Goal: Task Accomplishment & Management: Manage account settings

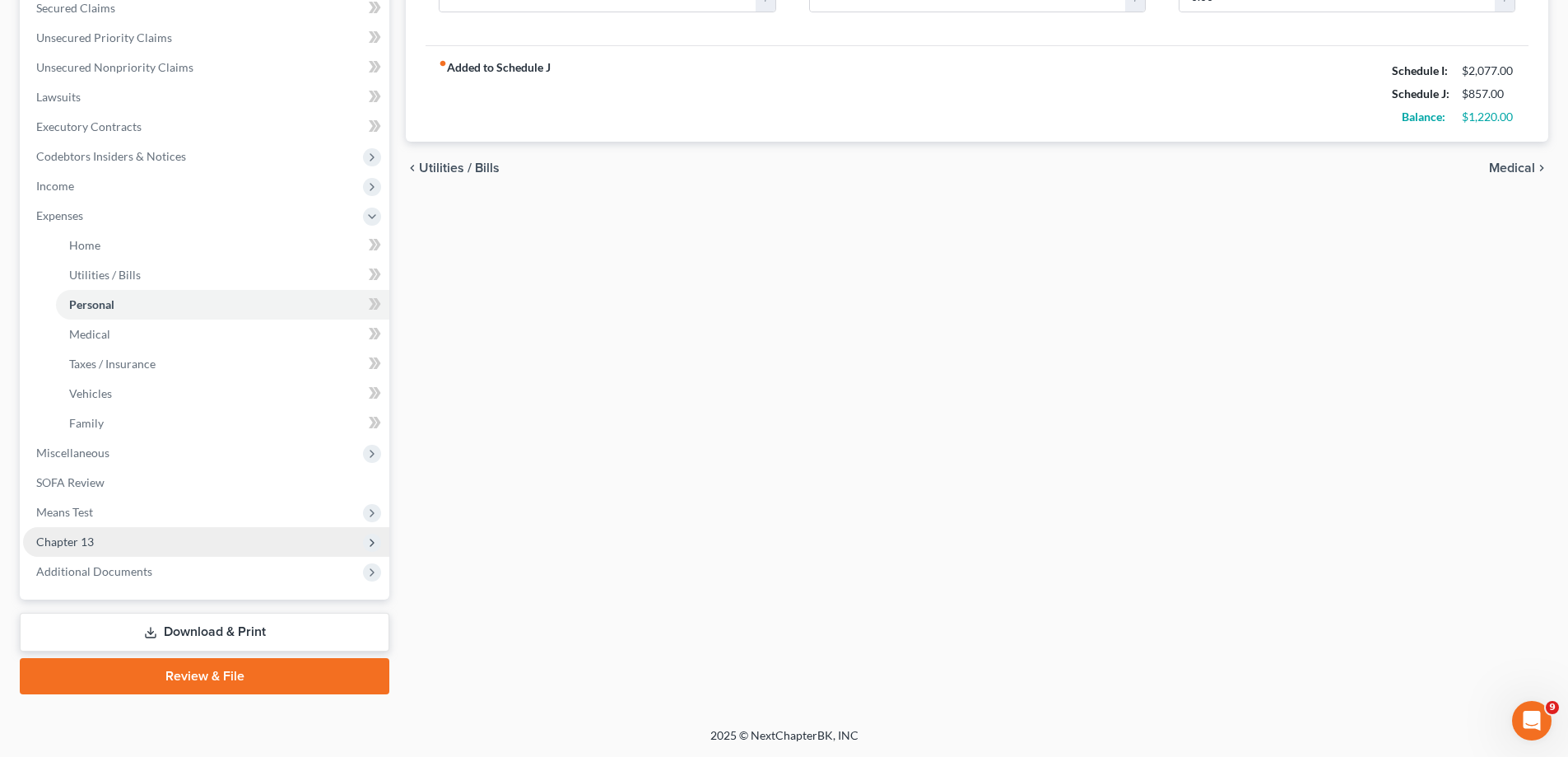
click at [80, 545] on span "Chapter 13" at bounding box center [65, 541] width 58 height 14
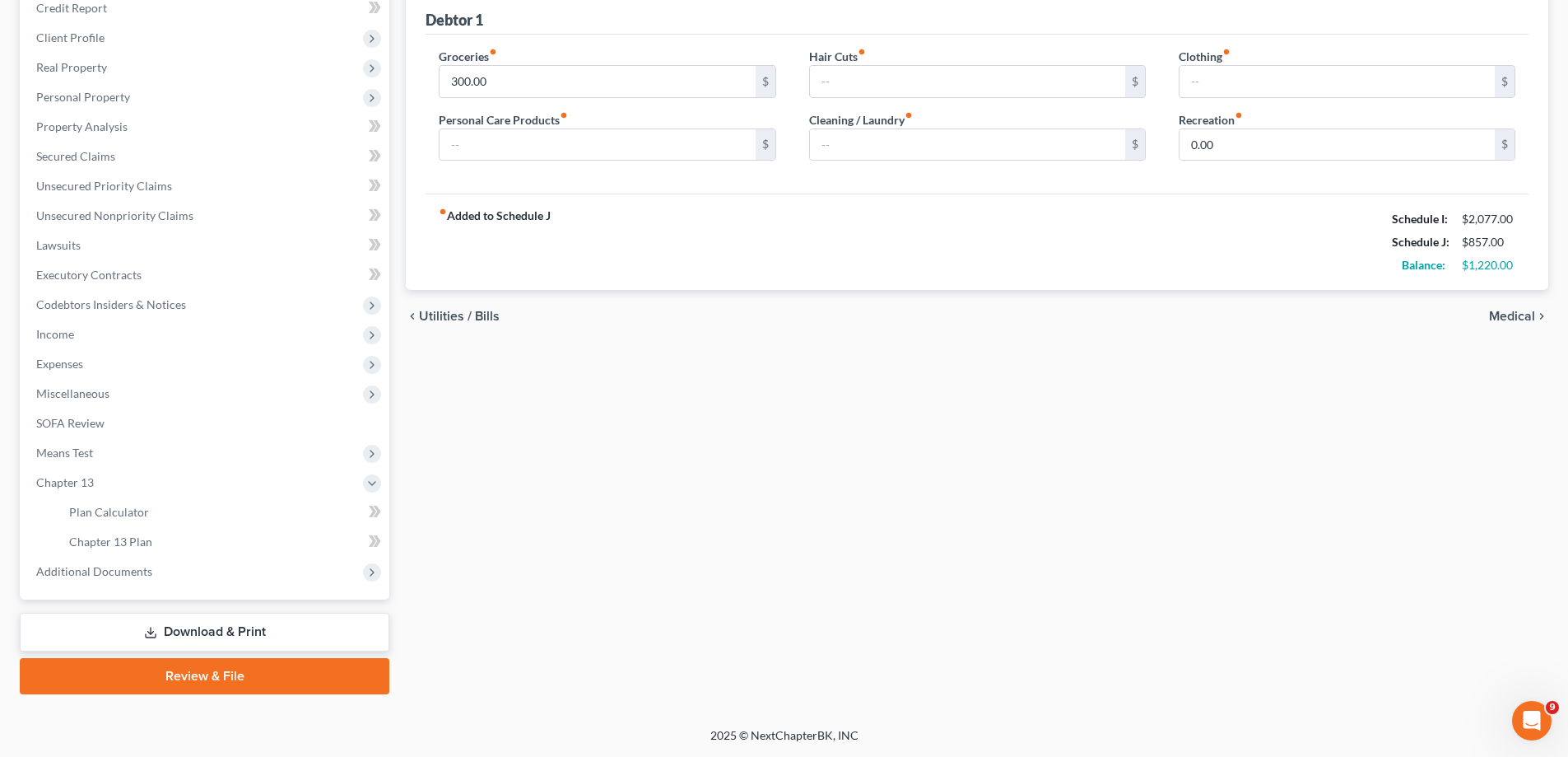
scroll to position [208, 0]
click at [147, 544] on span "Chapter 13 Plan" at bounding box center [110, 541] width 83 height 14
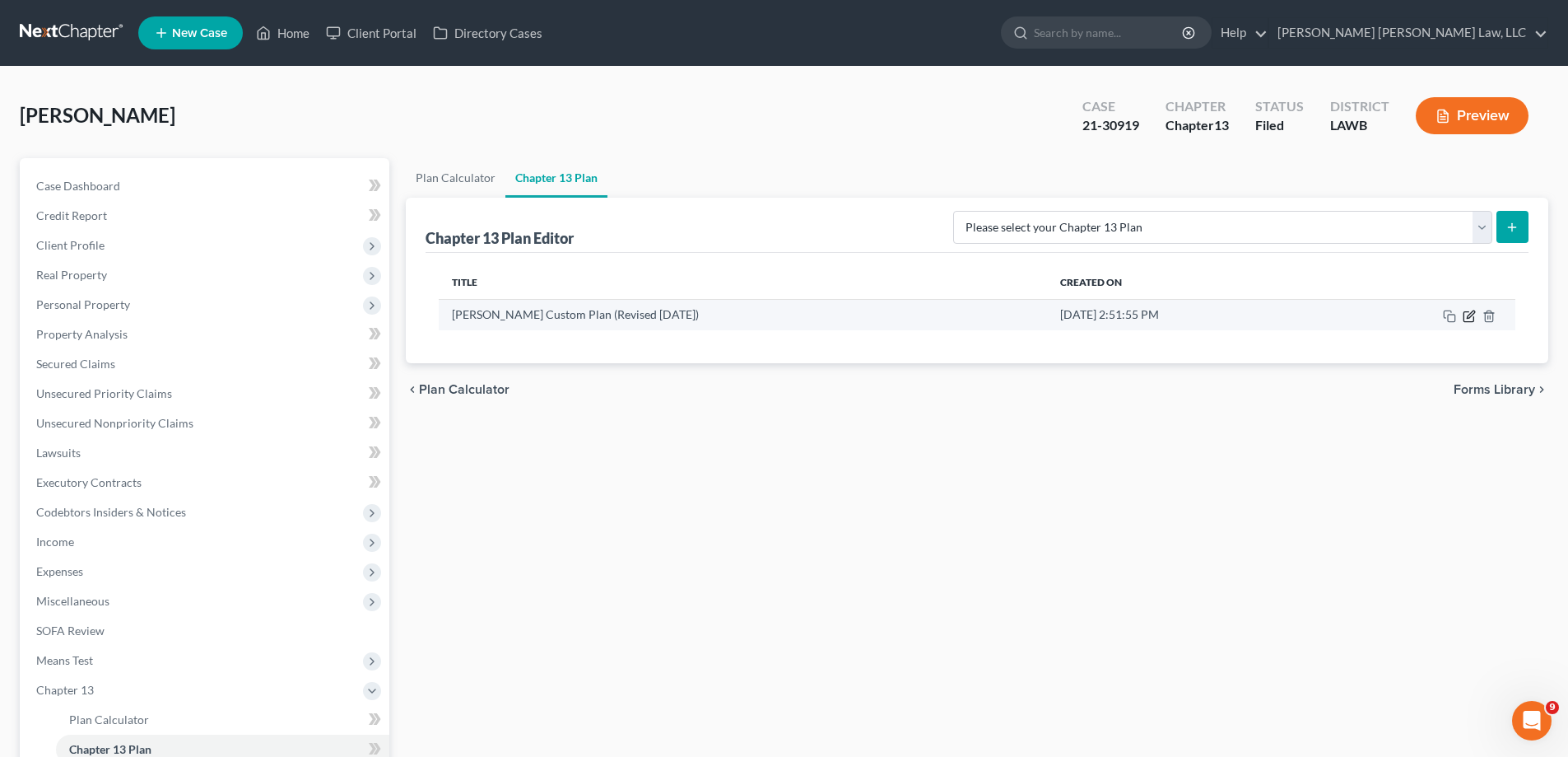
click at [1466, 321] on icon "button" at bounding box center [1468, 316] width 9 height 9
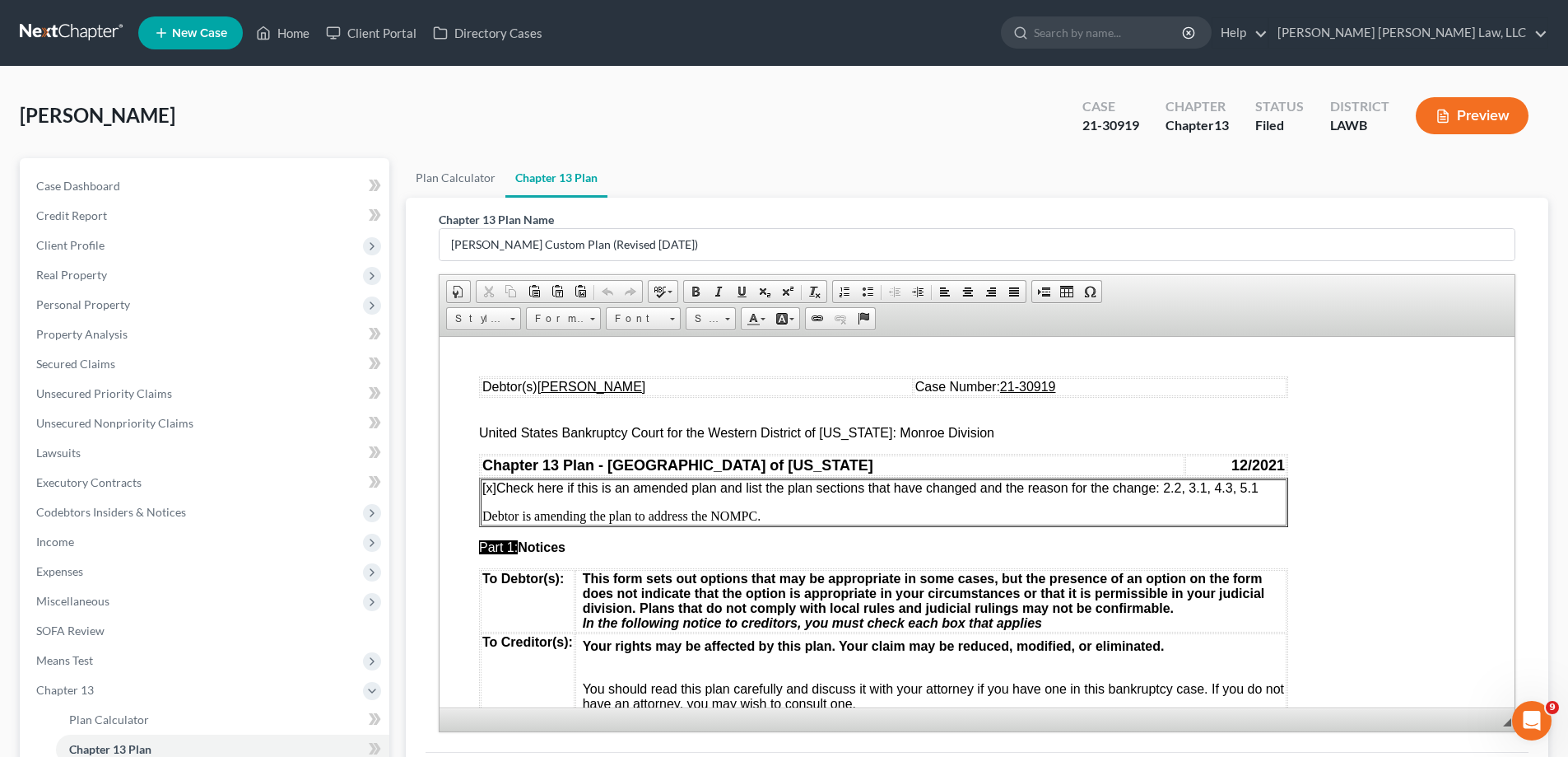
click at [755, 514] on p "Debtor is amending the plan to address the NOMPC." at bounding box center [884, 515] width 803 height 15
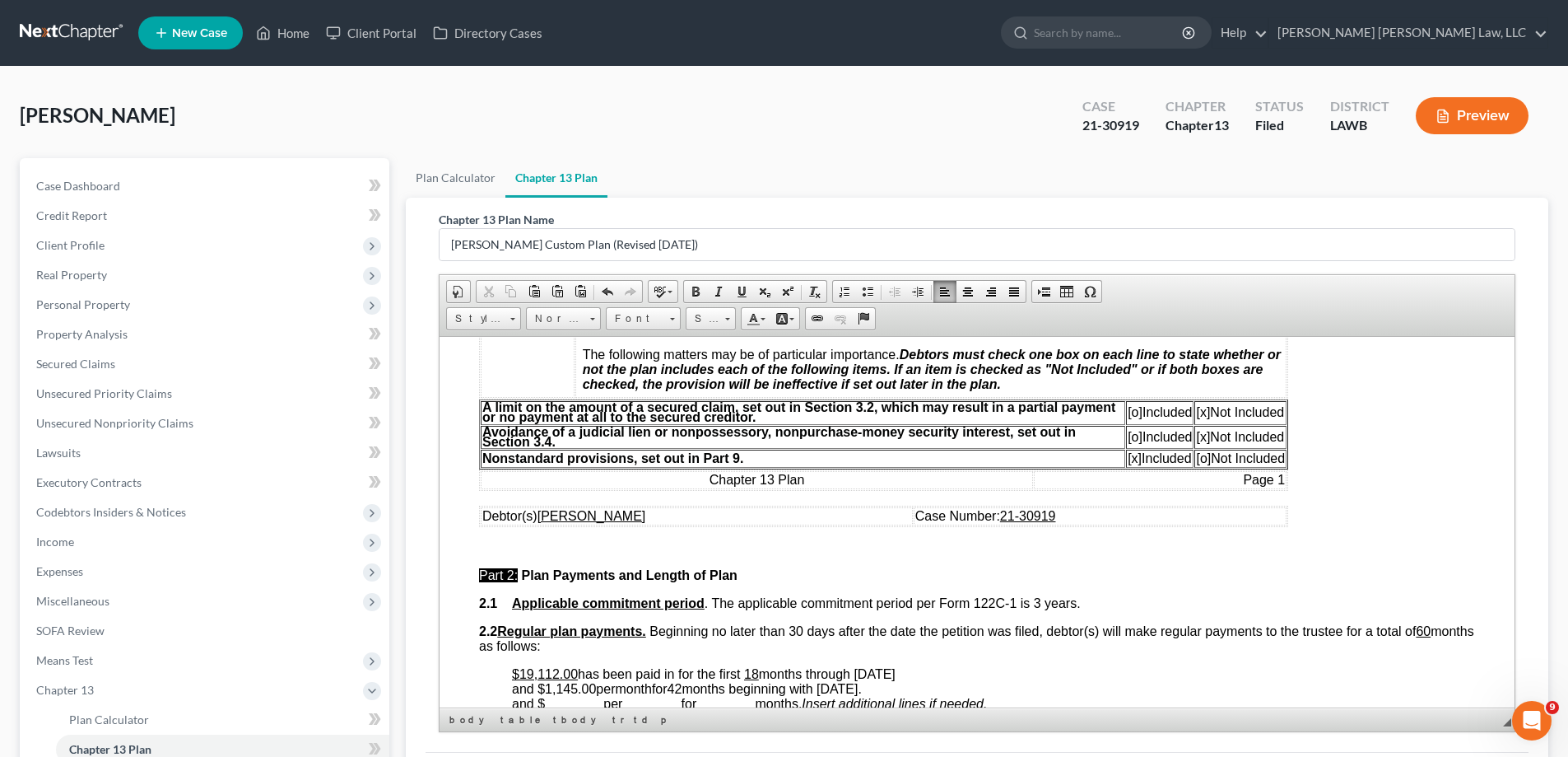
scroll to position [659, 0]
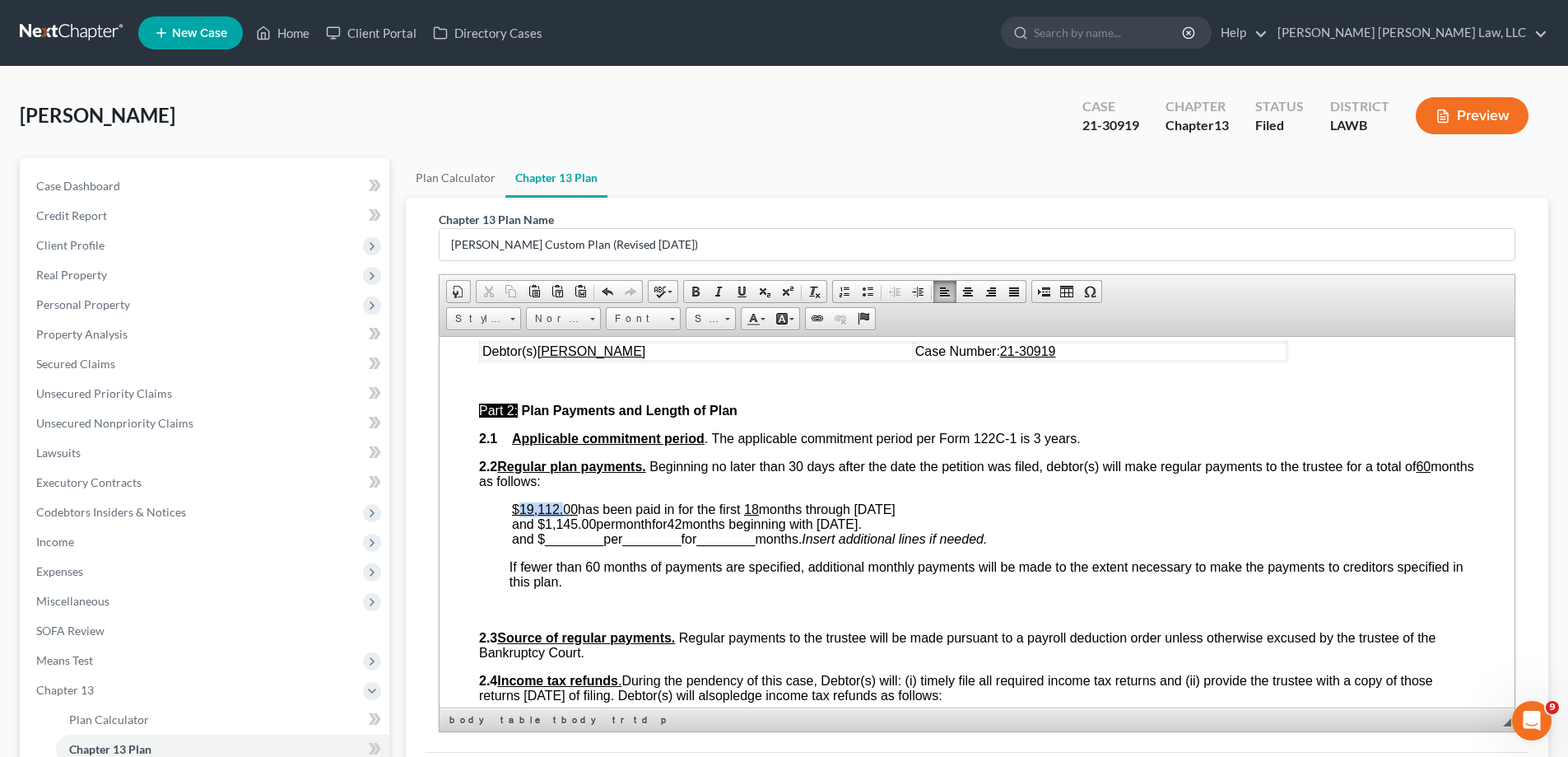
drag, startPoint x: 519, startPoint y: 508, endPoint x: 570, endPoint y: 514, distance: 51.4
click at [565, 512] on u "$19,112.00" at bounding box center [545, 509] width 66 height 14
click at [573, 514] on u "$19,112.00" at bounding box center [545, 509] width 66 height 14
drag, startPoint x: 521, startPoint y: 510, endPoint x: 577, endPoint y: 508, distance: 56.0
click at [577, 508] on p "$19,112.00 has been paid in for the first 18 months through [DATE] and $ 1,145.…" at bounding box center [993, 524] width 963 height 45
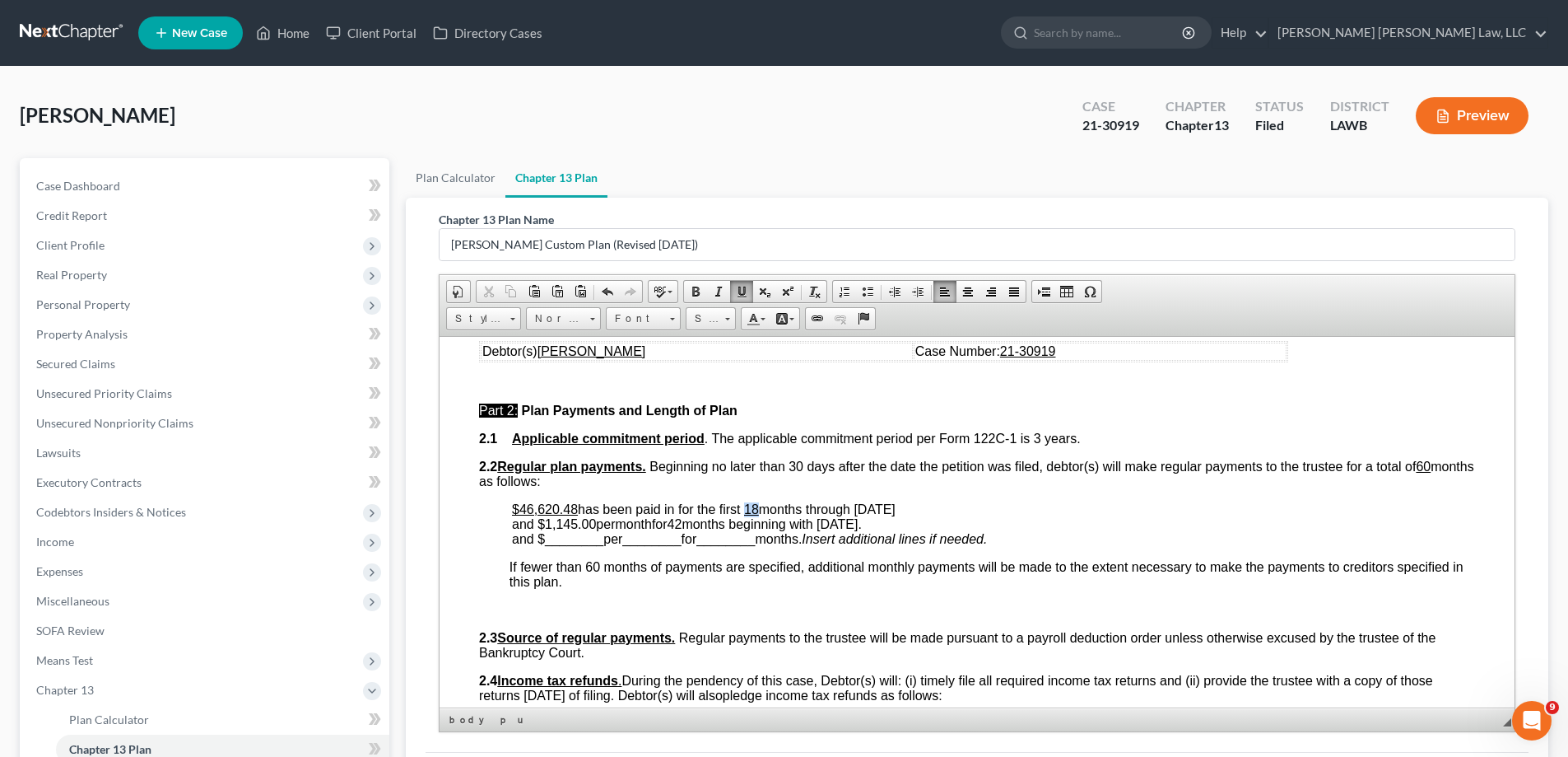
drag, startPoint x: 752, startPoint y: 506, endPoint x: 764, endPoint y: 506, distance: 12.0
click at [759, 506] on u "18" at bounding box center [751, 509] width 15 height 14
drag, startPoint x: 865, startPoint y: 506, endPoint x: 943, endPoint y: 508, distance: 78.0
click at [943, 508] on p "$46,620.48 has been paid in for the first 44 months through [DATE] and $ 1,145.…" at bounding box center [993, 524] width 963 height 45
drag, startPoint x: 681, startPoint y: 524, endPoint x: 695, endPoint y: 524, distance: 14.0
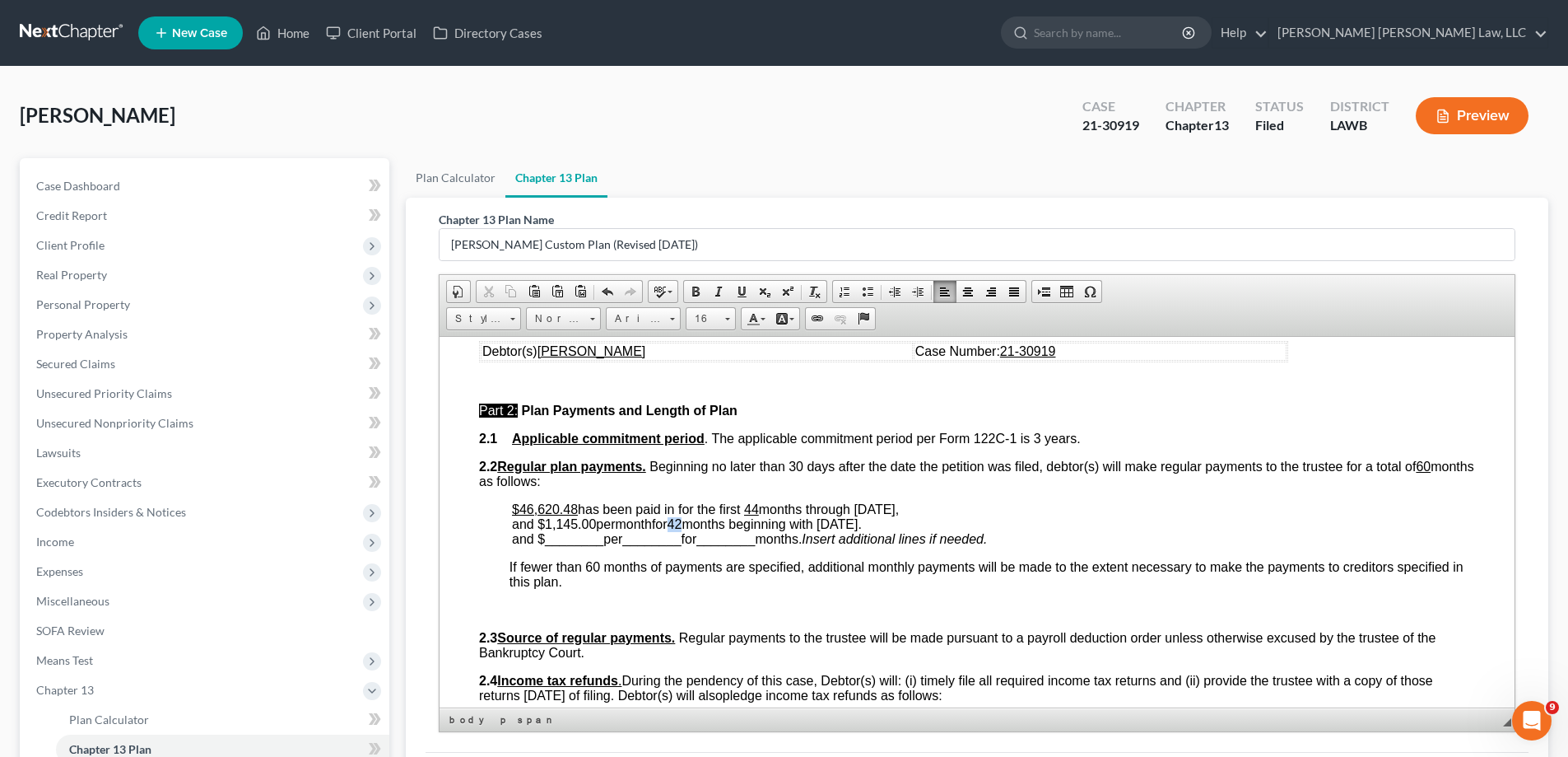
click at [683, 524] on span "42" at bounding box center [675, 523] width 15 height 14
click at [690, 528] on span "423" at bounding box center [679, 523] width 22 height 14
drag, startPoint x: 737, startPoint y: 522, endPoint x: 890, endPoint y: 518, distance: 153.1
click at [890, 518] on span "months through [DATE], and $ 1,145.00 per month for 3 months beginning with [DA…" at bounding box center [705, 516] width 387 height 28
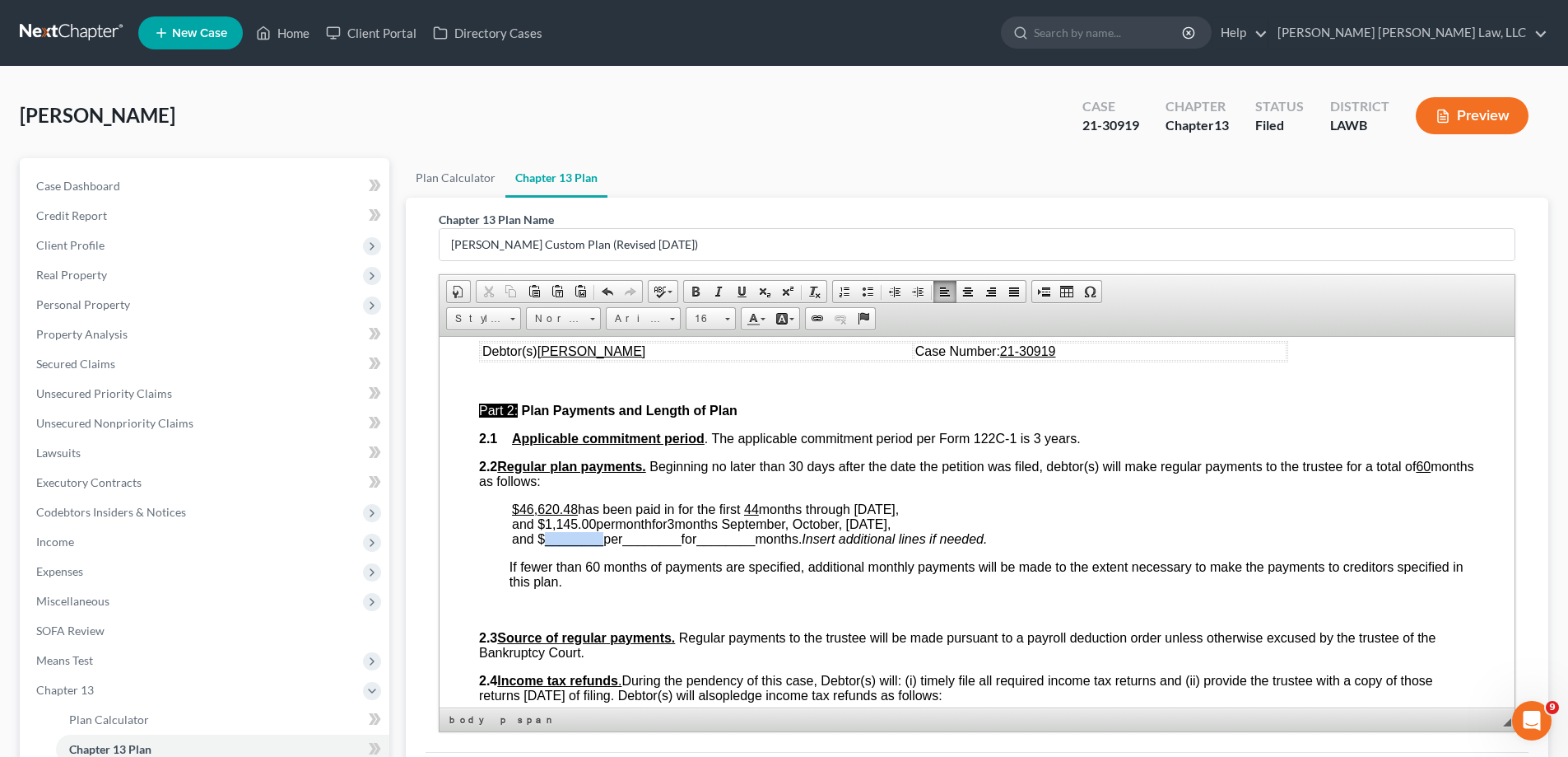
drag, startPoint x: 545, startPoint y: 544, endPoint x: 603, endPoint y: 540, distance: 58.1
click at [603, 540] on span "and $ ________ per ________ for ________ months." at bounding box center [657, 538] width 290 height 14
drag, startPoint x: 626, startPoint y: 546, endPoint x: 652, endPoint y: 546, distance: 26.0
drag, startPoint x: 623, startPoint y: 539, endPoint x: 678, endPoint y: 540, distance: 55.0
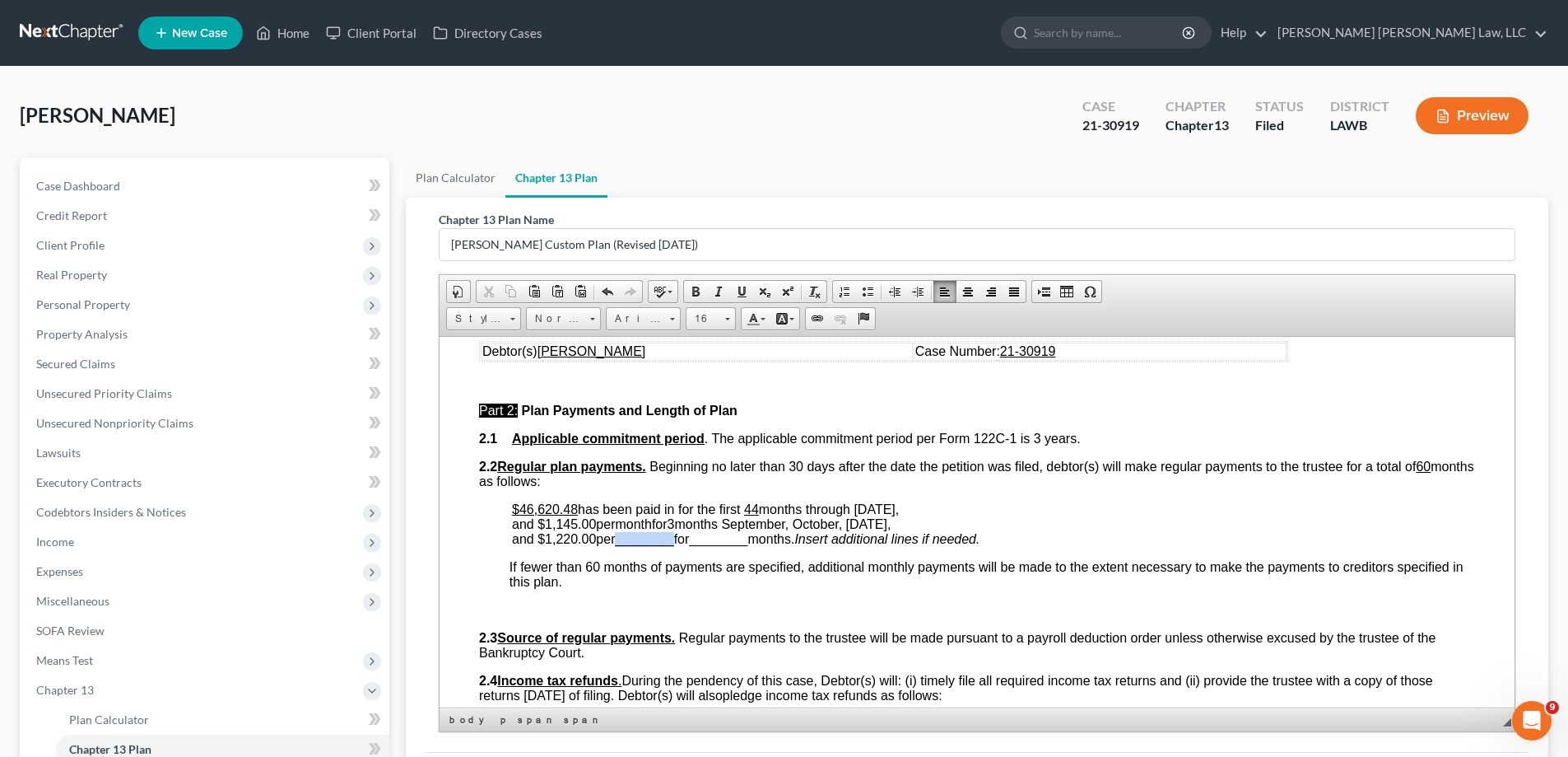
click at [673, 540] on span "________" at bounding box center [644, 538] width 59 height 14
click at [625, 525] on span "month" at bounding box center [633, 523] width 36 height 14
drag, startPoint x: 684, startPoint y: 539, endPoint x: 737, endPoint y: 540, distance: 53.0
click at [726, 540] on span "________" at bounding box center [697, 538] width 59 height 14
click at [728, 540] on span "and $ 1,220.00 per Month for 13 months." at bounding box center [620, 538] width 216 height 14
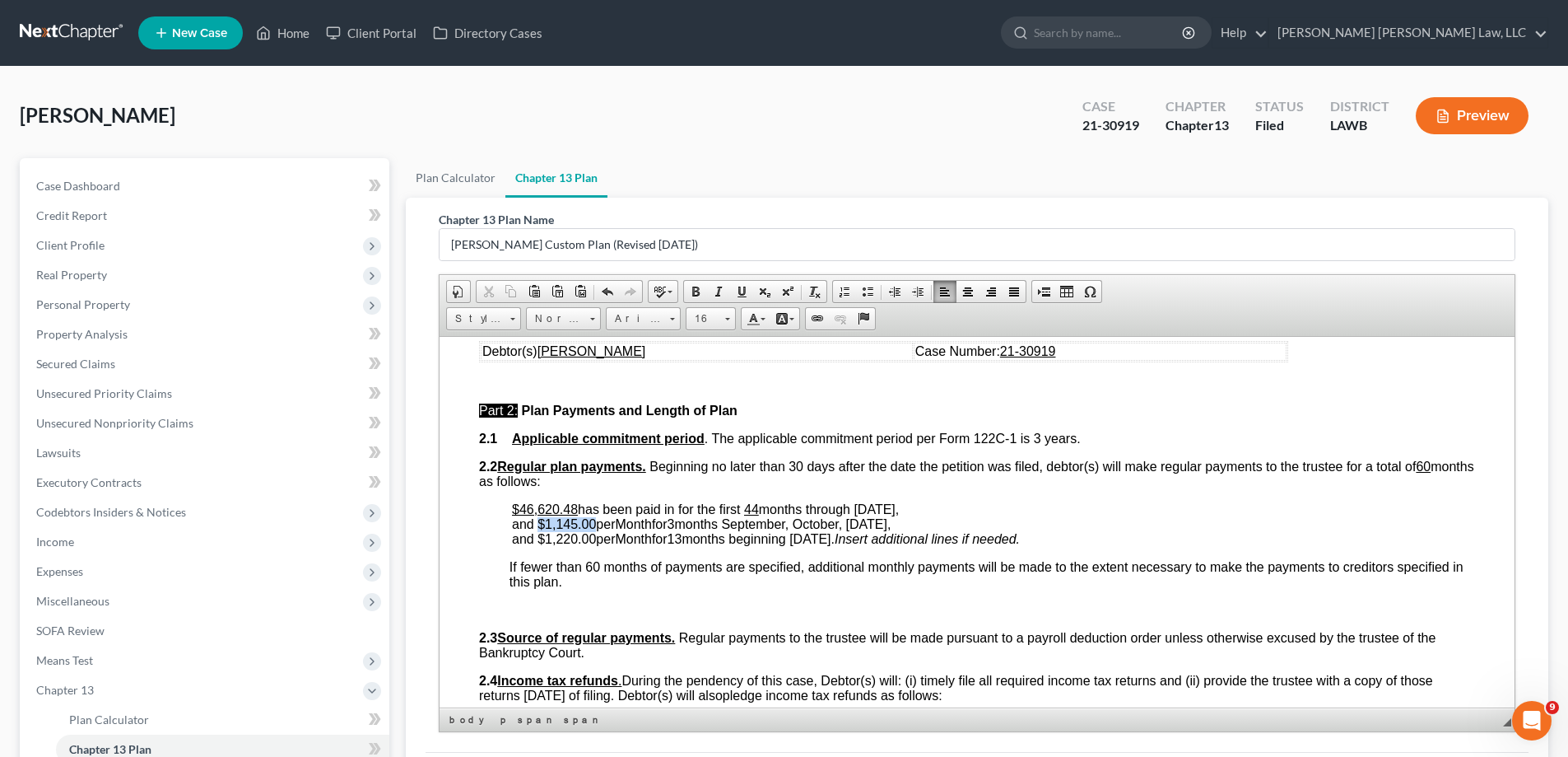
drag, startPoint x: 544, startPoint y: 524, endPoint x: 596, endPoint y: 516, distance: 52.6
click at [596, 516] on span "months through [DATE], and $ 1,145.00 per Month for 3 months September, October…" at bounding box center [705, 516] width 387 height 28
click at [739, 294] on span at bounding box center [741, 291] width 13 height 13
drag, startPoint x: 537, startPoint y: 541, endPoint x: 597, endPoint y: 540, distance: 60.0
click at [597, 540] on span "and $ 1,220.00 per Month for 13 months beginning [DATE] ." at bounding box center [673, 538] width 322 height 14
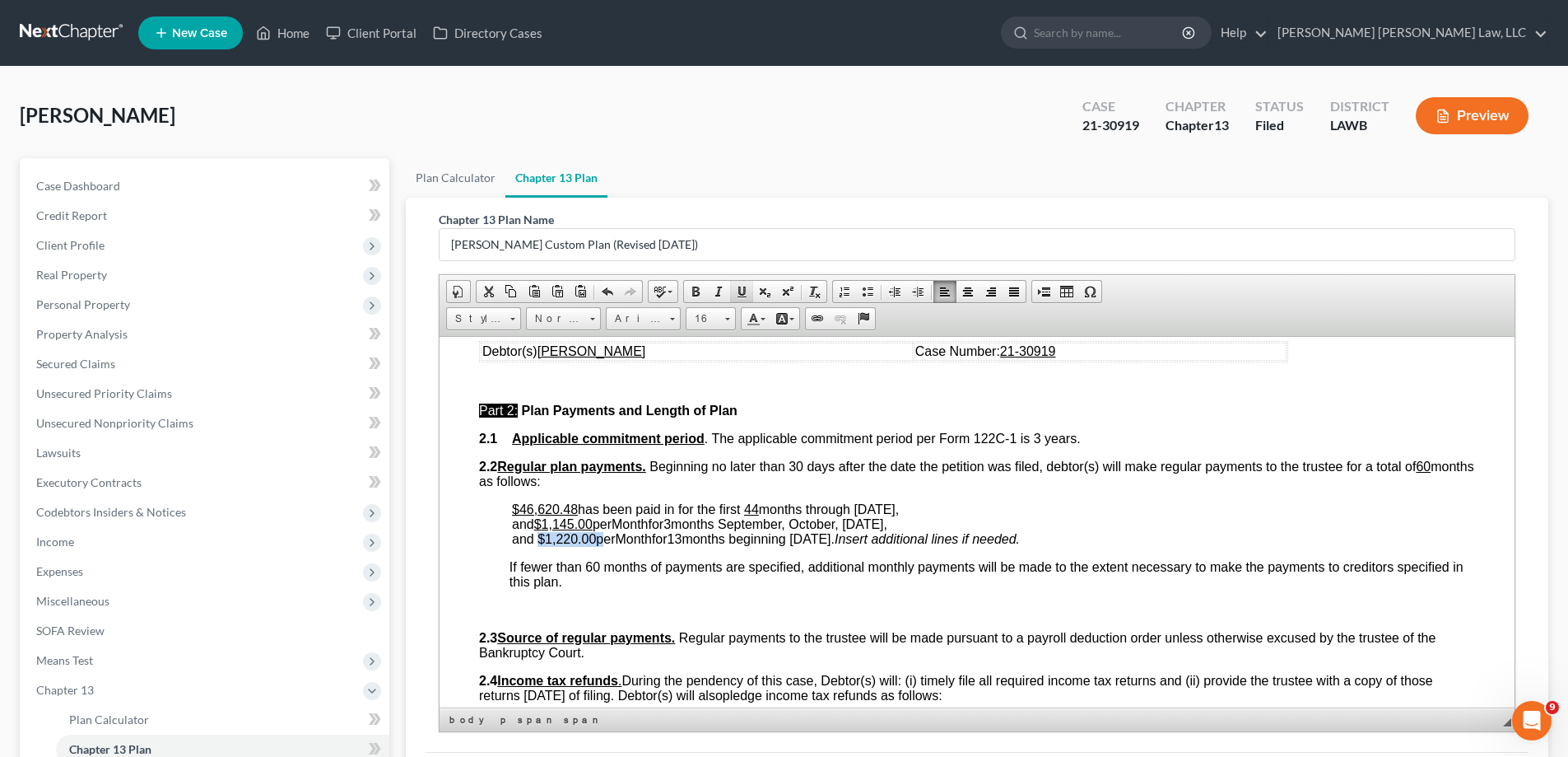
drag, startPoint x: 740, startPoint y: 293, endPoint x: 289, endPoint y: 34, distance: 520.1
click at [740, 293] on span at bounding box center [741, 291] width 13 height 13
drag, startPoint x: 626, startPoint y: 521, endPoint x: 657, endPoint y: 522, distance: 31.0
click at [648, 522] on span "Month" at bounding box center [630, 523] width 36 height 14
click at [746, 289] on span at bounding box center [741, 291] width 13 height 13
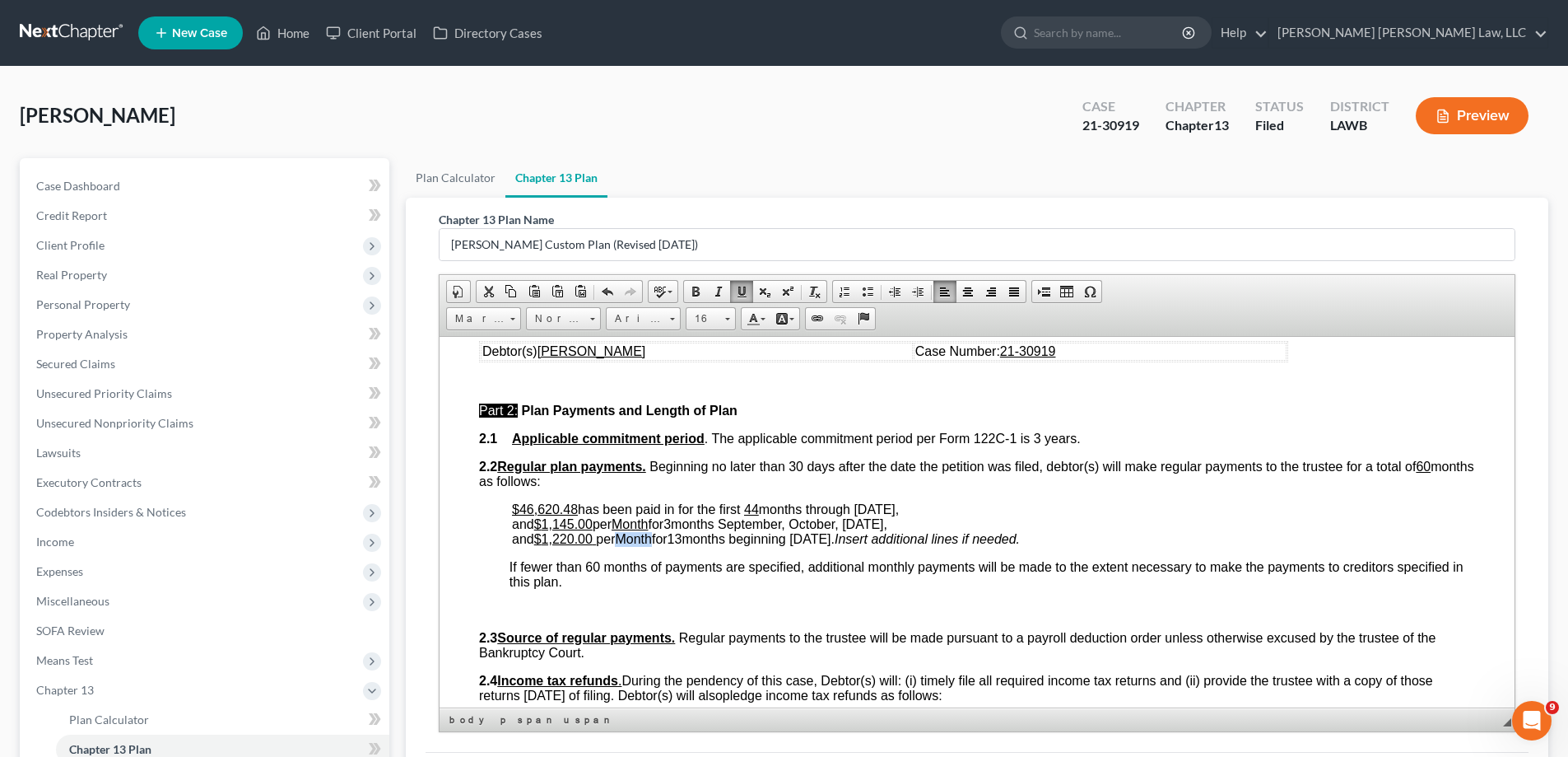
drag, startPoint x: 629, startPoint y: 540, endPoint x: 659, endPoint y: 544, distance: 30.3
click at [659, 544] on span "and $ 1,220.00 per Month for 13 months beginning [DATE] ." at bounding box center [673, 538] width 322 height 14
click at [745, 286] on span at bounding box center [741, 291] width 13 height 13
click at [671, 526] on span "3" at bounding box center [667, 523] width 8 height 14
click at [738, 287] on span at bounding box center [741, 291] width 13 height 13
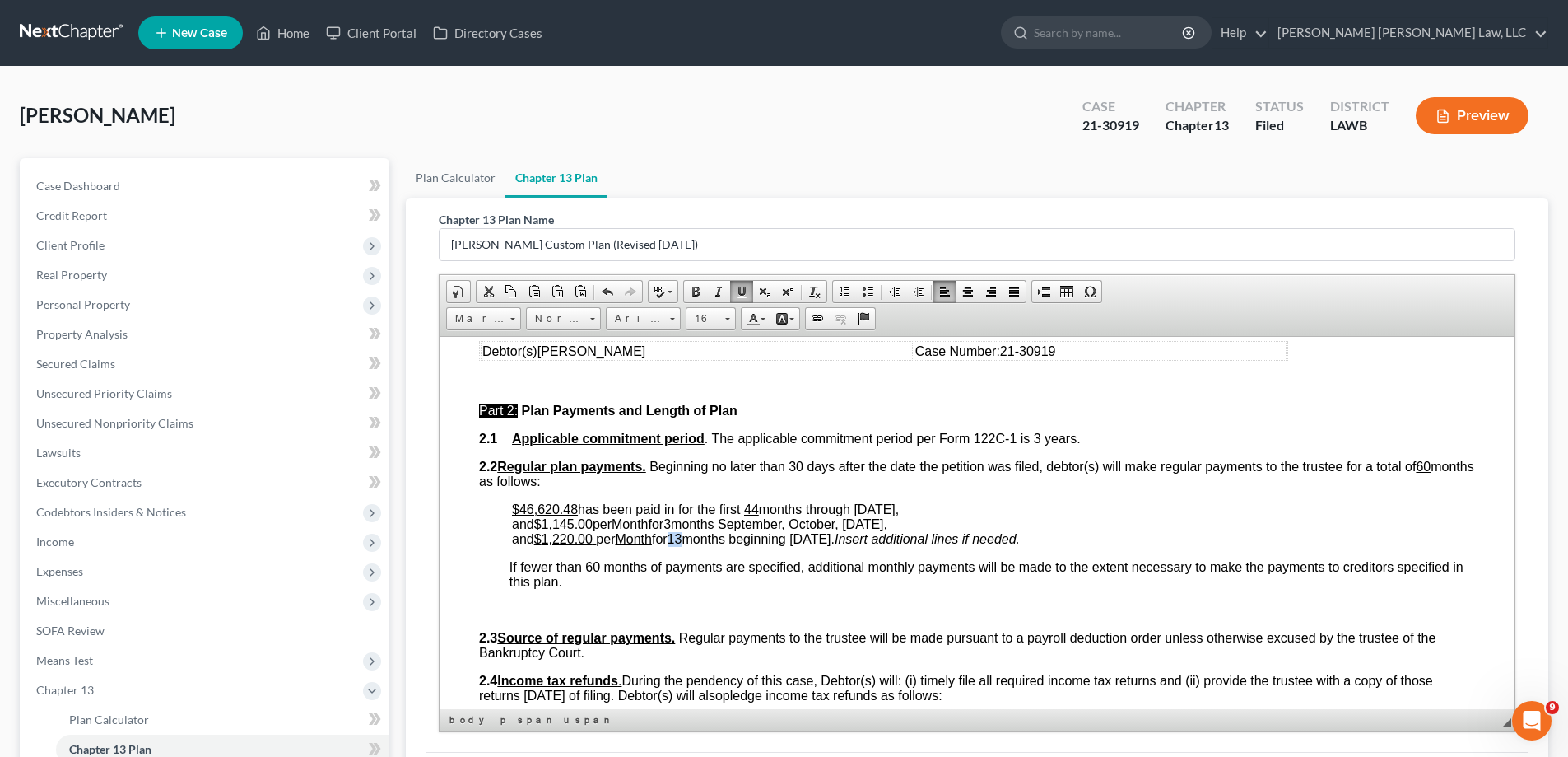
drag, startPoint x: 684, startPoint y: 541, endPoint x: 694, endPoint y: 541, distance: 10.0
click at [683, 541] on span "13" at bounding box center [675, 538] width 15 height 14
click at [750, 289] on link "Underline" at bounding box center [741, 291] width 23 height 22
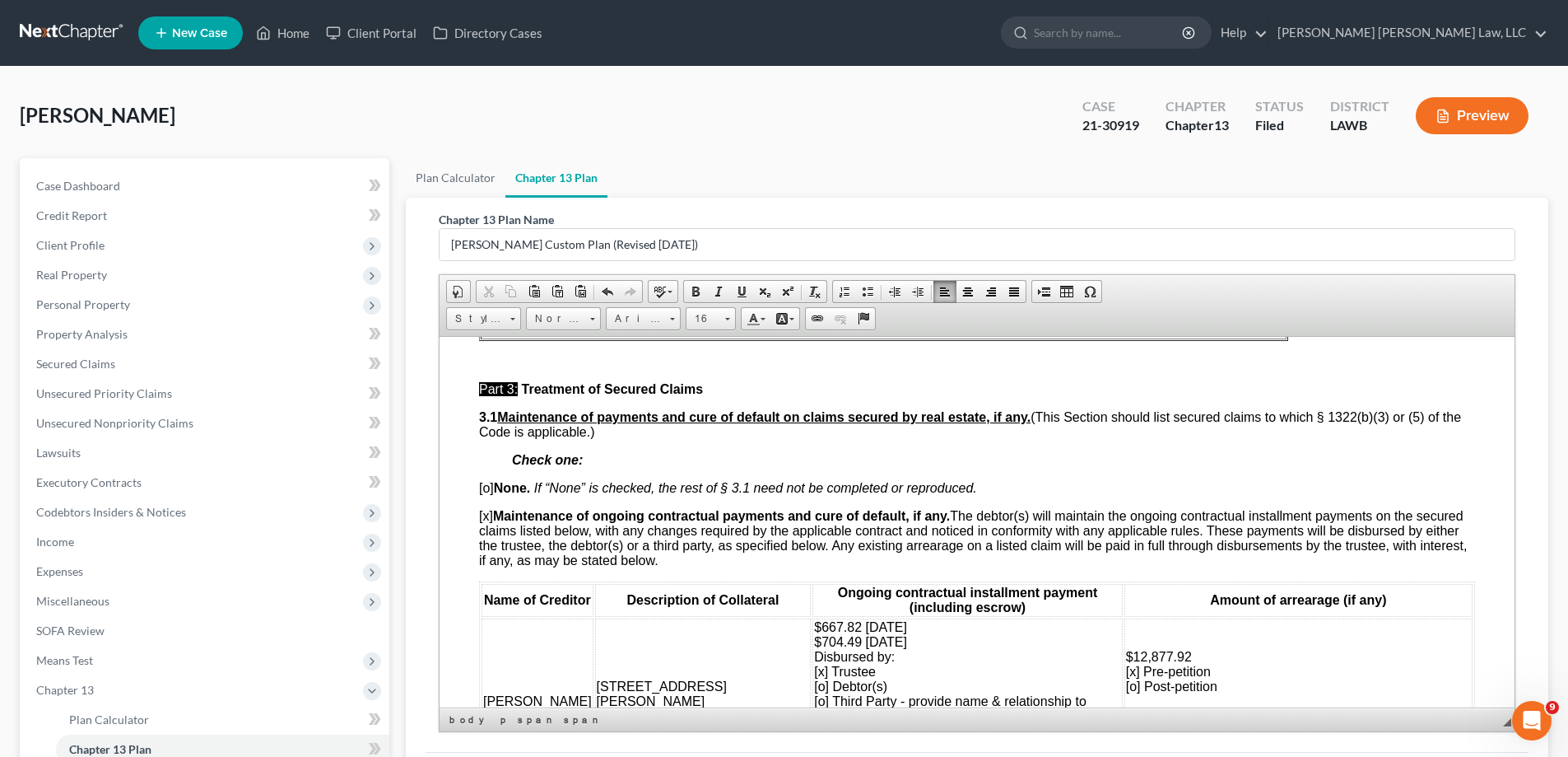
scroll to position [1400, 0]
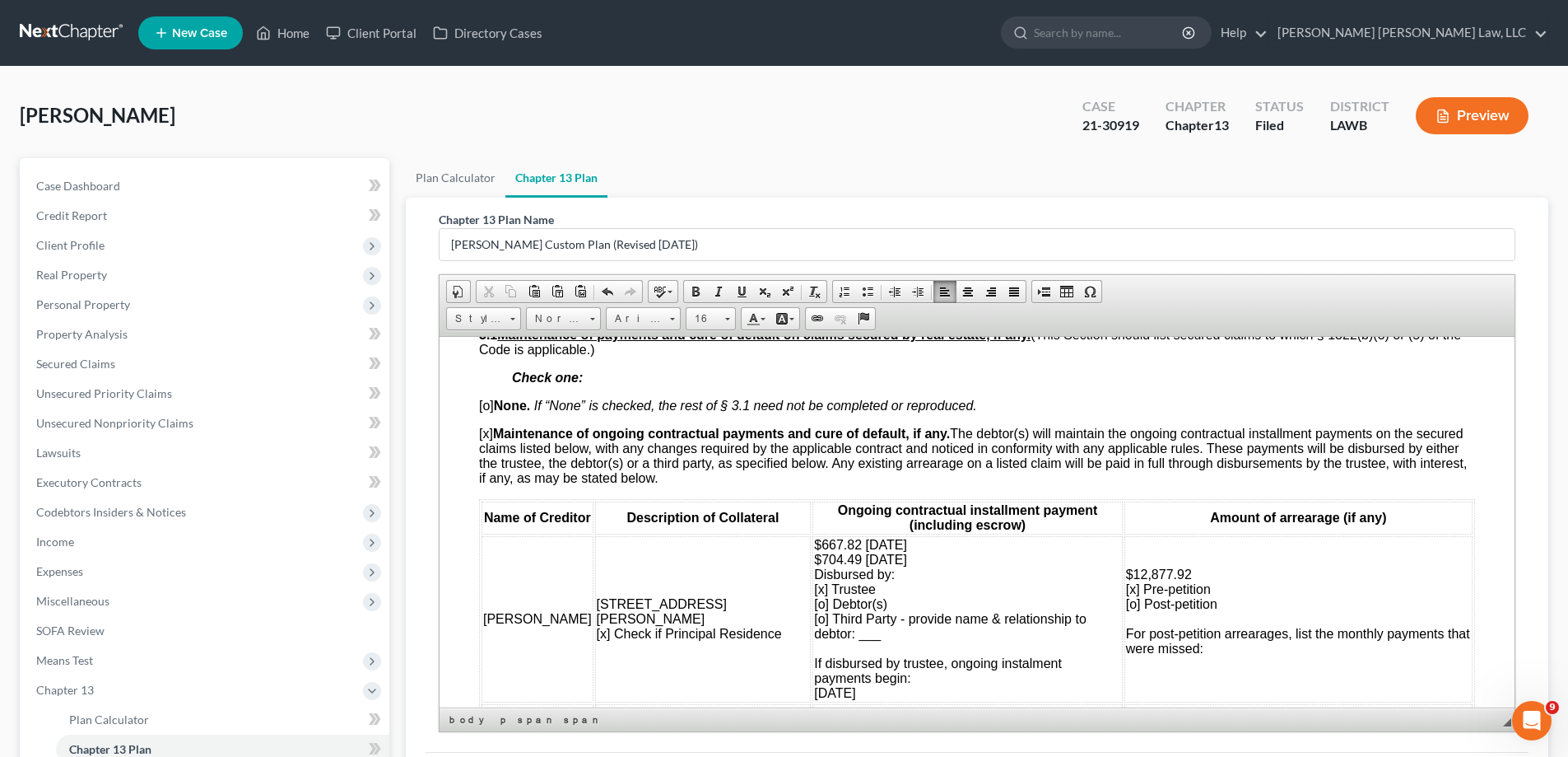
click at [921, 558] on td "$667.82 [DATE] $704.49 [DATE] Disbursed by: [x] Trustee [o] Debtor(s) [o] Third…" at bounding box center [967, 618] width 309 height 166
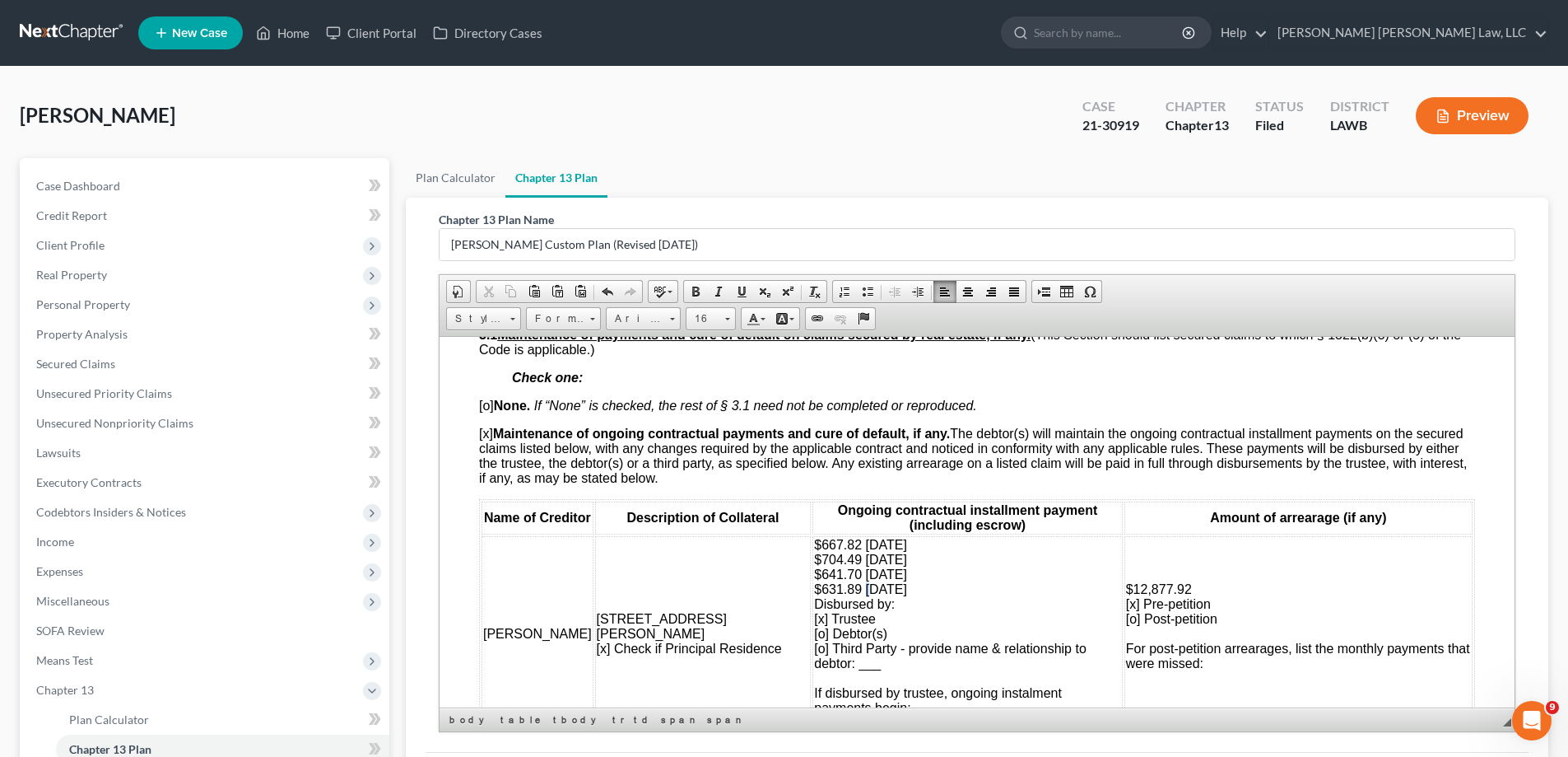
click at [815, 589] on span "$667.82 [DATE] $704.49 [DATE] $641.70 [DATE] $631.89 [DATE] Disbursed by: [x] T…" at bounding box center [951, 633] width 272 height 192
click at [901, 594] on td "$667.82 [DATE] $704.49 [DATE] $641.70 [DATE] $631.89 [DATE] Disbursed by: [x] T…" at bounding box center [967, 633] width 309 height 196
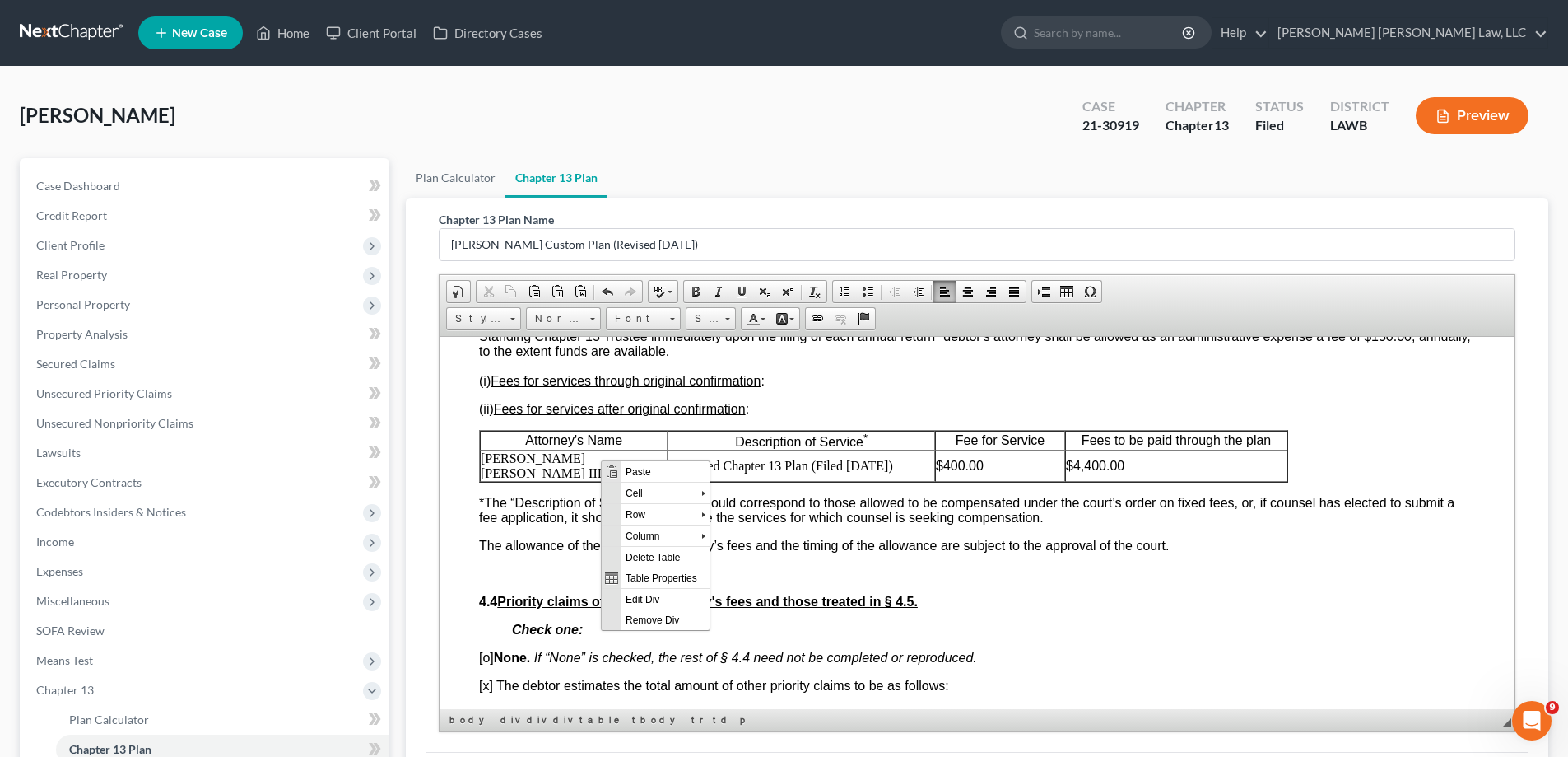
scroll to position [0, 0]
click at [756, 531] on span "Insert Row After" at bounding box center [777, 535] width 96 height 21
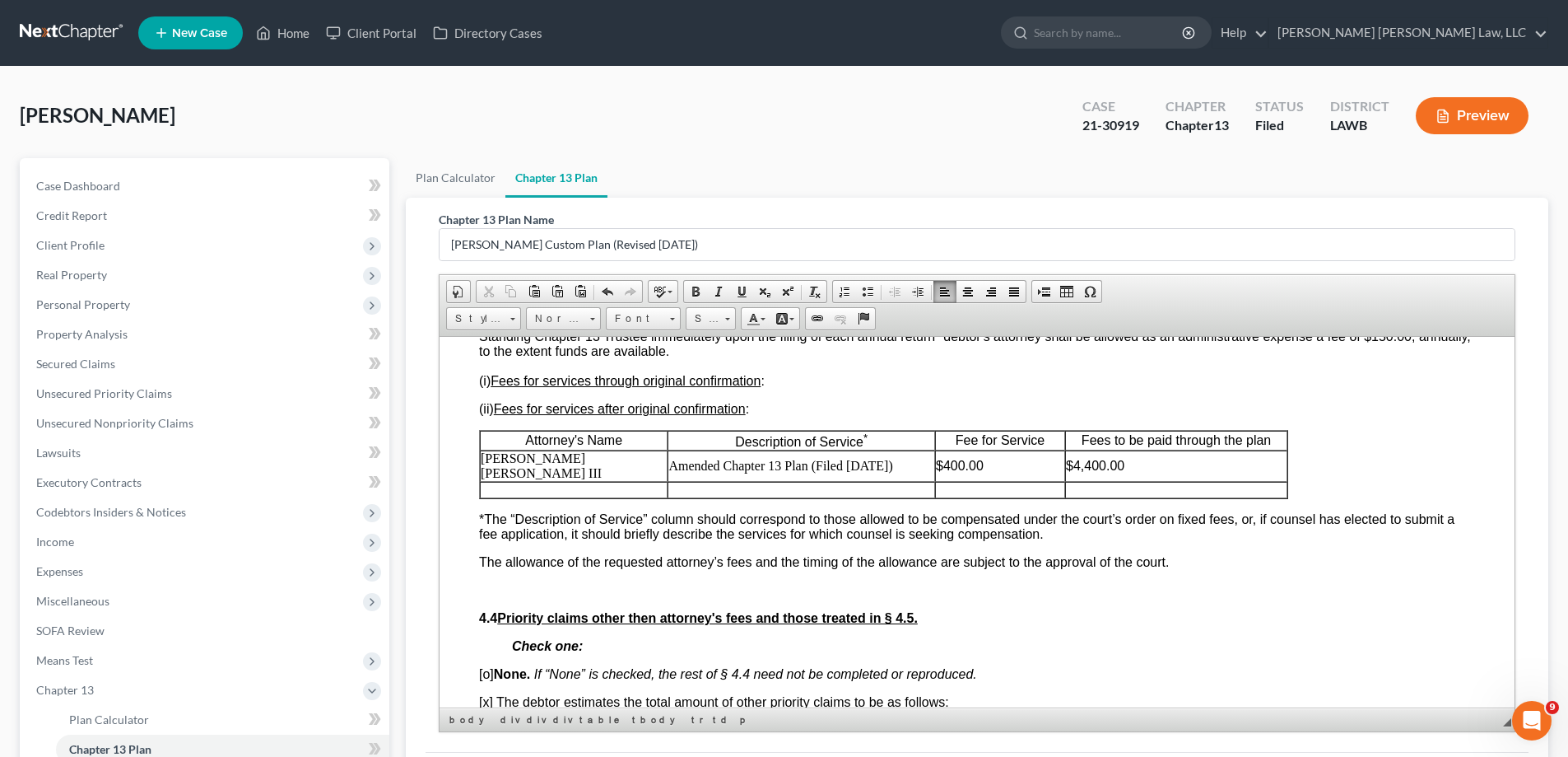
click at [568, 481] on td at bounding box center [574, 489] width 188 height 16
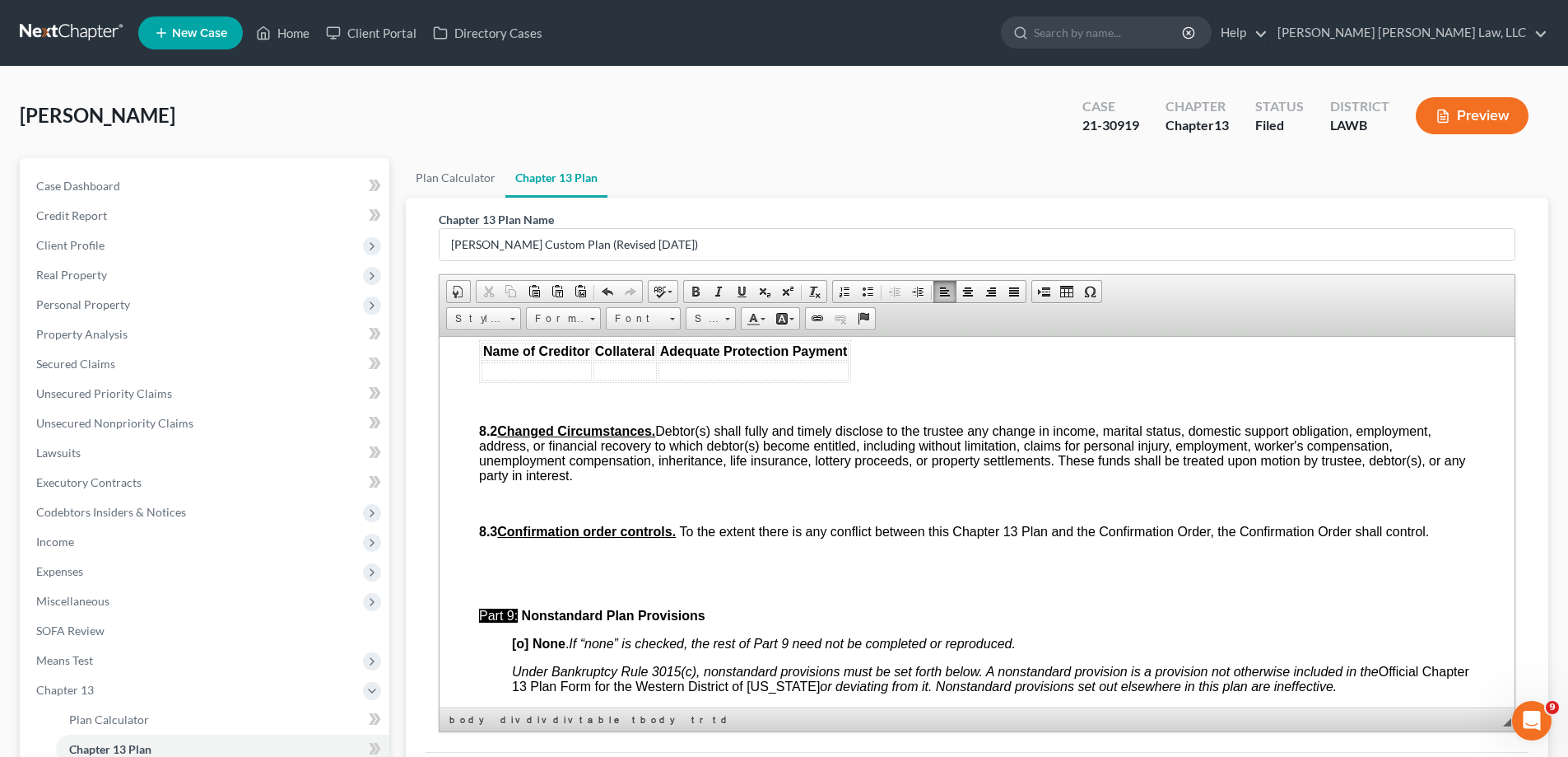
scroll to position [5517, 0]
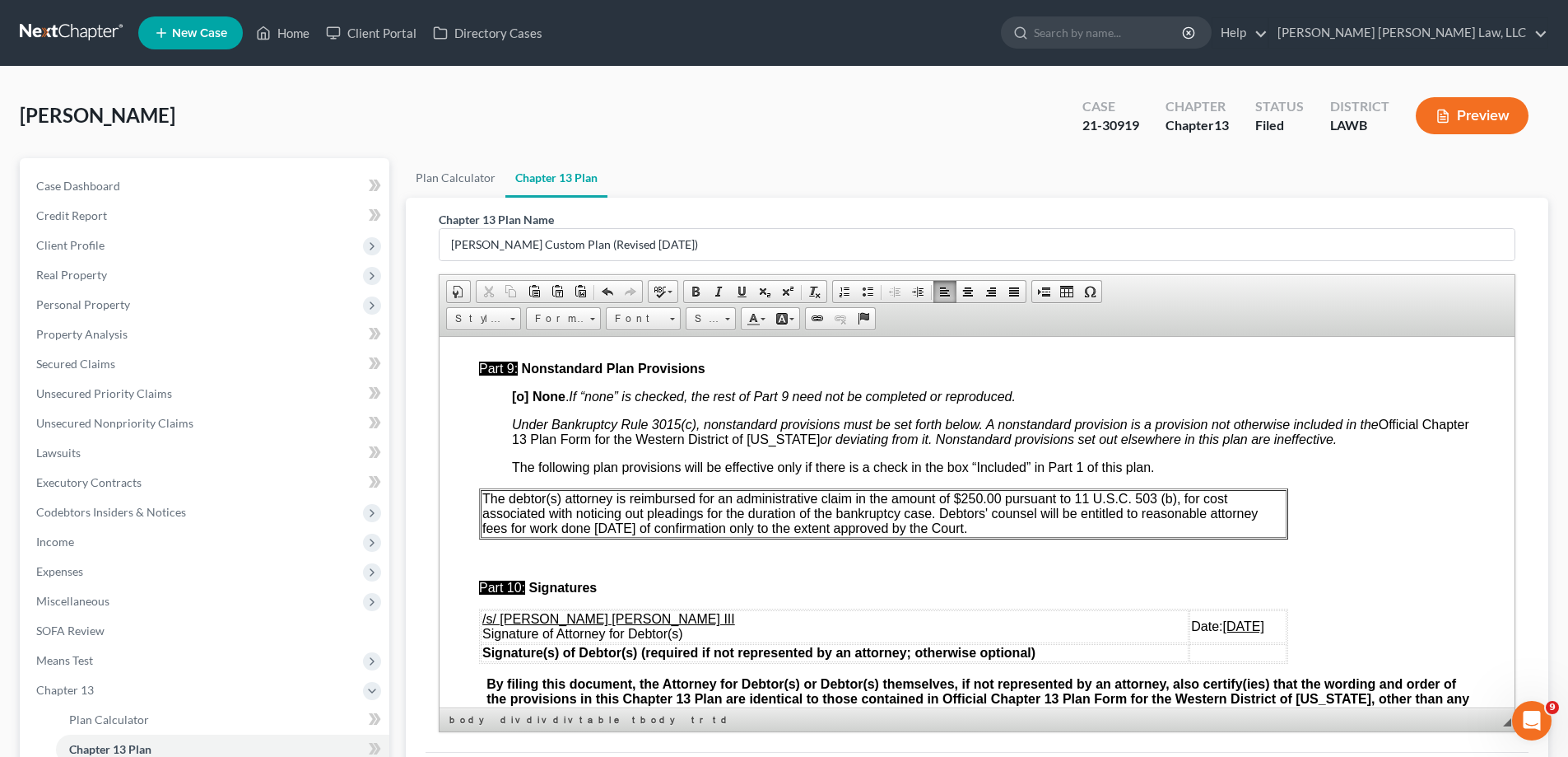
drag, startPoint x: 943, startPoint y: 495, endPoint x: 1033, endPoint y: 518, distance: 92.9
click at [1033, 518] on p "The debtor(s) attorney is reimbursed for an administrative claim in the amount …" at bounding box center [884, 513] width 803 height 45
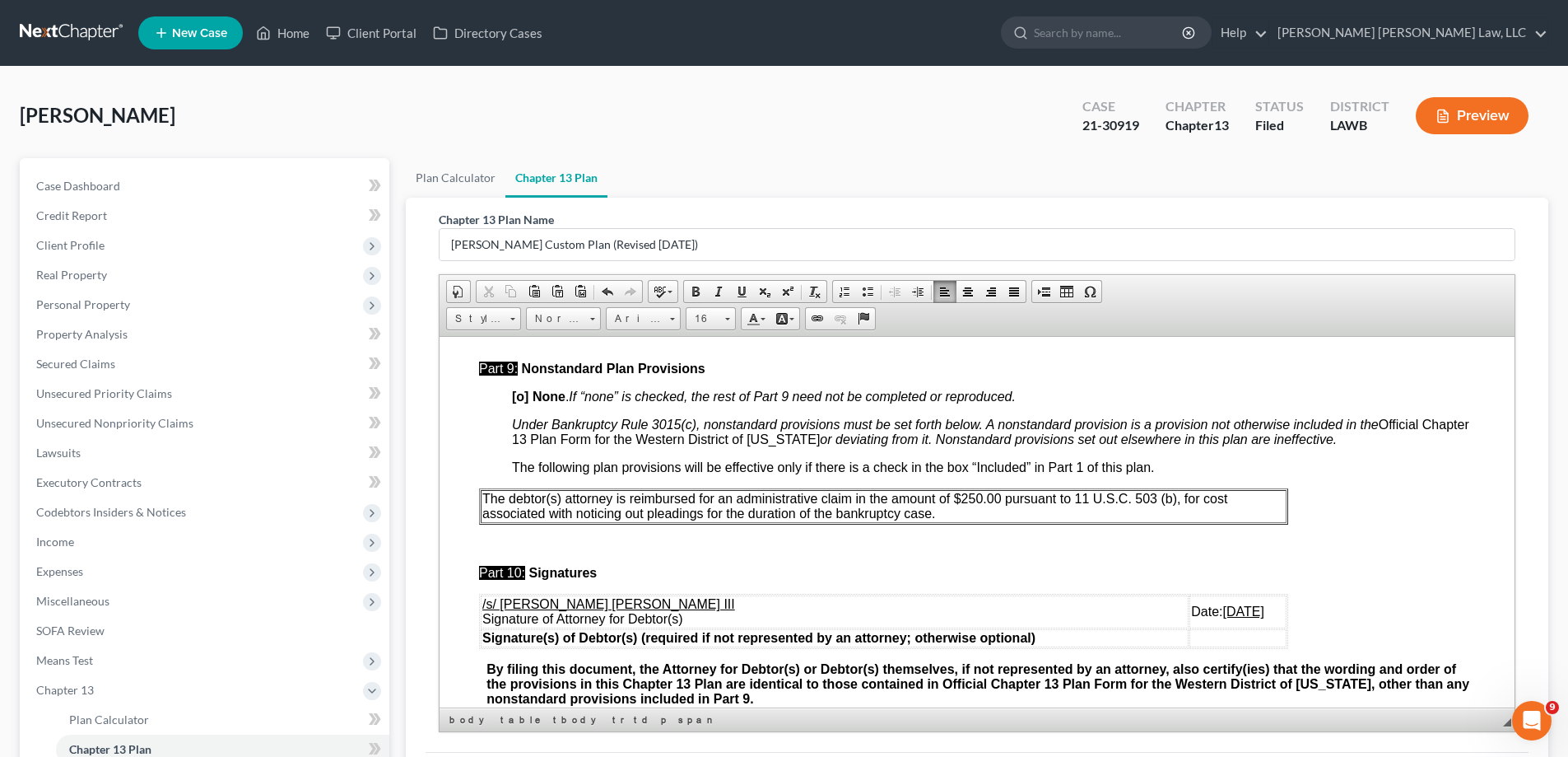
drag, startPoint x: 1196, startPoint y: 599, endPoint x: 1278, endPoint y: 597, distance: 82.0
click at [1278, 597] on td "Date: [DATE]" at bounding box center [1238, 611] width 97 height 33
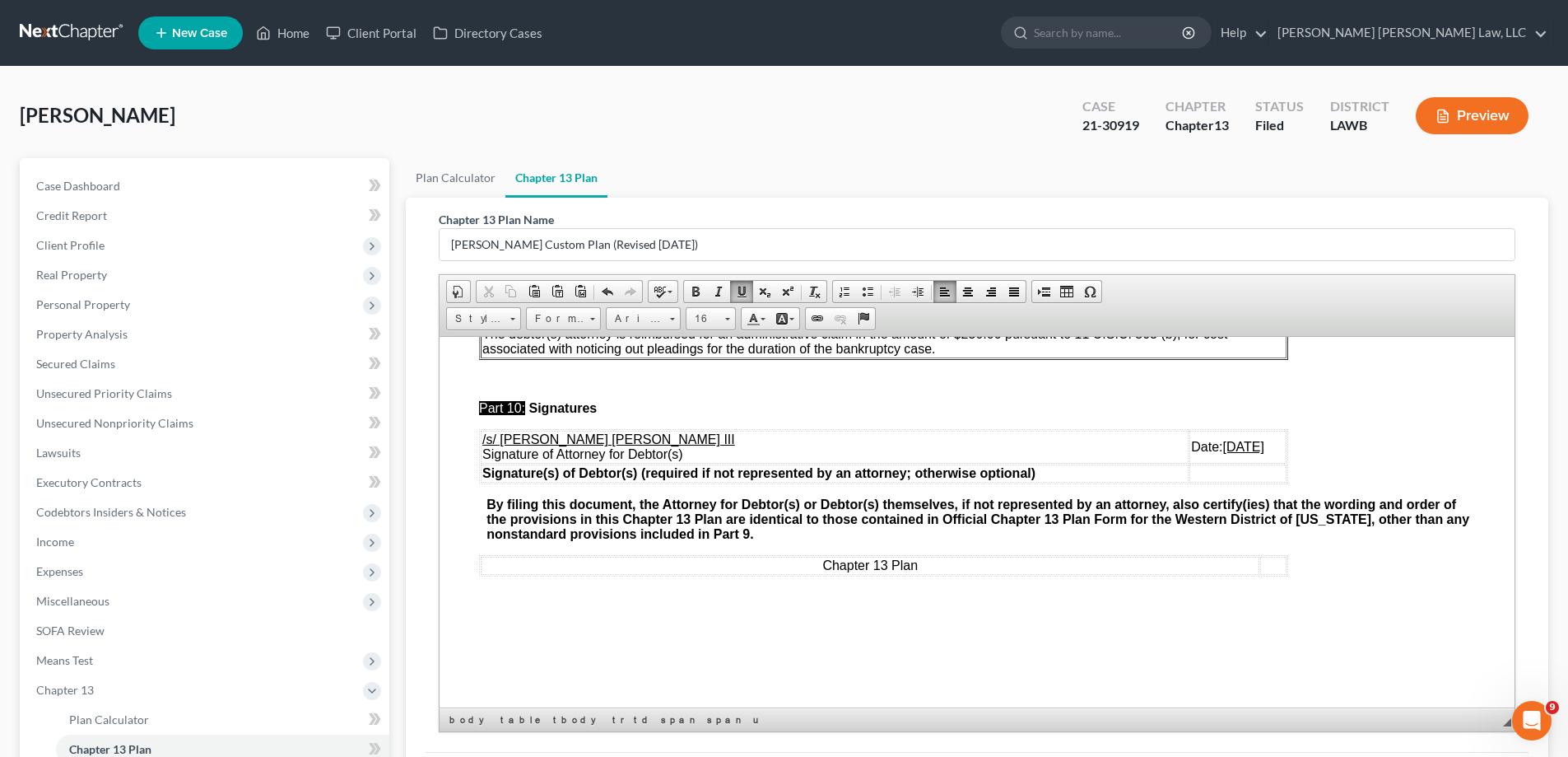
scroll to position [83, 0]
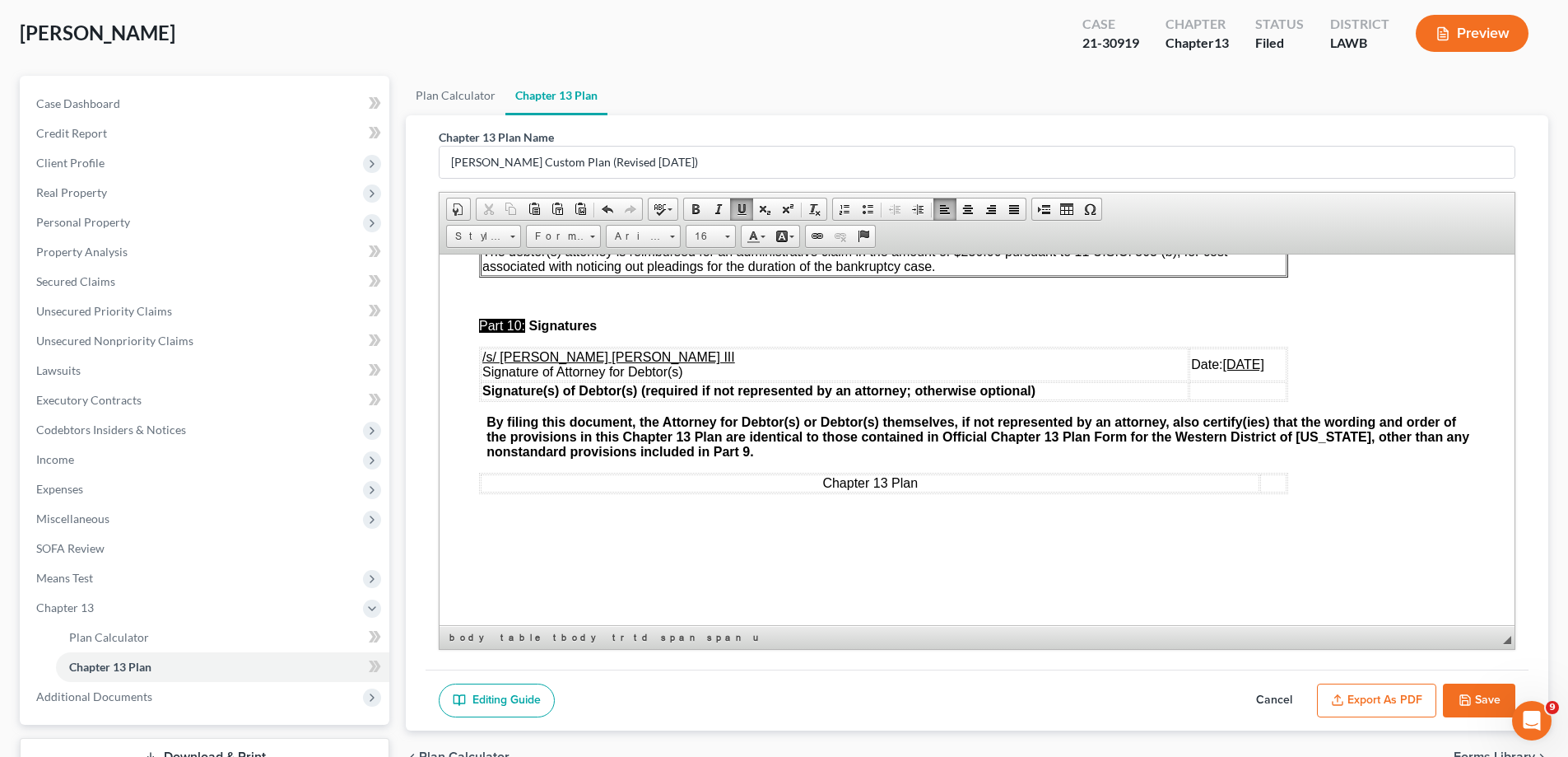
click at [1472, 697] on button "Save" at bounding box center [1479, 701] width 72 height 34
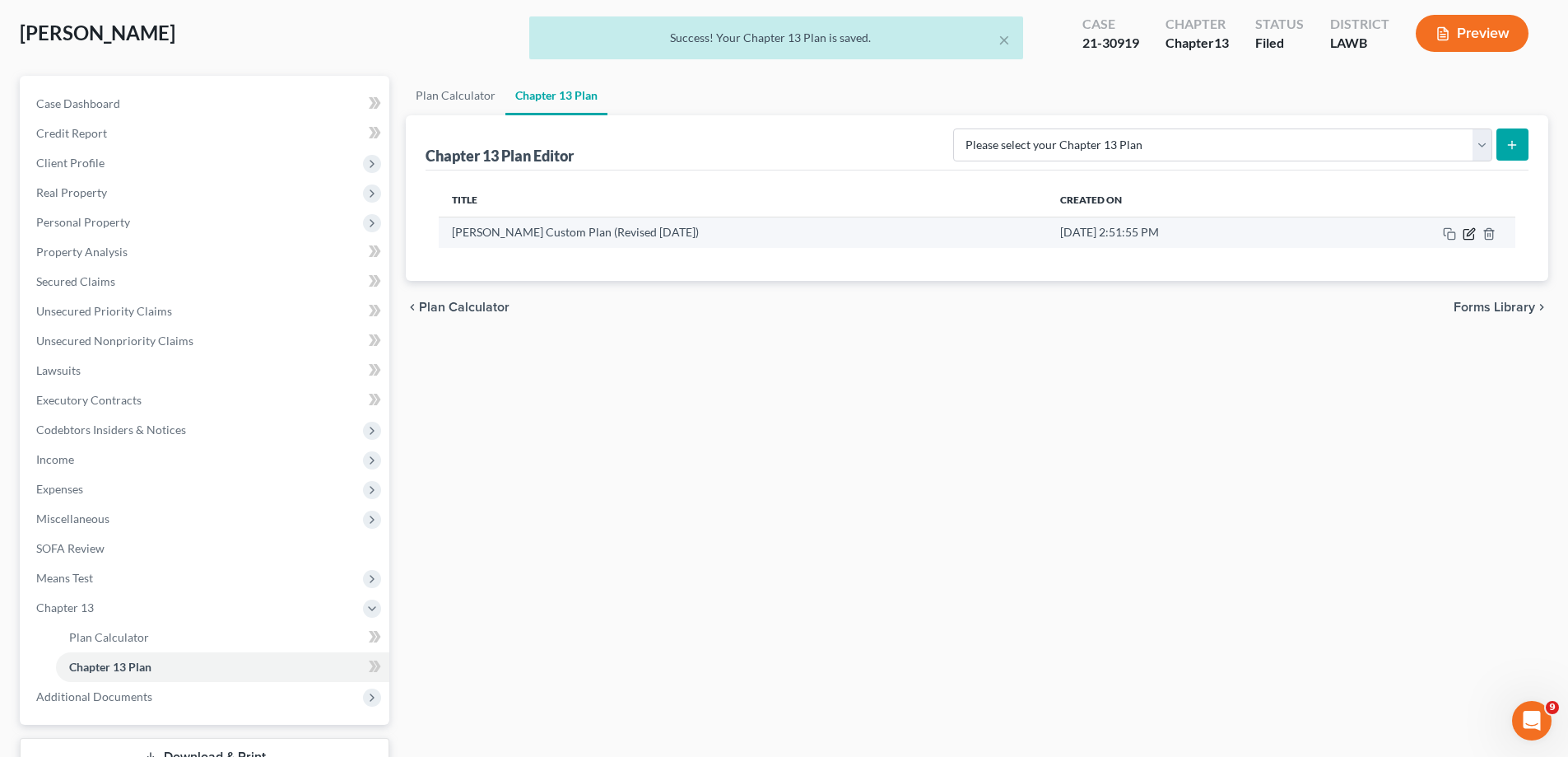
click at [1466, 235] on icon "button" at bounding box center [1469, 234] width 13 height 13
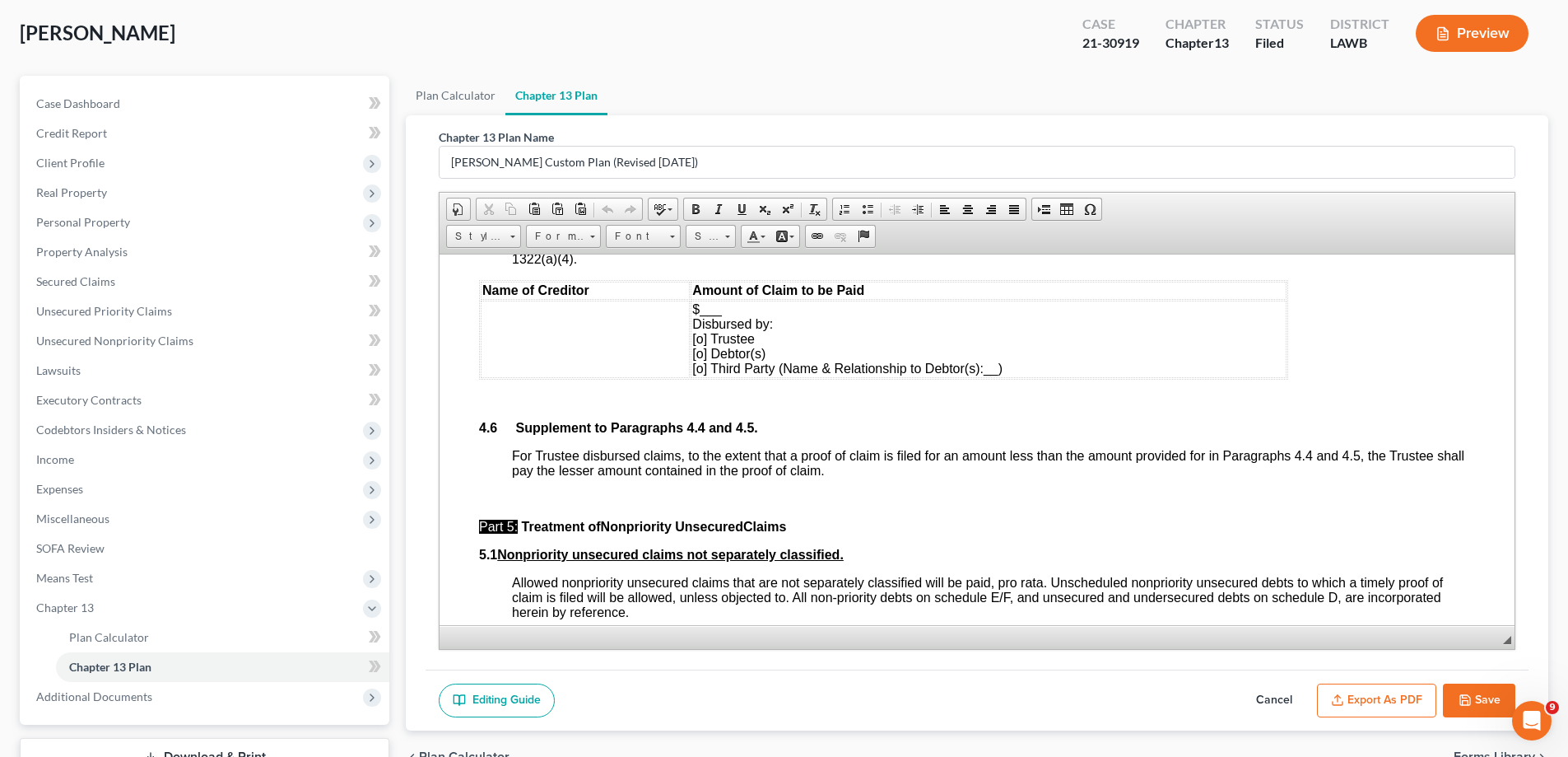
scroll to position [4282, 0]
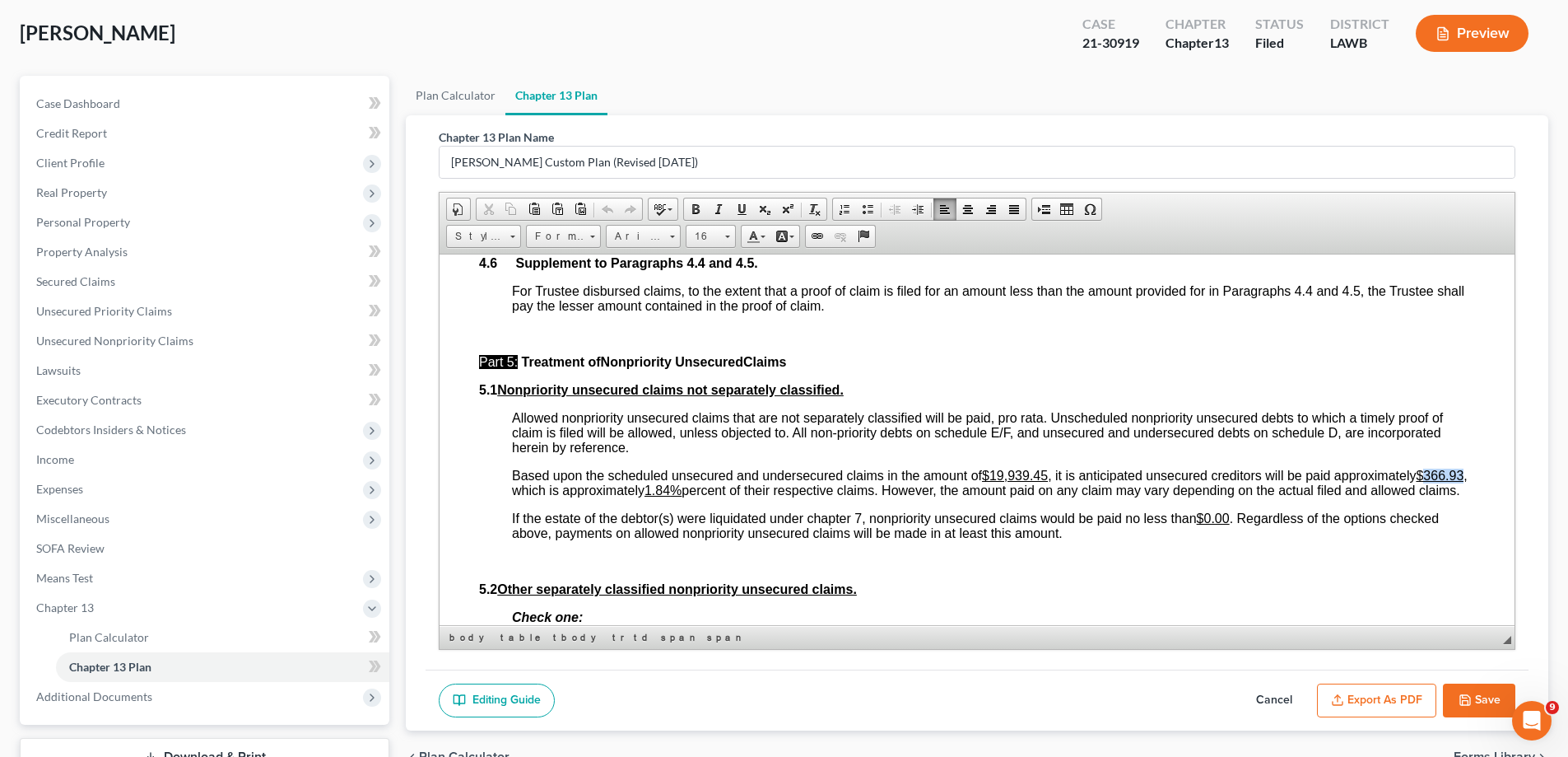
drag, startPoint x: 646, startPoint y: 460, endPoint x: 673, endPoint y: 463, distance: 27.2
click at [673, 467] on span "Based upon the scheduled unsecured and undersecured claims in the amount of $19…" at bounding box center [990, 481] width 956 height 28
drag, startPoint x: 632, startPoint y: 460, endPoint x: 672, endPoint y: 463, distance: 40.1
click at [1416, 467] on u "$366.93" at bounding box center [1440, 474] width 47 height 14
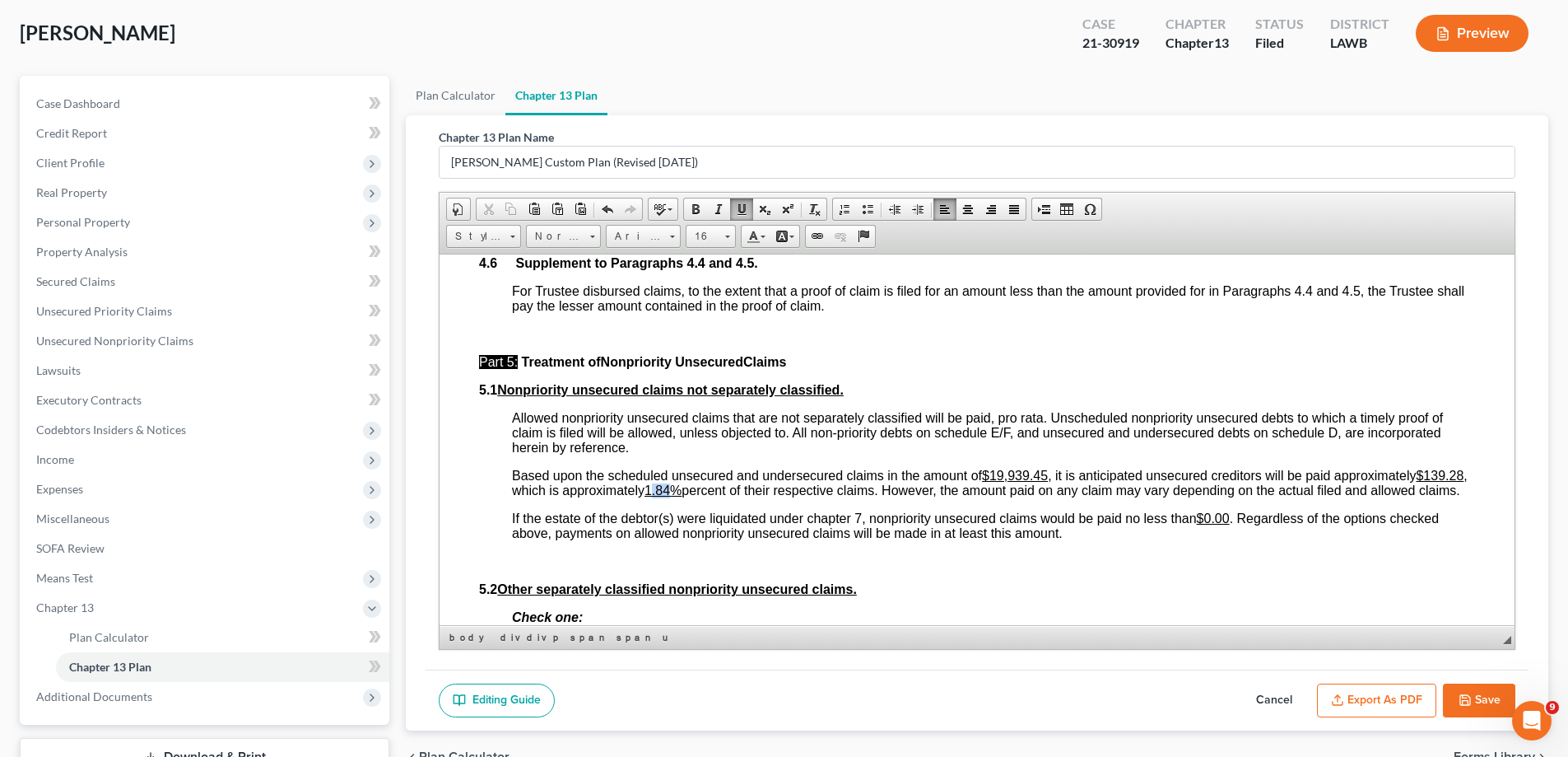
drag, startPoint x: 825, startPoint y: 462, endPoint x: 840, endPoint y: 463, distance: 15.0
click at [670, 483] on u "1.84" at bounding box center [658, 490] width 26 height 14
drag, startPoint x: 824, startPoint y: 460, endPoint x: 839, endPoint y: 460, distance: 15.0
click at [839, 467] on span "Based upon the scheduled unsecured and undersecured claims in the amount of $19…" at bounding box center [990, 481] width 956 height 28
click at [740, 207] on span at bounding box center [741, 209] width 13 height 13
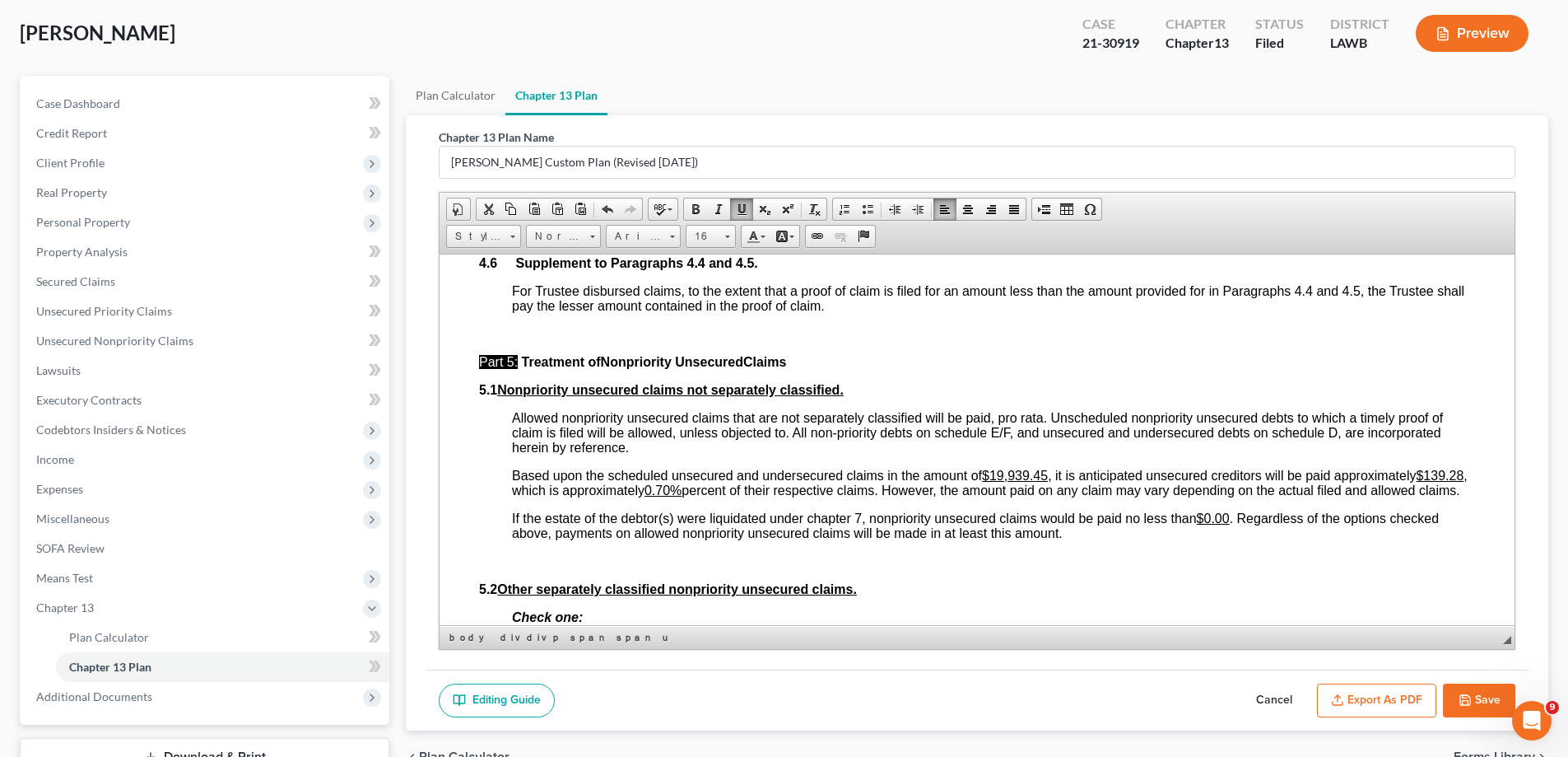
click at [1215, 524] on p "If the estate of the debtor(s) were liquidated under chapter 7, nonpriority uns…" at bounding box center [993, 525] width 963 height 29
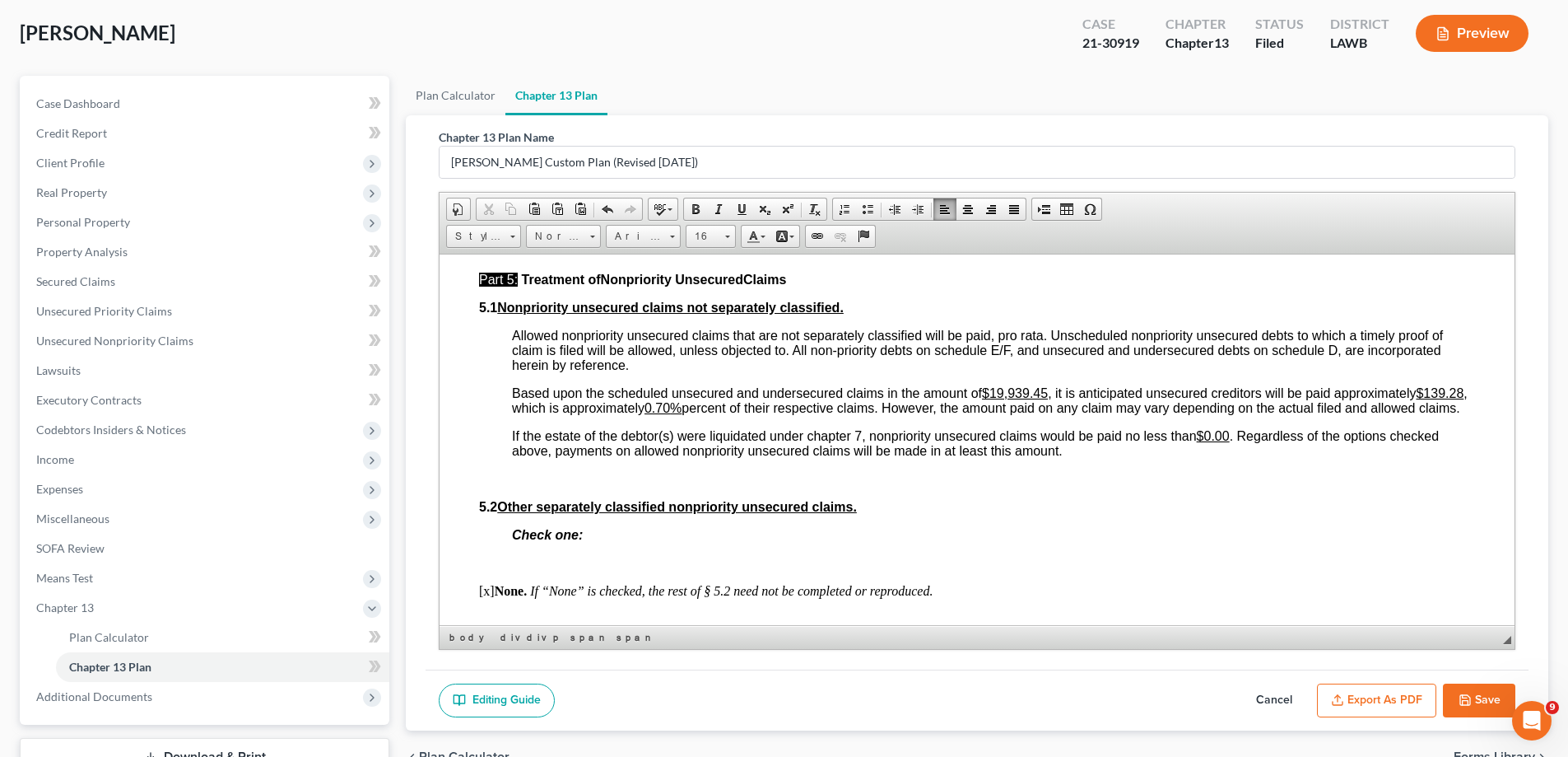
click at [1477, 701] on button "Save" at bounding box center [1479, 701] width 72 height 34
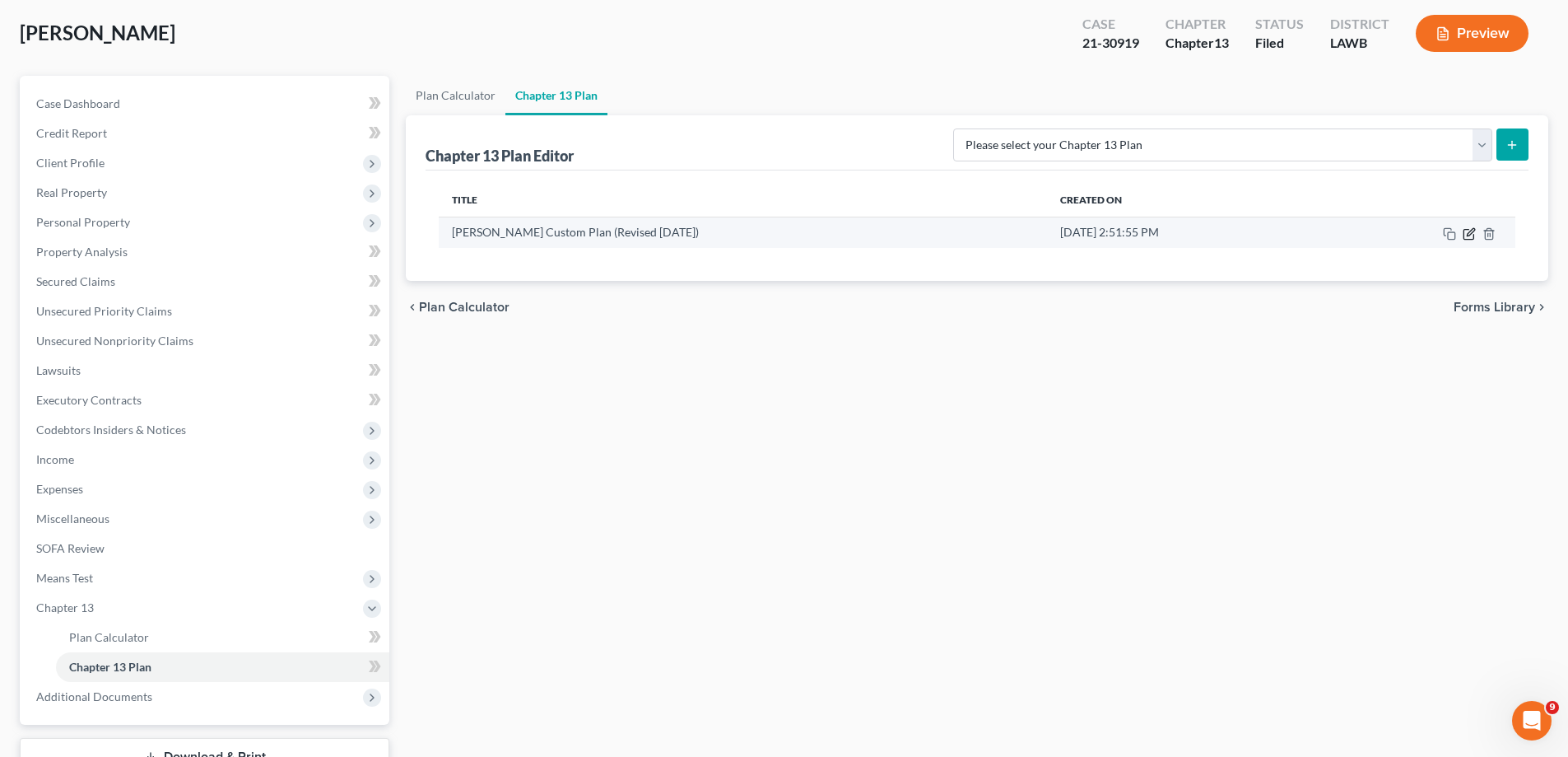
click at [1467, 235] on icon "button" at bounding box center [1471, 232] width 8 height 8
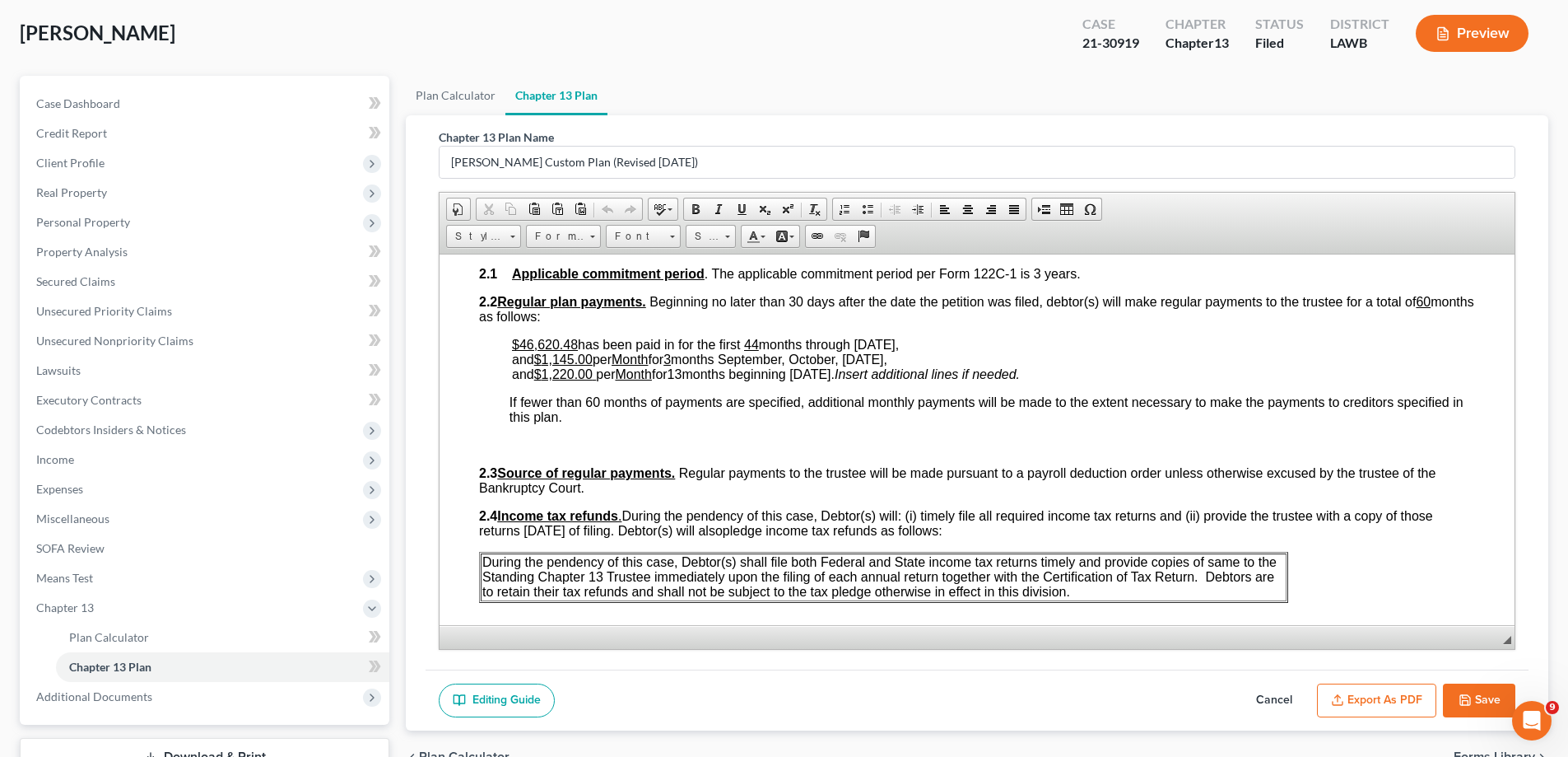
scroll to position [823, 0]
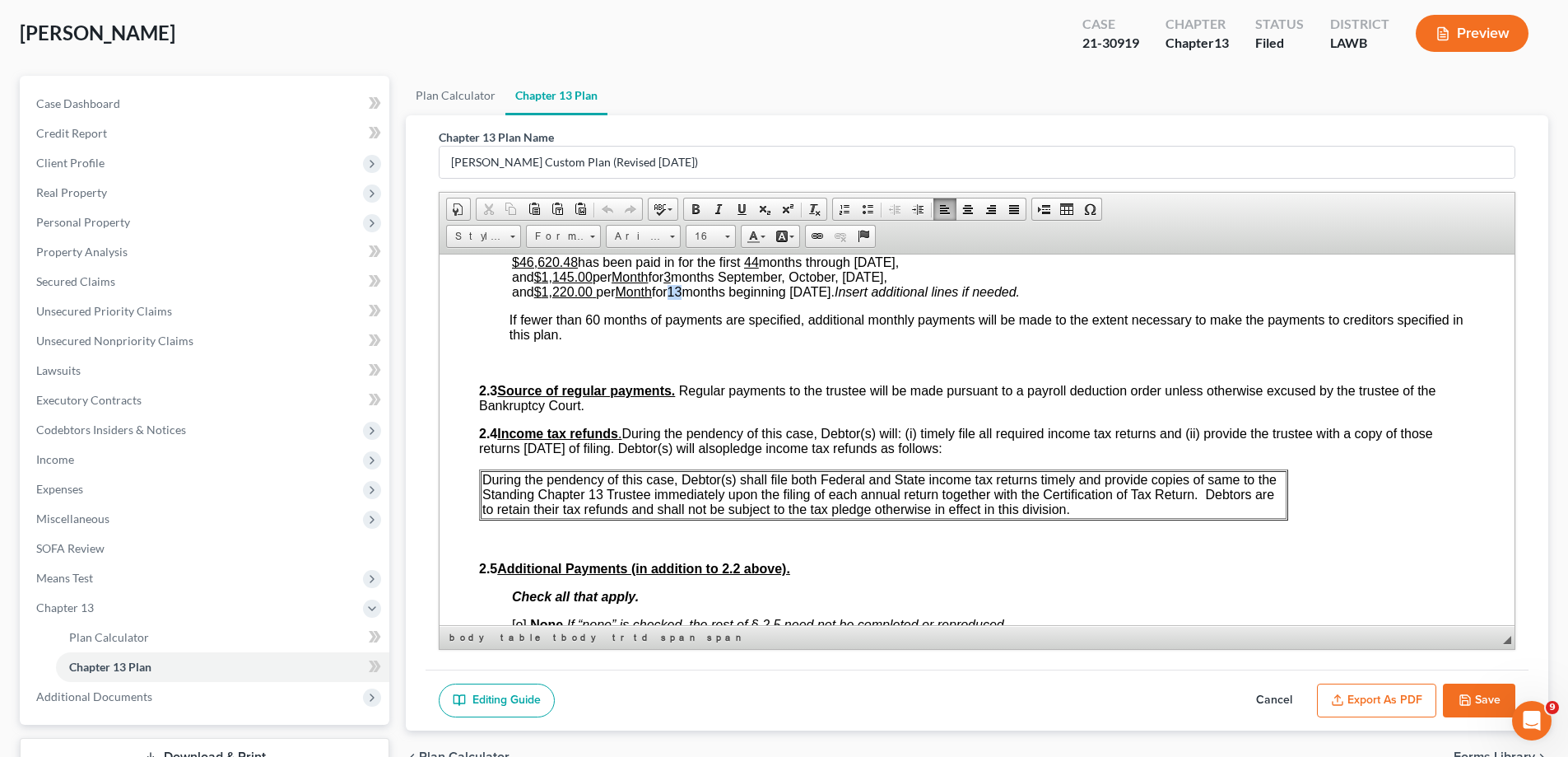
drag, startPoint x: 682, startPoint y: 288, endPoint x: 693, endPoint y: 288, distance: 11.0
click at [683, 288] on span "13" at bounding box center [675, 291] width 15 height 14
drag, startPoint x: 682, startPoint y: 294, endPoint x: 693, endPoint y: 296, distance: 11.2
click at [683, 296] on span "13" at bounding box center [675, 291] width 15 height 14
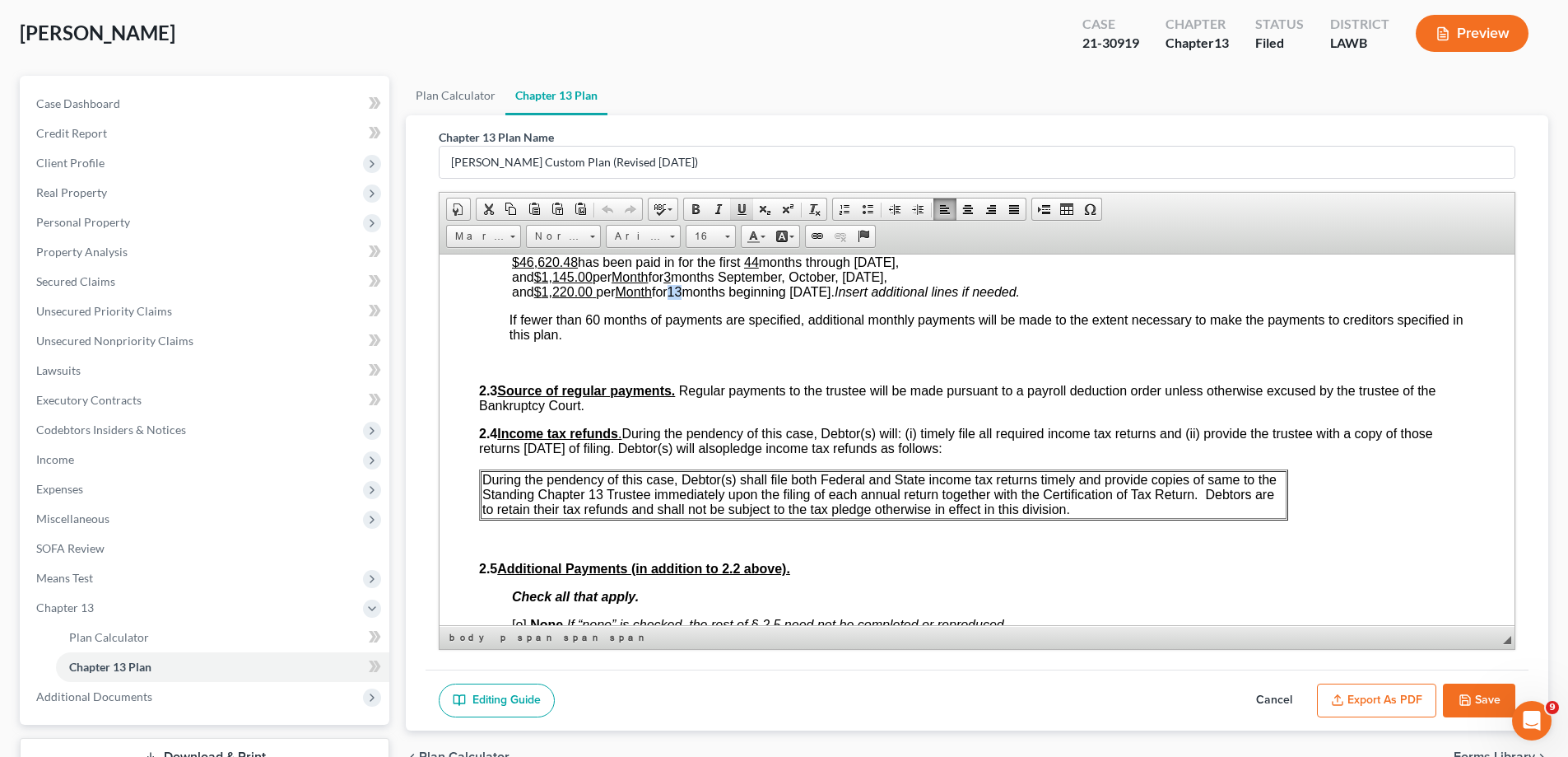
drag, startPoint x: 743, startPoint y: 215, endPoint x: 358, endPoint y: 33, distance: 425.9
click at [743, 215] on span at bounding box center [741, 209] width 13 height 13
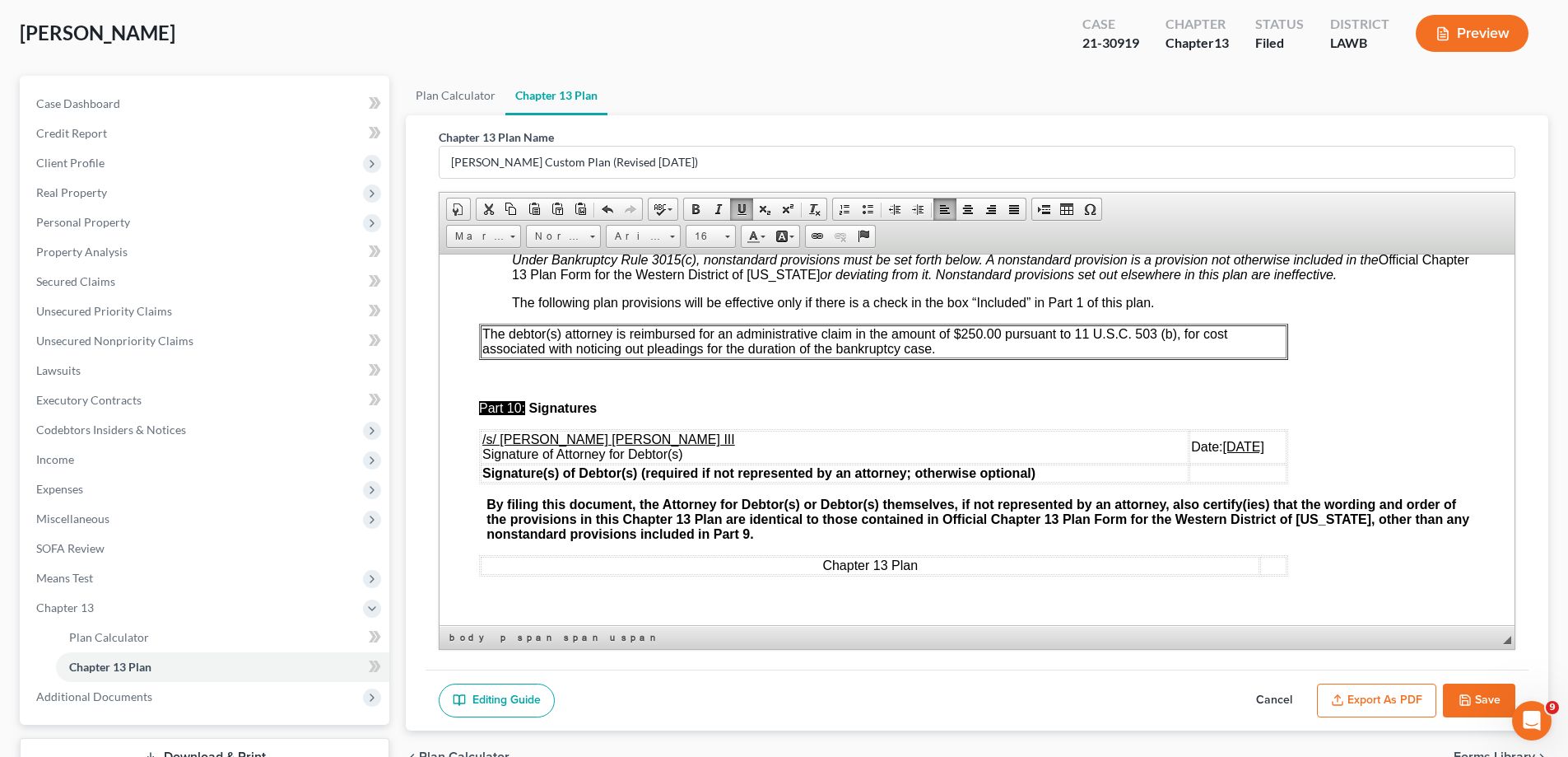
scroll to position [5764, 0]
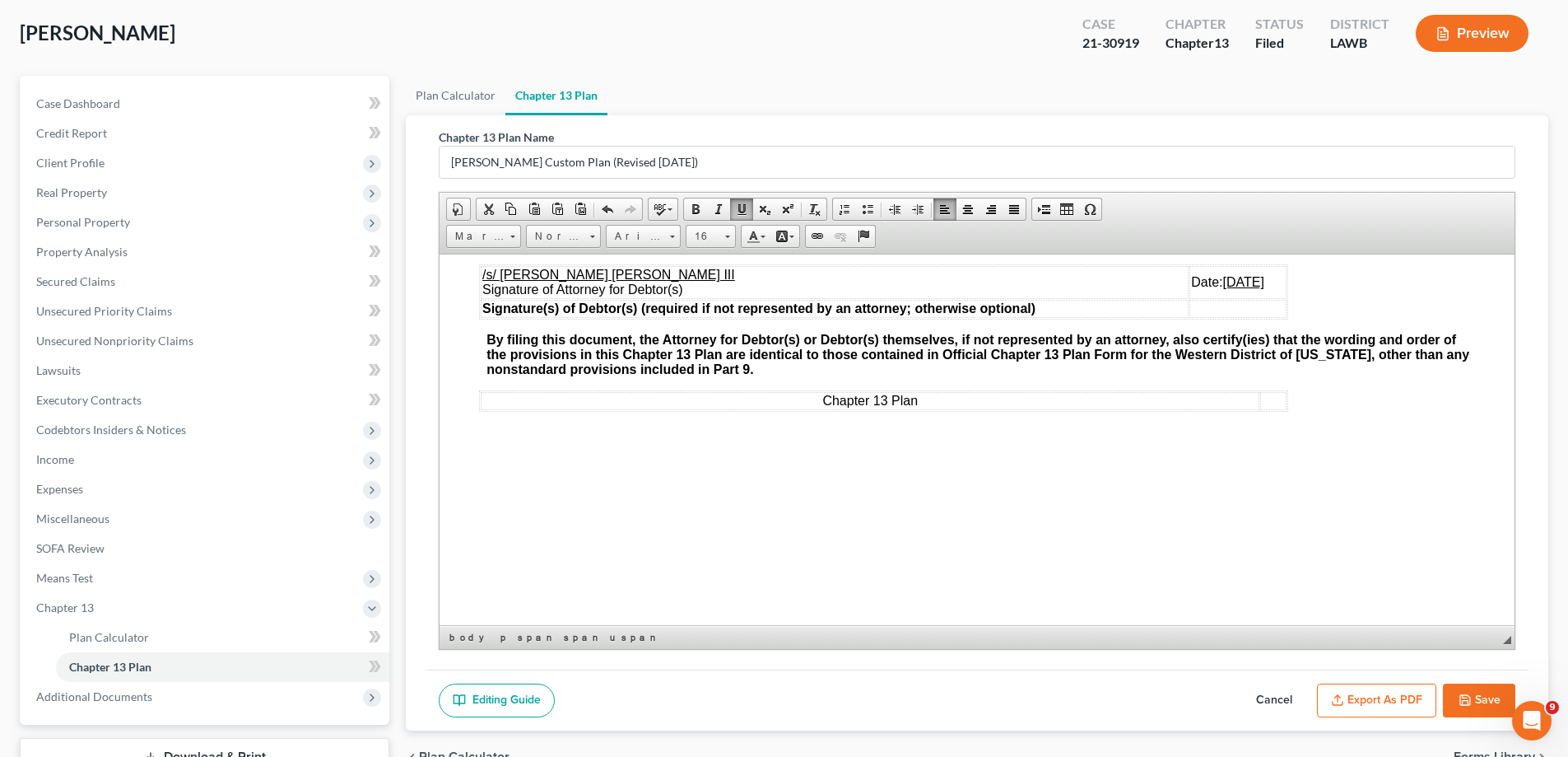
click at [1480, 685] on button "Save" at bounding box center [1479, 701] width 72 height 34
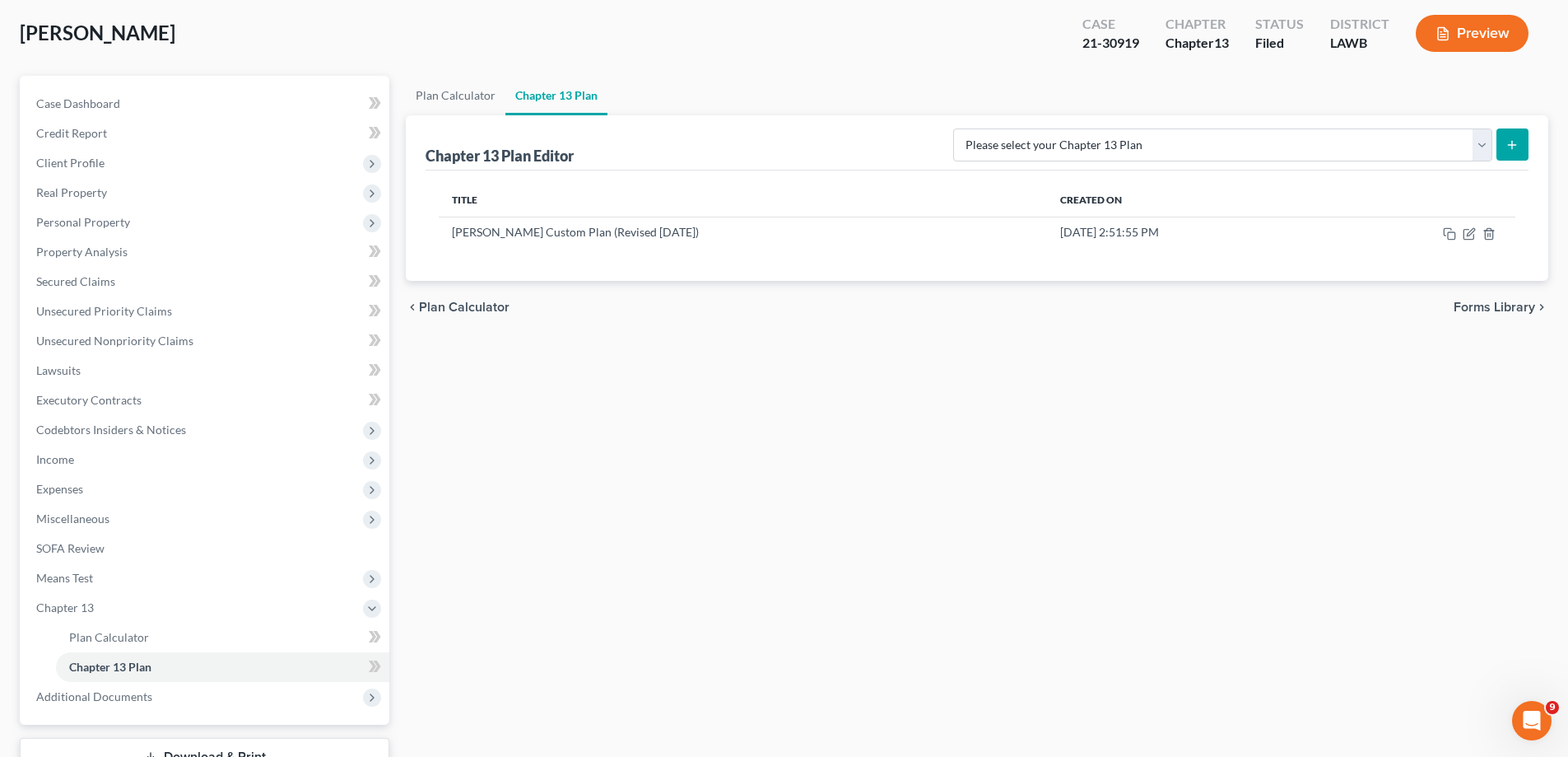
scroll to position [208, 0]
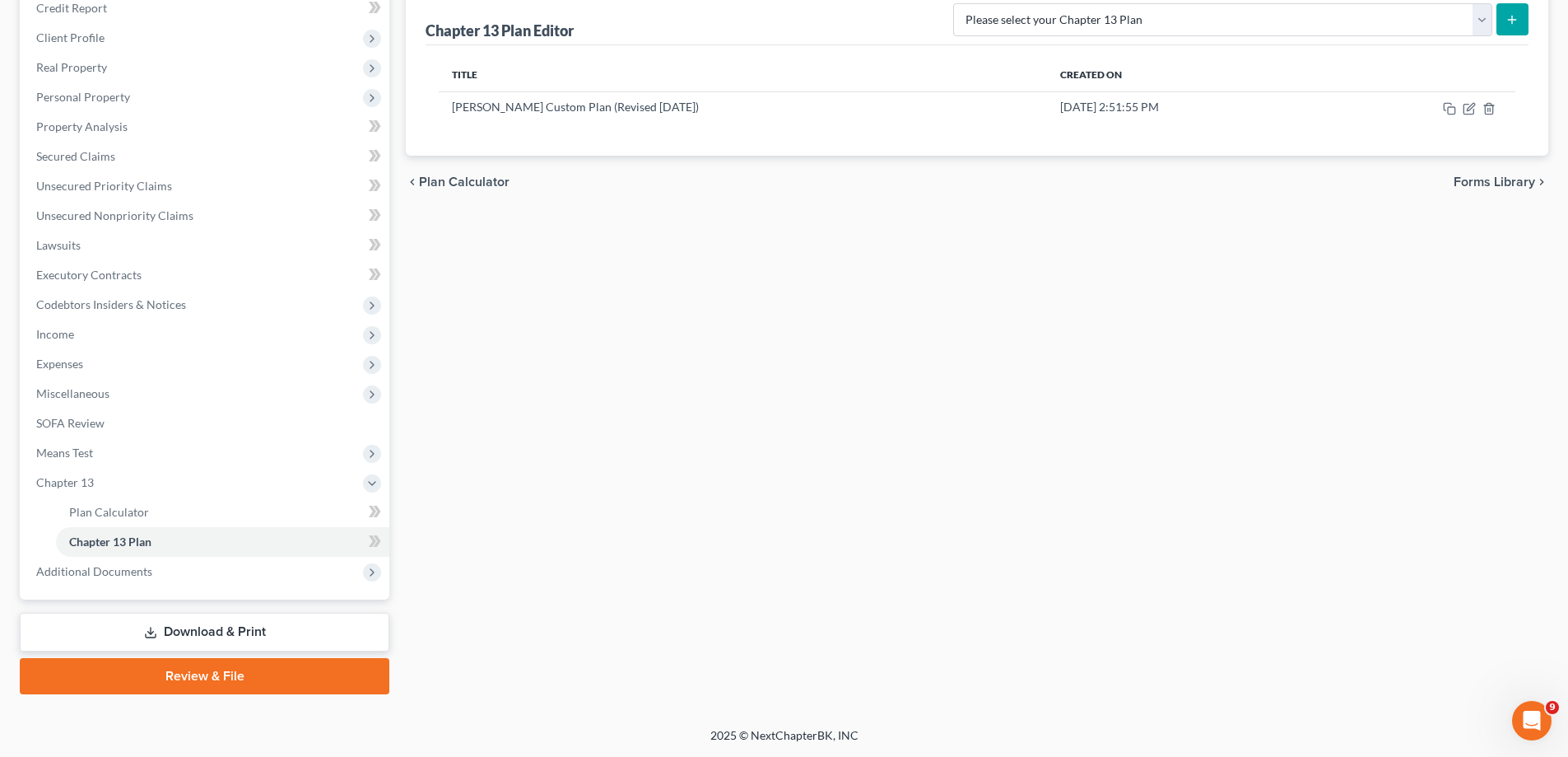
click at [183, 637] on link "Download & Print" at bounding box center [204, 632] width 370 height 39
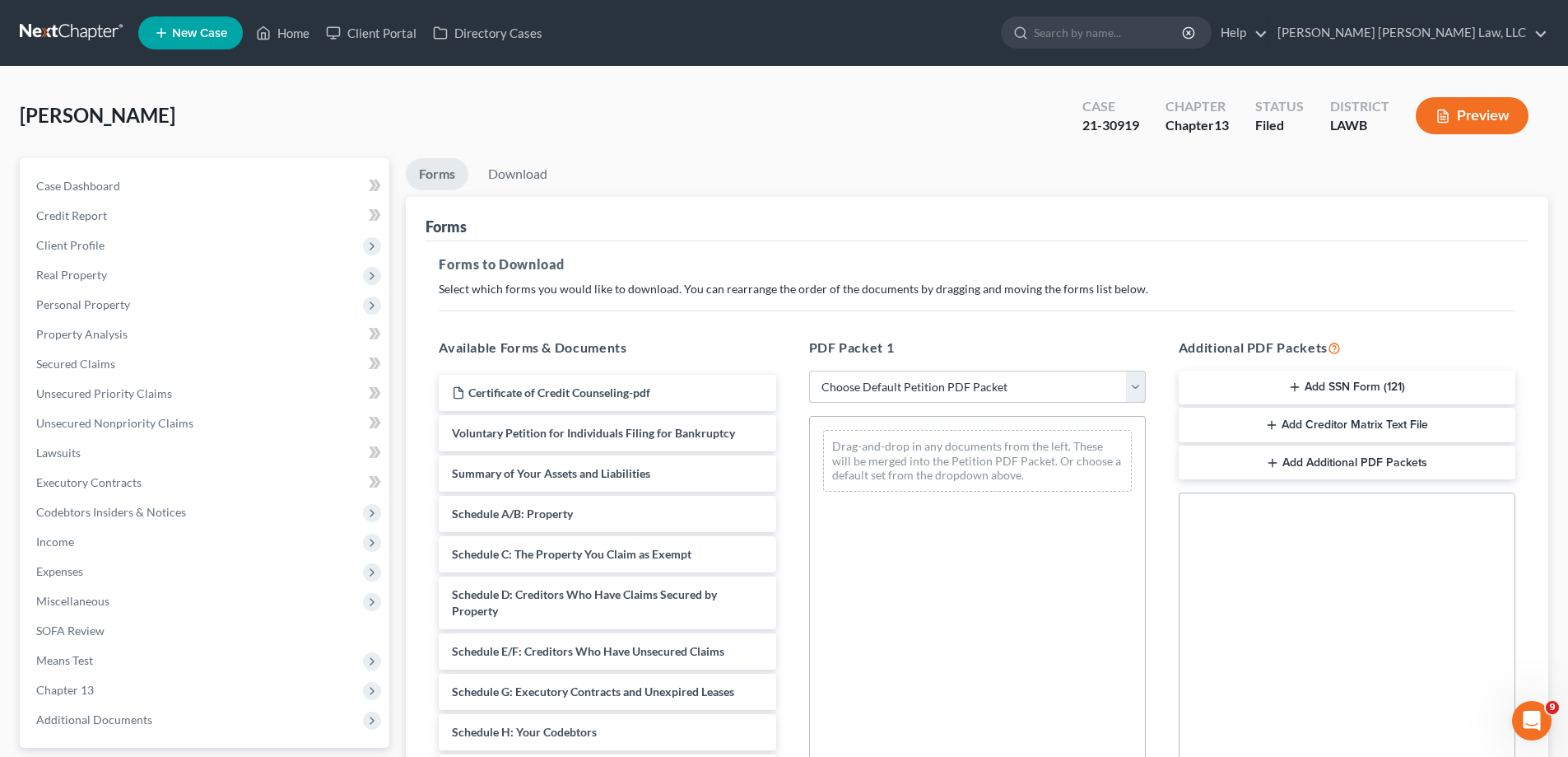
click at [926, 391] on select "Choose Default Petition PDF Packet Complete Bankruptcy Petition (all forms and …" at bounding box center [978, 387] width 337 height 33
select select "2"
click at [809, 371] on select "Choose Default Petition PDF Packet Complete Bankruptcy Petition (all forms and …" at bounding box center [978, 387] width 337 height 33
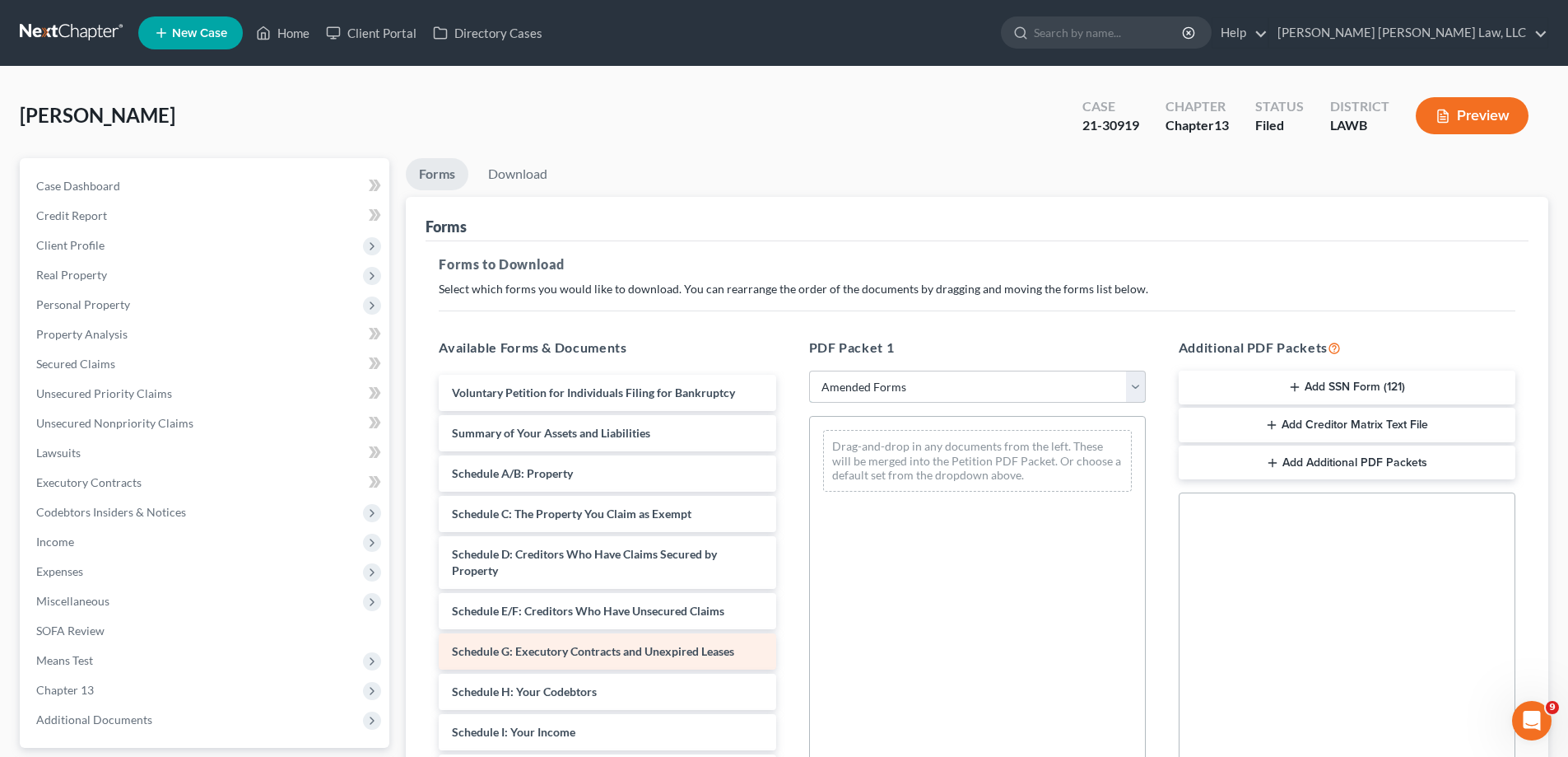
scroll to position [165, 0]
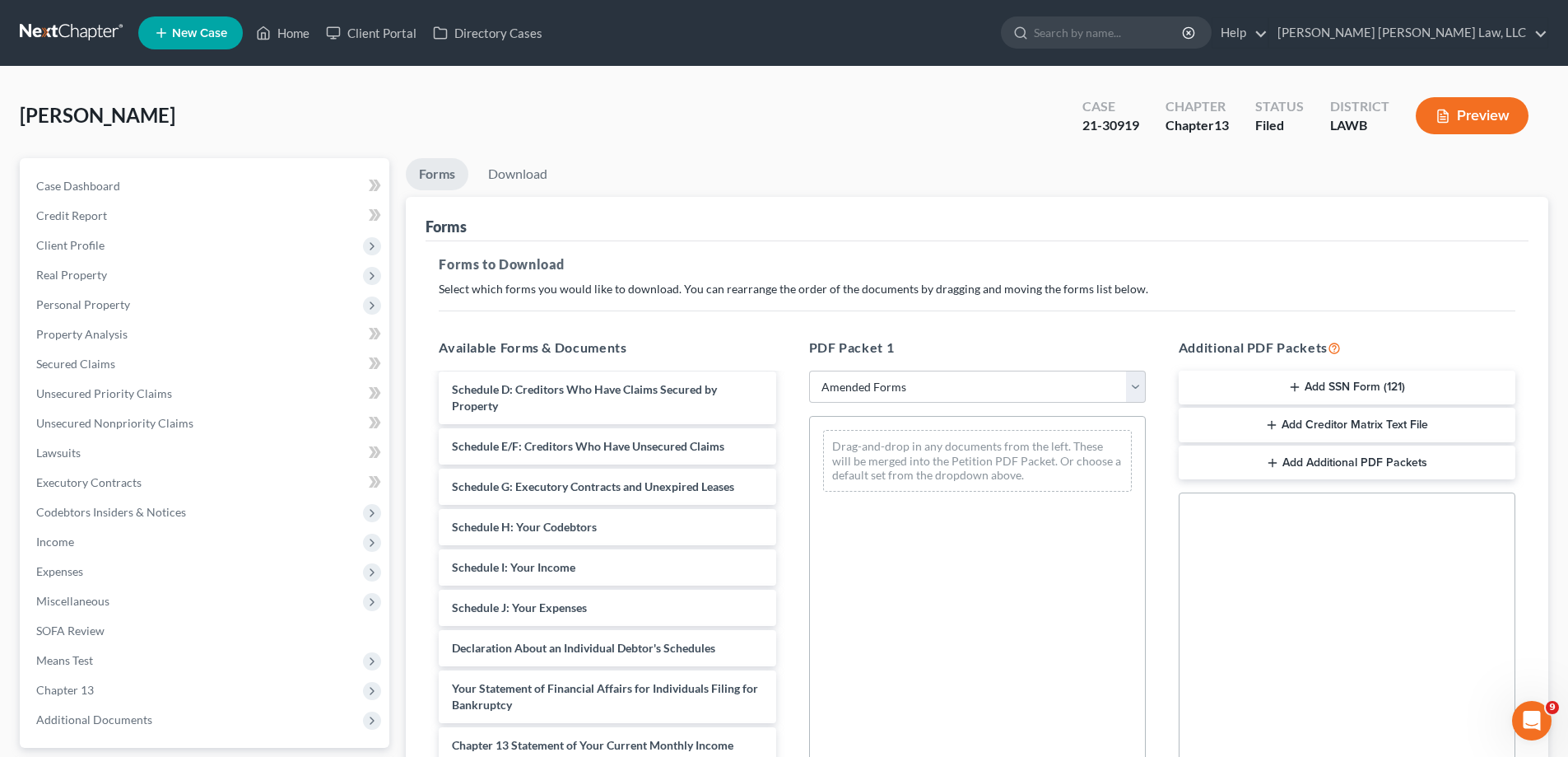
click at [789, 544] on div "Voluntary Petition for Individuals Filing for Bankruptcy Summary of Your Assets…" at bounding box center [607, 576] width 363 height 731
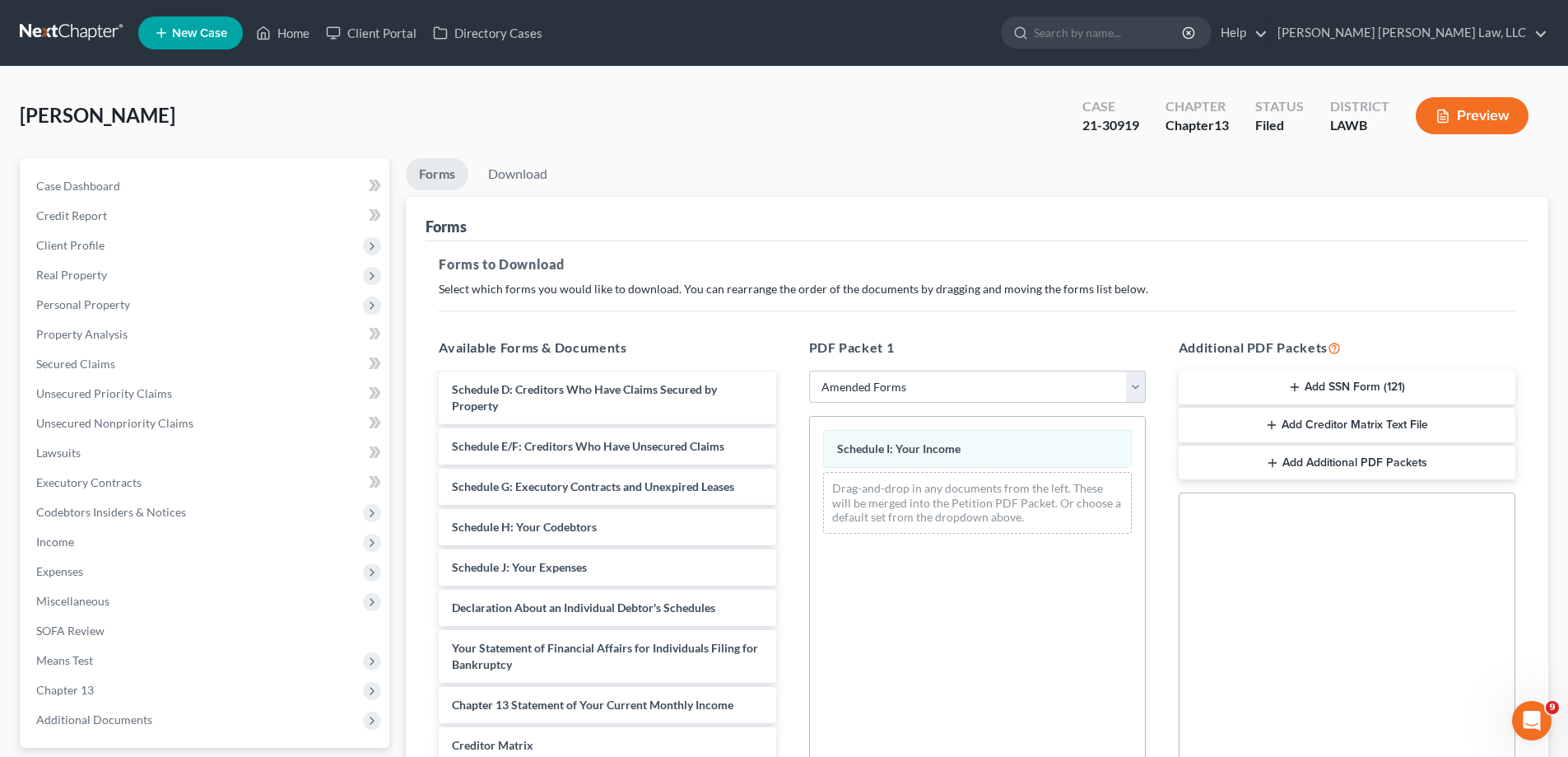
click at [772, 559] on div "Voluntary Petition for Individuals Filing for Bankruptcy Summary of Your Assets…" at bounding box center [607, 555] width 363 height 691
click at [909, 517] on div "Drag-and-drop in any documents from the left. These will be merged into the Pet…" at bounding box center [978, 503] width 309 height 62
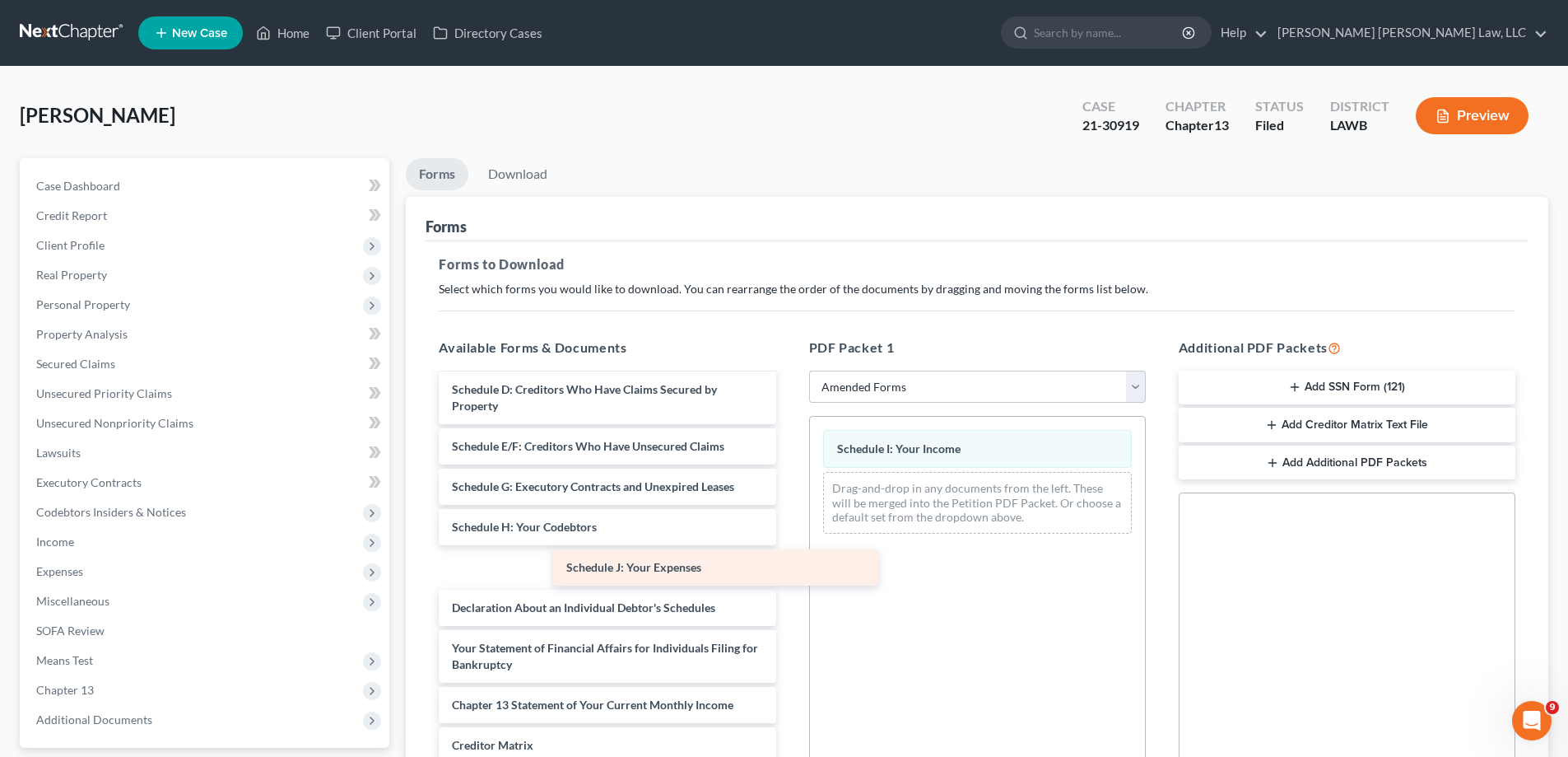
drag, startPoint x: 628, startPoint y: 560, endPoint x: 852, endPoint y: 563, distance: 224.0
click at [789, 550] on div "Schedule J: Your Expenses Voluntary Petition for Individuals Filing for Bankrup…" at bounding box center [607, 555] width 363 height 691
click at [936, 534] on div "Drag-and-drop in any documents from the left. These will be merged into the Pet…" at bounding box center [978, 503] width 309 height 62
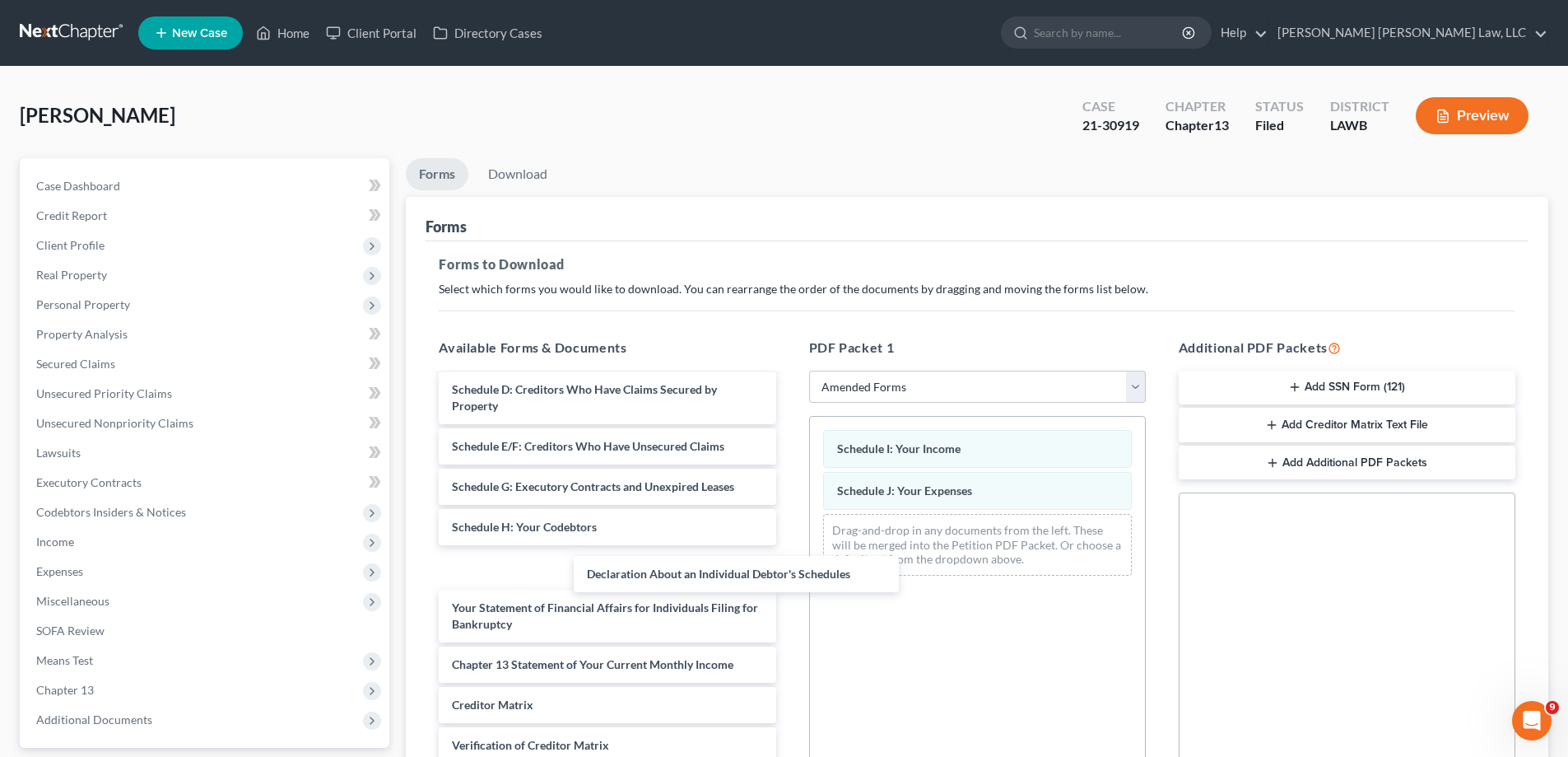
drag, startPoint x: 611, startPoint y: 566, endPoint x: 1037, endPoint y: 575, distance: 426.1
click at [789, 576] on div "Declaration About an Individual Debtor's Schedules Voluntary Petition for Indiv…" at bounding box center [607, 535] width 363 height 650
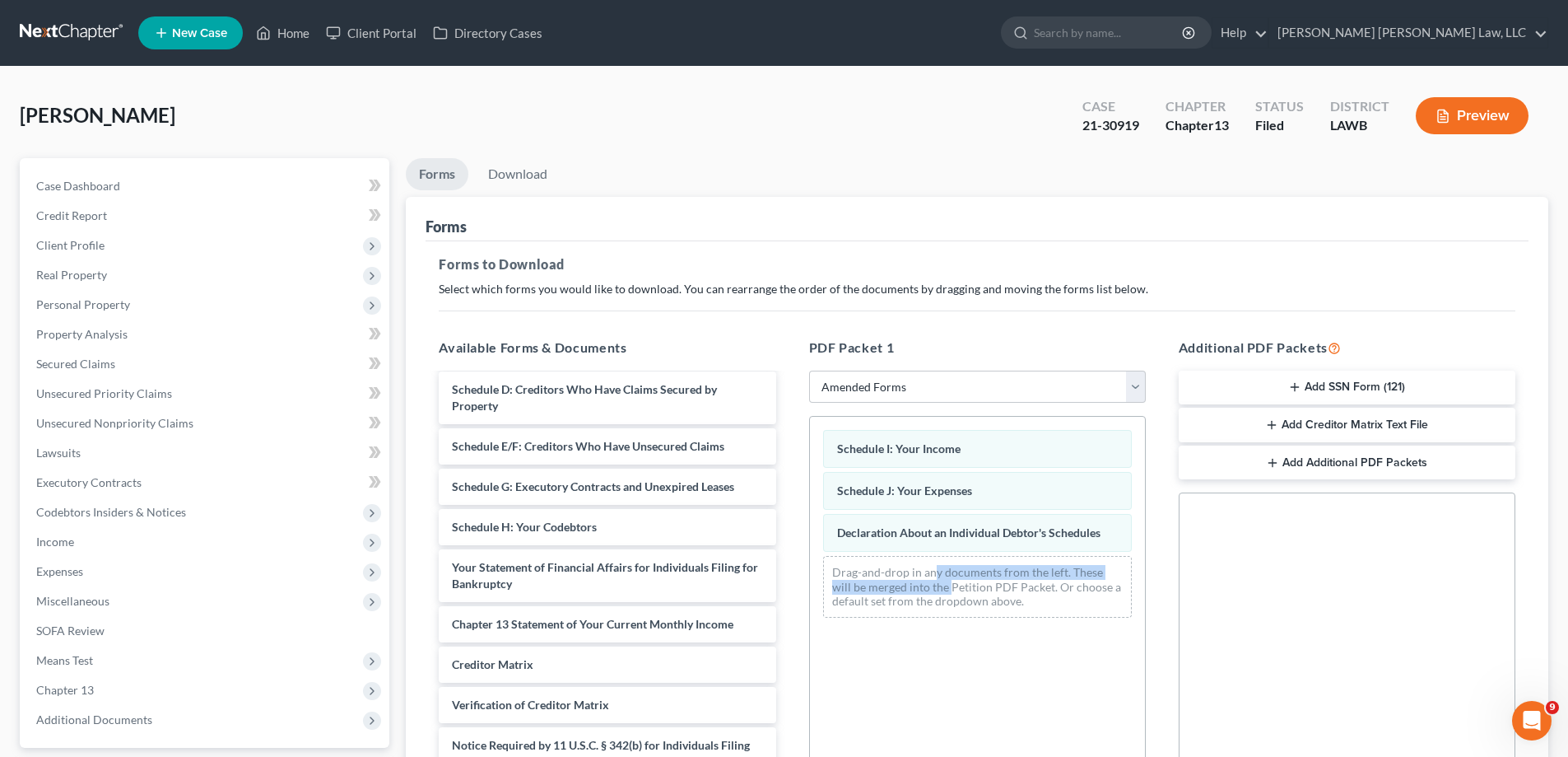
scroll to position [260, 0]
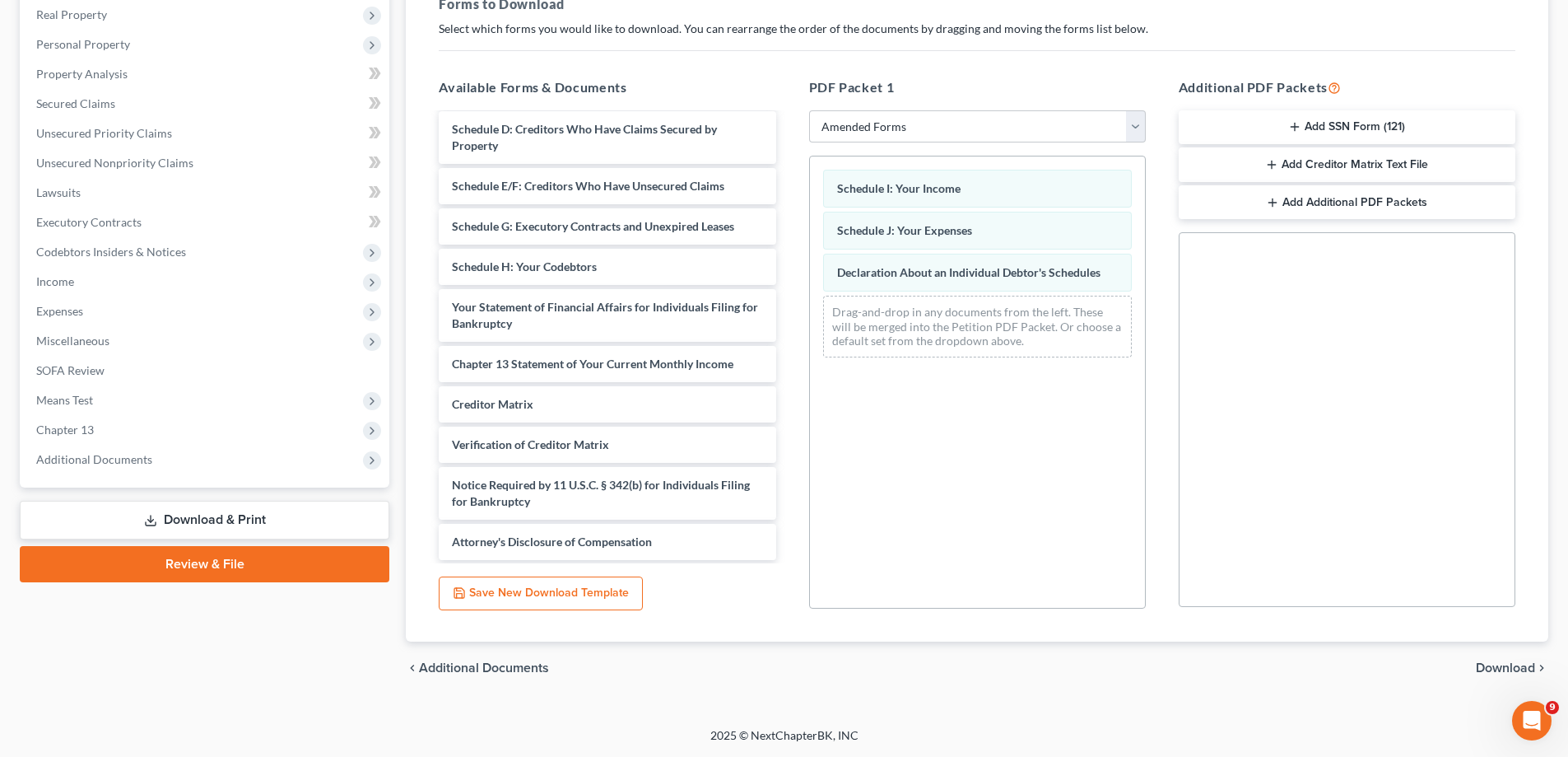
click at [1072, 539] on div "Schedule I: Your Income Schedule J: Your Expenses Declaration About an Individu…" at bounding box center [978, 382] width 337 height 453
click at [1496, 674] on span "Download" at bounding box center [1505, 667] width 59 height 13
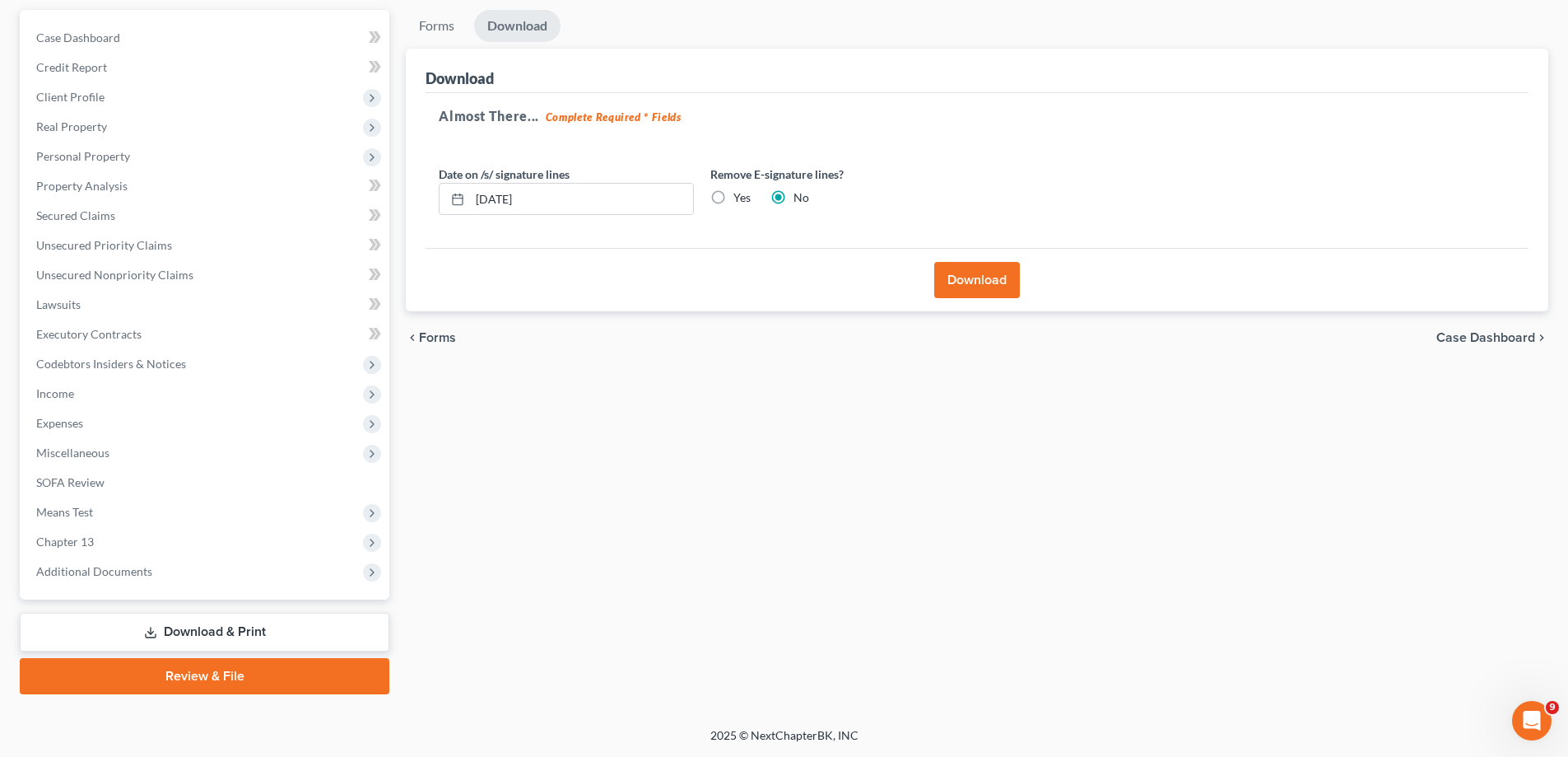
click at [991, 284] on button "Download" at bounding box center [977, 280] width 85 height 36
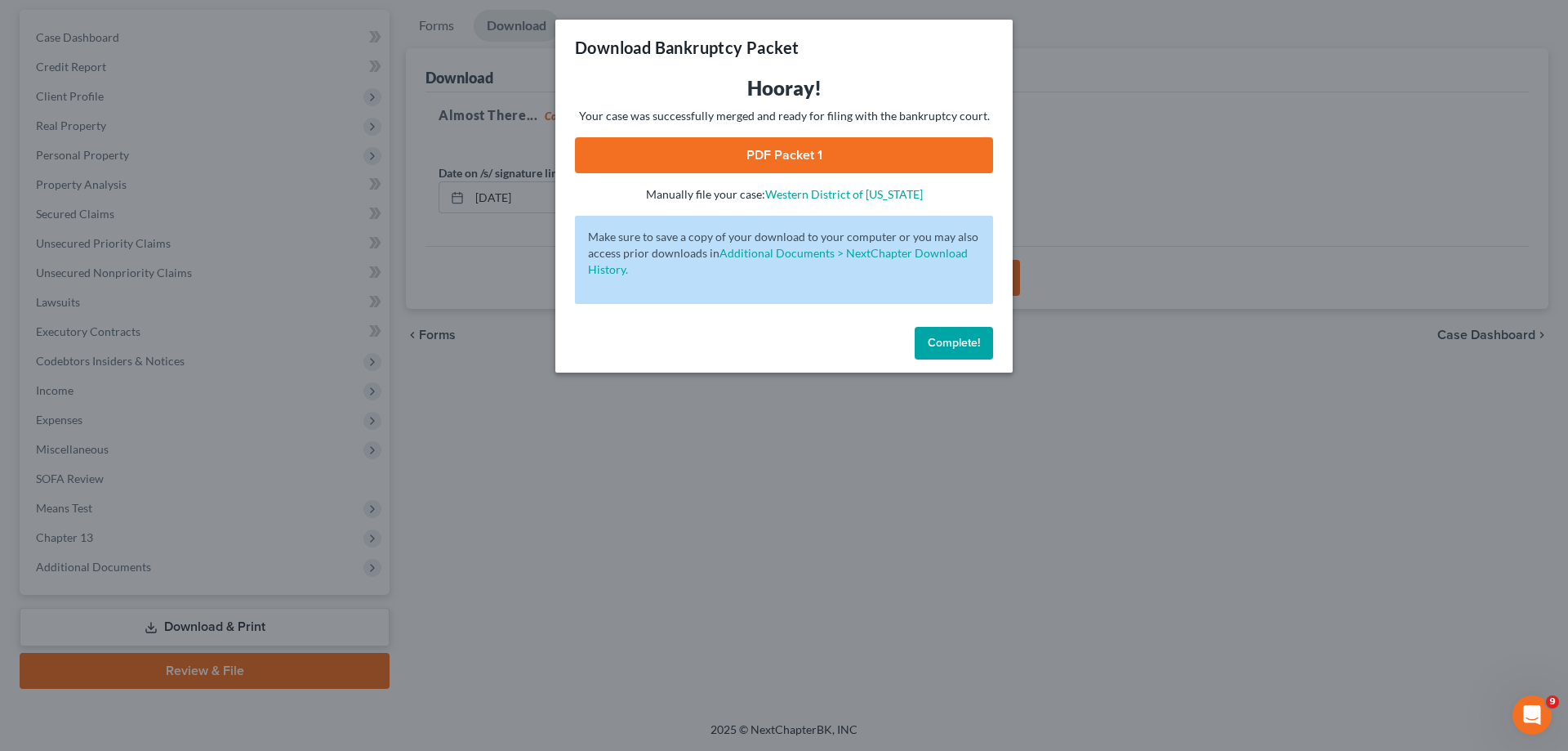
click at [911, 157] on link "PDF Packet 1" at bounding box center [783, 155] width 418 height 36
click at [951, 349] on span "Complete!" at bounding box center [953, 343] width 52 height 14
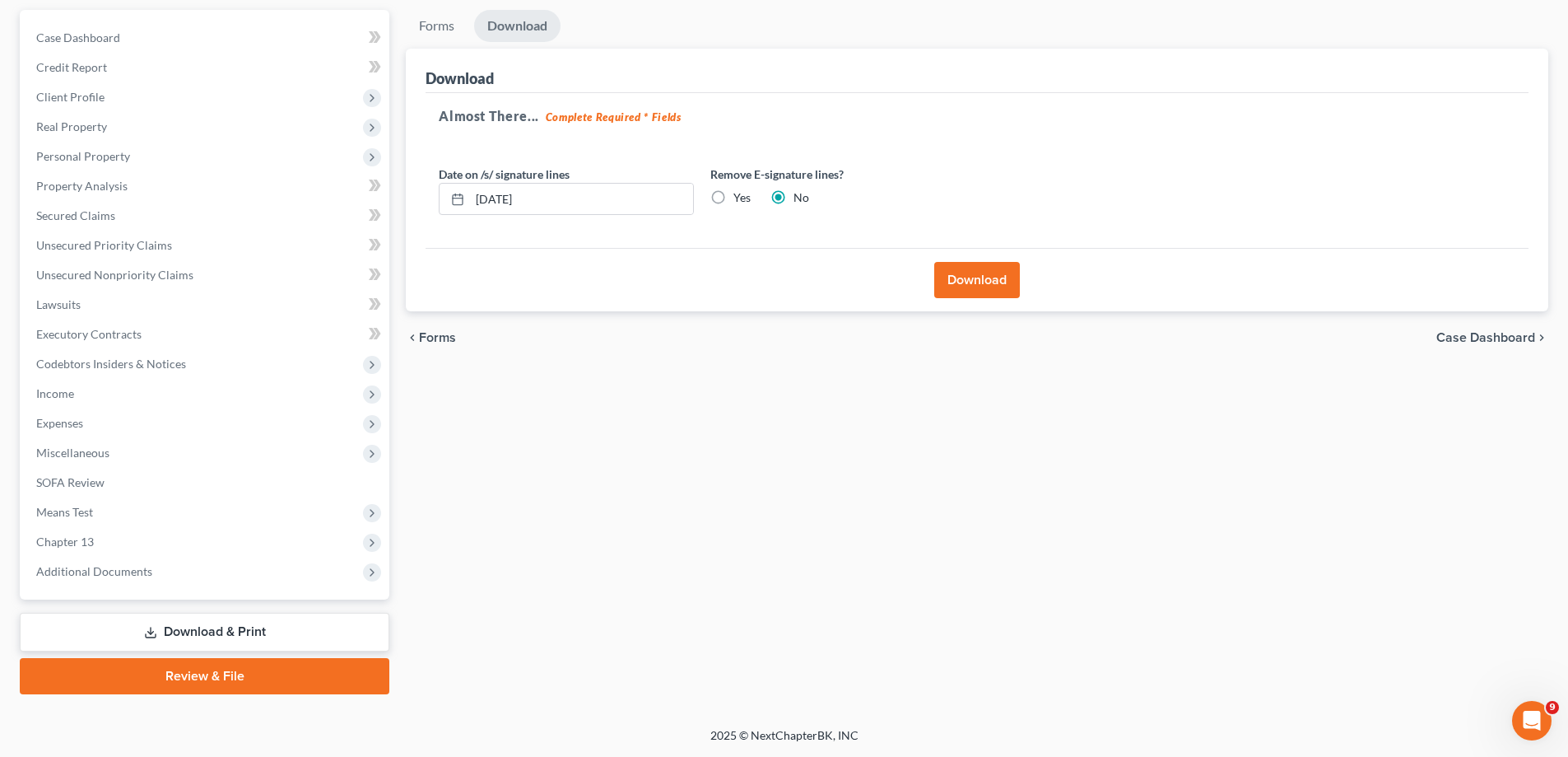
click at [802, 510] on div "Forms Download Forms Forms to Download Select which forms you would like to dow…" at bounding box center [977, 352] width 1159 height 685
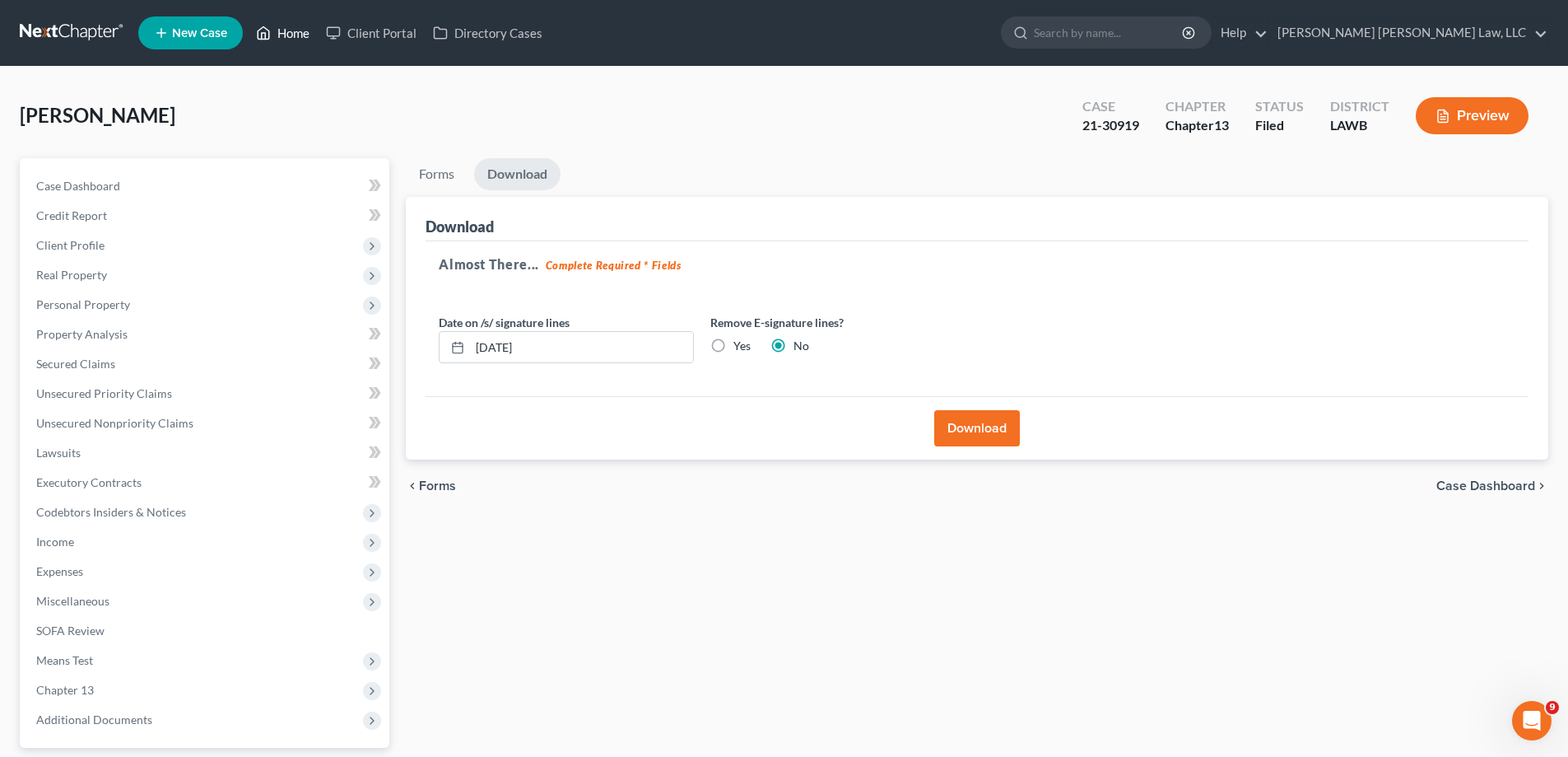
click at [275, 41] on link "Home" at bounding box center [282, 33] width 70 height 29
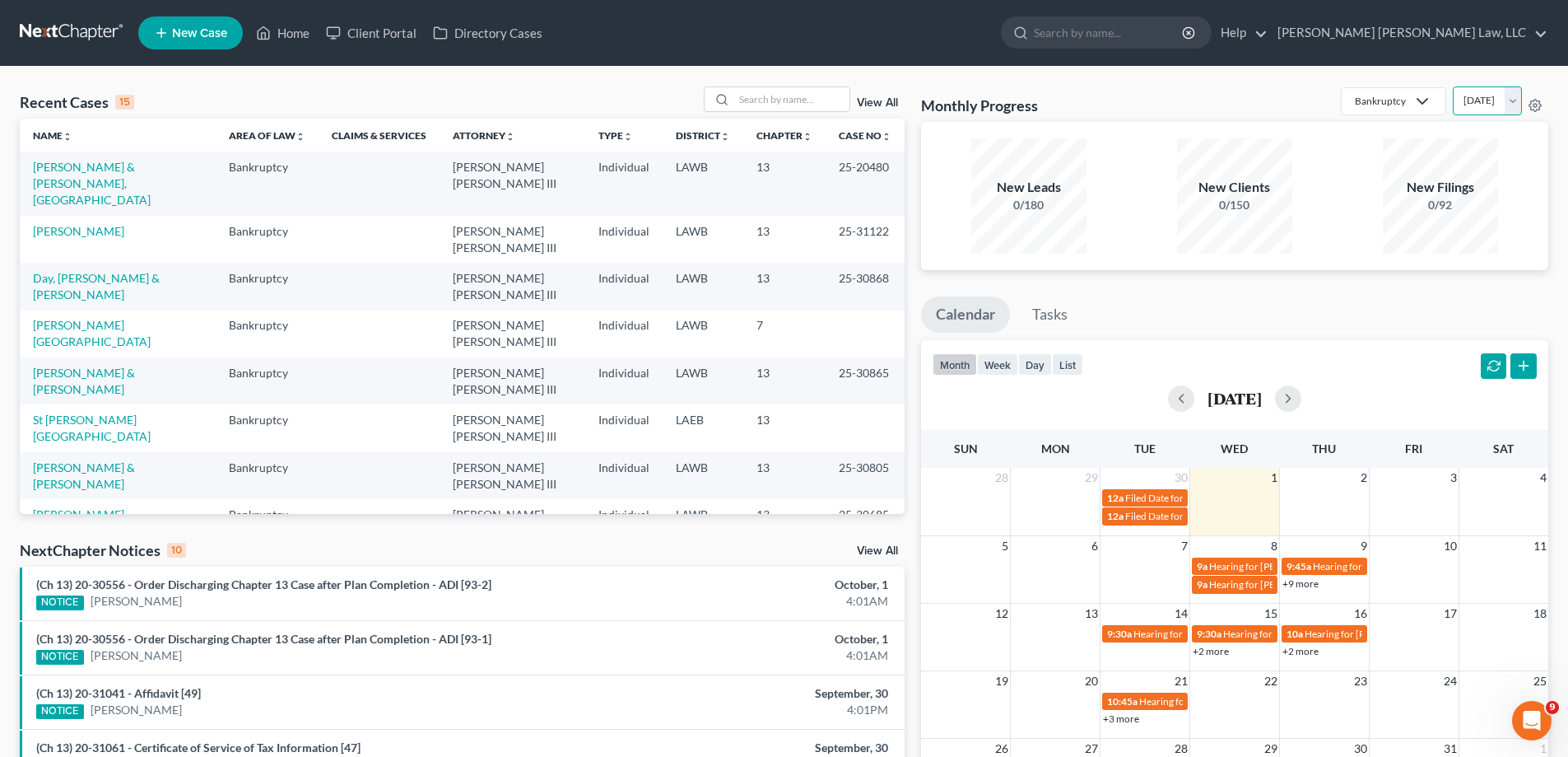
click at [1506, 104] on select "[DATE] [DATE] [DATE] [DATE] [DATE] [DATE] [DATE] [DATE] [DATE] [DATE] [DATE] [D…" at bounding box center [1488, 100] width 69 height 28
select select "1"
click at [1453, 86] on select "[DATE] [DATE] [DATE] [DATE] [DATE] [DATE] [DATE] [DATE] [DATE] [DATE] [DATE] [D…" at bounding box center [1488, 100] width 69 height 28
click at [885, 97] on div "View All" at bounding box center [804, 99] width 201 height 26
click at [863, 104] on link "View All" at bounding box center [878, 103] width 41 height 11
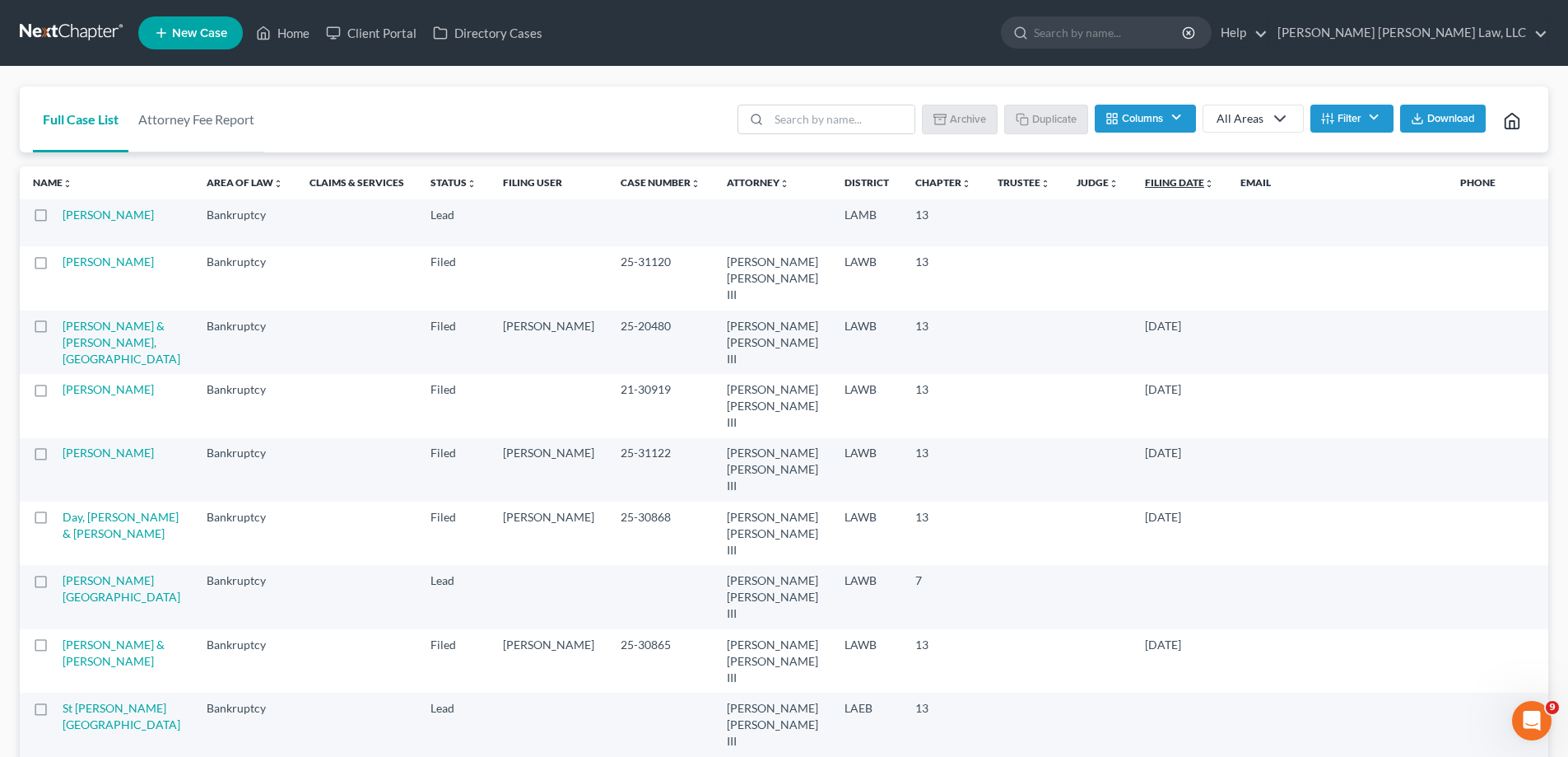
click at [1145, 179] on link "Filing Date unfold_more expand_more expand_less" at bounding box center [1179, 182] width 69 height 12
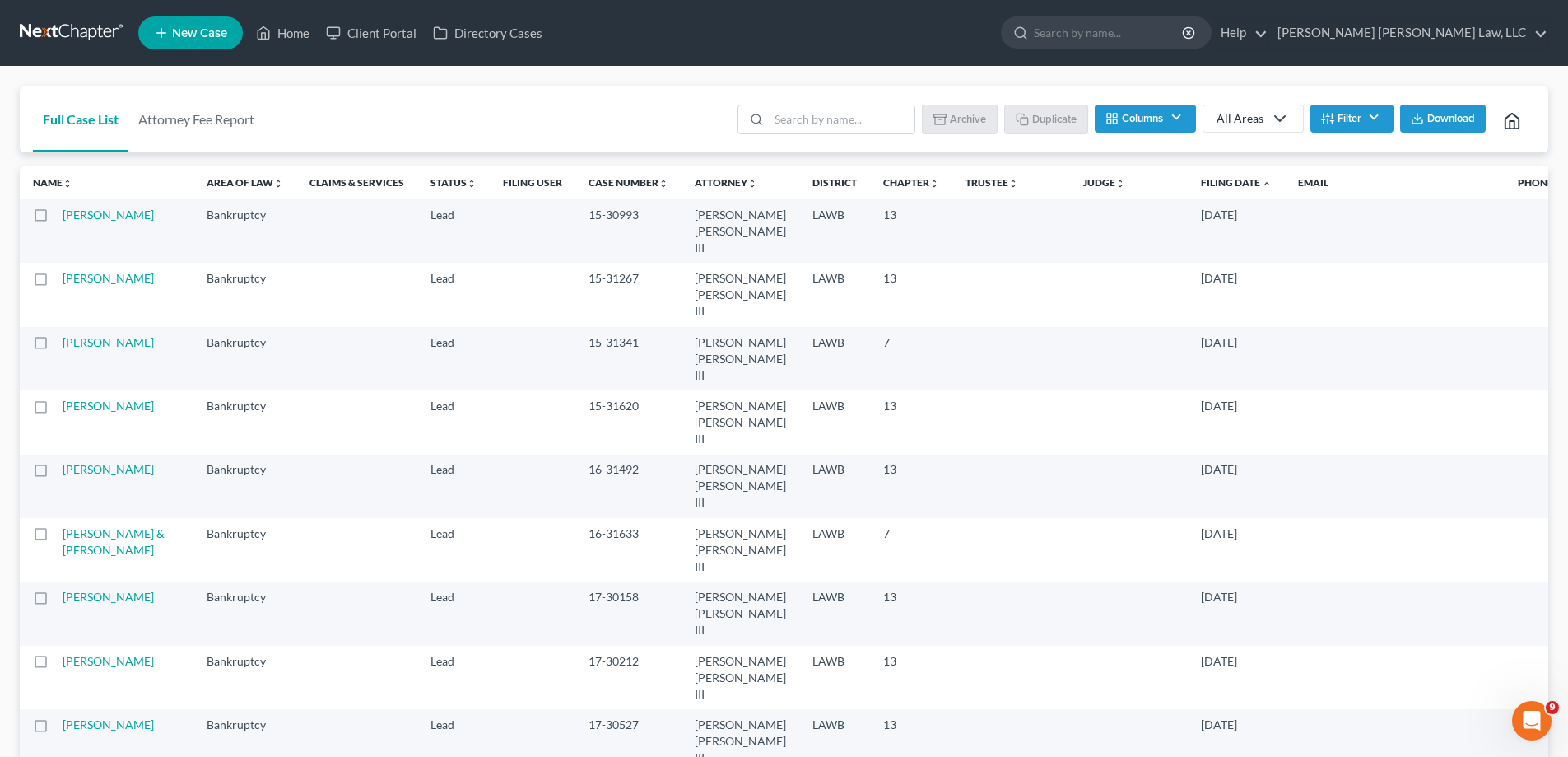
click at [1201, 179] on link "Filing Date unfold_more expand_more expand_less" at bounding box center [1236, 182] width 71 height 12
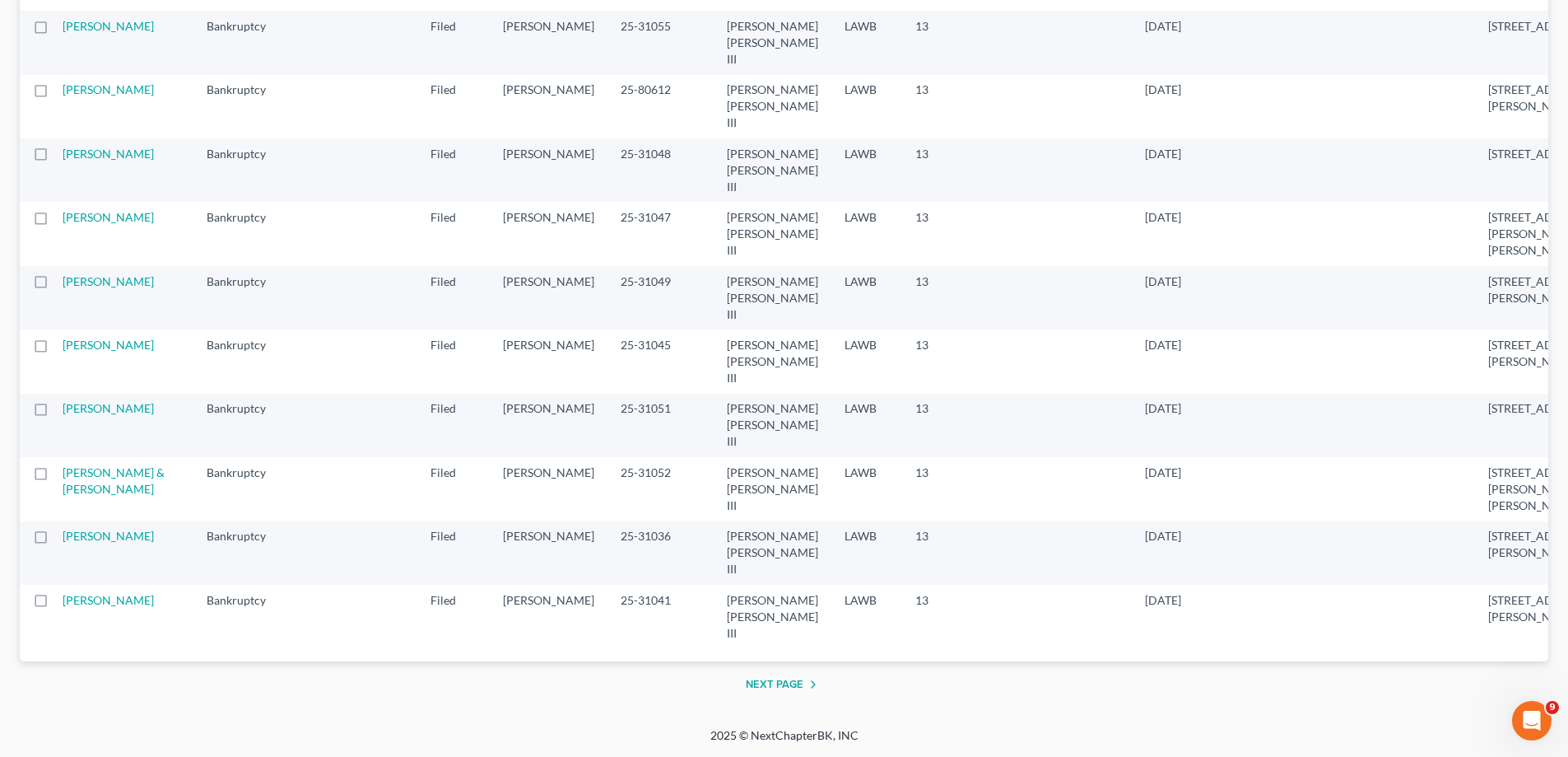
scroll to position [3129, 0]
click at [801, 694] on button "Next Page" at bounding box center [784, 684] width 78 height 20
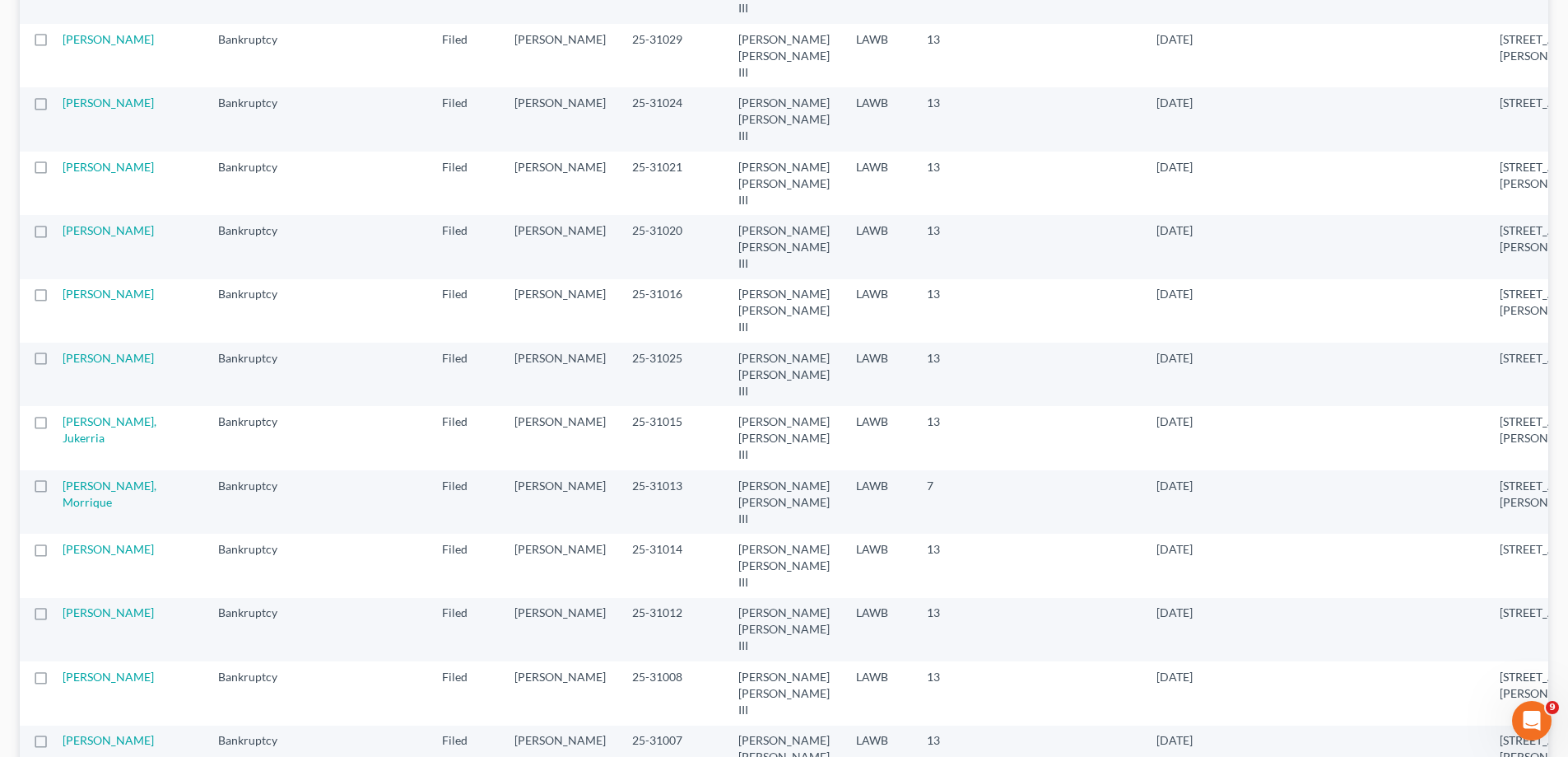
scroll to position [0, 0]
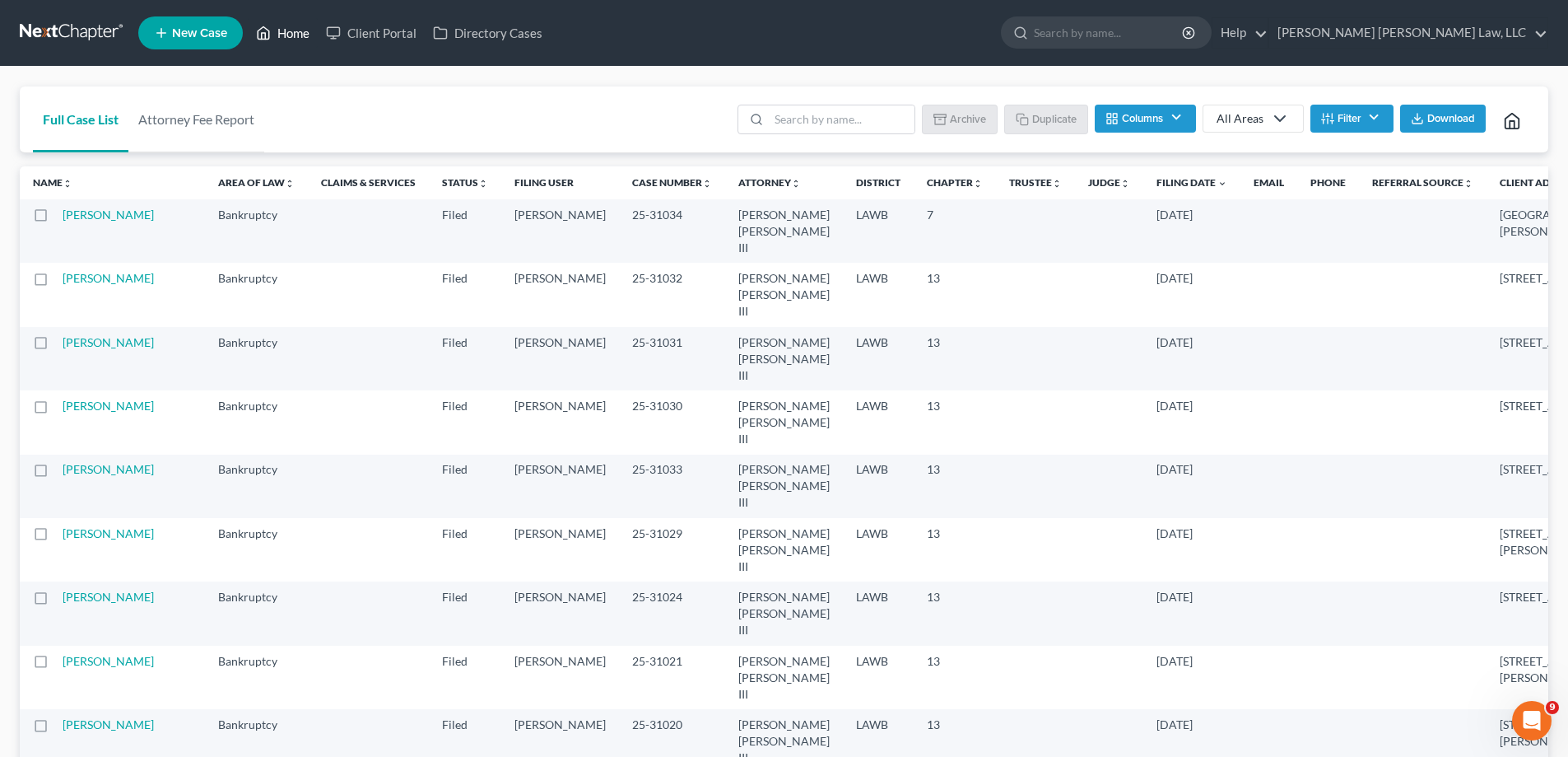
click at [281, 28] on link "Home" at bounding box center [282, 33] width 70 height 29
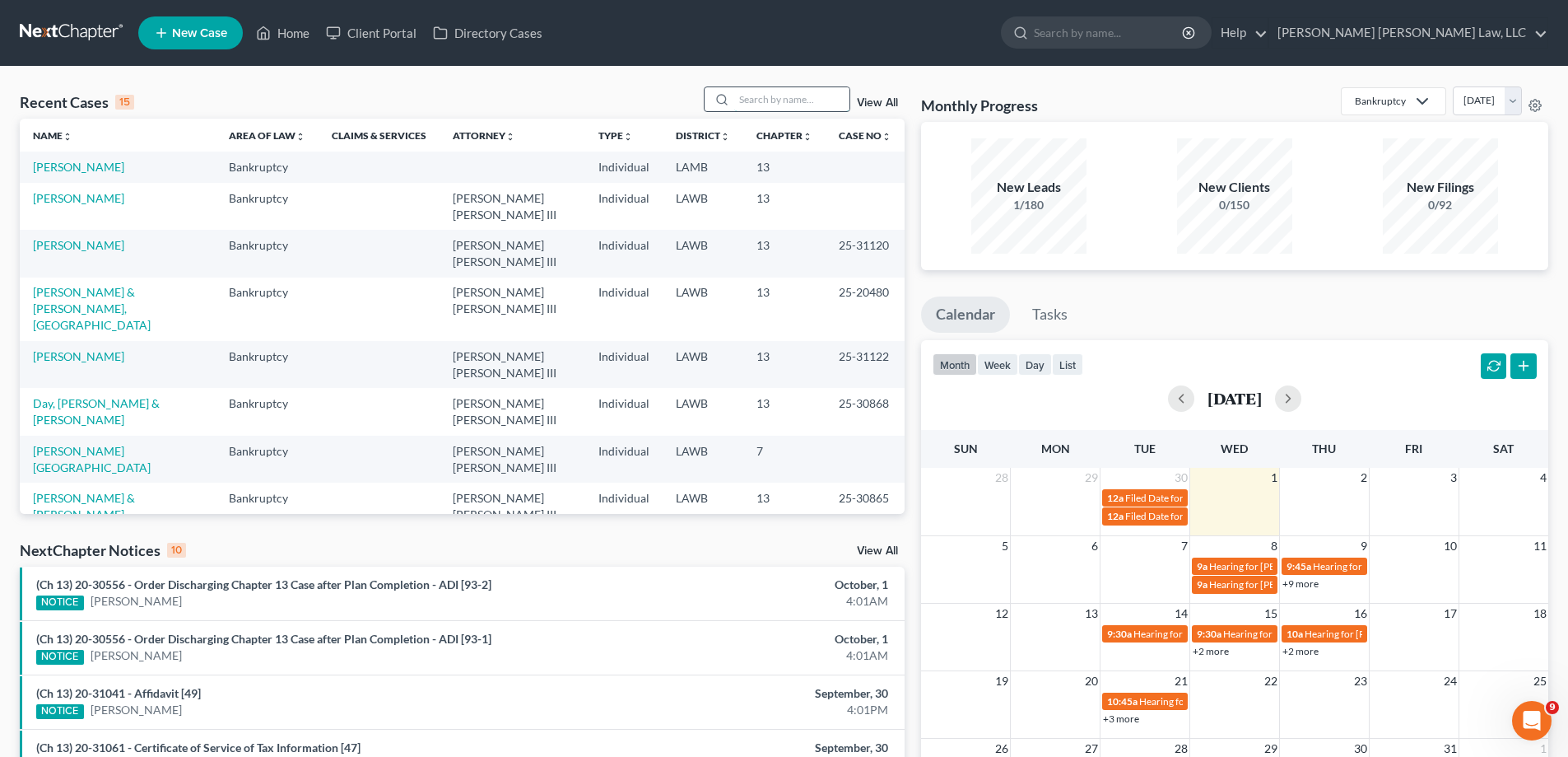
click at [787, 102] on input "search" at bounding box center [792, 99] width 116 height 24
type input "21-30919"
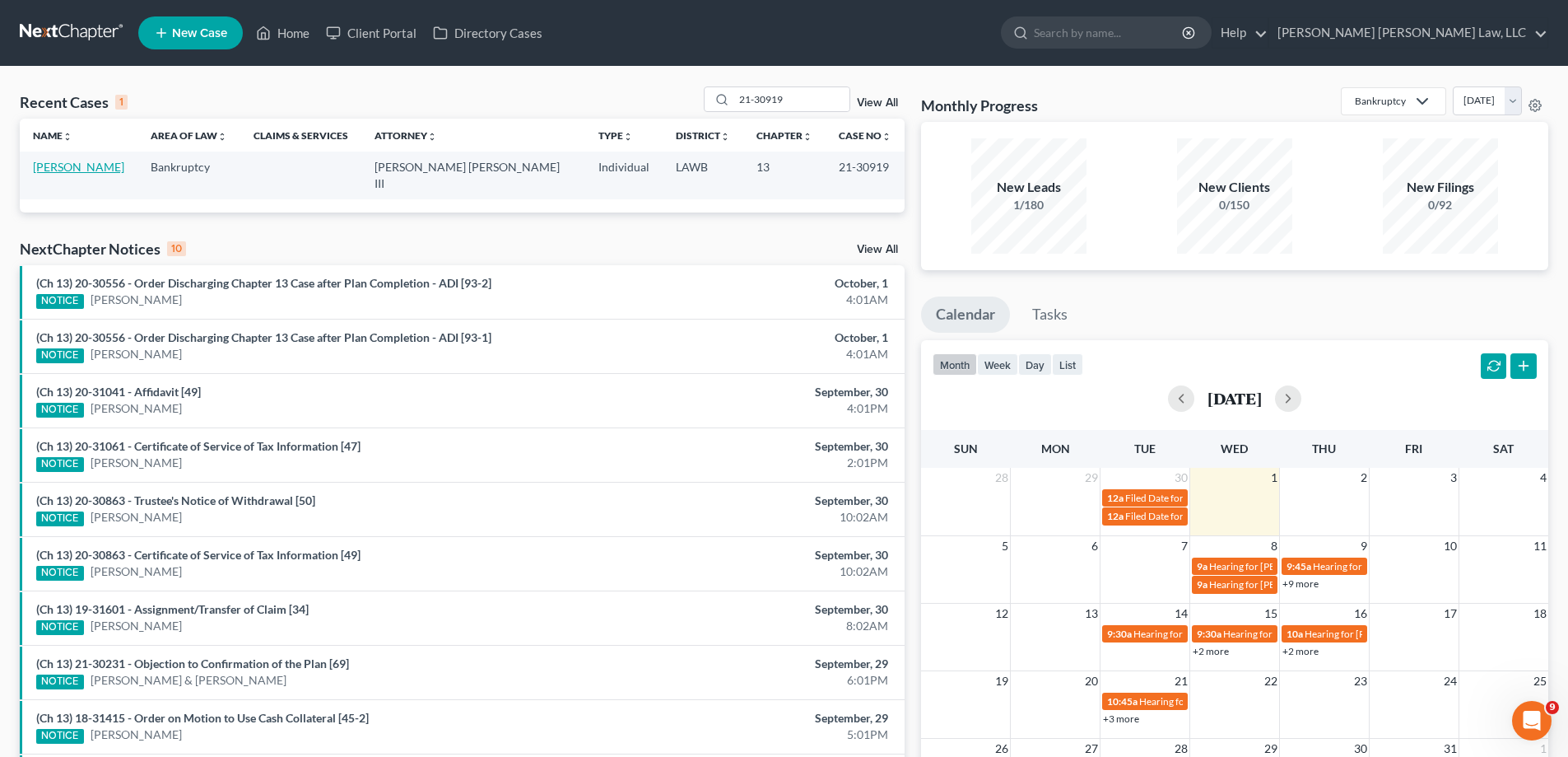
click at [58, 172] on link "[PERSON_NAME]" at bounding box center [78, 166] width 91 height 14
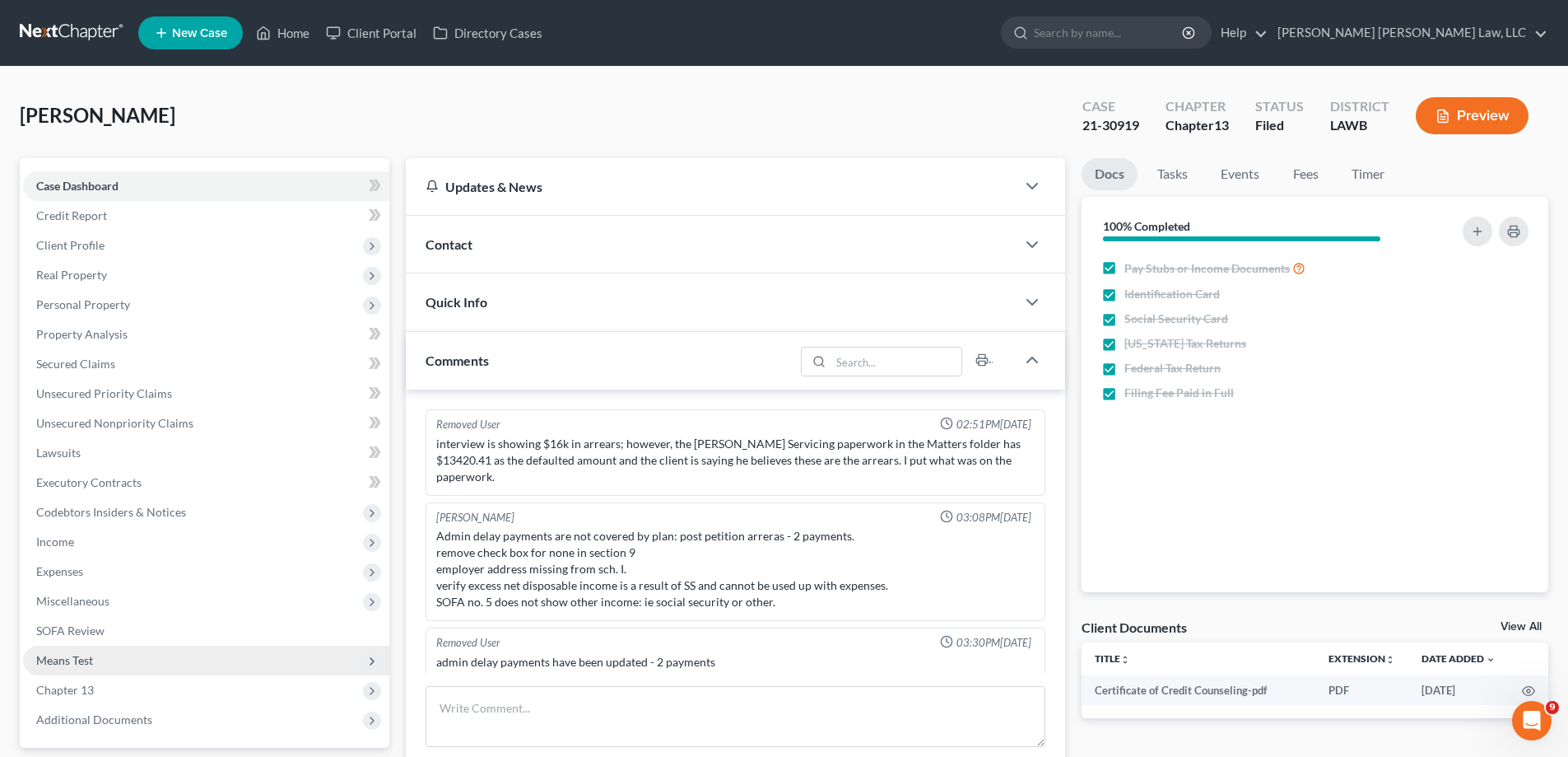
scroll to position [58, 0]
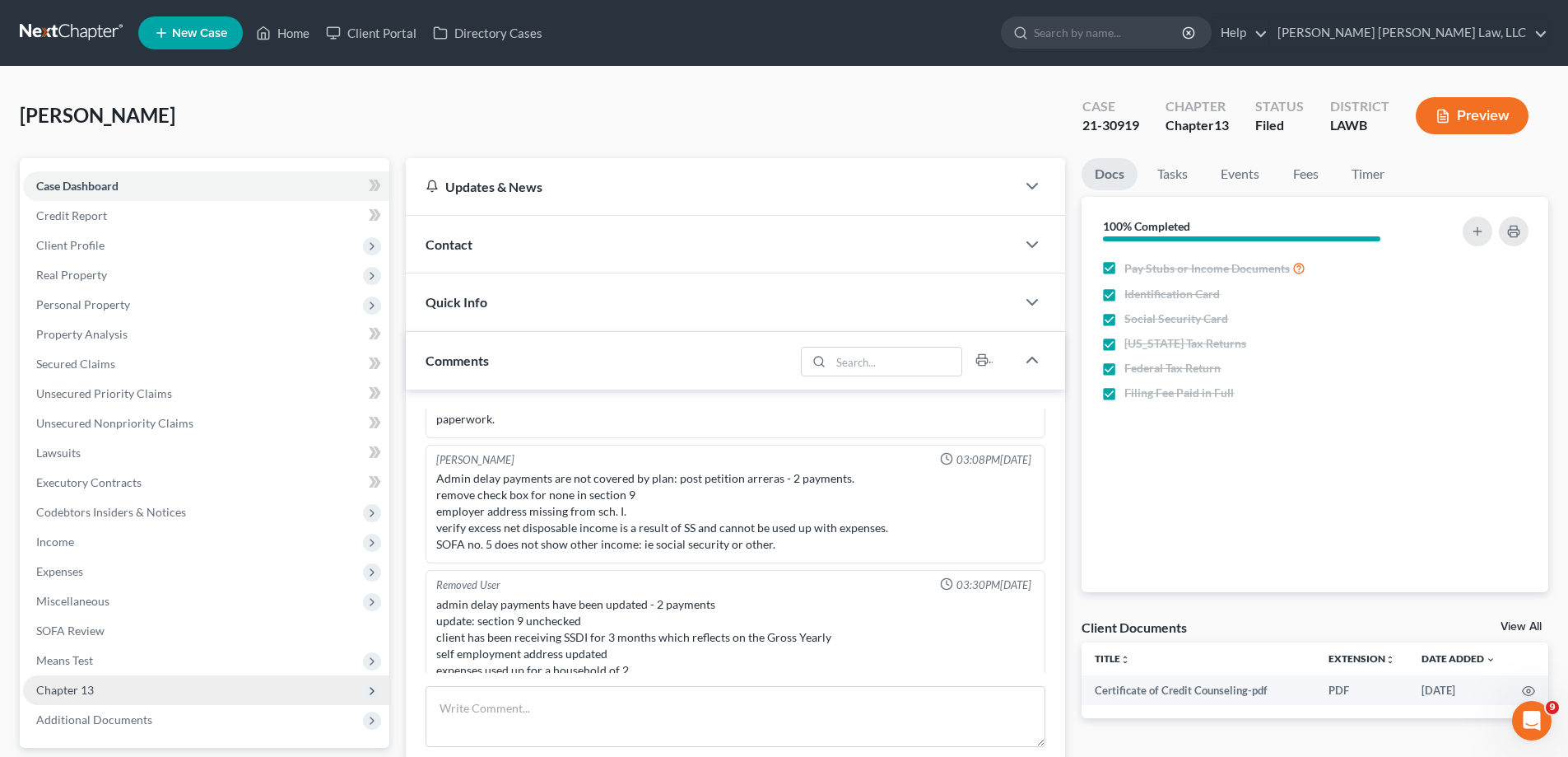
click at [86, 686] on span "Chapter 13" at bounding box center [65, 690] width 58 height 14
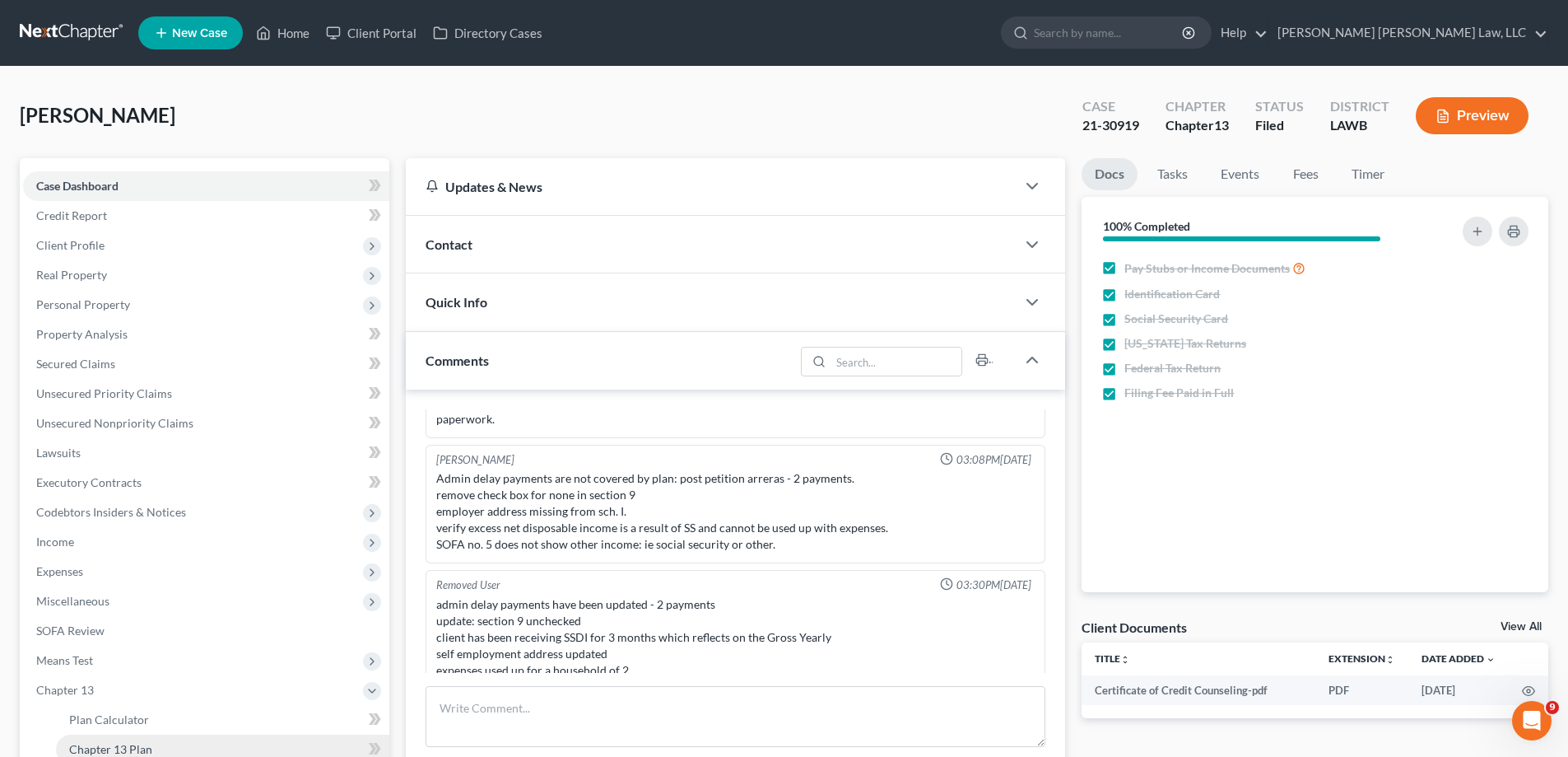
click at [152, 741] on link "Chapter 13 Plan" at bounding box center [222, 749] width 334 height 29
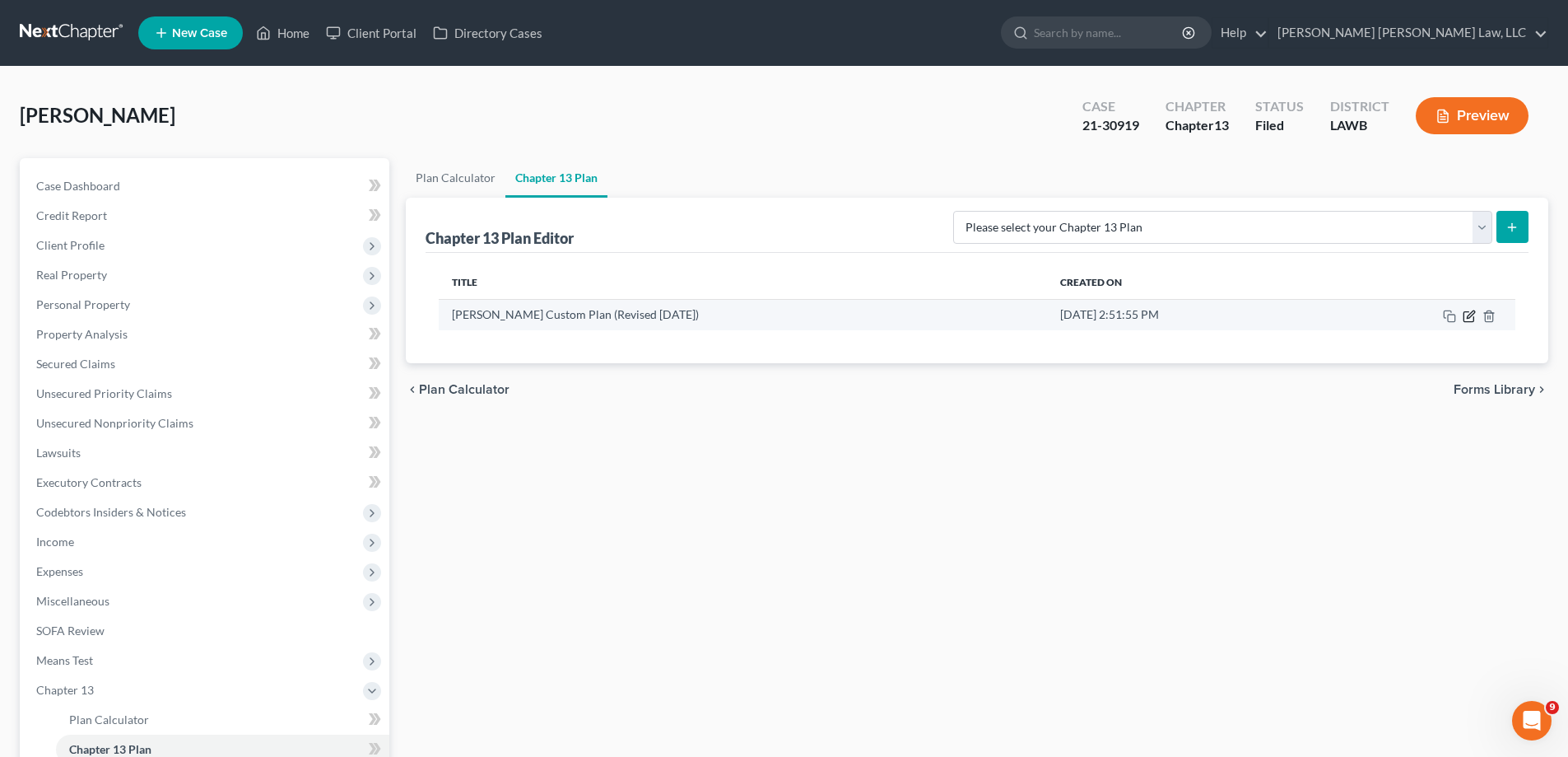
click at [1468, 317] on icon "button" at bounding box center [1471, 314] width 8 height 8
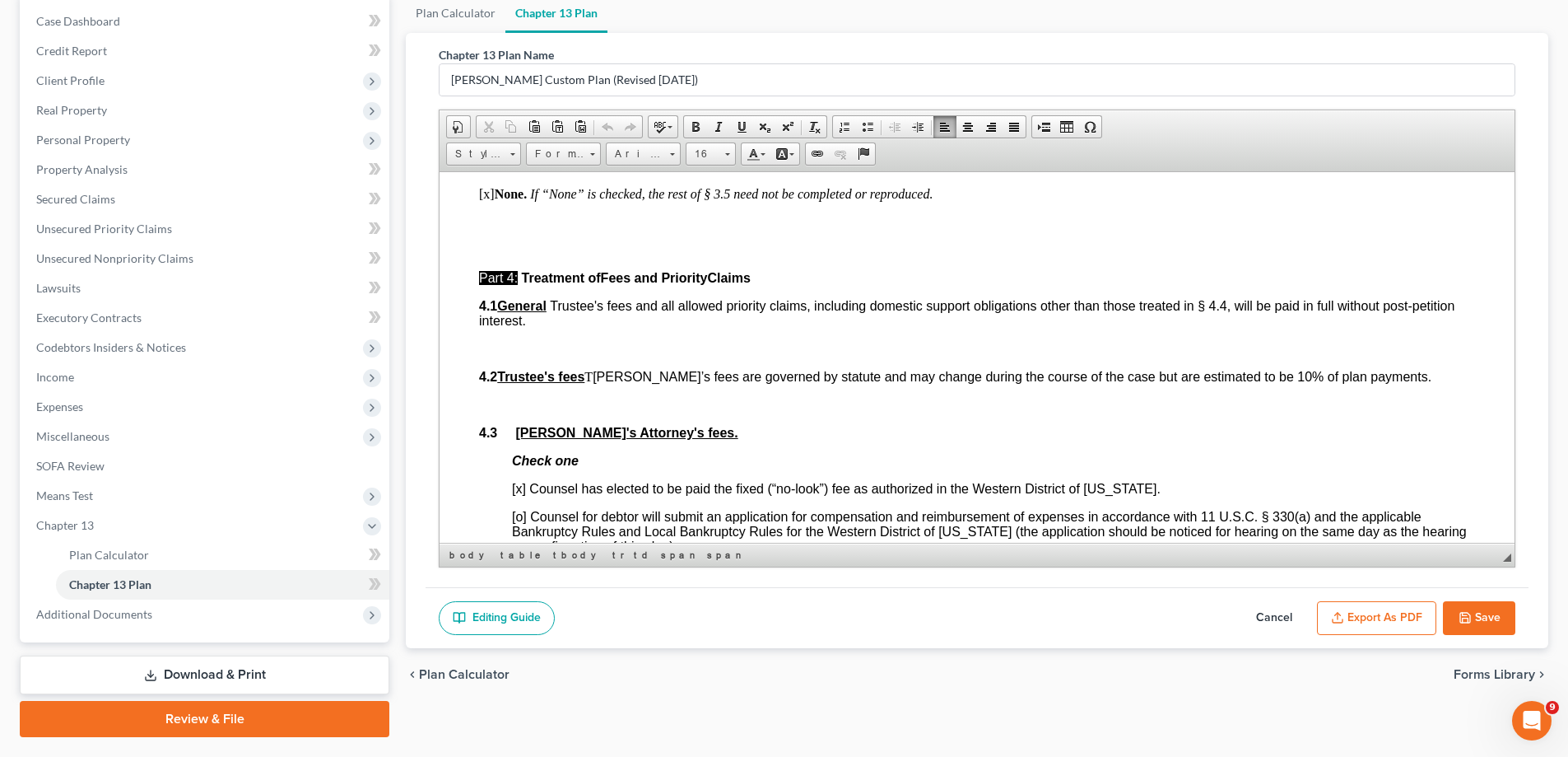
scroll to position [208, 0]
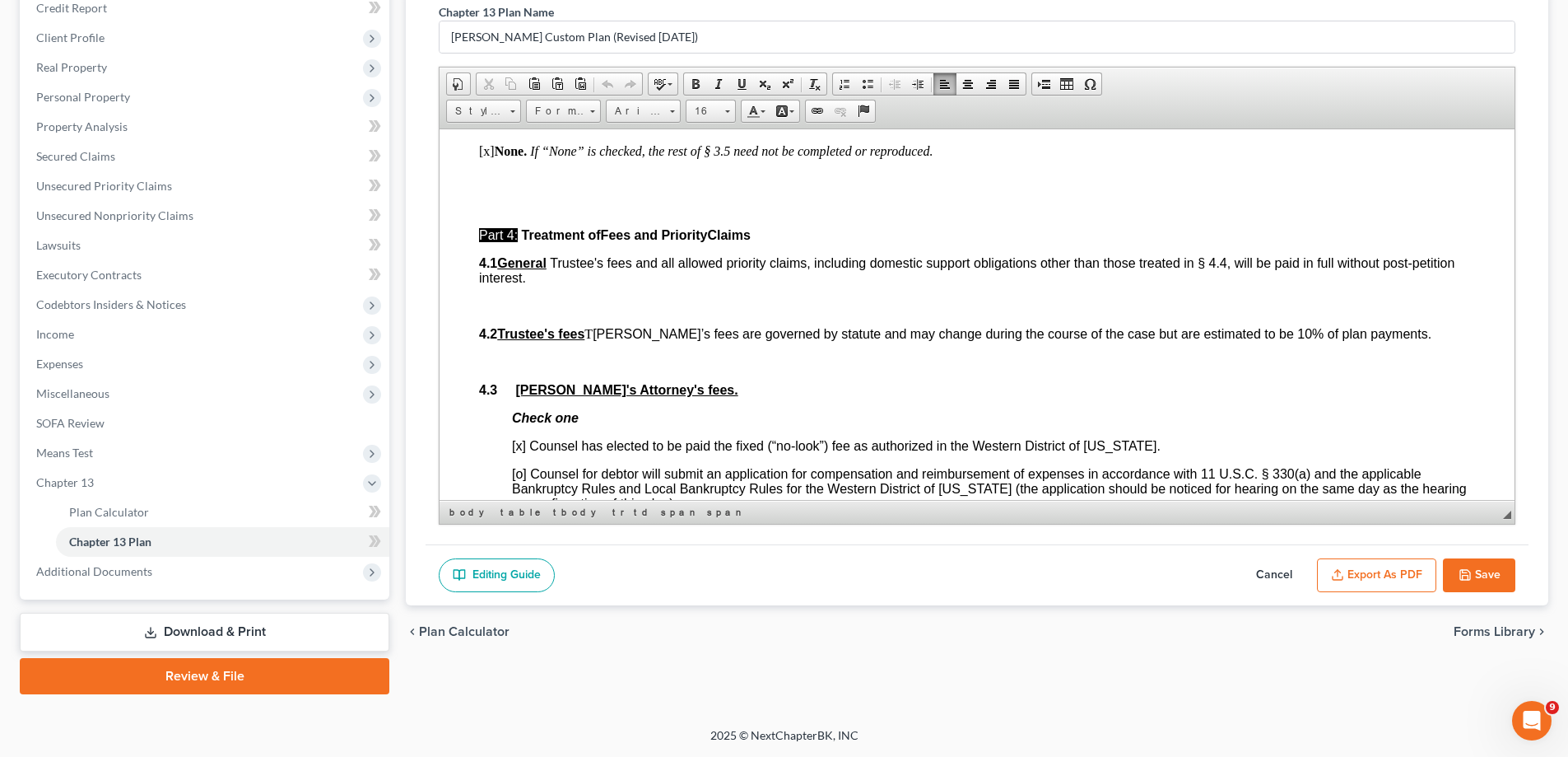
click at [1393, 580] on button "Export as PDF" at bounding box center [1377, 576] width 119 height 34
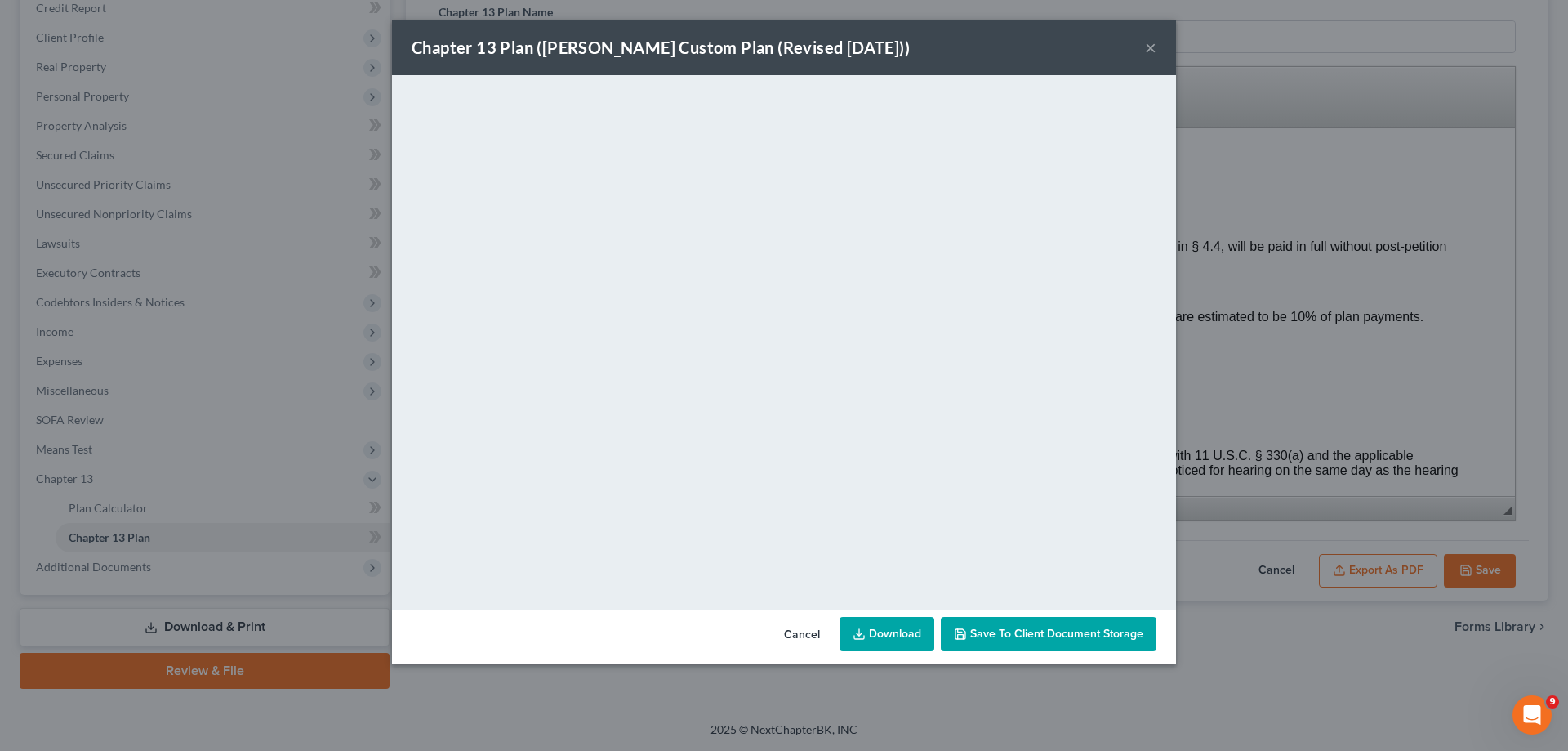
click at [1145, 44] on button "×" at bounding box center [1150, 47] width 11 height 20
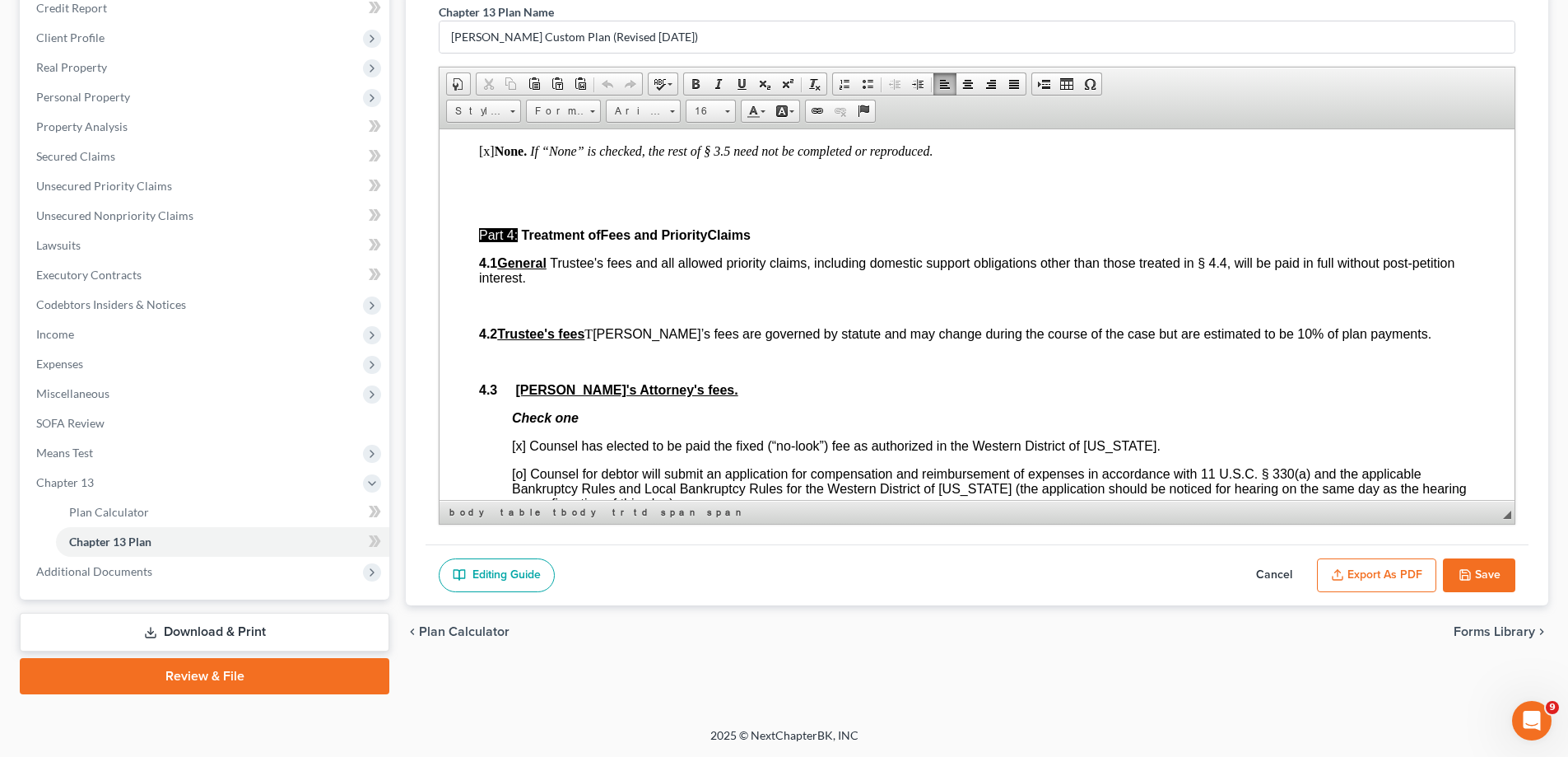
click at [1463, 576] on polyline "button" at bounding box center [1465, 578] width 6 height 4
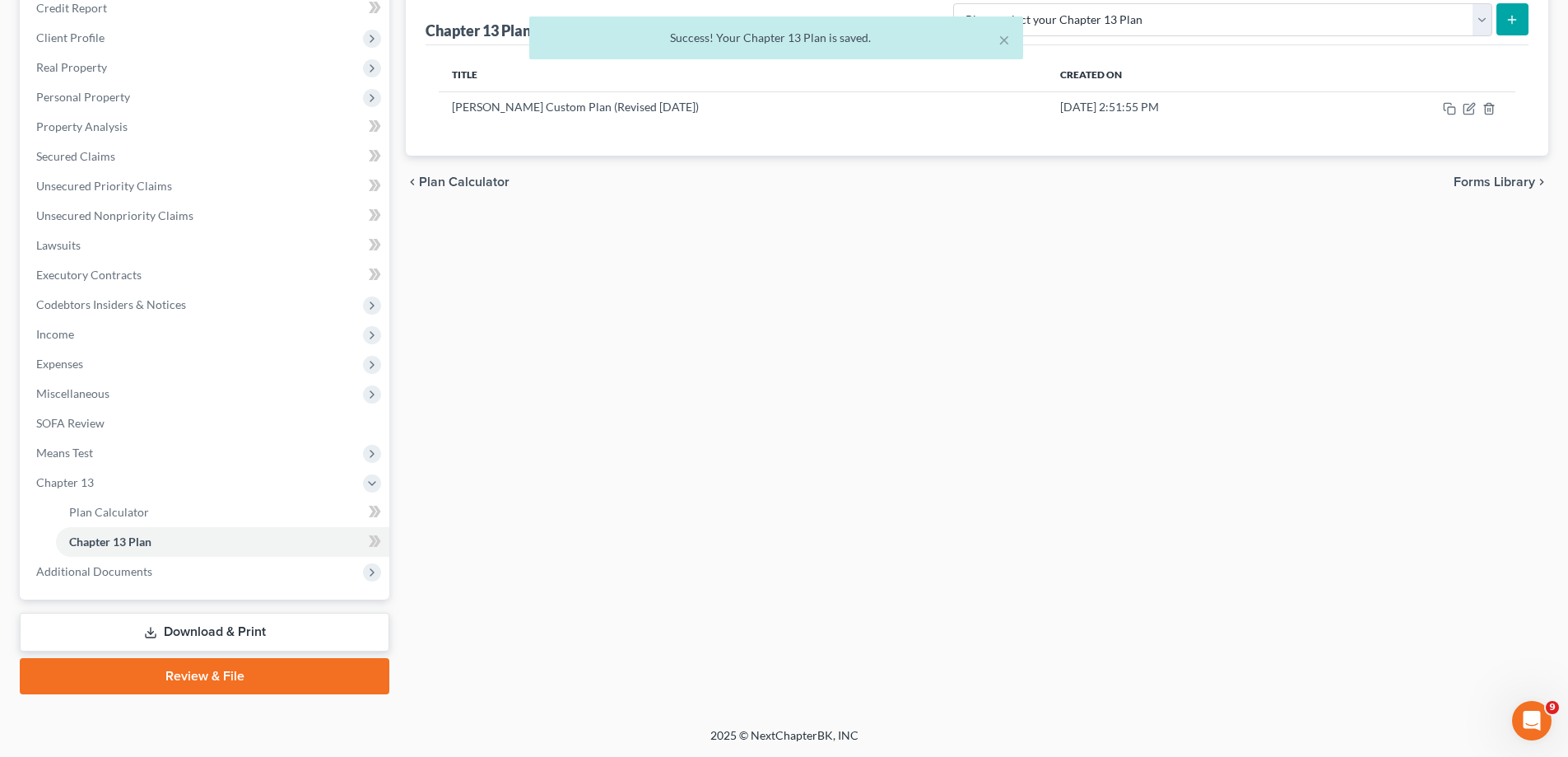
scroll to position [0, 0]
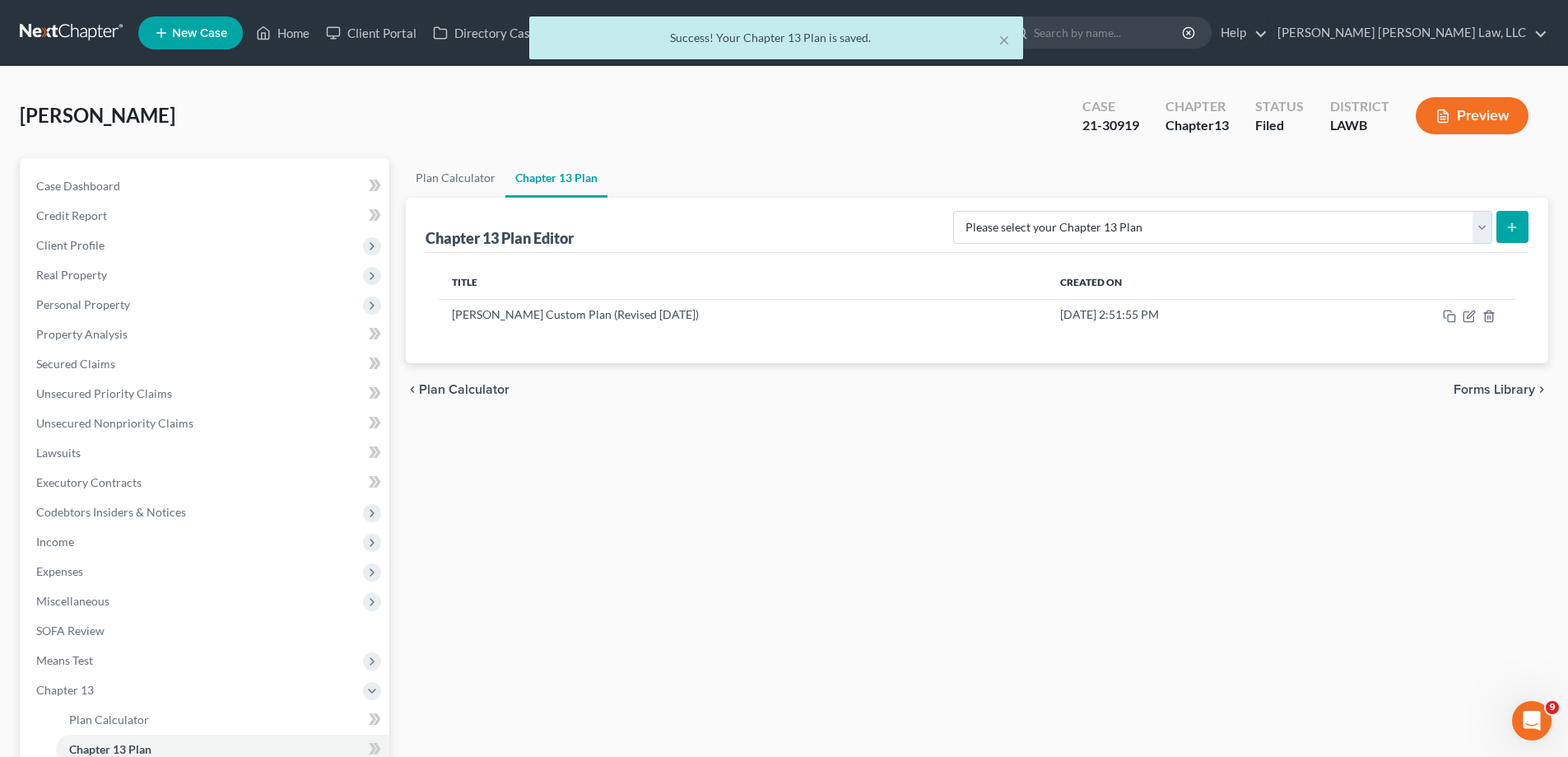
click at [282, 39] on div "× Success! Your Chapter 13 Plan is saved." at bounding box center [775, 41] width 1568 height 51
click at [290, 31] on div "× Success! Your Chapter 13 Plan is saved." at bounding box center [775, 41] width 1568 height 51
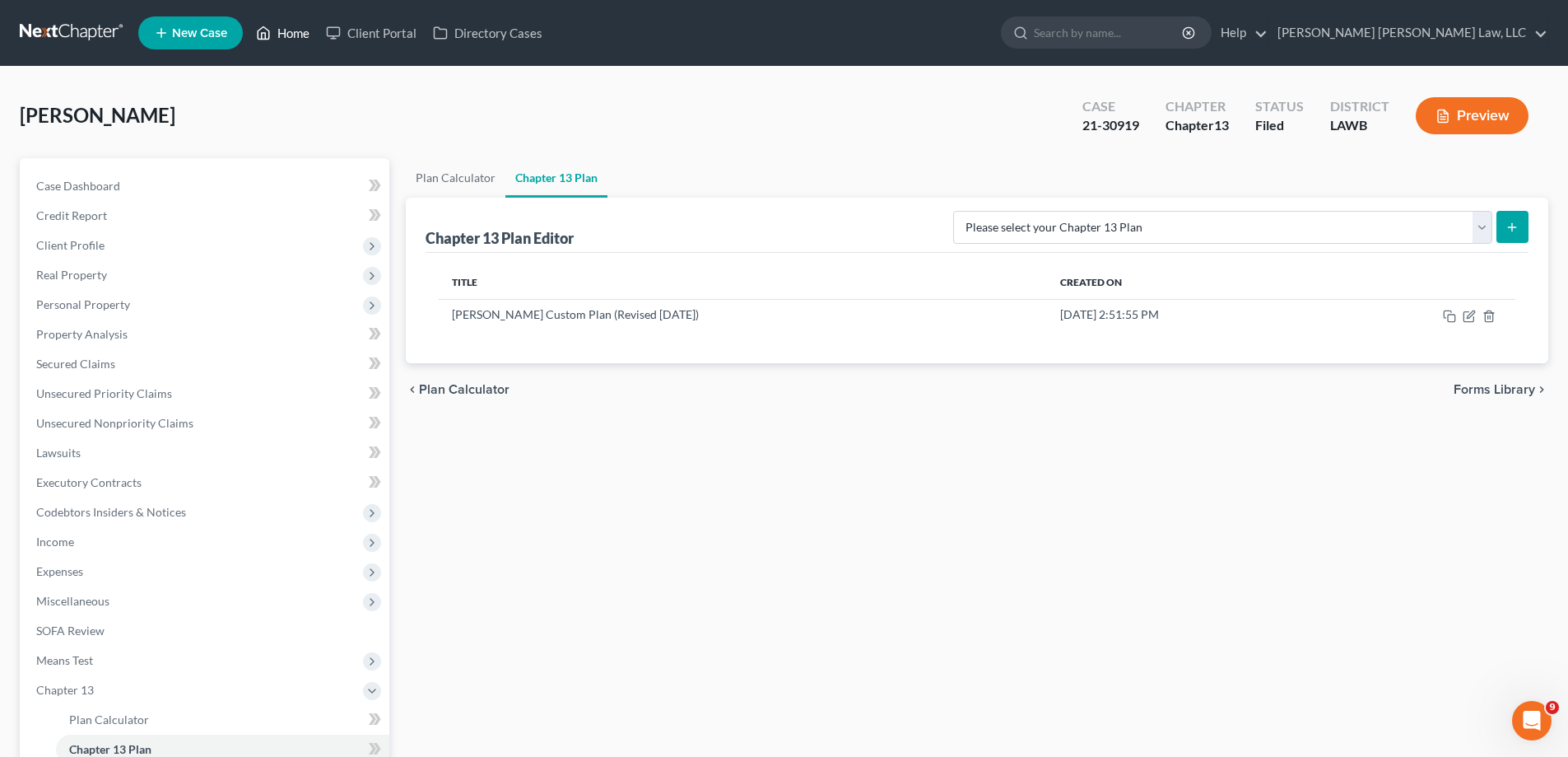
click at [300, 34] on link "Home" at bounding box center [282, 33] width 70 height 29
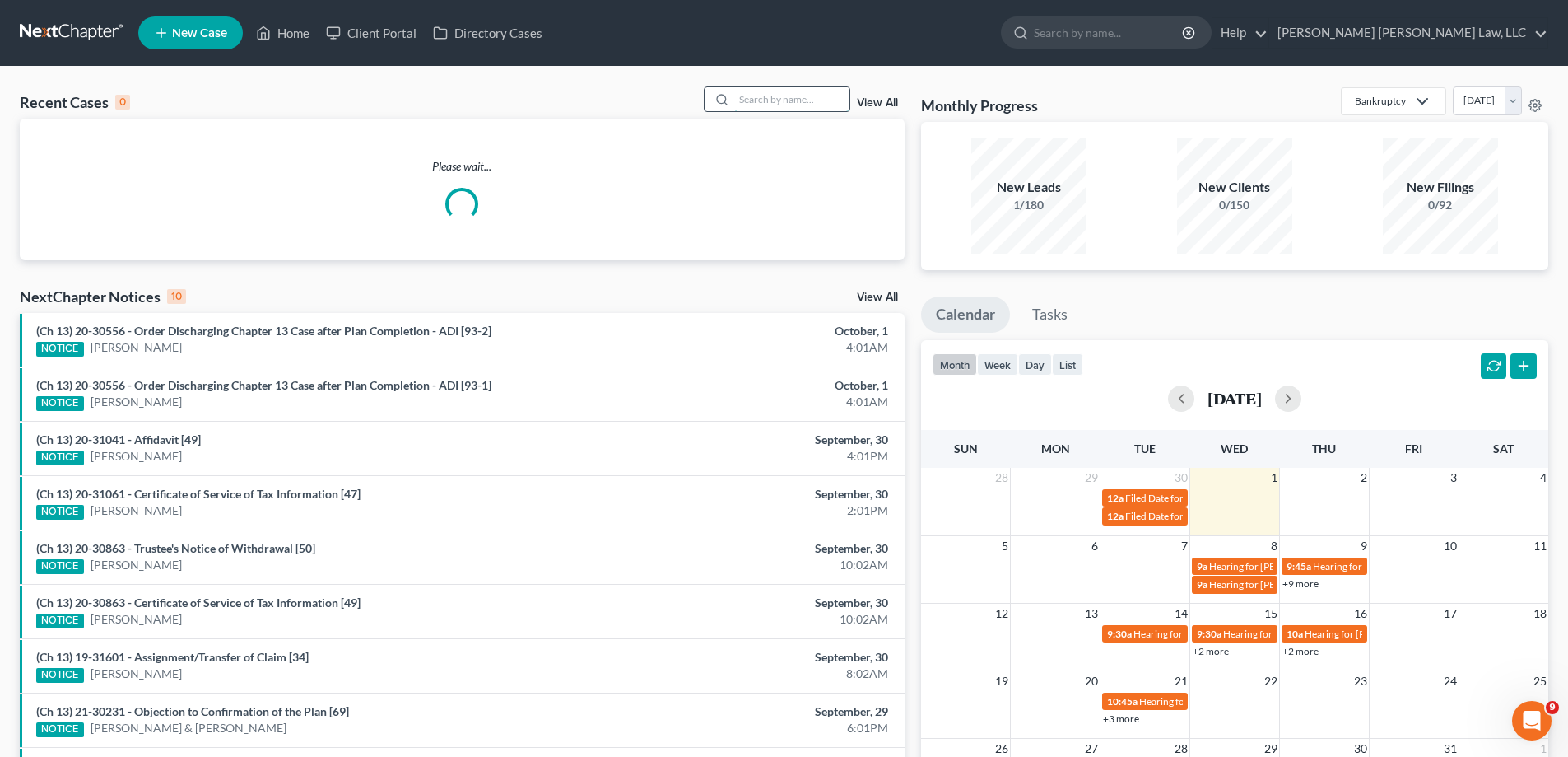
click at [784, 108] on input "search" at bounding box center [792, 99] width 116 height 24
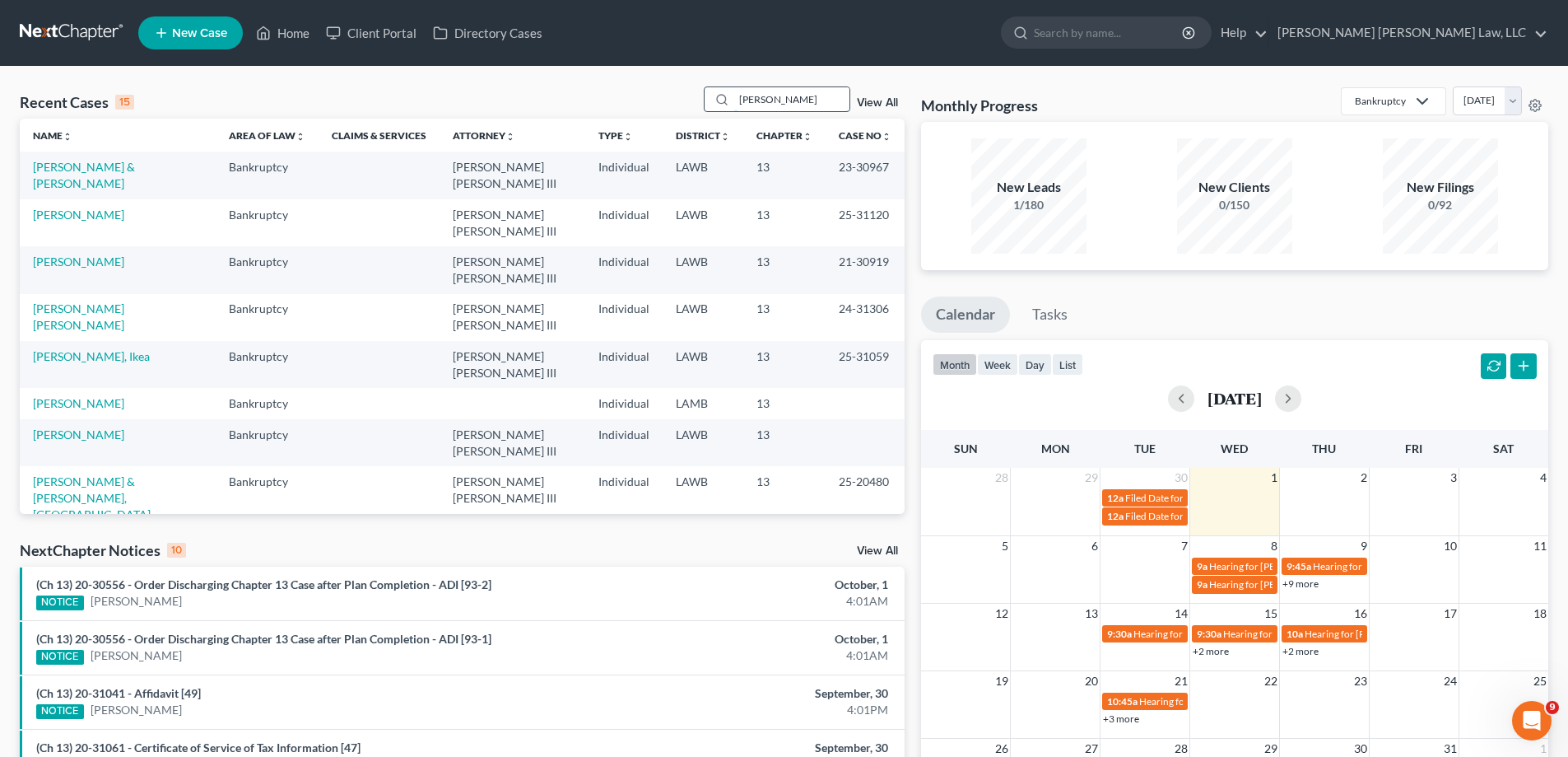
click at [796, 92] on input "[PERSON_NAME]" at bounding box center [792, 99] width 116 height 24
drag, startPoint x: 705, startPoint y: 75, endPoint x: 710, endPoint y: 83, distance: 9.4
click at [705, 80] on div "Recent Cases 15 [PERSON_NAME] View All Name unfold_more expand_more expand_less…" at bounding box center [784, 610] width 1568 height 1089
drag, startPoint x: 691, startPoint y: 108, endPoint x: 656, endPoint y: 111, distance: 35.1
click at [679, 109] on div "Recent Cases 15 [PERSON_NAME] View All" at bounding box center [462, 102] width 885 height 32
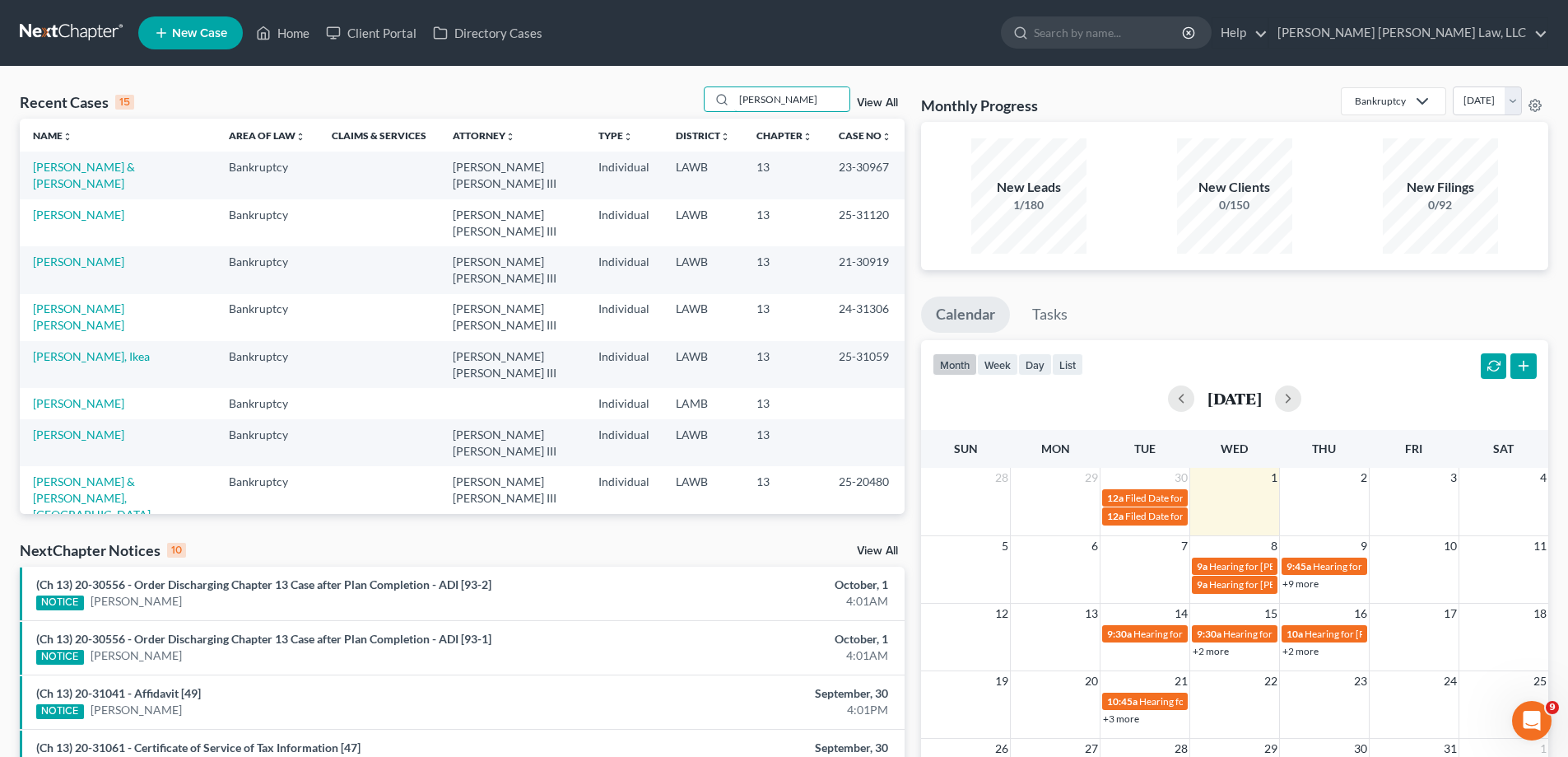
type input "[PERSON_NAME]"
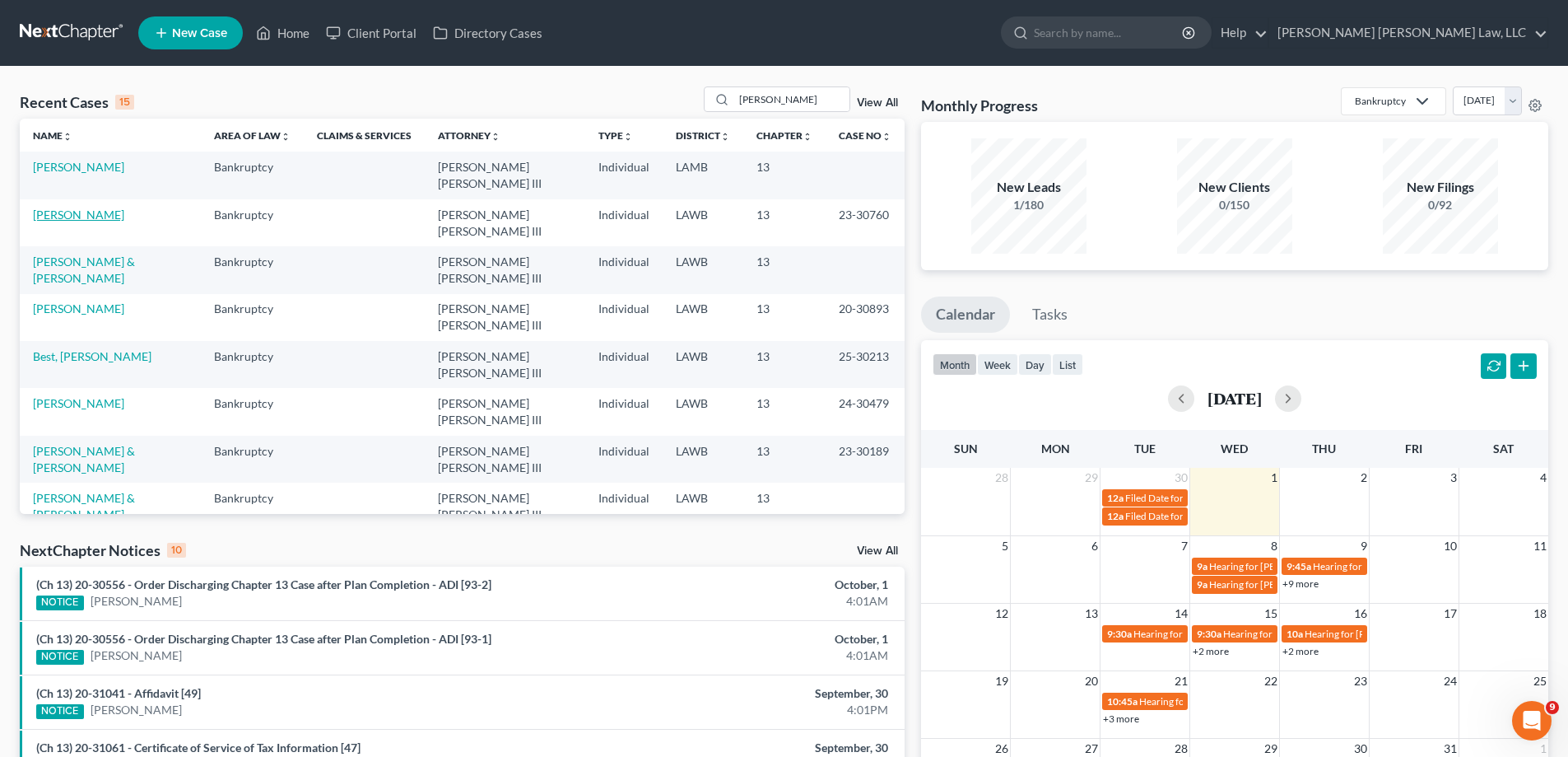
click at [91, 208] on link "[PERSON_NAME]" at bounding box center [78, 215] width 91 height 14
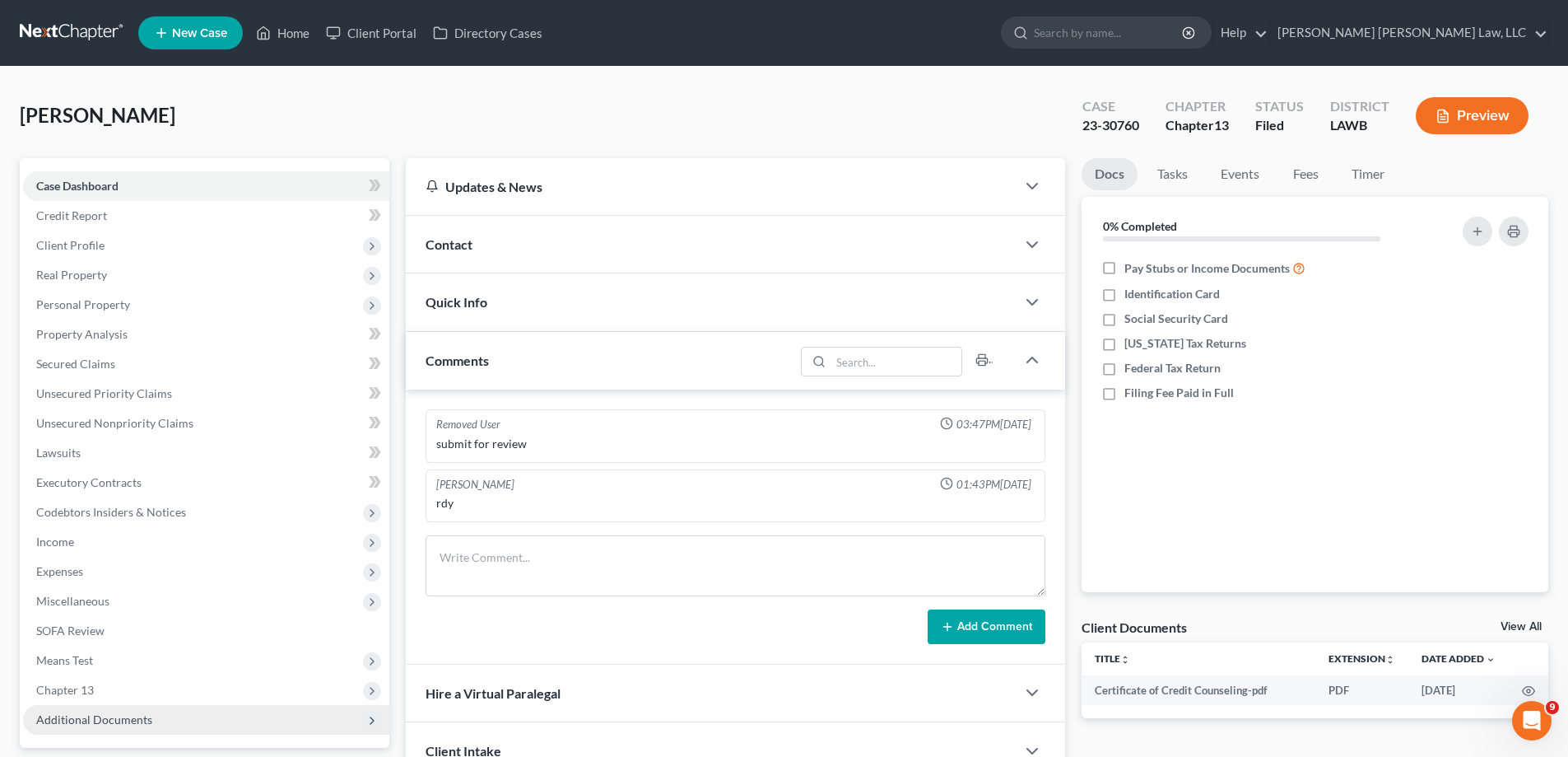
scroll to position [148, 0]
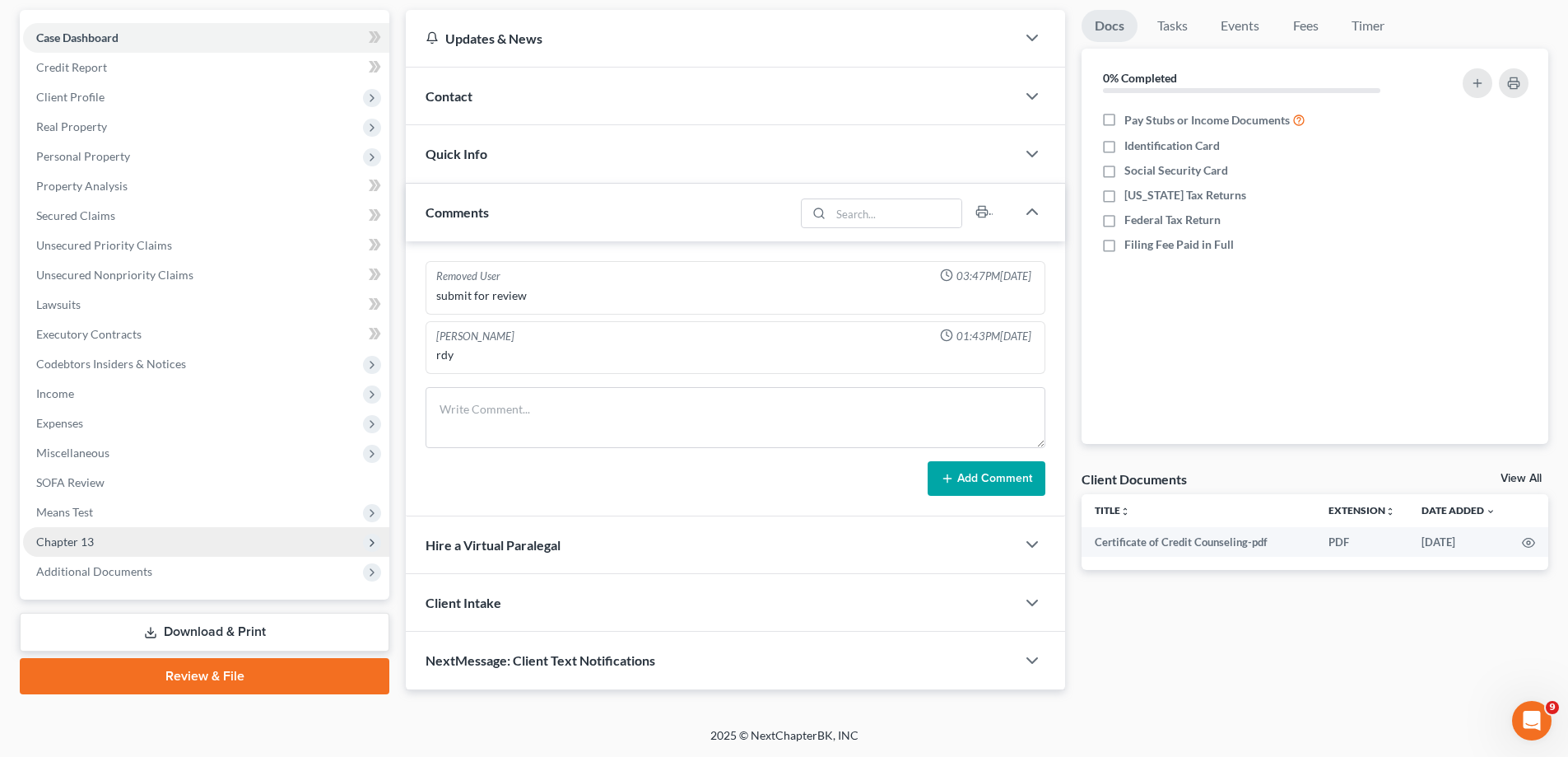
click at [71, 548] on span "Chapter 13" at bounding box center [206, 541] width 366 height 29
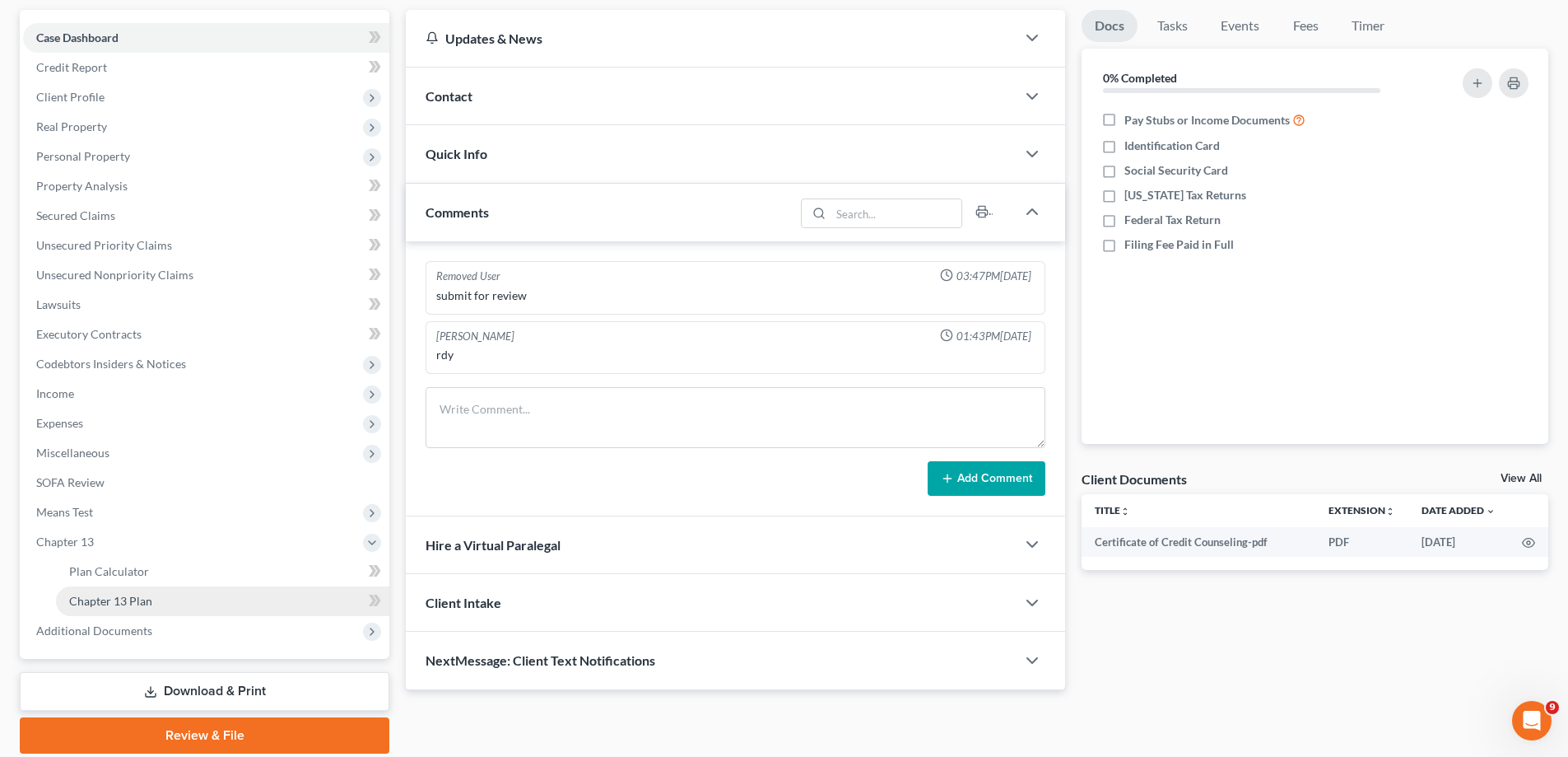
click at [107, 595] on span "Chapter 13 Plan" at bounding box center [110, 601] width 83 height 14
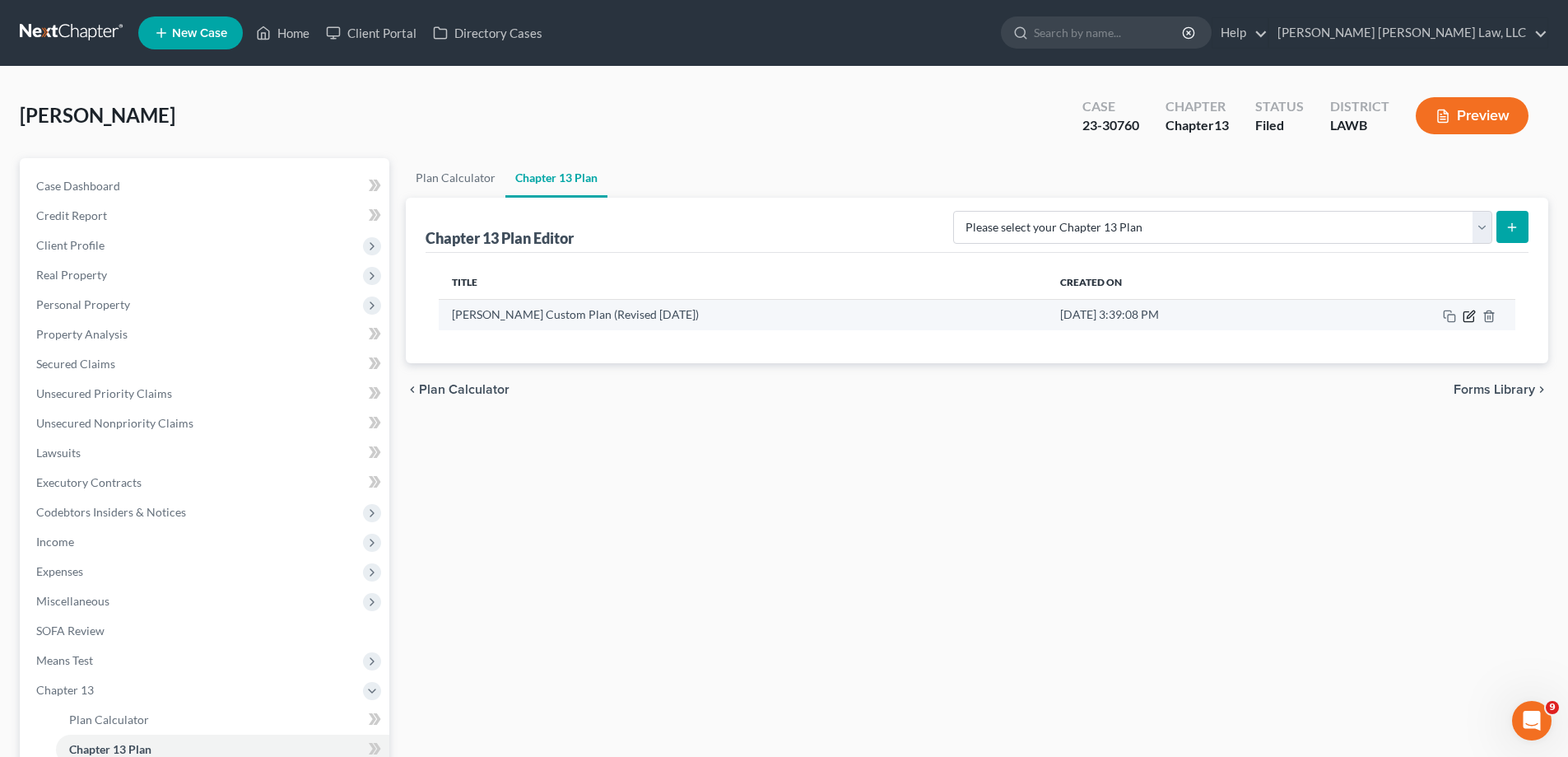
click at [1470, 316] on icon "button" at bounding box center [1469, 316] width 13 height 13
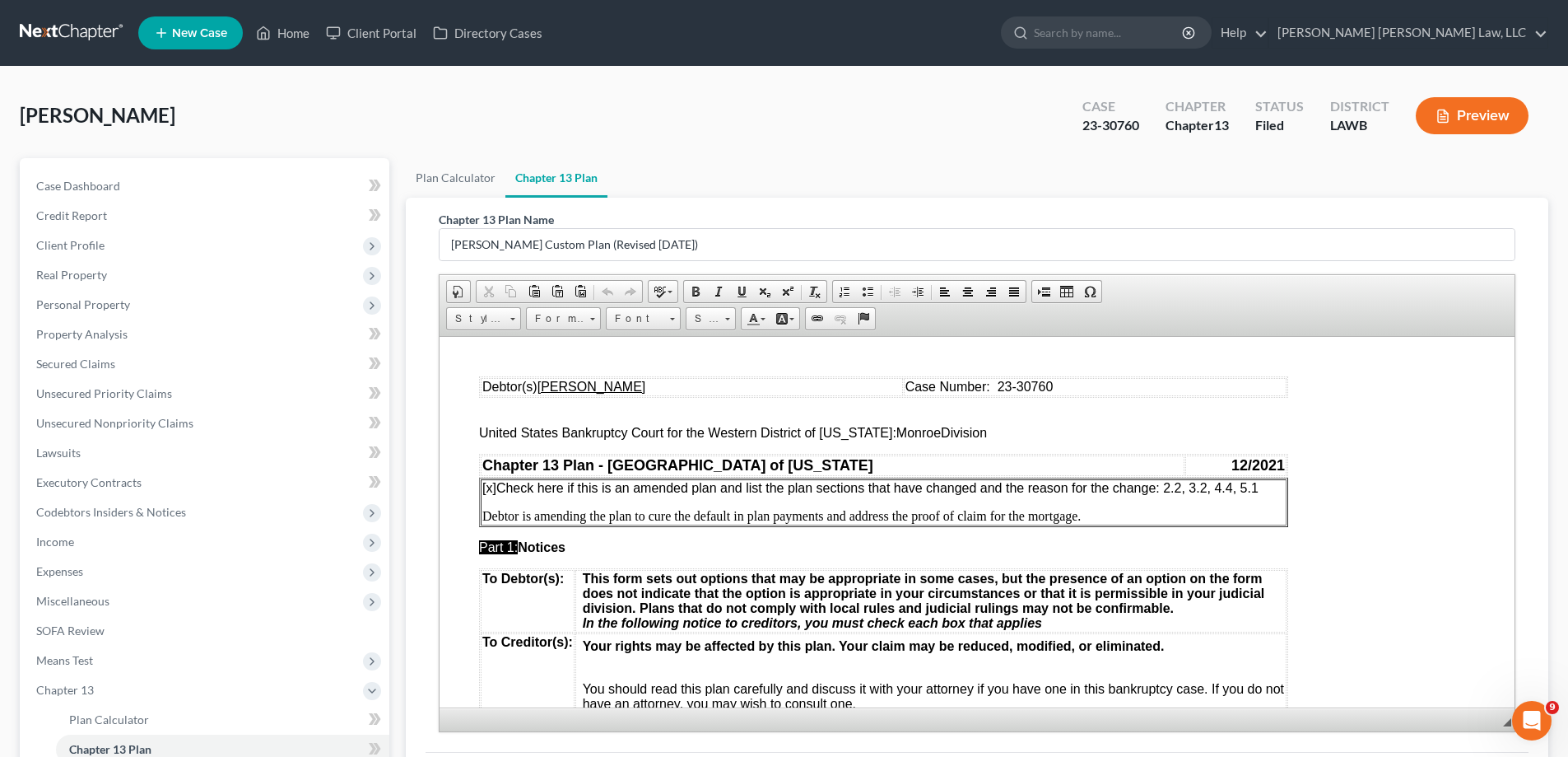
click at [1265, 492] on p "[x] Check here if this is an amended plan and list the plan sections that have …" at bounding box center [884, 487] width 803 height 15
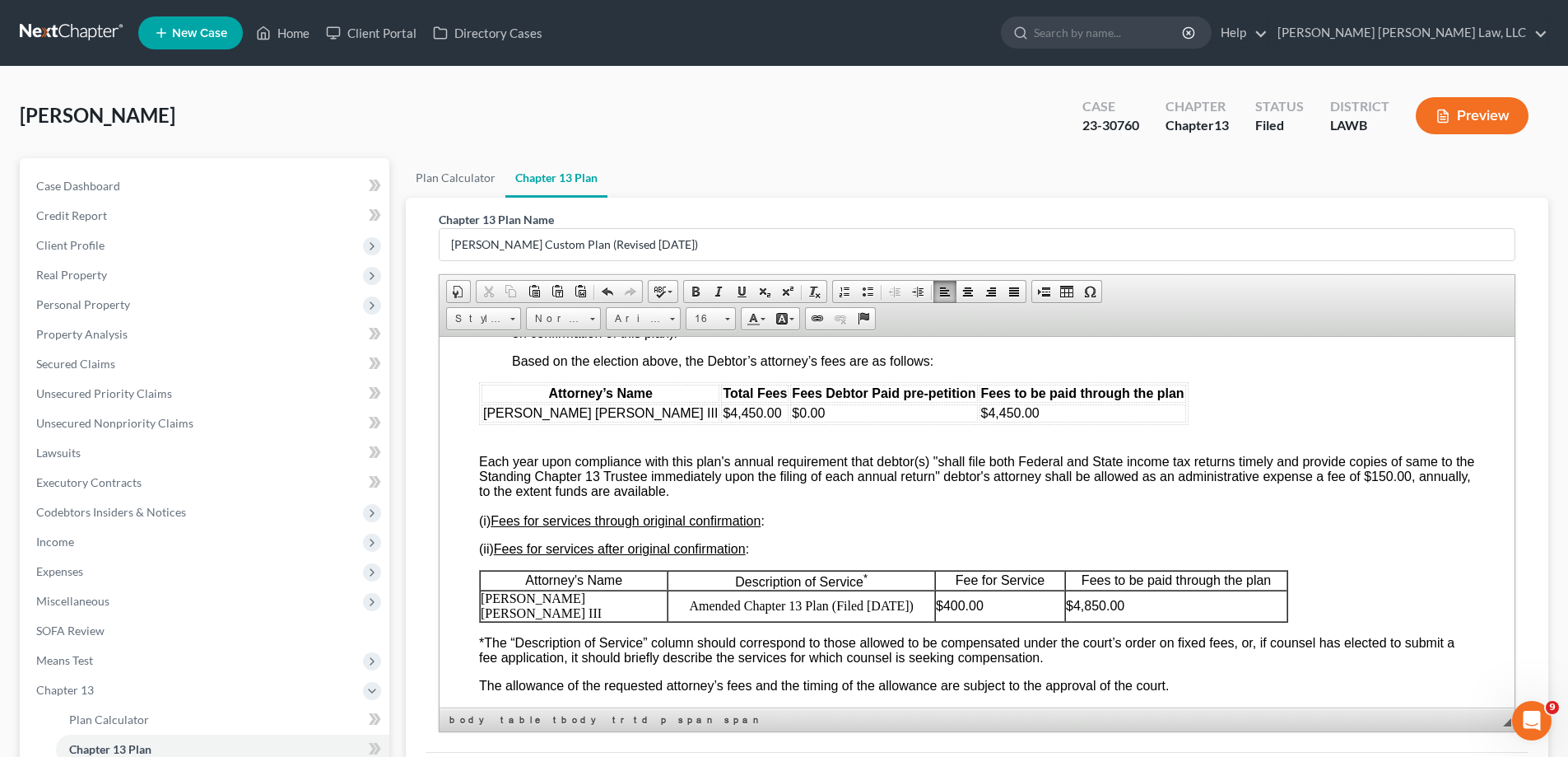
scroll to position [3541, 0]
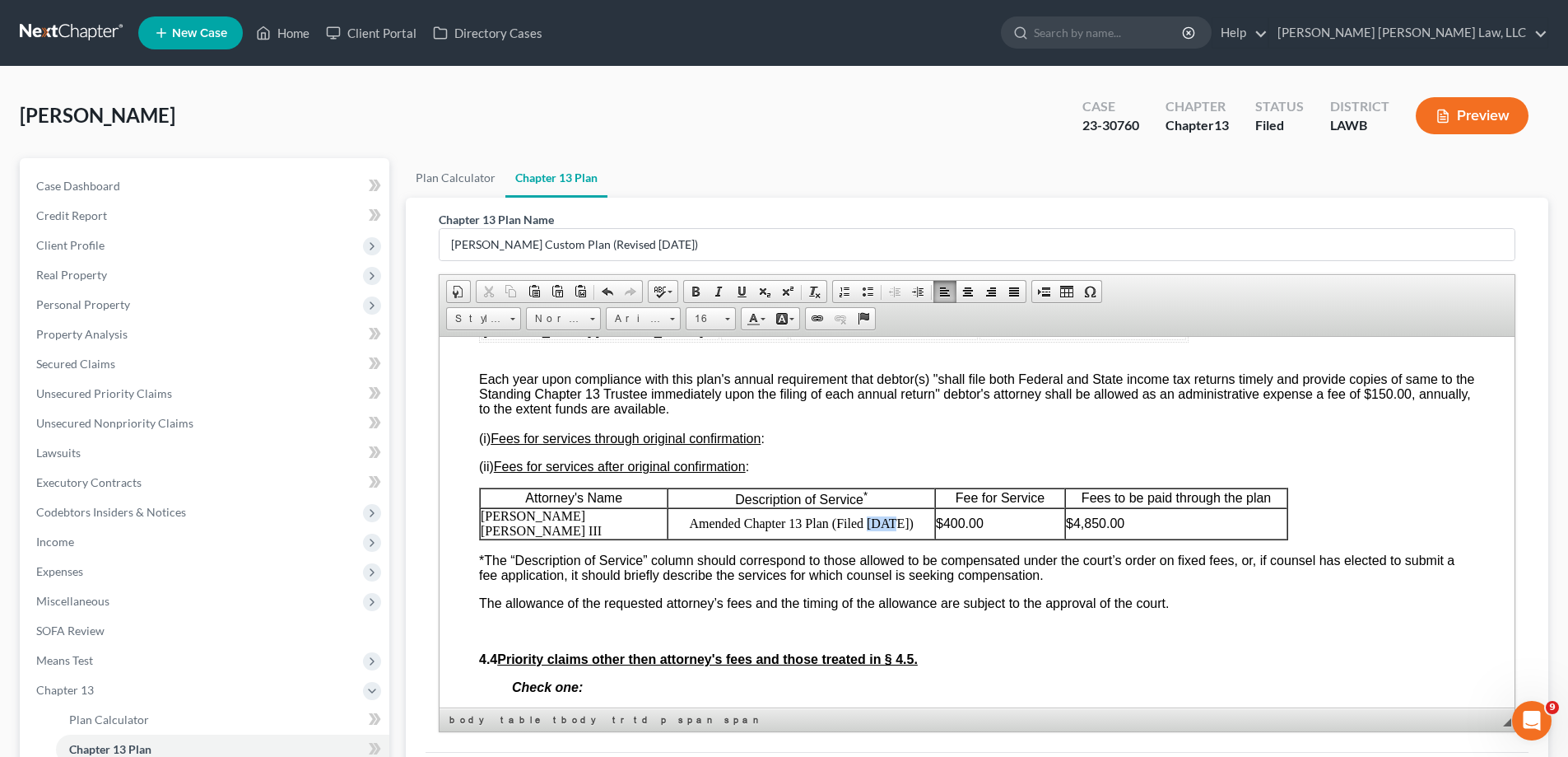
drag, startPoint x: 860, startPoint y: 544, endPoint x: 884, endPoint y: 547, distance: 24.2
click at [884, 530] on p "Amended Chapter 13 Plan (Filed [DATE])" at bounding box center [801, 522] width 265 height 15
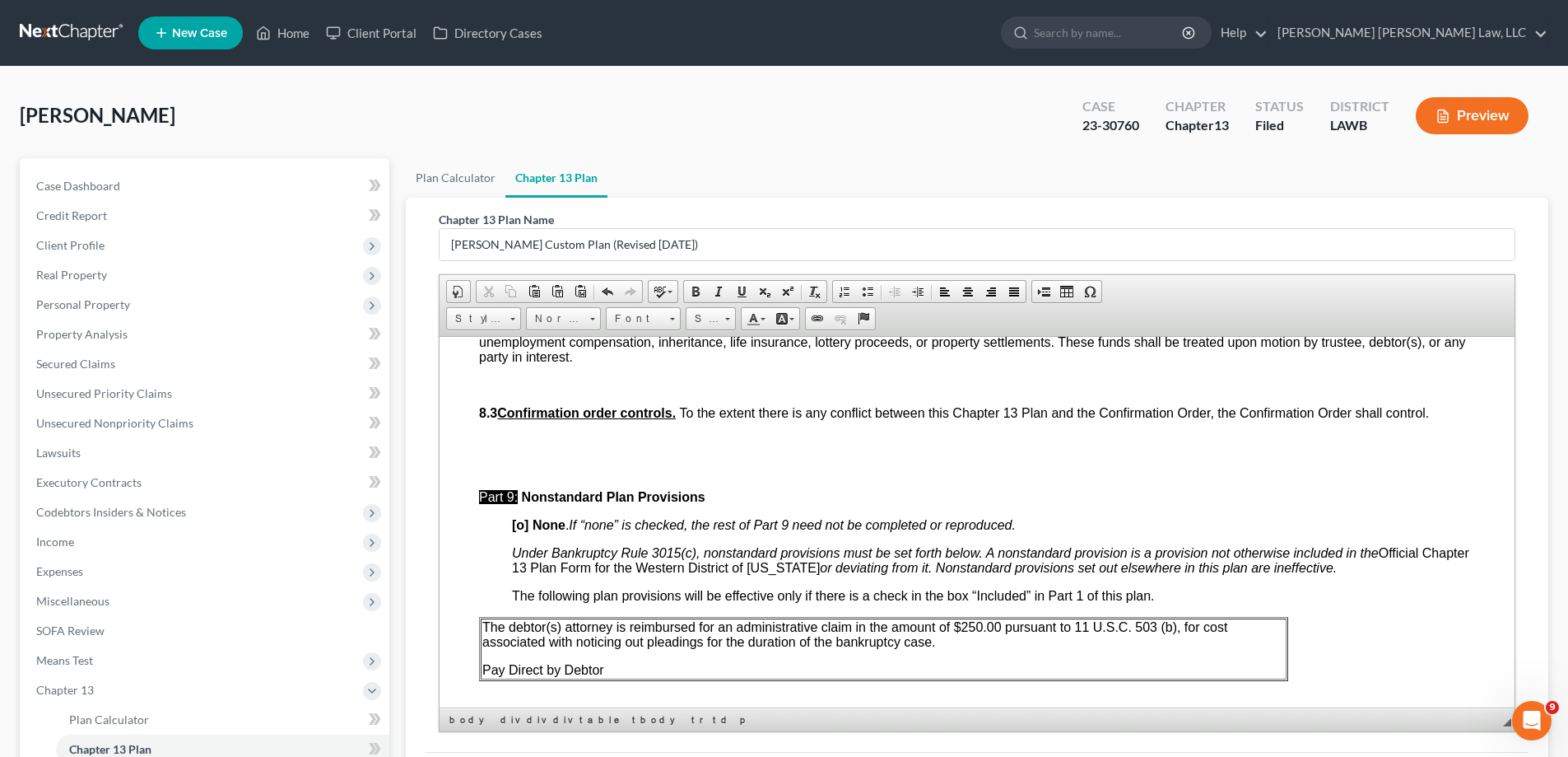
scroll to position [5682, 0]
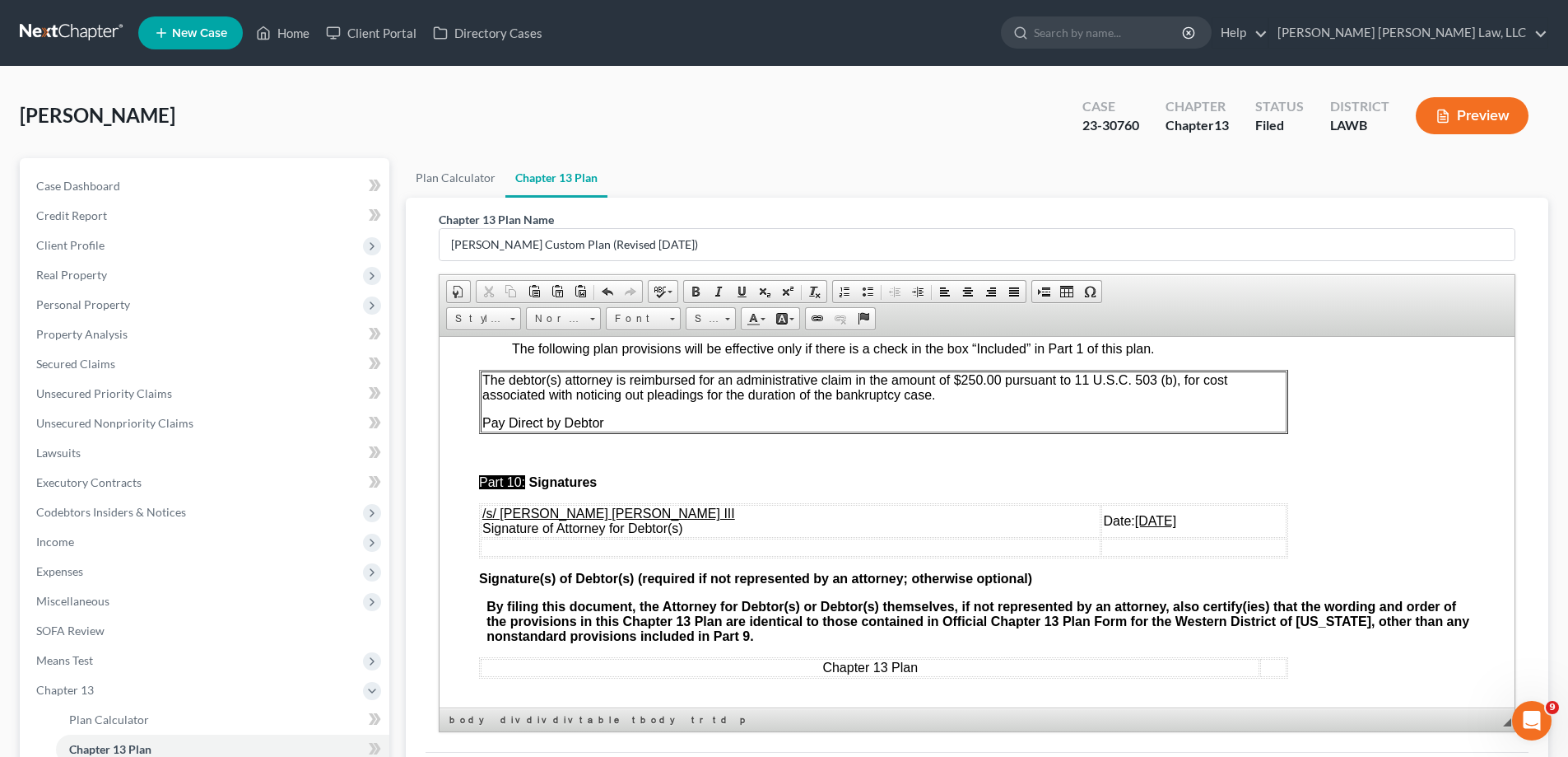
click at [628, 430] on p "Pay Direct by Debtor" at bounding box center [884, 422] width 803 height 15
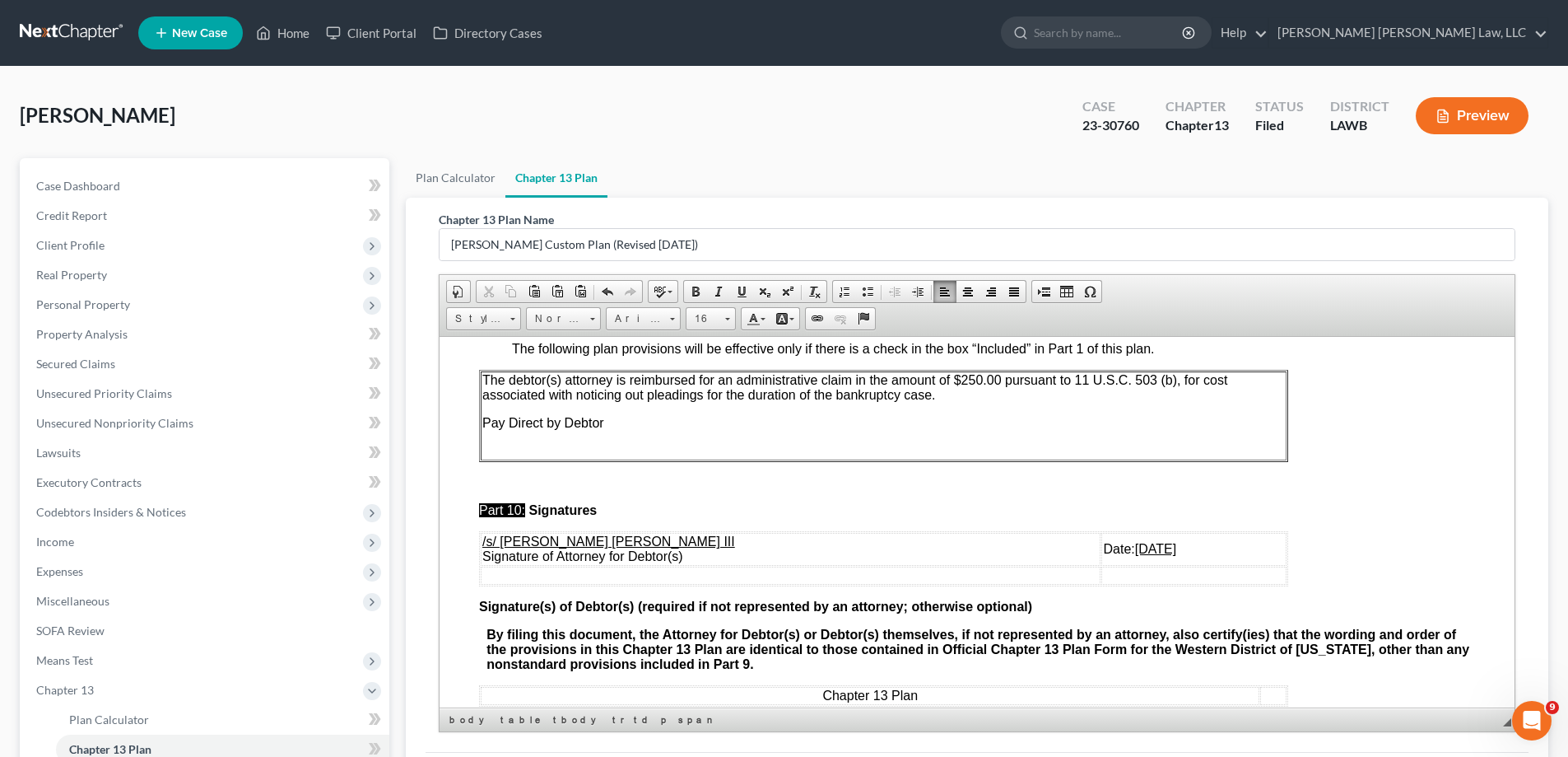
scroll to position [0, 0]
click at [527, 496] on span "Paste" at bounding box center [547, 491] width 88 height 21
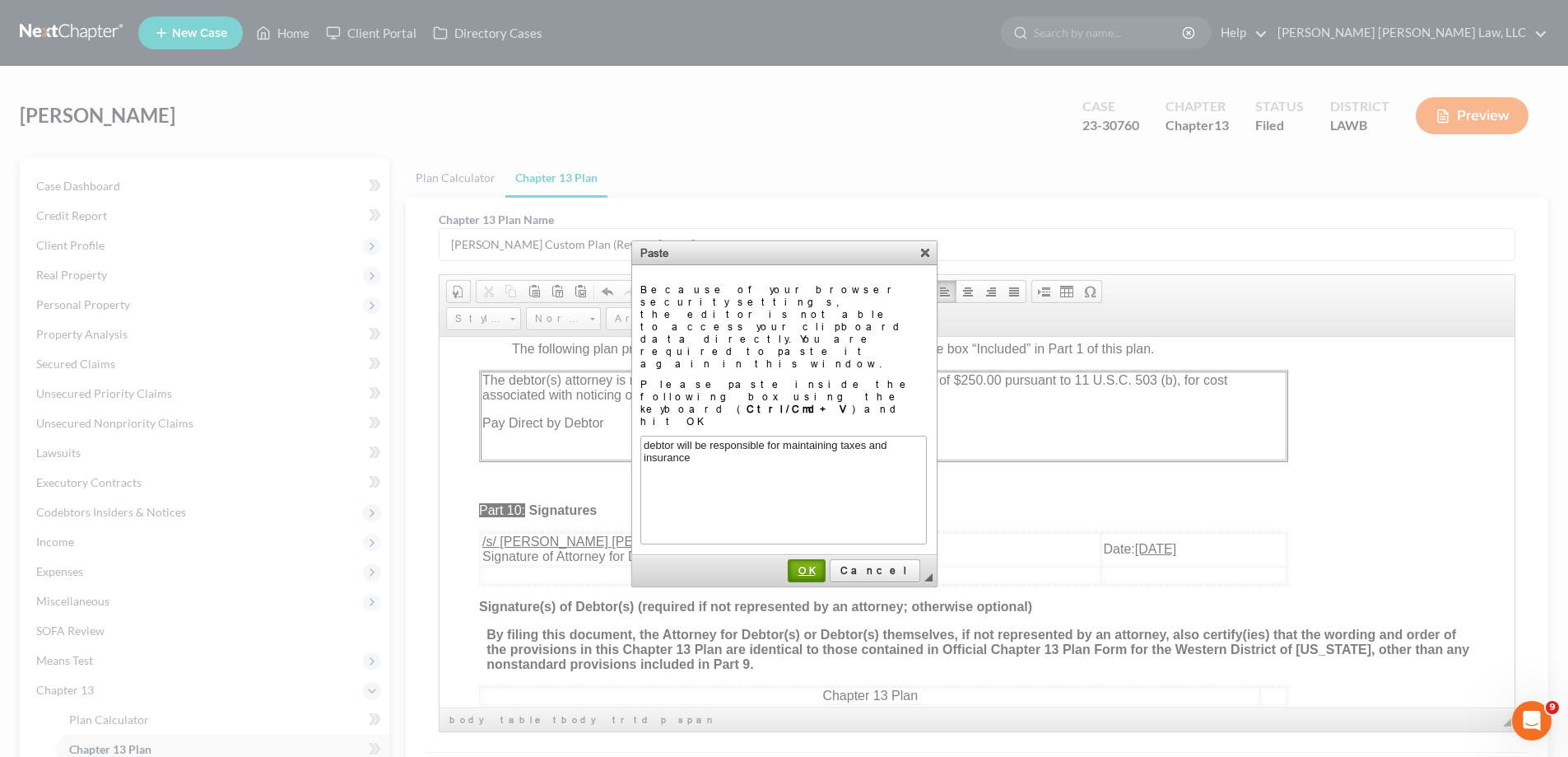
click at [824, 564] on span "OK" at bounding box center [807, 570] width 34 height 12
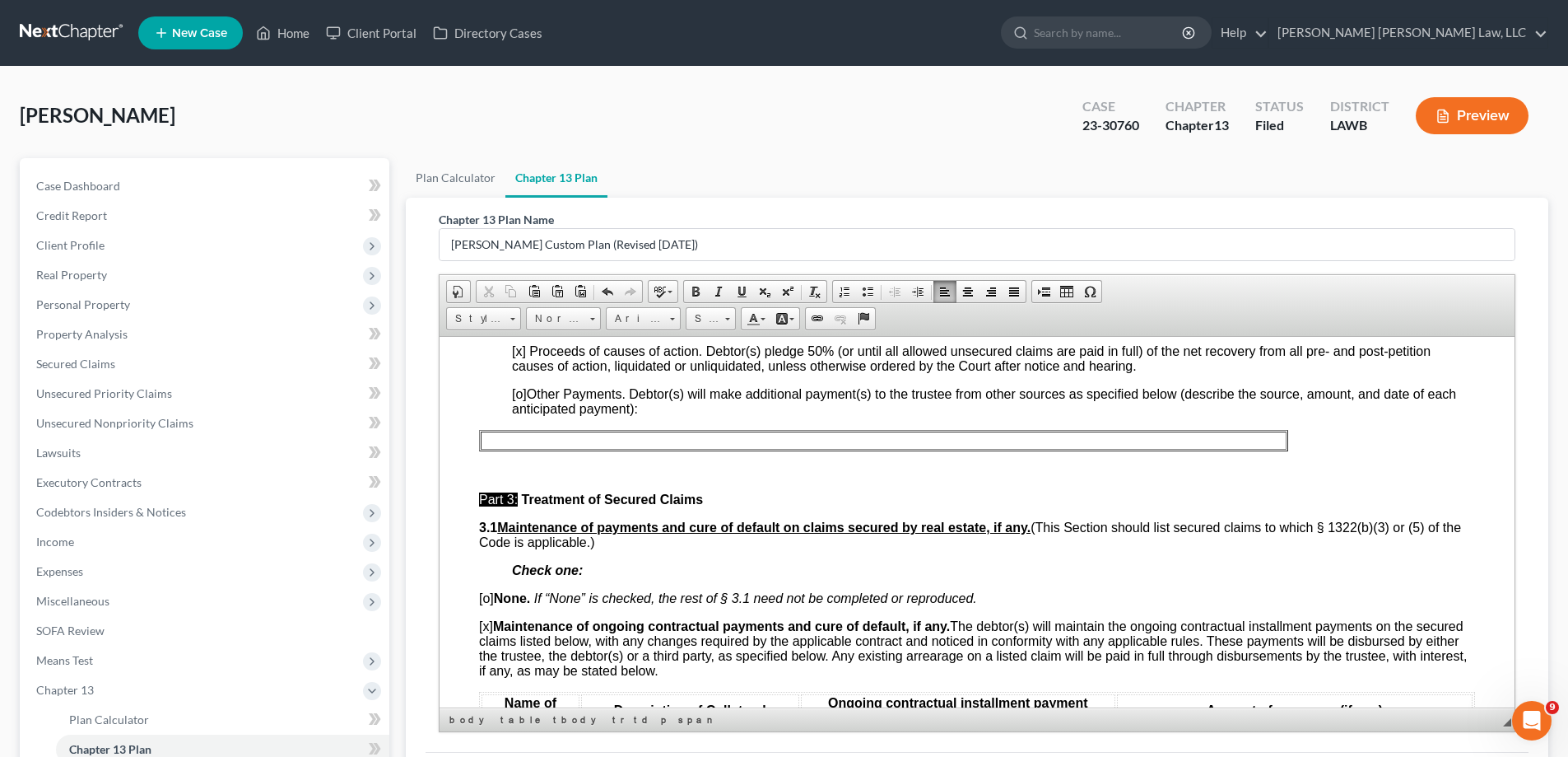
scroll to position [1482, 0]
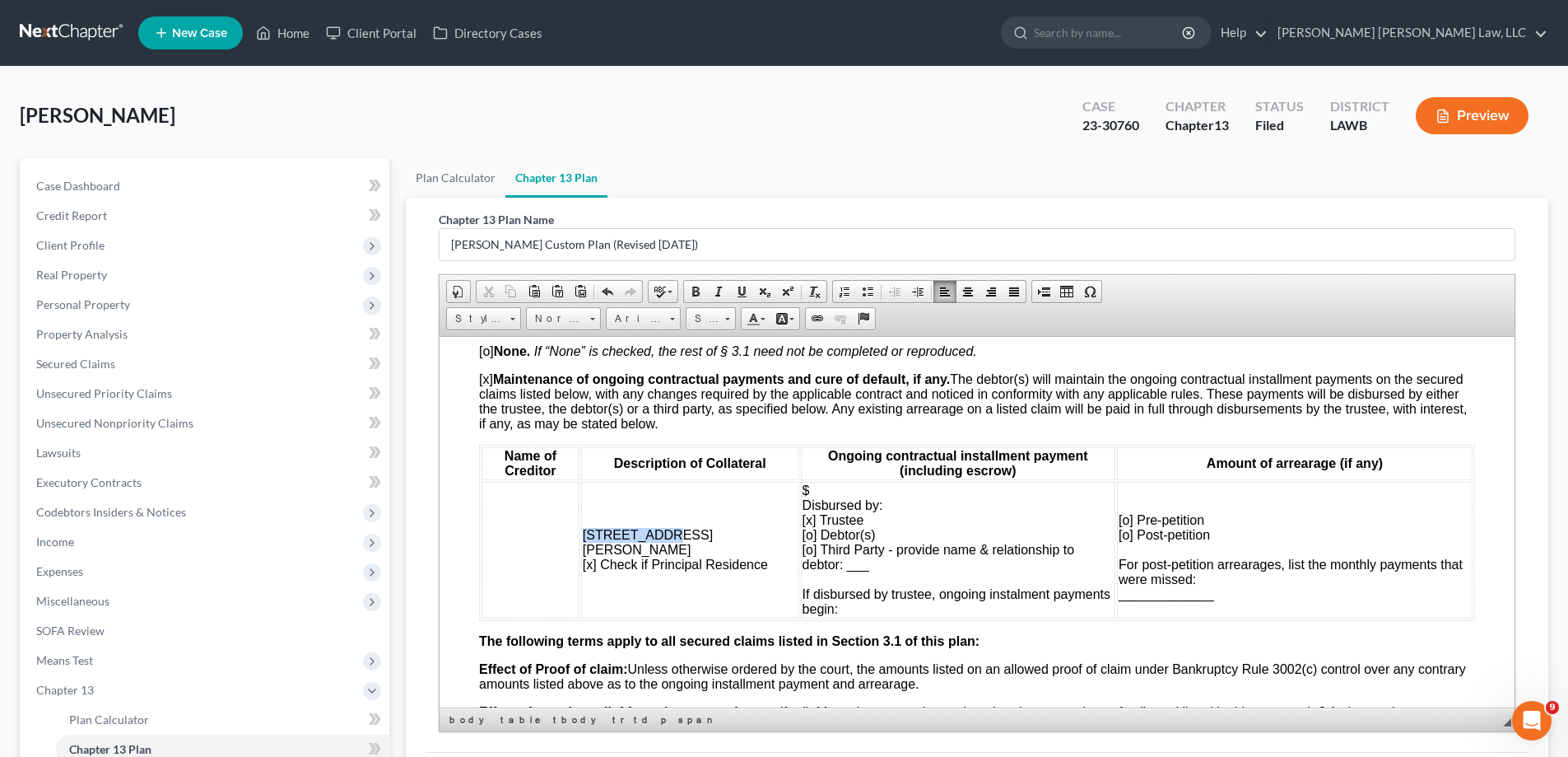
drag, startPoint x: 586, startPoint y: 532, endPoint x: 662, endPoint y: 524, distance: 76.4
click at [662, 524] on td "[STREET_ADDRESS][PERSON_NAME] [x] Check if Principal Residence" at bounding box center [690, 549] width 218 height 137
click at [684, 523] on td "[STREET_ADDRESS][PERSON_NAME] [x] Check if Principal Residence" at bounding box center [690, 549] width 218 height 137
drag, startPoint x: 610, startPoint y: 287, endPoint x: 179, endPoint y: 96, distance: 471.4
click at [610, 287] on span at bounding box center [607, 291] width 13 height 13
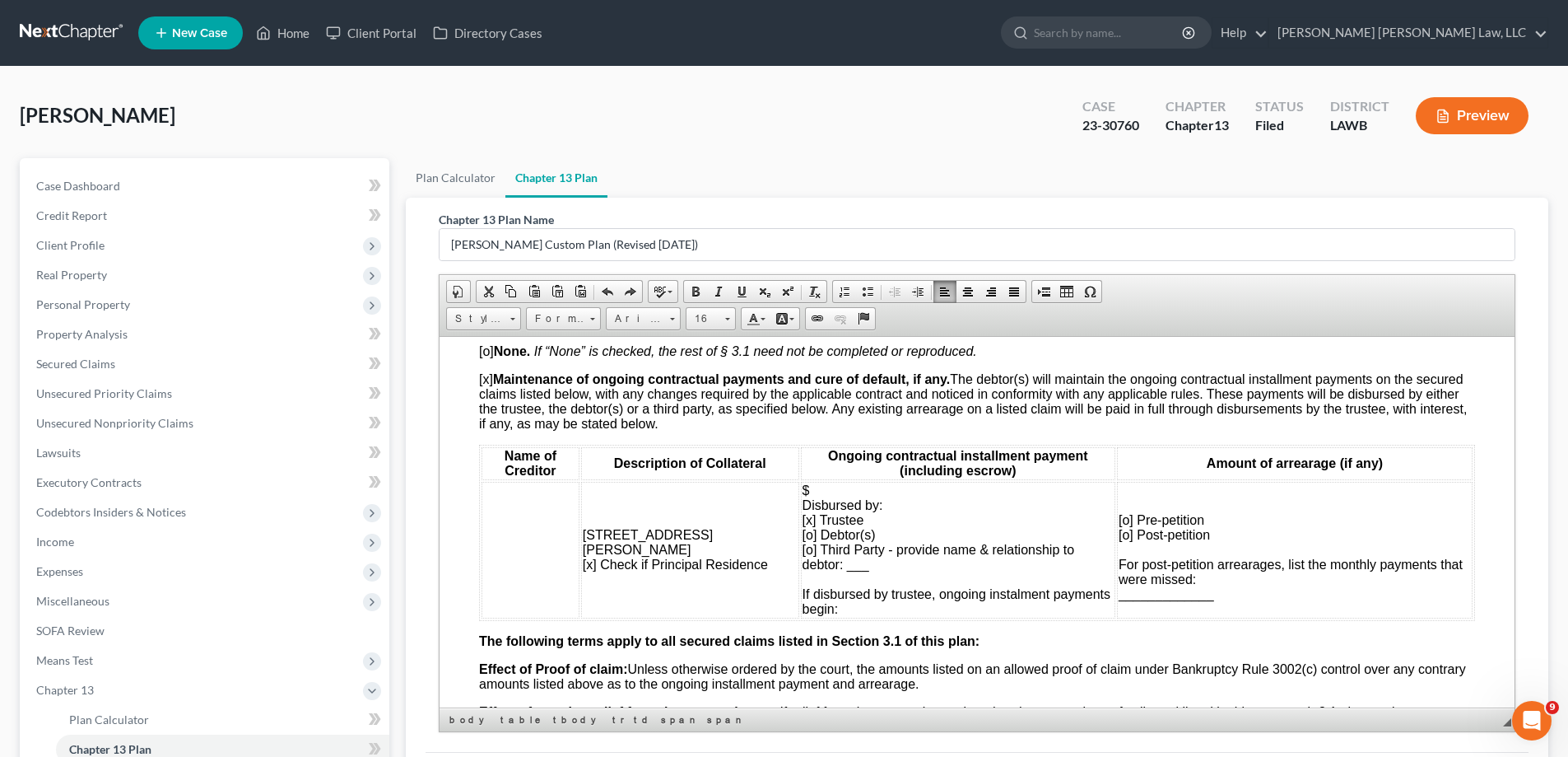
drag, startPoint x: 585, startPoint y: 532, endPoint x: 656, endPoint y: 534, distance: 71.0
click at [632, 535] on span "[STREET_ADDRESS][PERSON_NAME] [x] Check if Principal Residence" at bounding box center [675, 548] width 185 height 44
drag, startPoint x: 656, startPoint y: 534, endPoint x: 734, endPoint y: 529, distance: 78.2
click at [734, 529] on td "[STREET_ADDRESS][PERSON_NAME] [x] Check if Principal Residence" at bounding box center [690, 549] width 218 height 137
drag, startPoint x: 584, startPoint y: 532, endPoint x: 725, endPoint y: 534, distance: 141.0
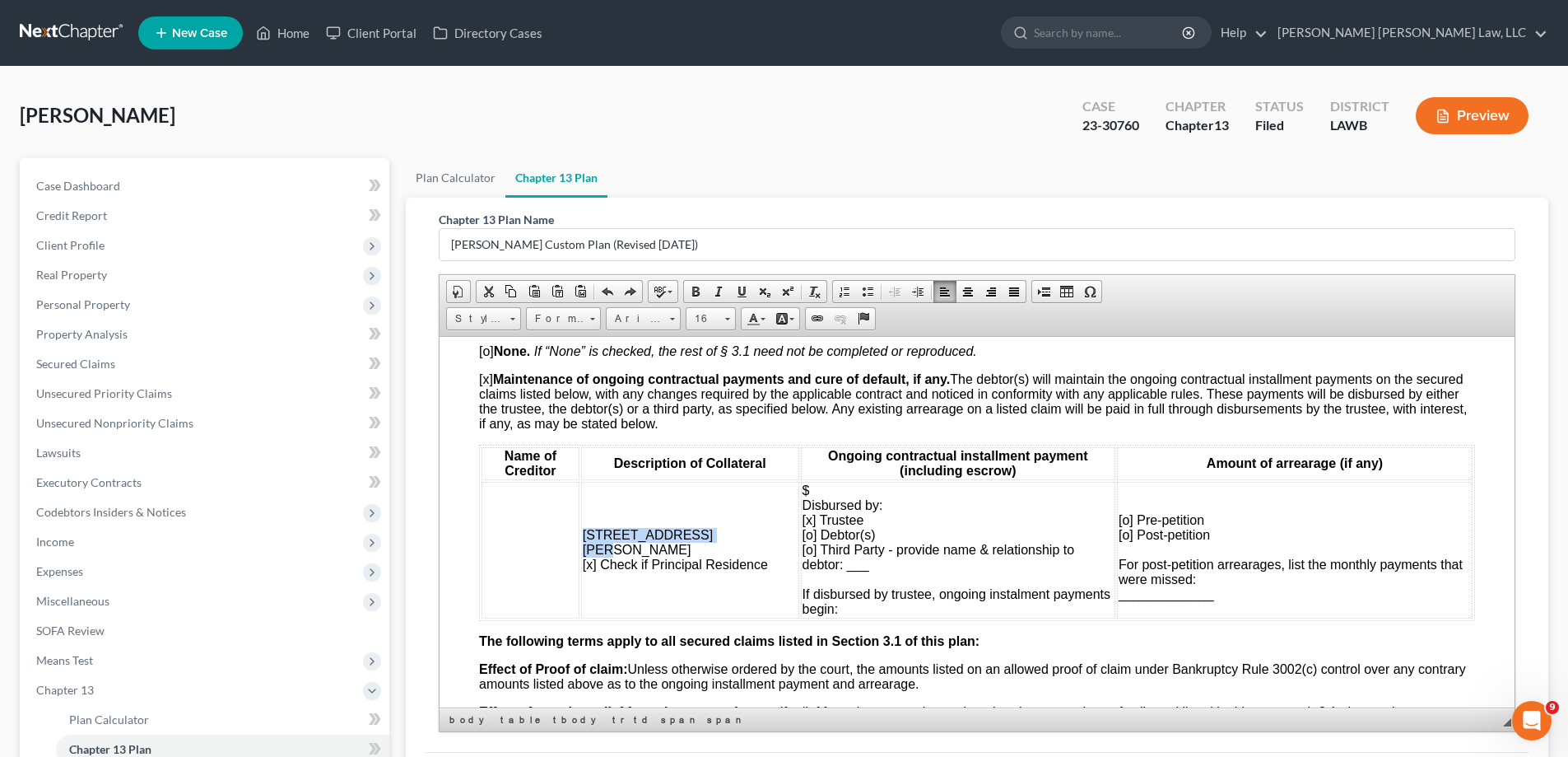
click at [725, 534] on td "[STREET_ADDRESS][PERSON_NAME] [x] Check if Principal Residence" at bounding box center [690, 549] width 218 height 137
click at [755, 559] on span "Copy" at bounding box center [777, 563] width 88 height 21
copy span "[STREET_ADDRESS][PERSON_NAME]"
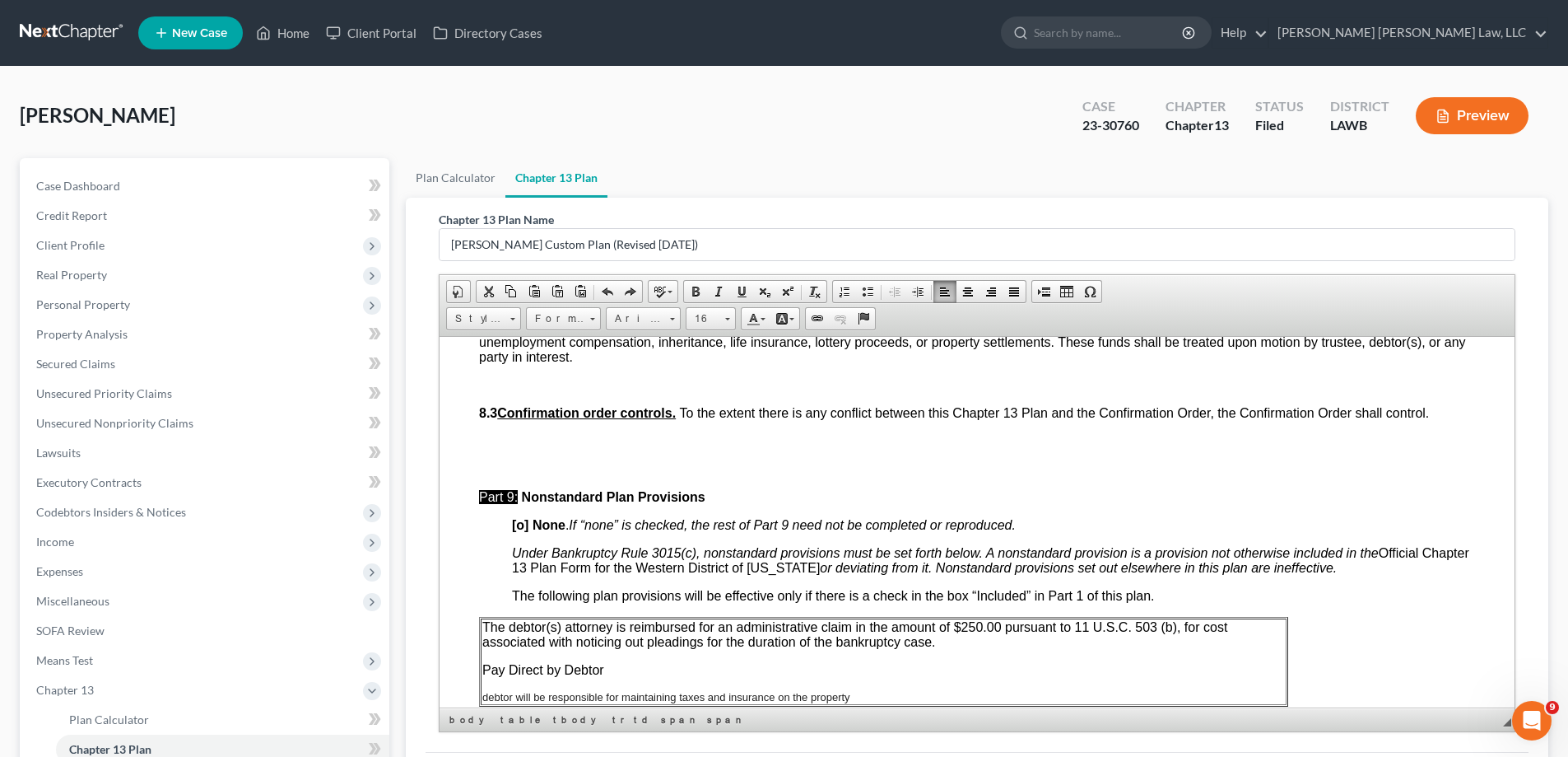
scroll to position [5682, 0]
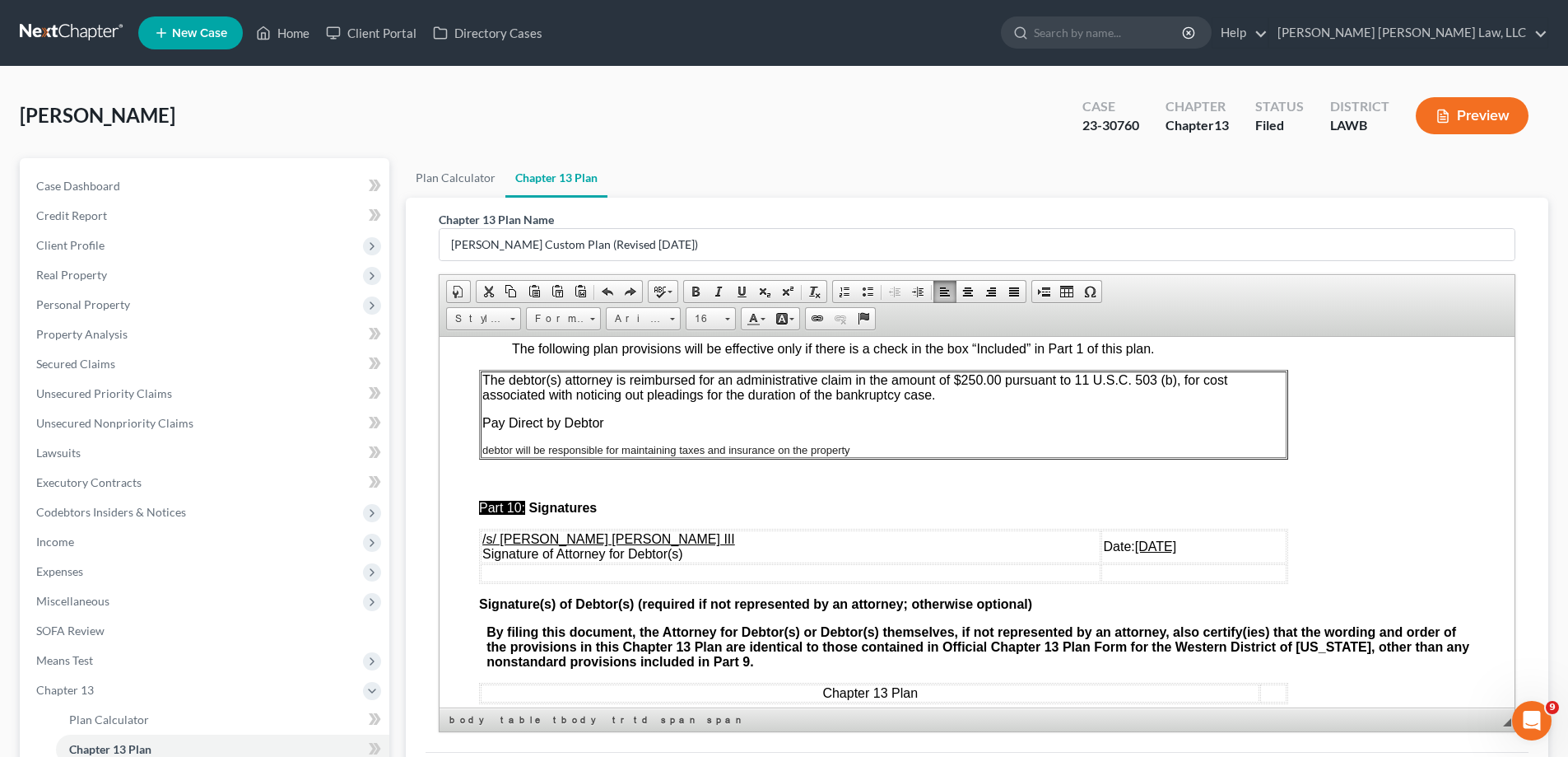
click at [851, 455] on p "debtor will be responsible for maintaining taxes and insurance on the property" at bounding box center [884, 449] width 803 height 12
click at [954, 497] on span "Context Menu Options" at bounding box center [948, 494] width 13 height 13
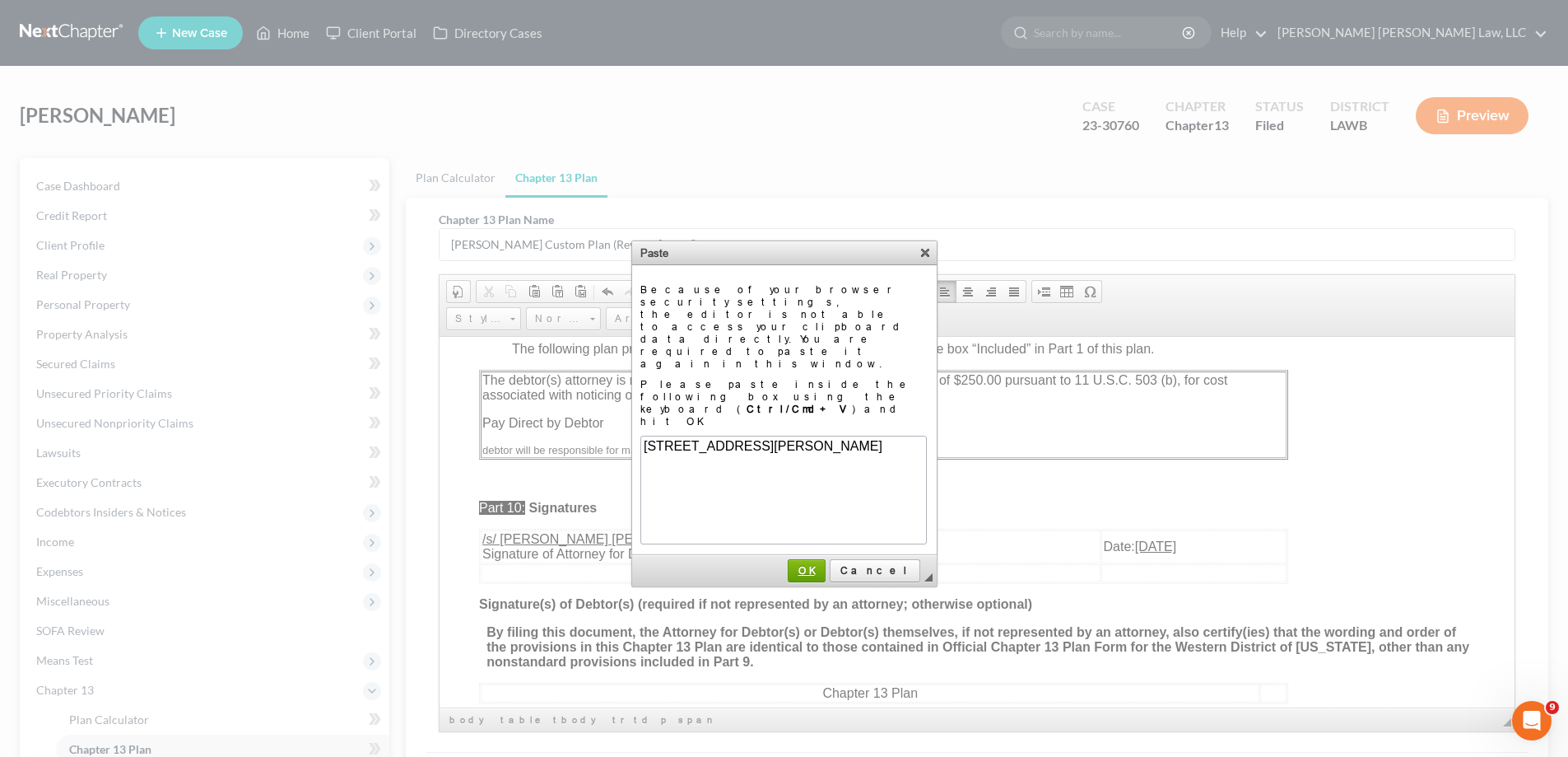
scroll to position [0, 0]
click at [855, 555] on td "◢ OK Cancel" at bounding box center [784, 571] width 304 height 31
click at [824, 564] on span "OK" at bounding box center [807, 570] width 34 height 12
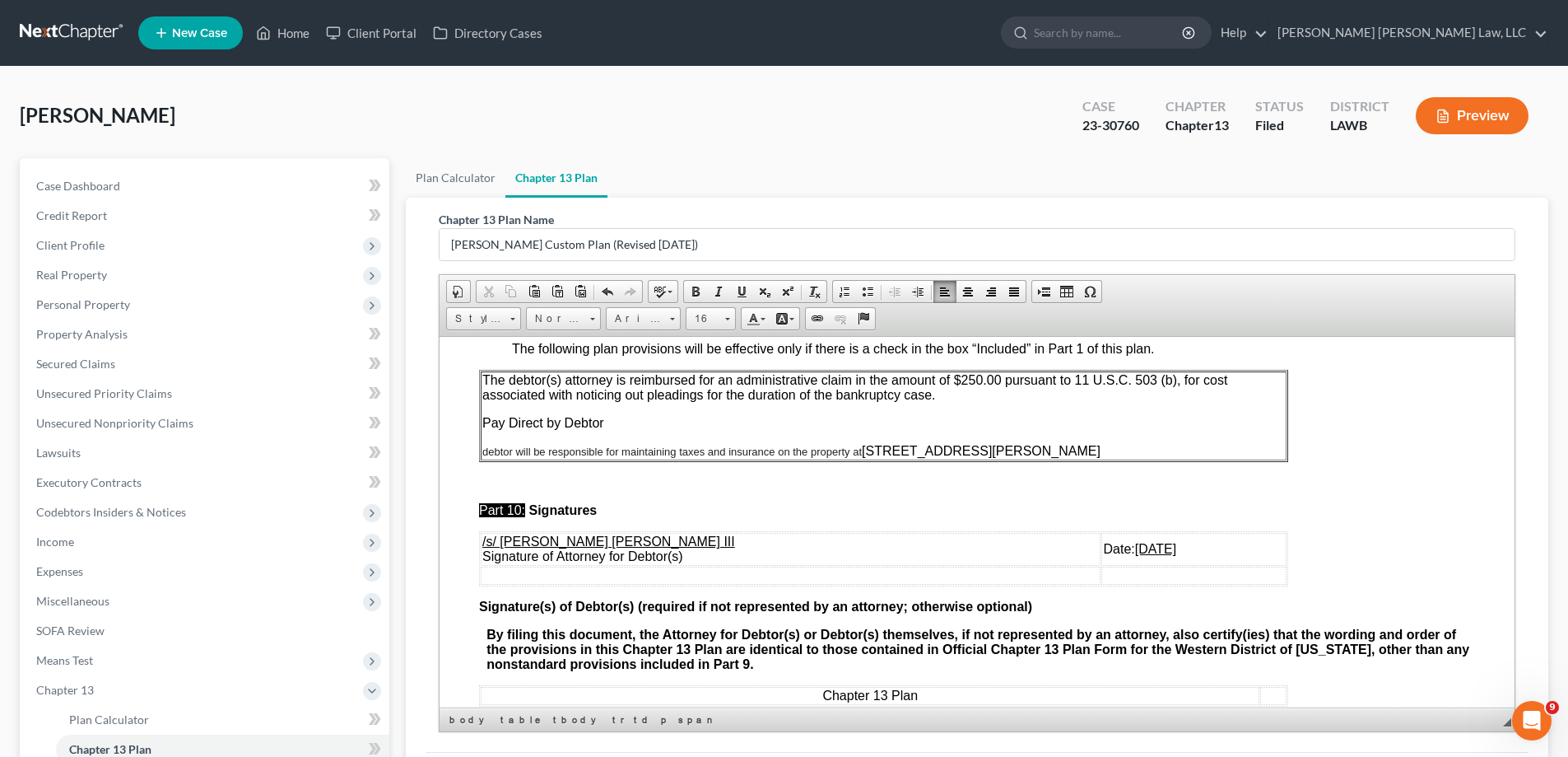
drag, startPoint x: 866, startPoint y: 479, endPoint x: 479, endPoint y: 484, distance: 387.0
click at [479, 461] on table "The debtor(s) attorney is reimbursed for an administrative claim in the amount …" at bounding box center [884, 415] width 809 height 92
click at [731, 321] on link "Size" at bounding box center [711, 318] width 50 height 23
click at [719, 454] on link "12" at bounding box center [735, 448] width 94 height 22
click at [722, 320] on link "12" at bounding box center [711, 318] width 50 height 23
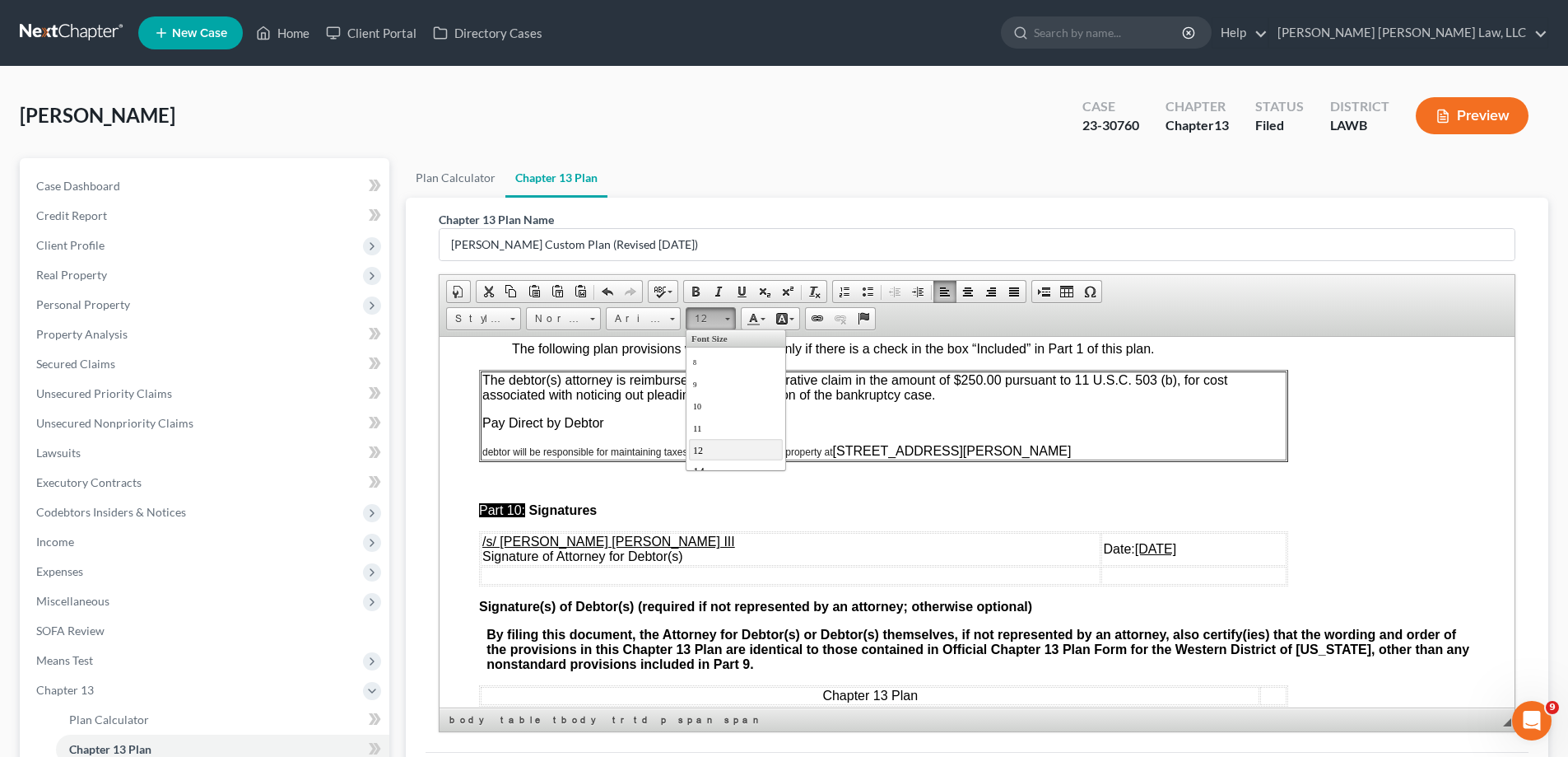
scroll to position [83, 0]
click at [705, 392] on link "14" at bounding box center [735, 388] width 94 height 22
click at [719, 457] on span "debtor will be responsible for maintaining taxes and insurance on the property …" at bounding box center [687, 450] width 409 height 13
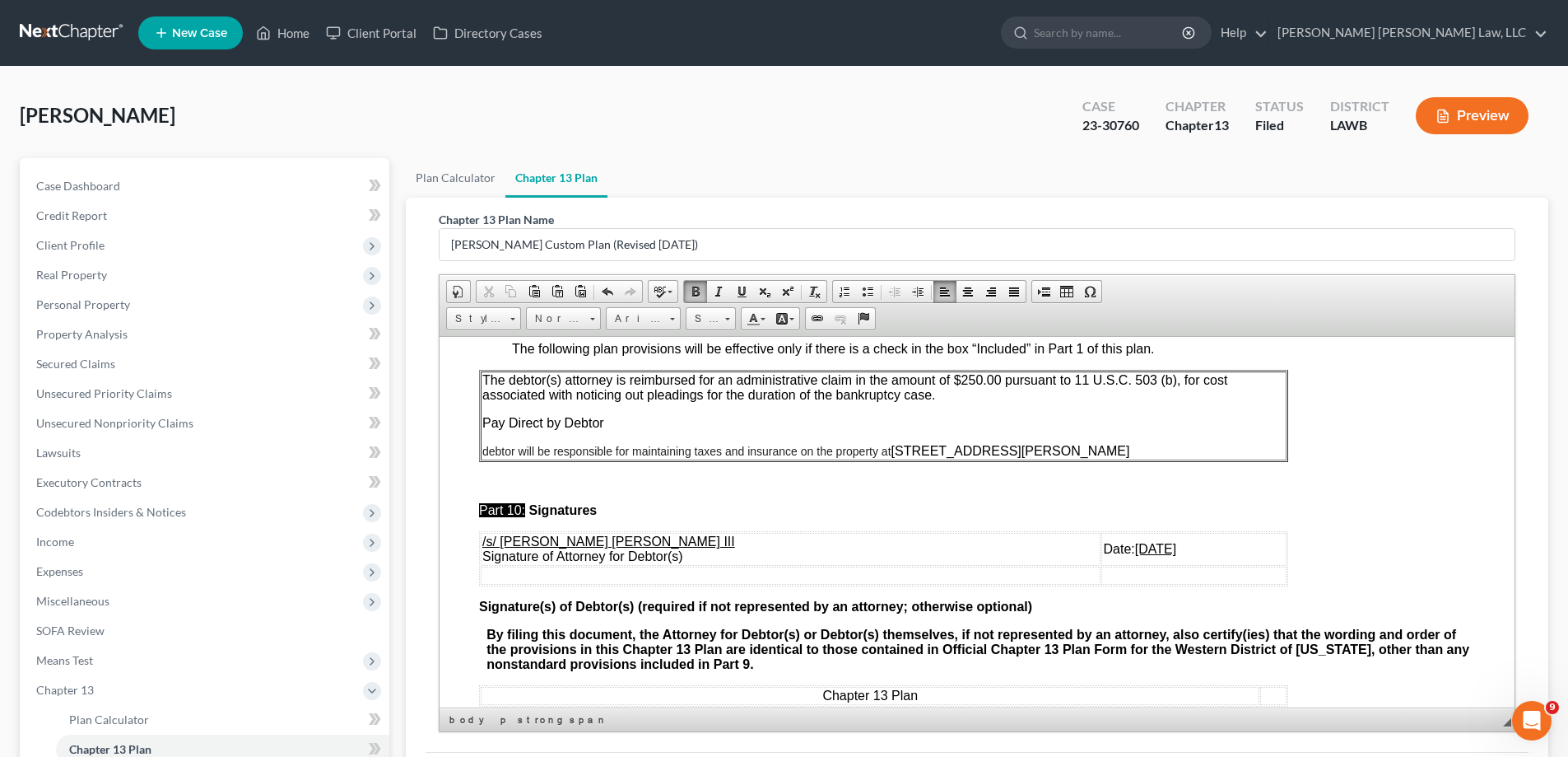
drag, startPoint x: 1124, startPoint y: 576, endPoint x: 1050, endPoint y: 566, distance: 74.7
click at [1102, 565] on td "Date: [DATE]" at bounding box center [1194, 548] width 185 height 33
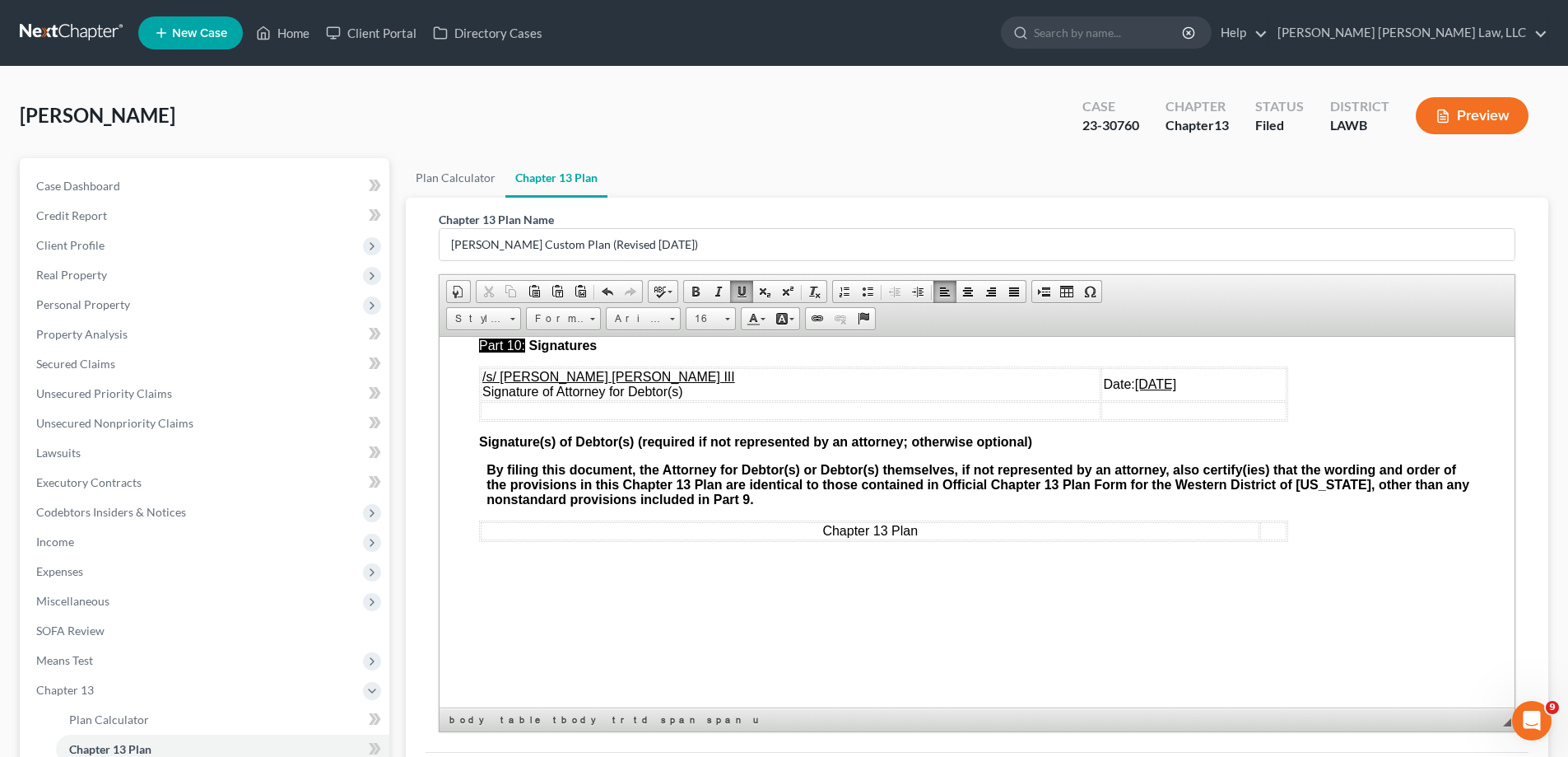
scroll to position [208, 0]
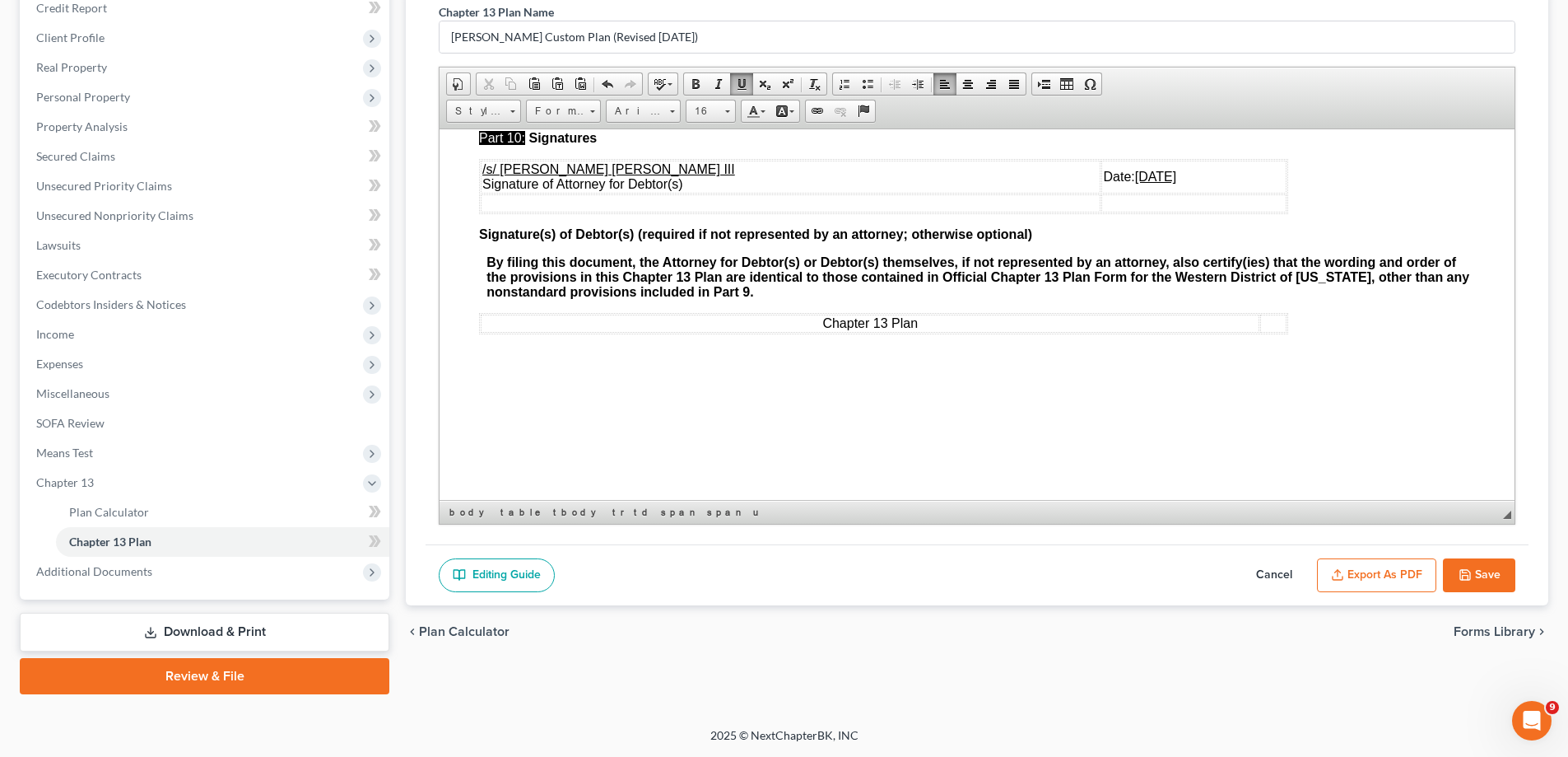
click at [1500, 563] on button "Save" at bounding box center [1479, 576] width 72 height 34
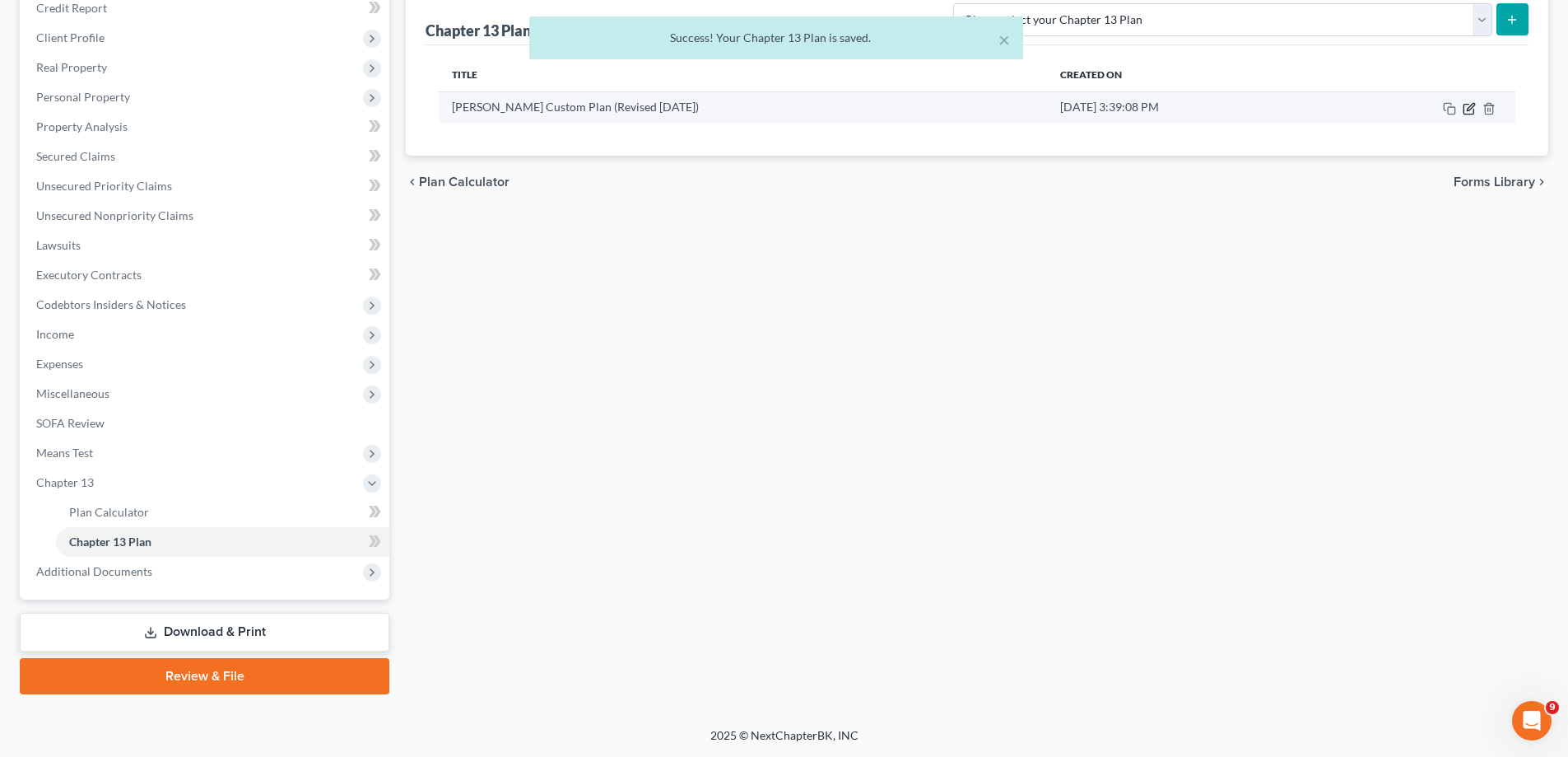
click at [1473, 109] on icon "button" at bounding box center [1469, 108] width 13 height 13
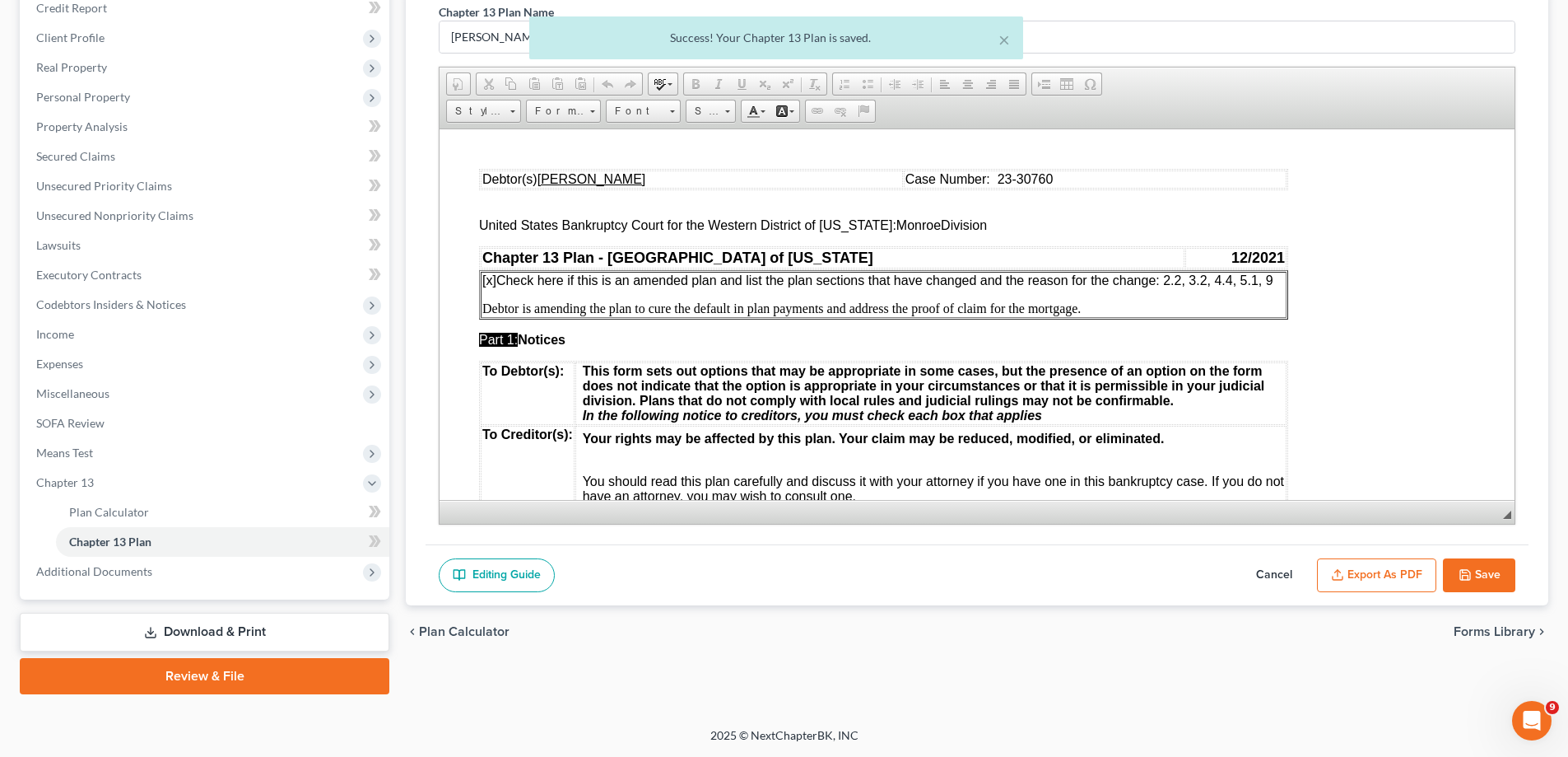
scroll to position [0, 0]
click at [1400, 571] on button "Export as PDF" at bounding box center [1377, 576] width 119 height 34
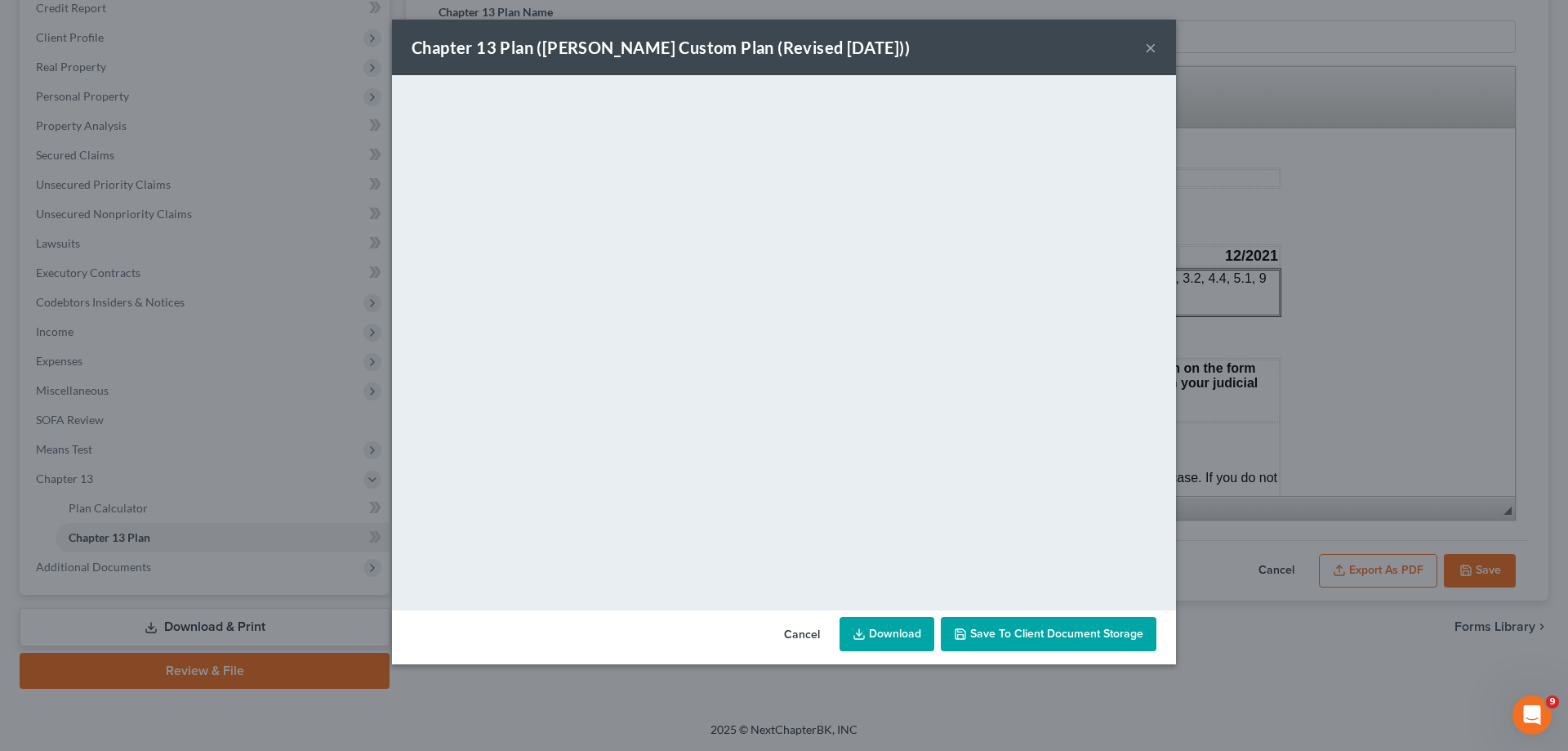
click at [1152, 53] on button "×" at bounding box center [1150, 47] width 11 height 20
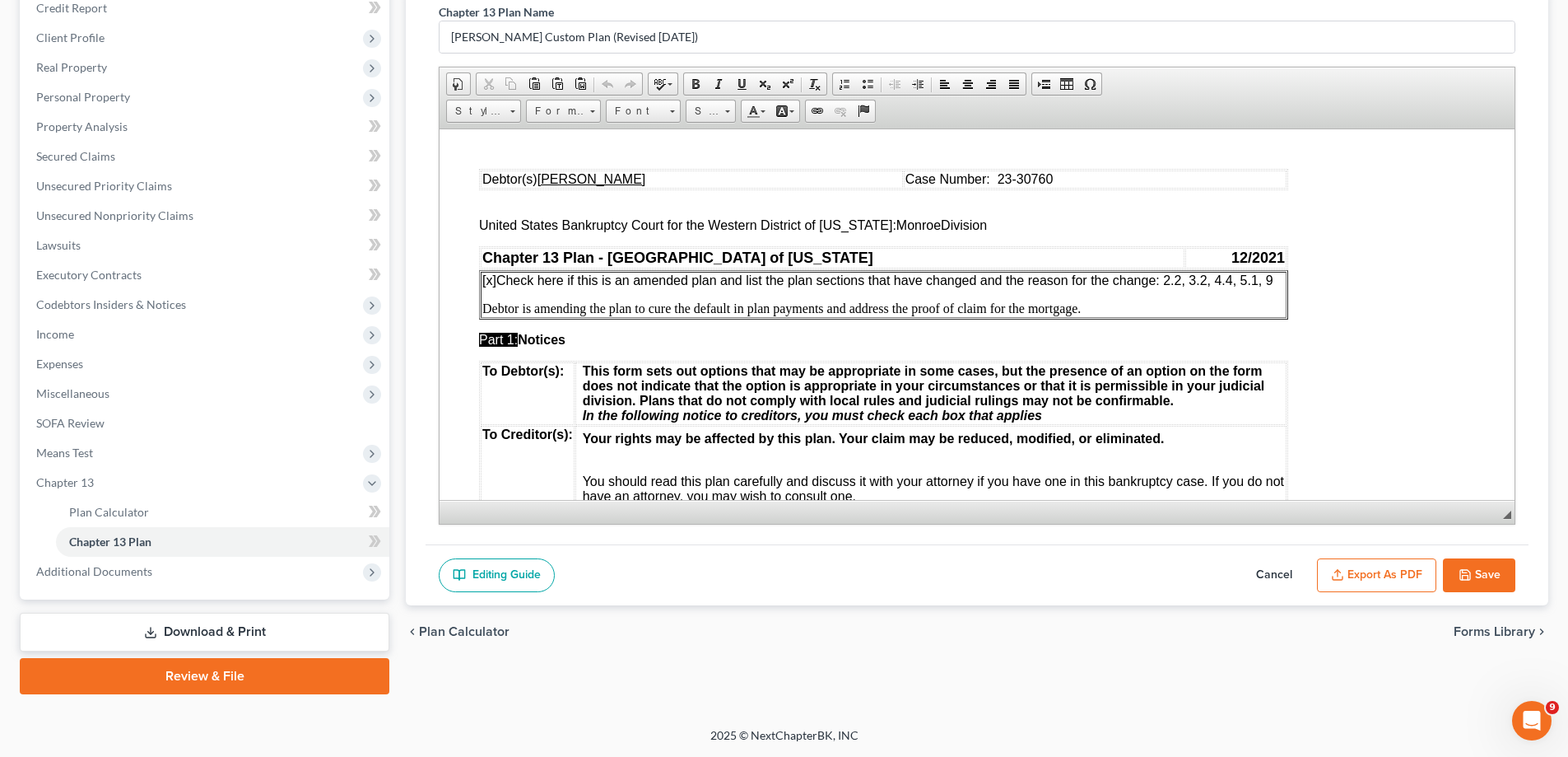
click at [1459, 568] on icon "button" at bounding box center [1465, 574] width 13 height 13
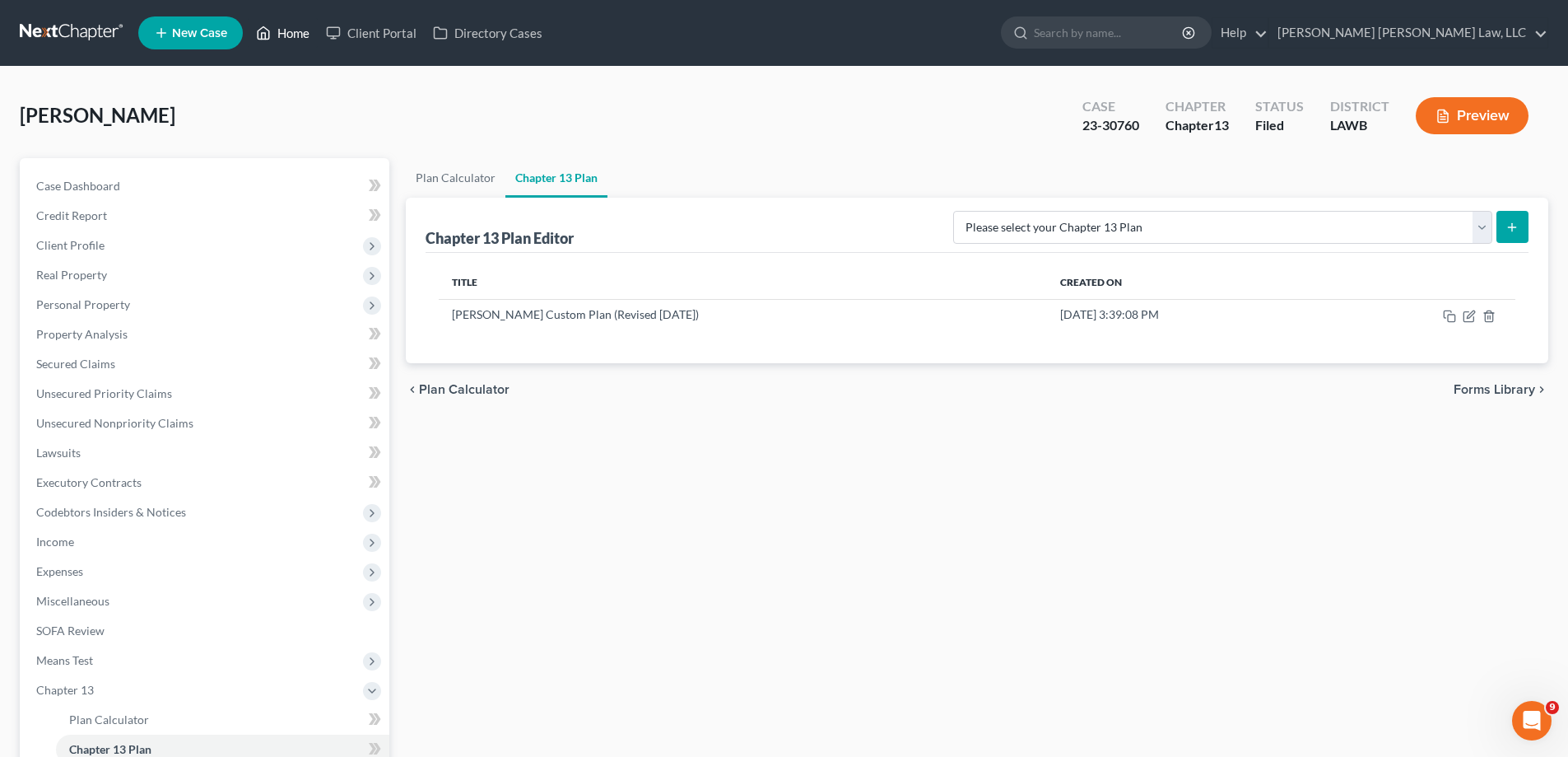
click at [301, 30] on link "Home" at bounding box center [282, 33] width 70 height 29
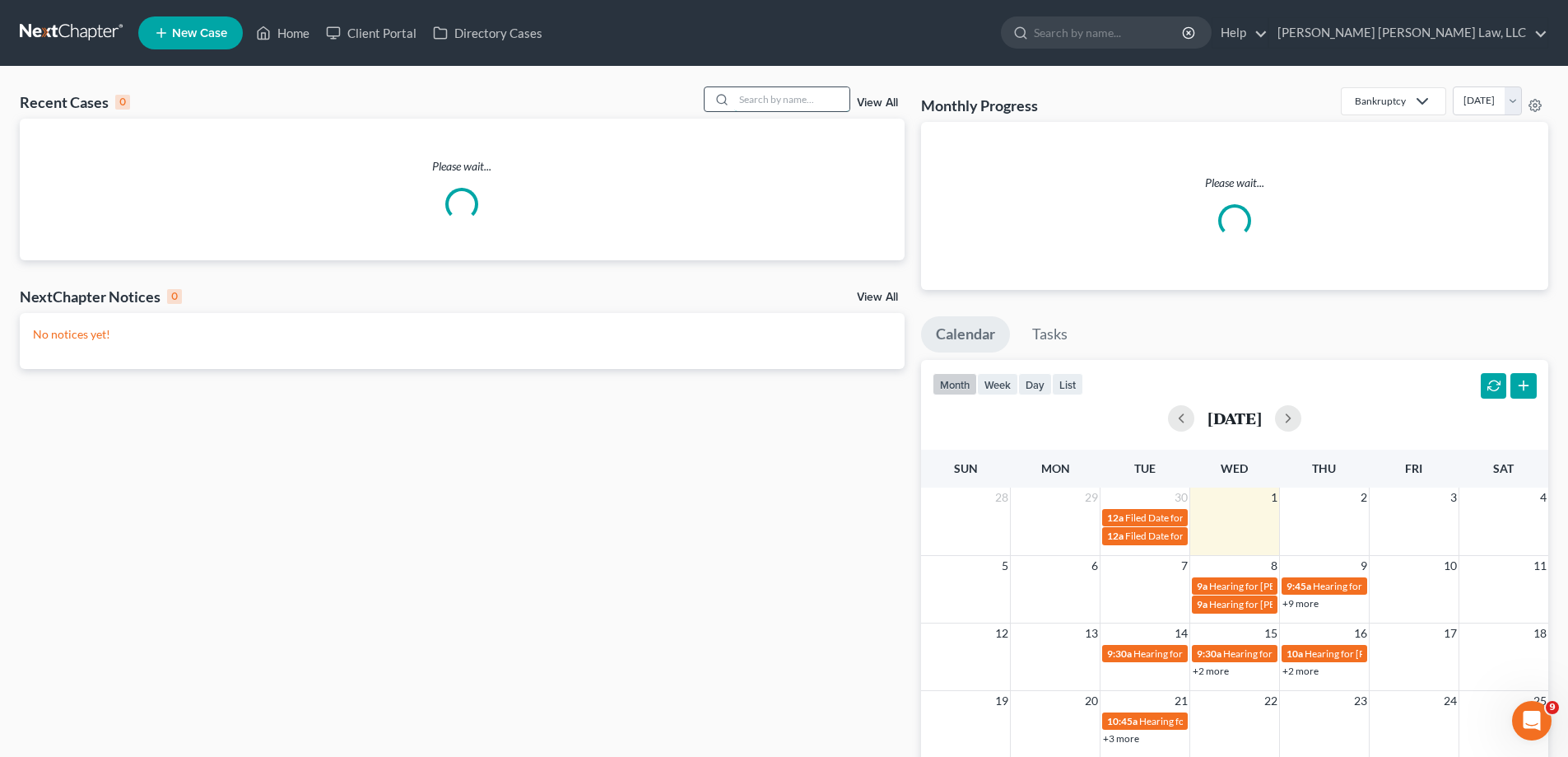
click at [788, 107] on input "search" at bounding box center [792, 99] width 116 height 24
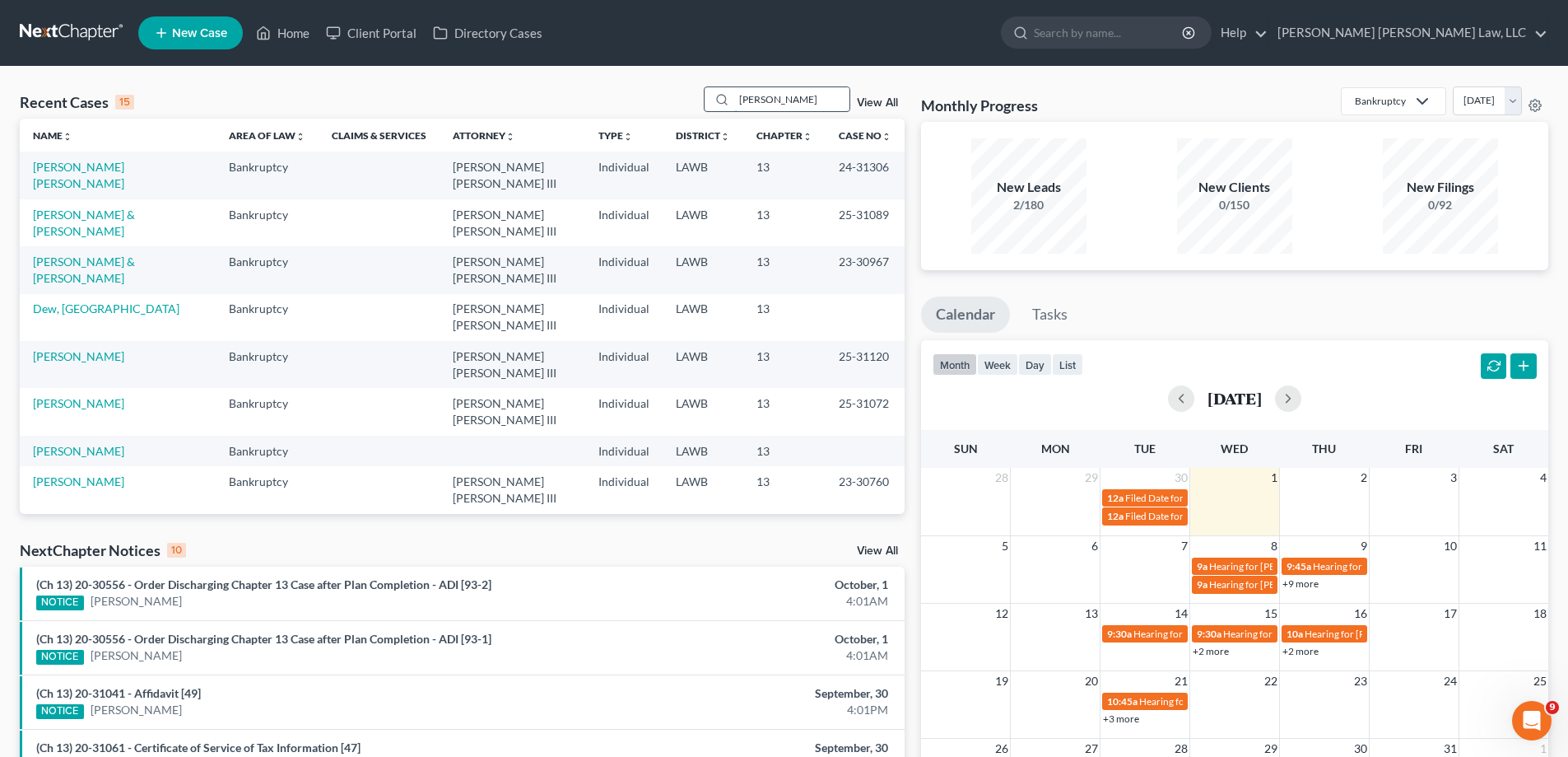
click at [809, 103] on input "[PERSON_NAME]" at bounding box center [792, 99] width 116 height 24
drag, startPoint x: 809, startPoint y: 103, endPoint x: 305, endPoint y: 136, distance: 505.1
click at [310, 137] on div "Recent Cases 15 [PERSON_NAME] View All Name unfold_more expand_more expand_less…" at bounding box center [462, 300] width 885 height 428
type input "[PERSON_NAME]"
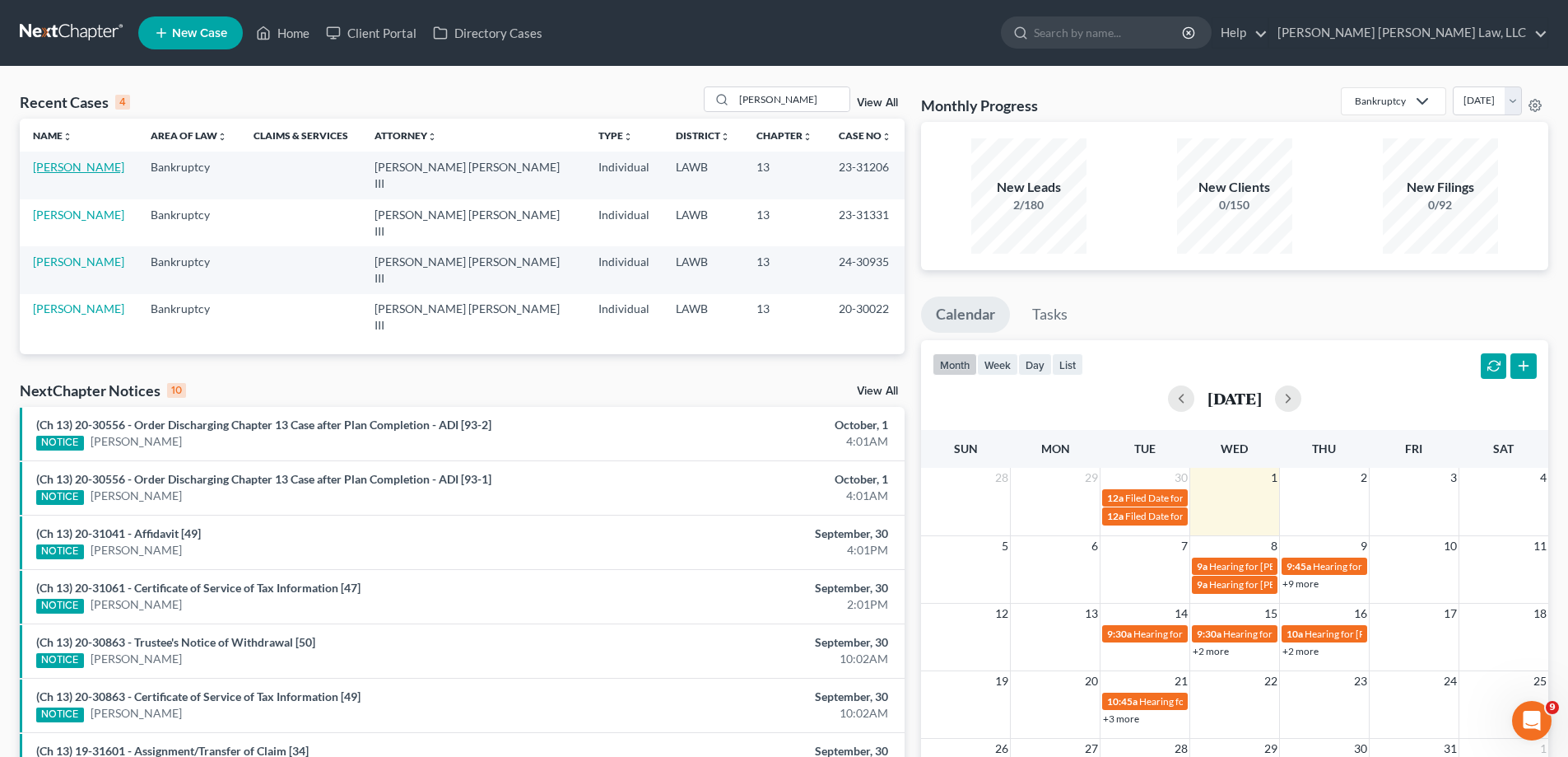
click at [84, 166] on link "[PERSON_NAME]" at bounding box center [78, 166] width 91 height 14
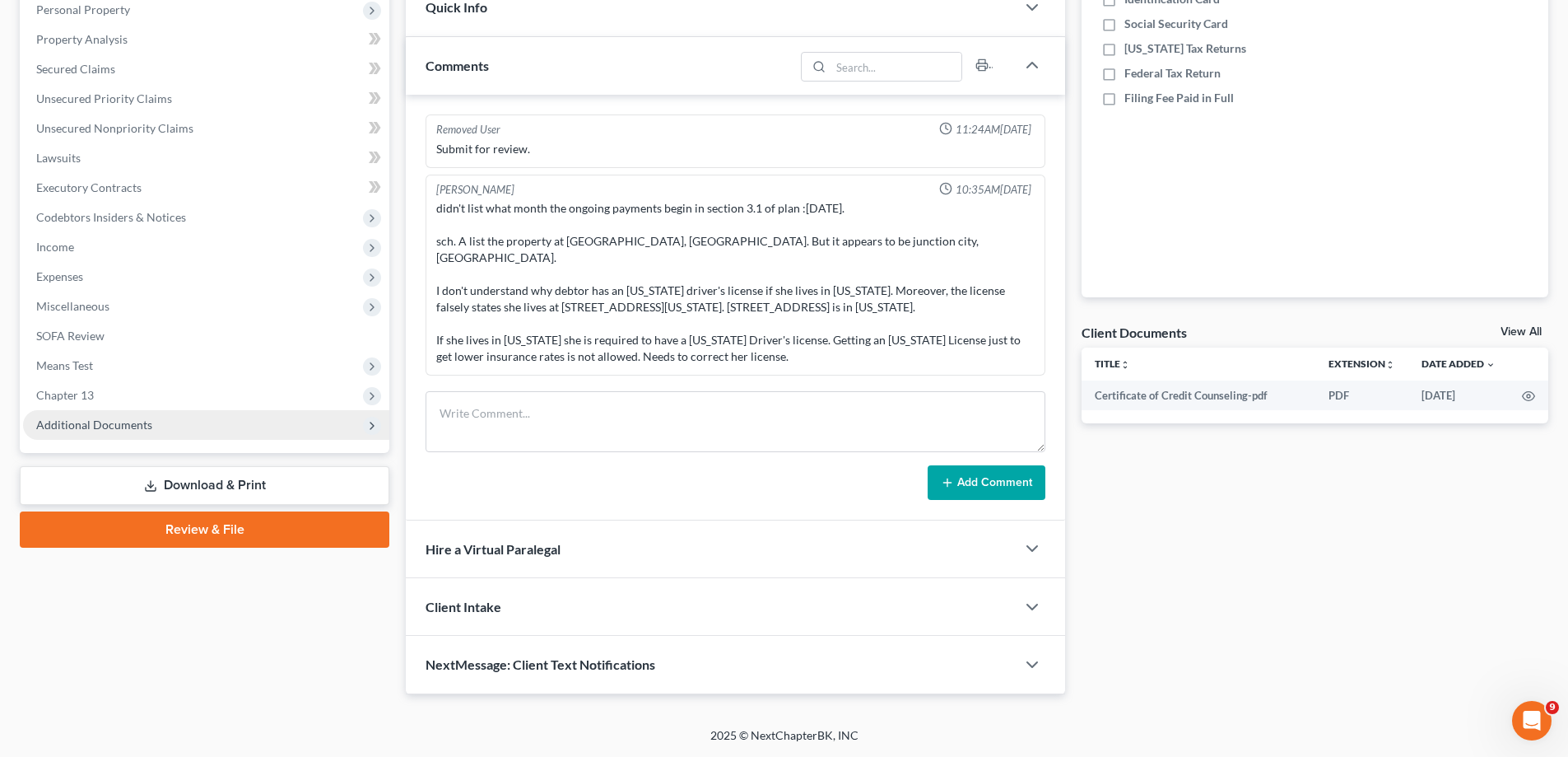
scroll to position [41, 0]
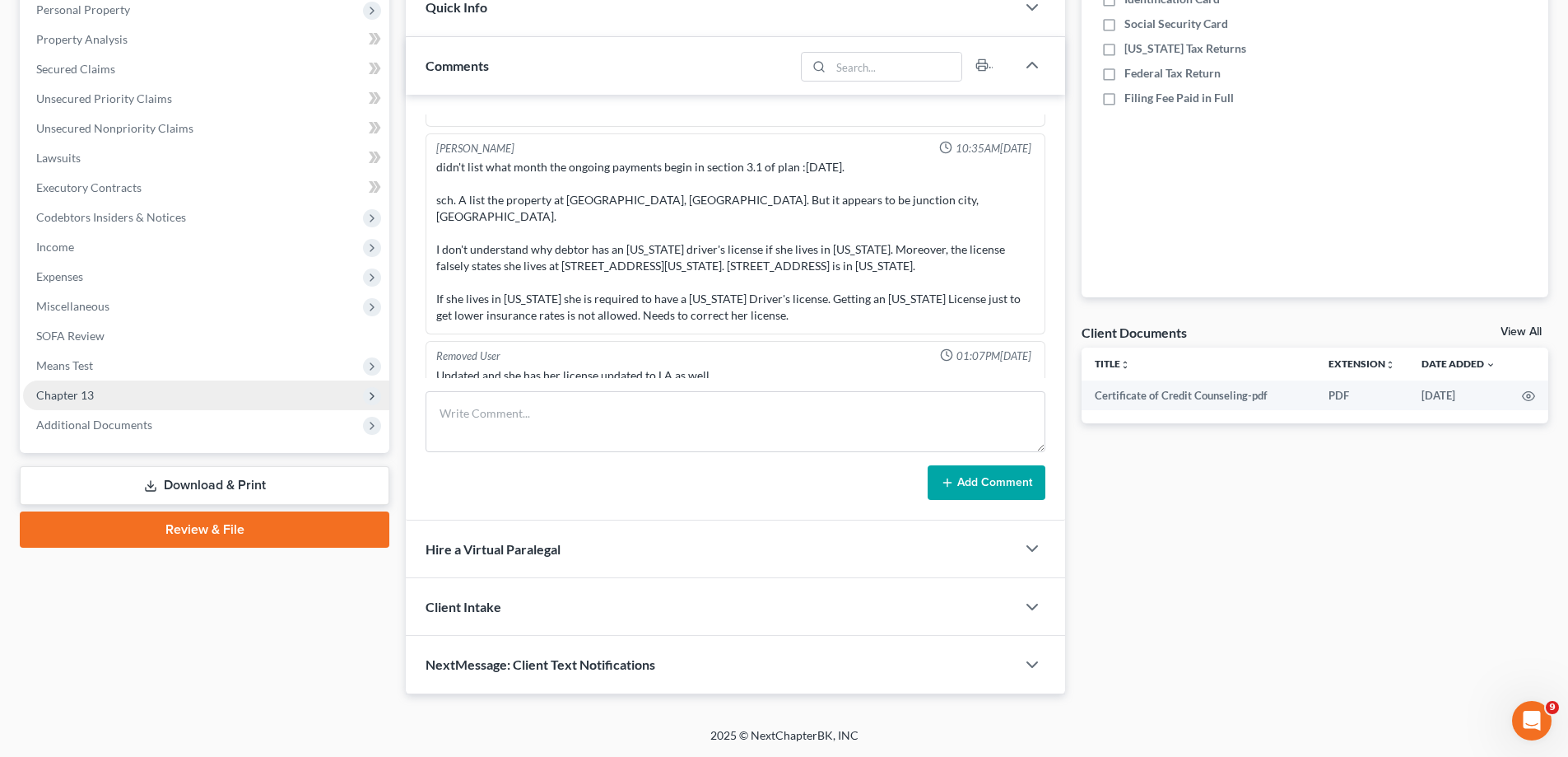
click at [78, 399] on span "Chapter 13" at bounding box center [65, 395] width 58 height 14
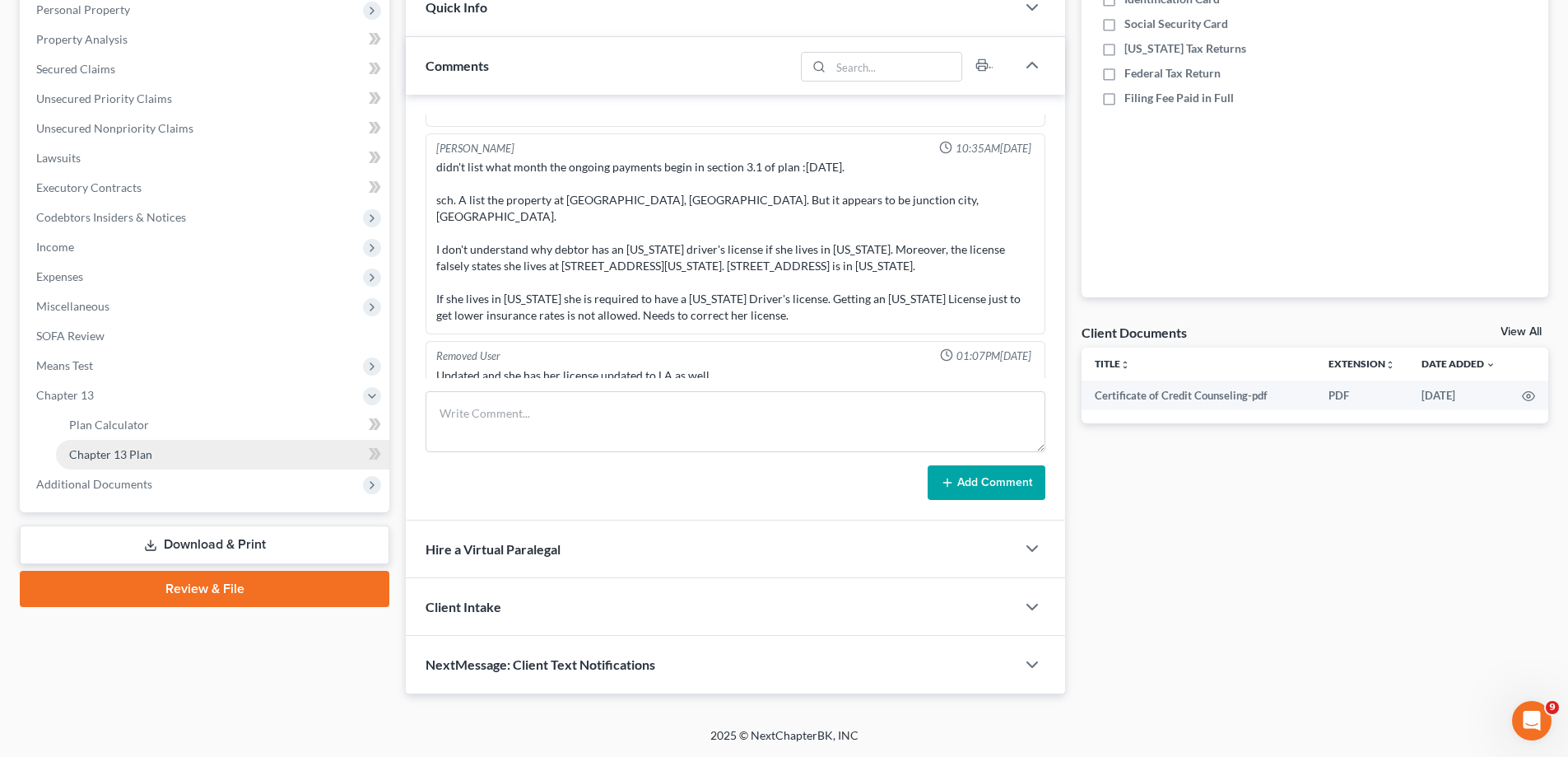
click at [128, 452] on span "Chapter 13 Plan" at bounding box center [110, 454] width 83 height 14
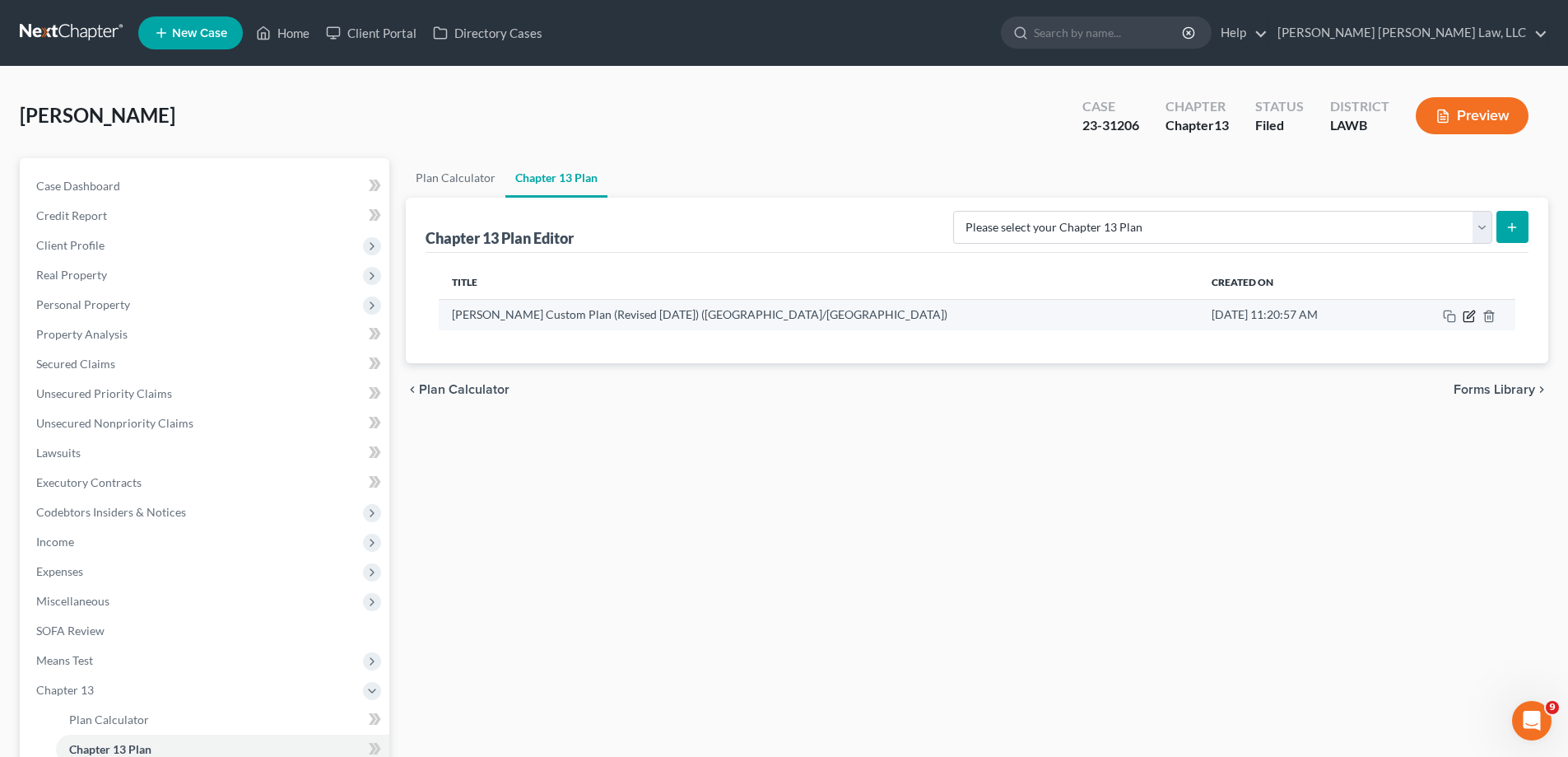
click at [1473, 319] on icon "button" at bounding box center [1468, 316] width 9 height 9
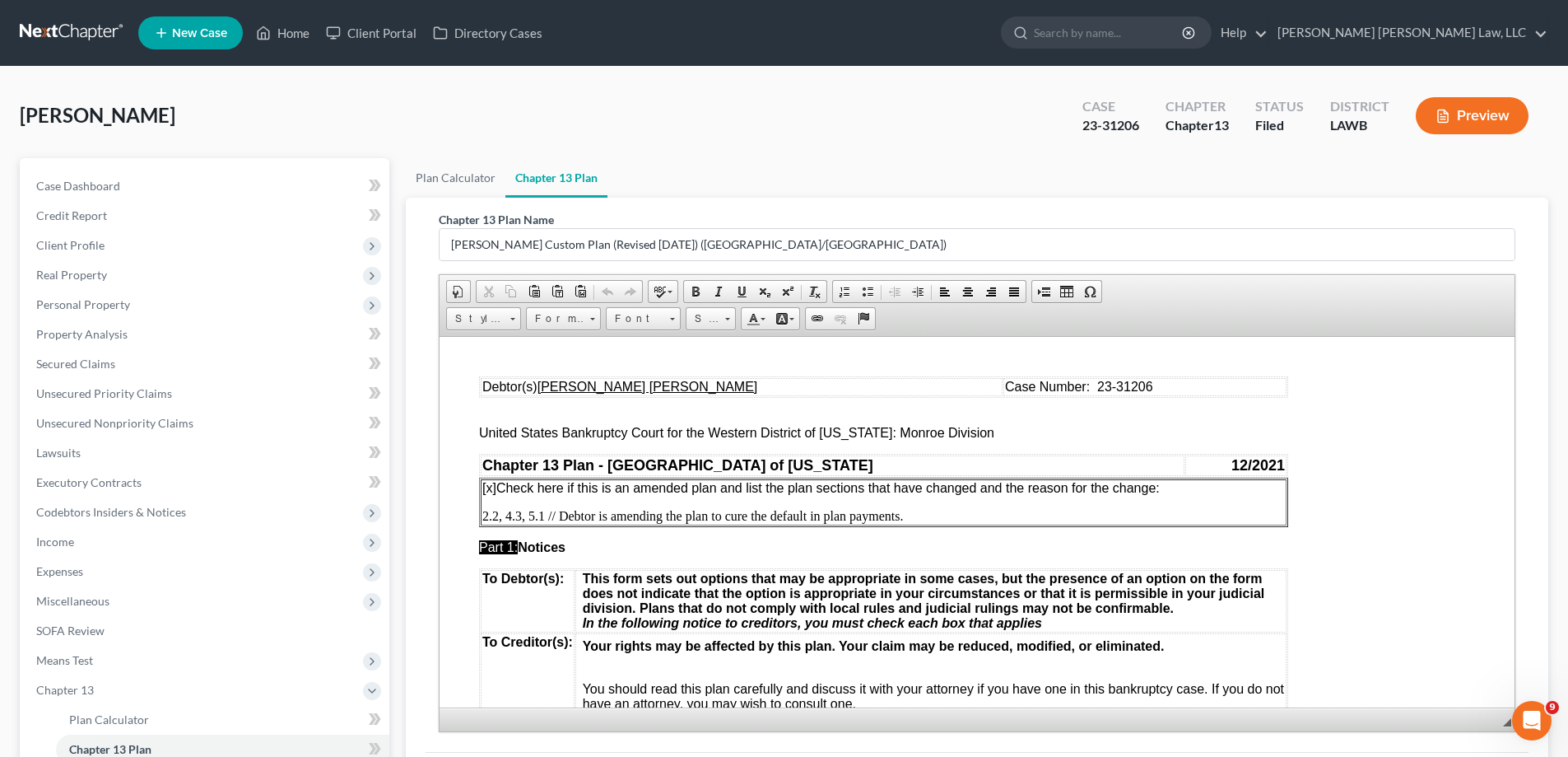
click at [1175, 493] on p "[x] Check here if this is an amended plan and list the plan sections that have …" at bounding box center [884, 487] width 803 height 15
drag, startPoint x: 909, startPoint y: 517, endPoint x: 559, endPoint y: 526, distance: 350.1
click at [559, 511] on p "2.2, 4.3, 5.1 // Debtor is amending the plan to cure the default in plan paymen…" at bounding box center [884, 515] width 803 height 15
drag, startPoint x: 558, startPoint y: 516, endPoint x: 482, endPoint y: 522, distance: 76.2
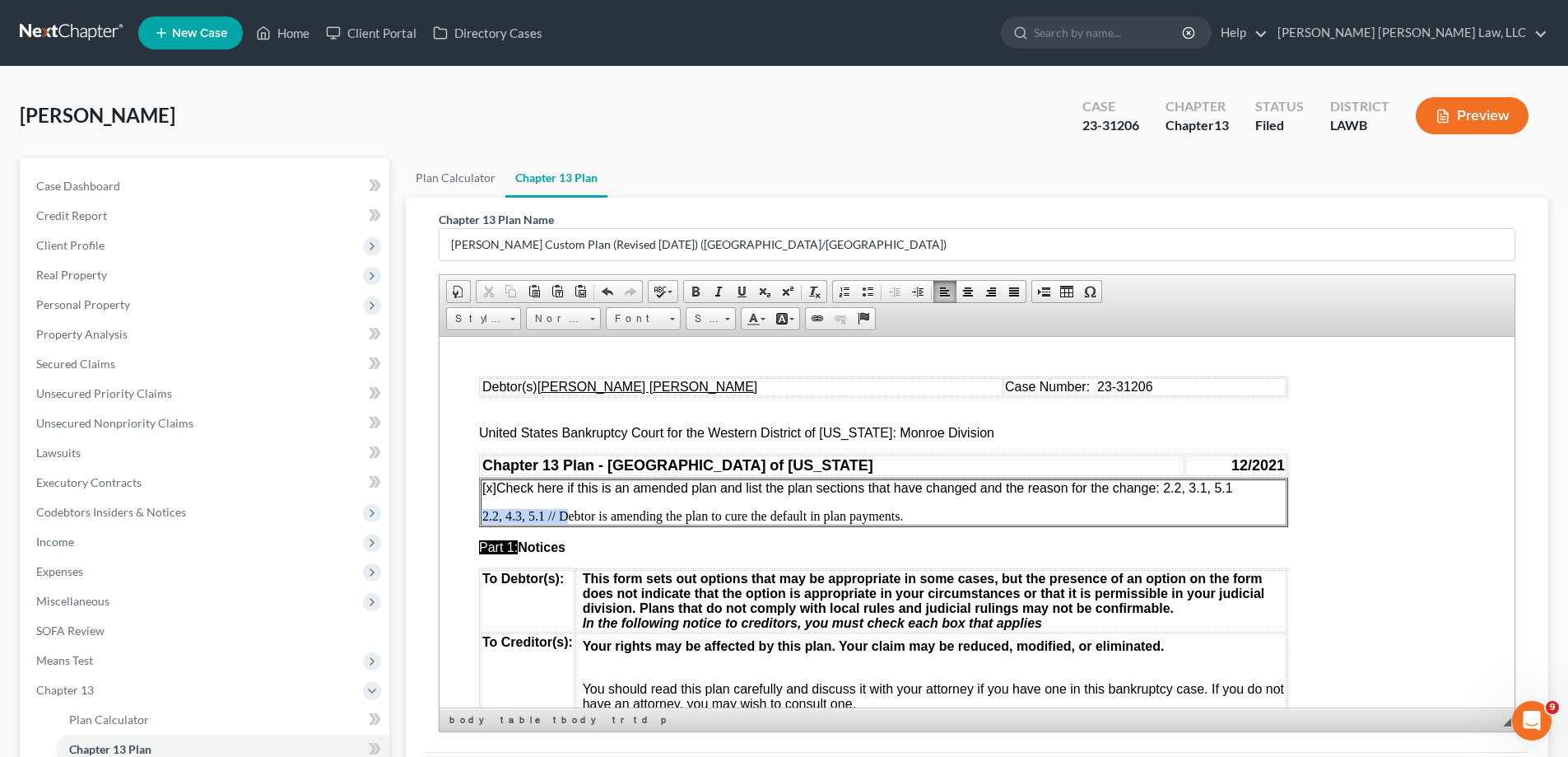
click at [482, 522] on td "[x] Check here if this is an amended plan and list the plan sections that have …" at bounding box center [884, 501] width 806 height 46
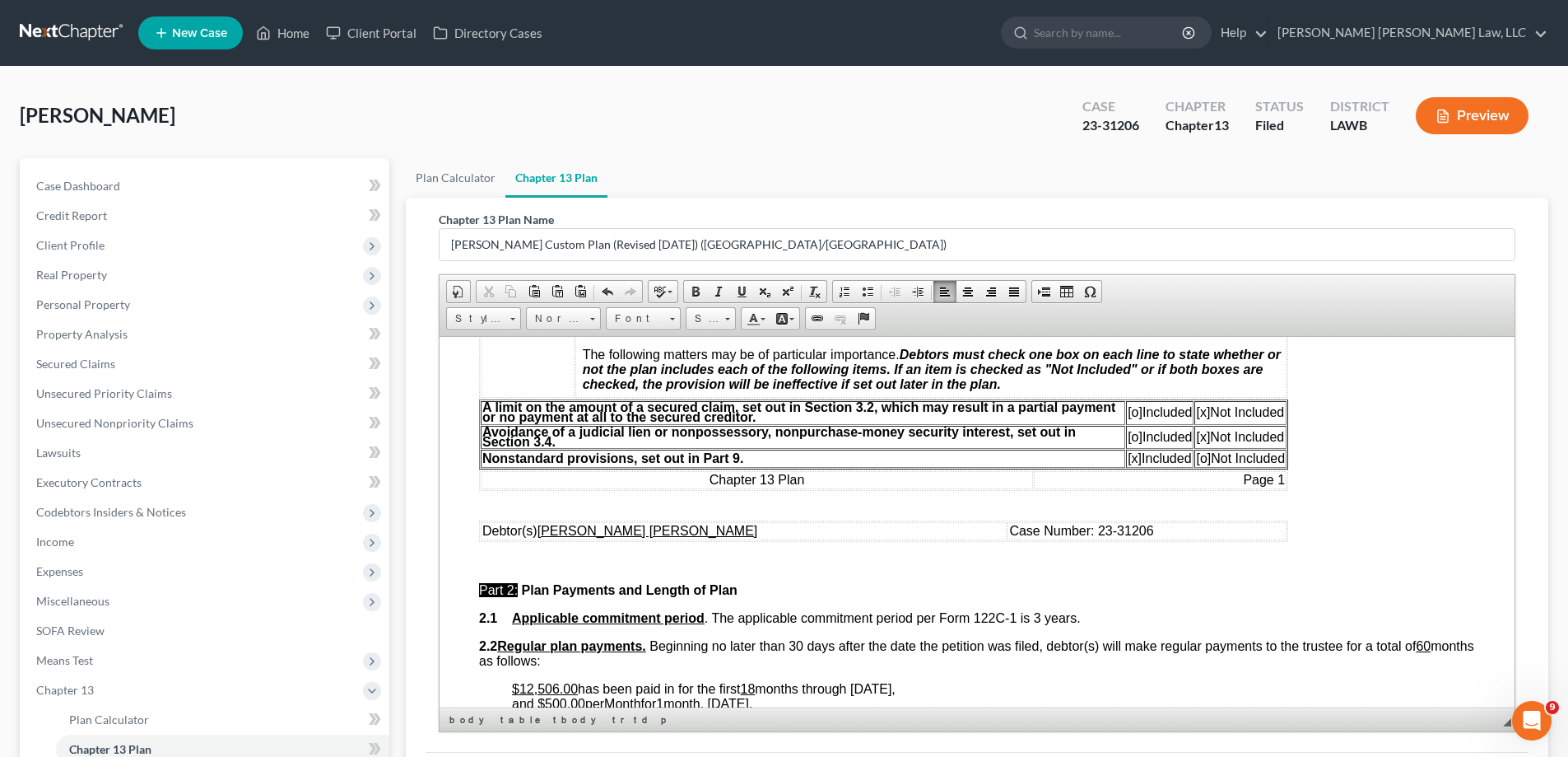
scroll to position [659, 0]
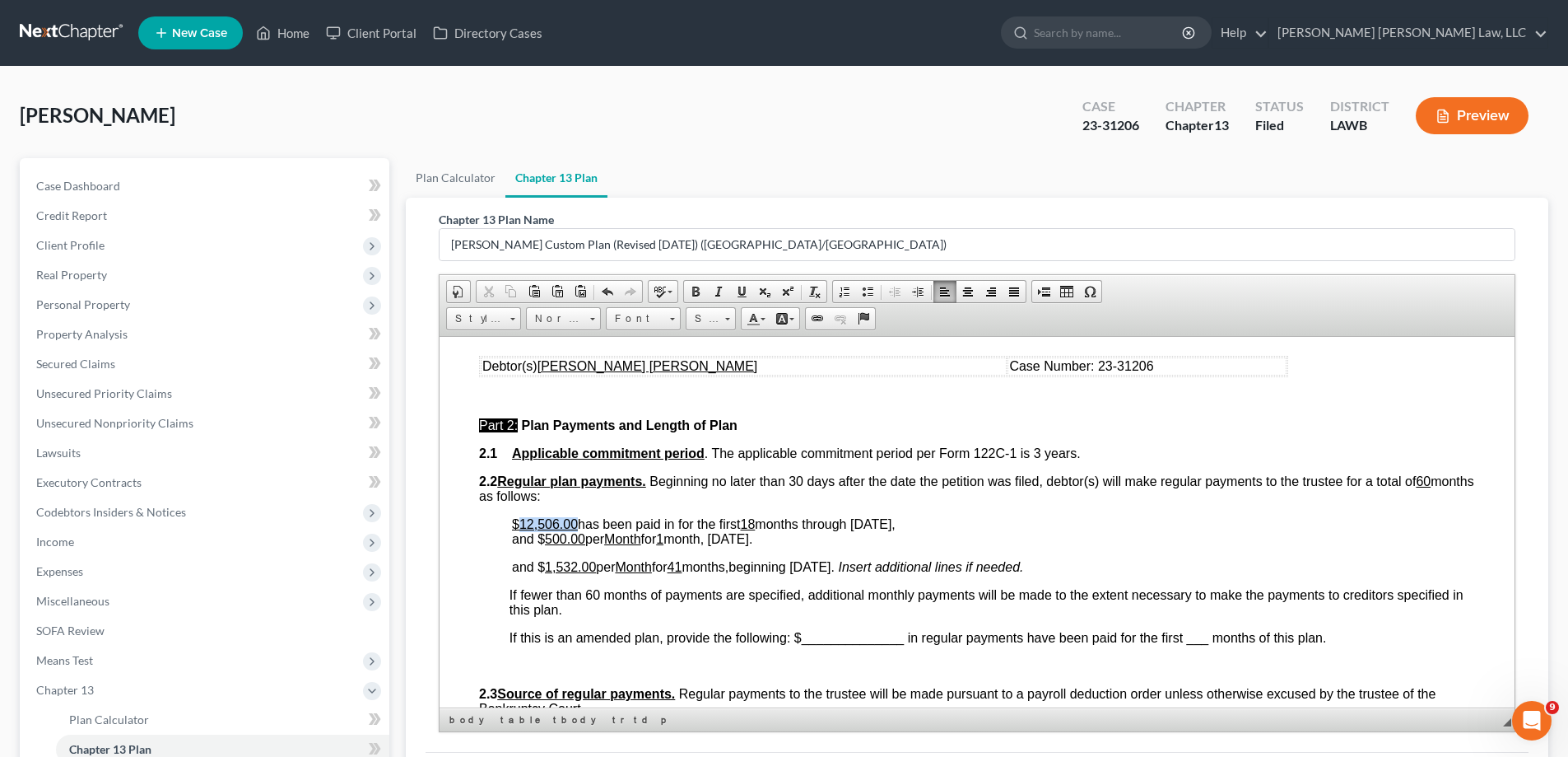
drag, startPoint x: 522, startPoint y: 522, endPoint x: 575, endPoint y: 528, distance: 53.3
click at [575, 528] on u "$12,506.00" at bounding box center [545, 523] width 66 height 14
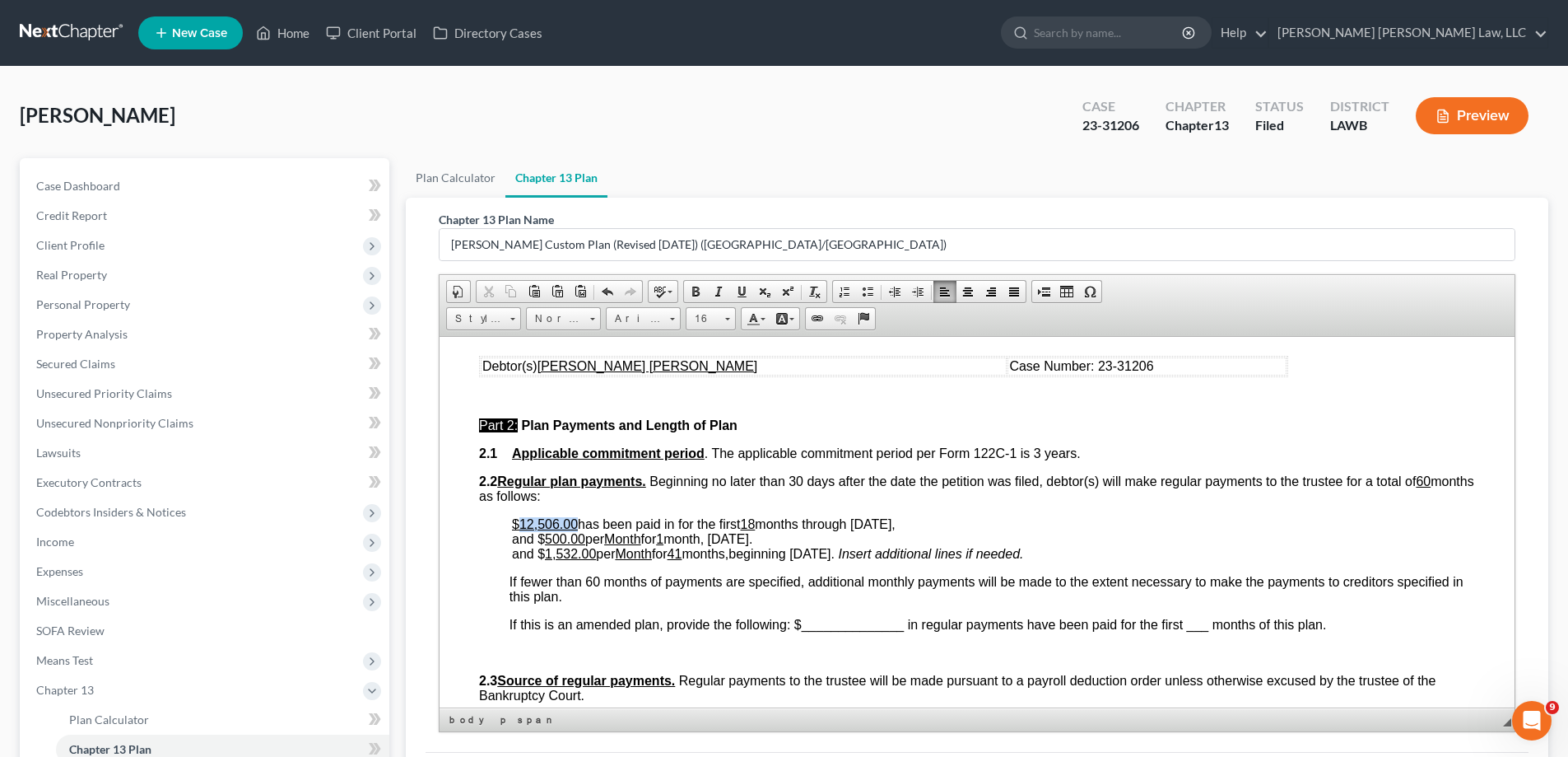
drag, startPoint x: 522, startPoint y: 522, endPoint x: 576, endPoint y: 525, distance: 54.1
click at [576, 525] on u "$12,506.00" at bounding box center [545, 523] width 66 height 14
drag, startPoint x: 545, startPoint y: 527, endPoint x: 533, endPoint y: 522, distance: 13.0
click at [545, 527] on u "$12,506.00" at bounding box center [545, 523] width 66 height 14
drag, startPoint x: 519, startPoint y: 518, endPoint x: 576, endPoint y: 529, distance: 58.1
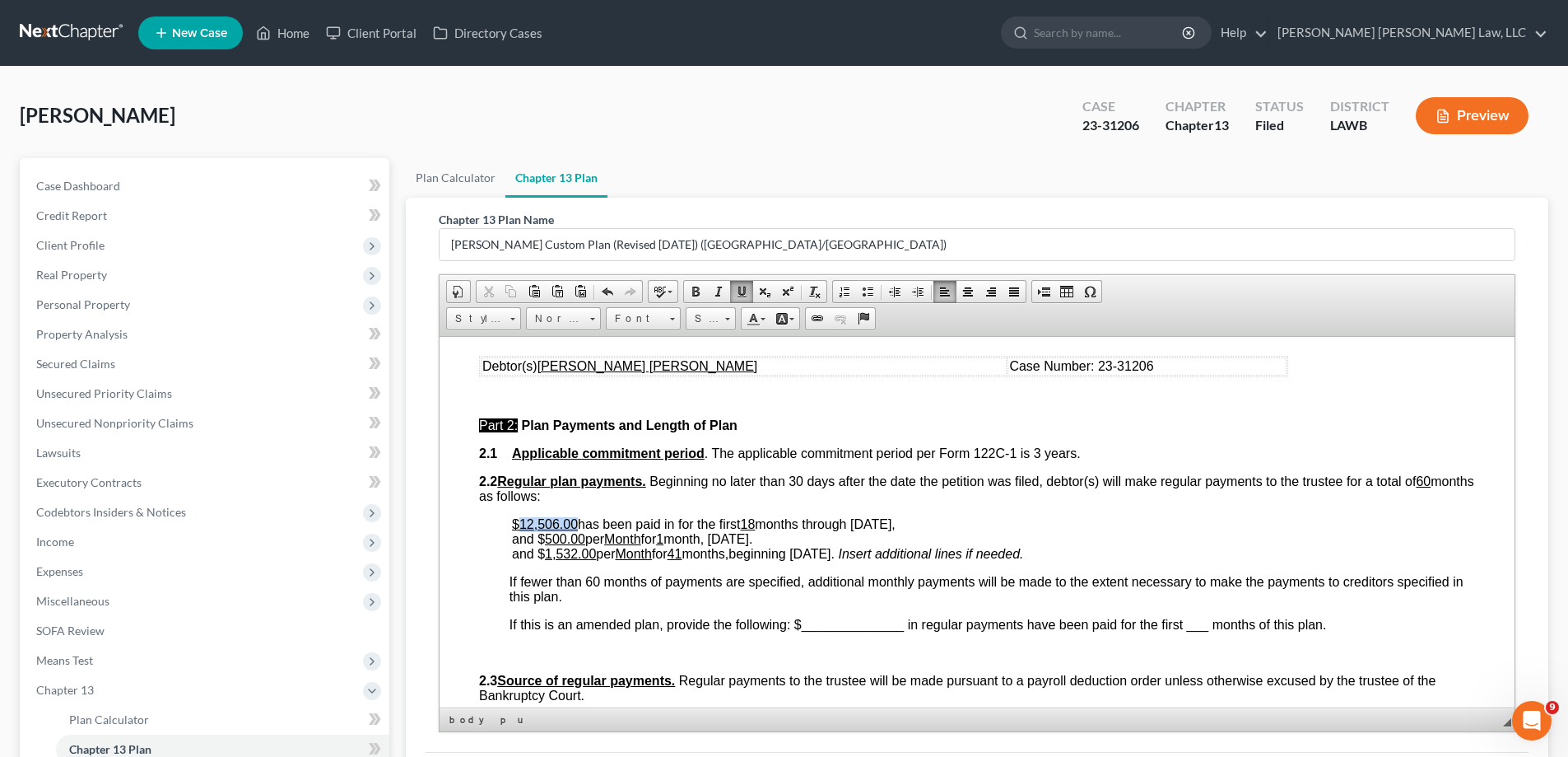
click at [576, 529] on u "$12,506.00" at bounding box center [545, 523] width 66 height 14
drag, startPoint x: 750, startPoint y: 522, endPoint x: 761, endPoint y: 522, distance: 11.0
click at [761, 522] on span "has been paid in for the first 18 months through [DATE]," at bounding box center [736, 523] width 318 height 14
drag, startPoint x: 862, startPoint y: 525, endPoint x: 887, endPoint y: 525, distance: 25.0
click at [887, 525] on span "has been paid in for the first 22 months through [DATE]," at bounding box center [736, 523] width 318 height 14
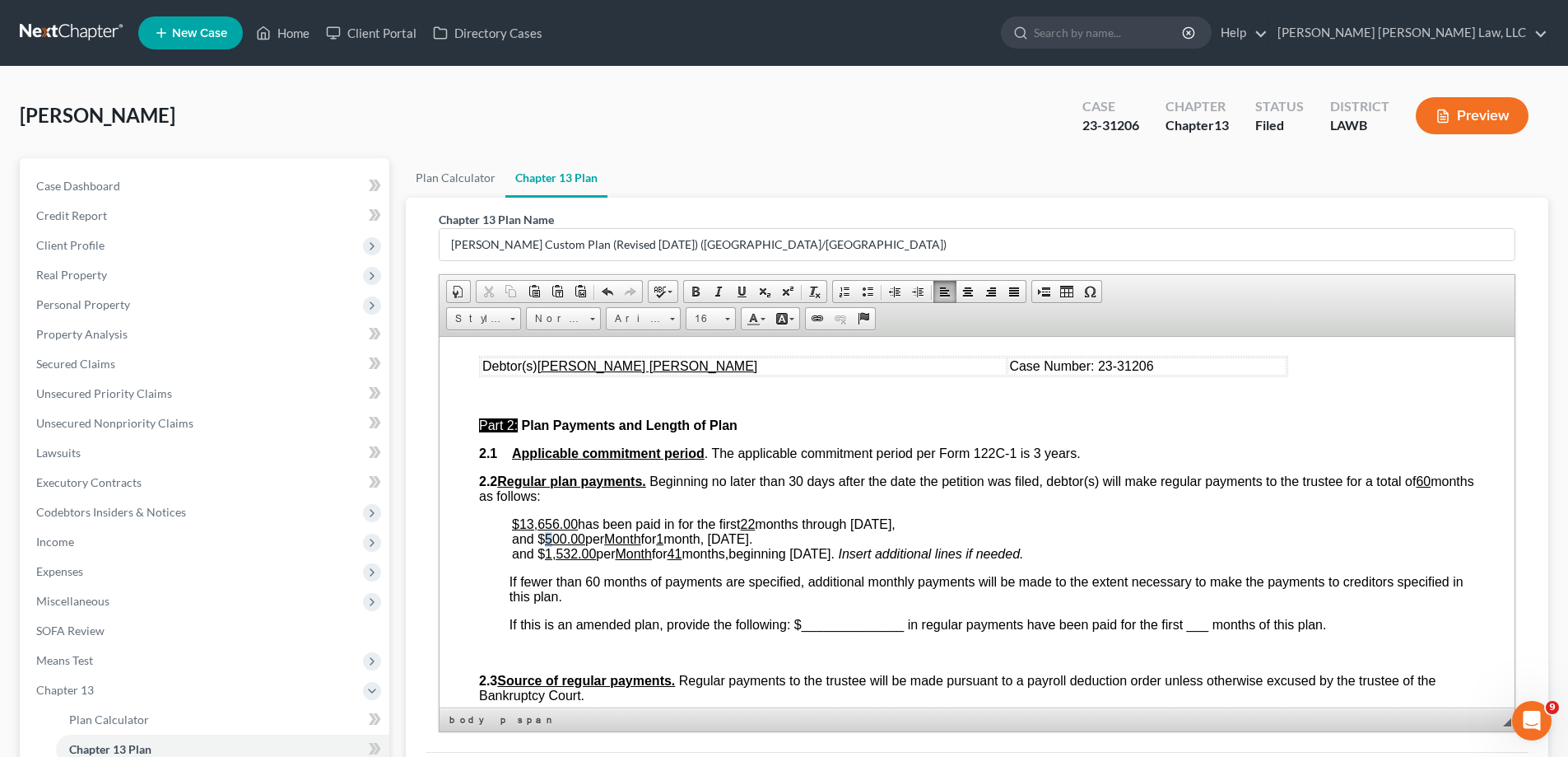
click at [546, 541] on u "500.00" at bounding box center [565, 538] width 41 height 14
drag, startPoint x: 722, startPoint y: 537, endPoint x: 791, endPoint y: 540, distance: 69.1
click at [791, 540] on p "$13,656.00 has been paid in for the first 22 months through [DATE], and $ 900.0…" at bounding box center [993, 539] width 963 height 45
drag, startPoint x: 559, startPoint y: 555, endPoint x: 574, endPoint y: 554, distance: 15.0
click at [574, 554] on u "1,532.00" at bounding box center [570, 553] width 51 height 14
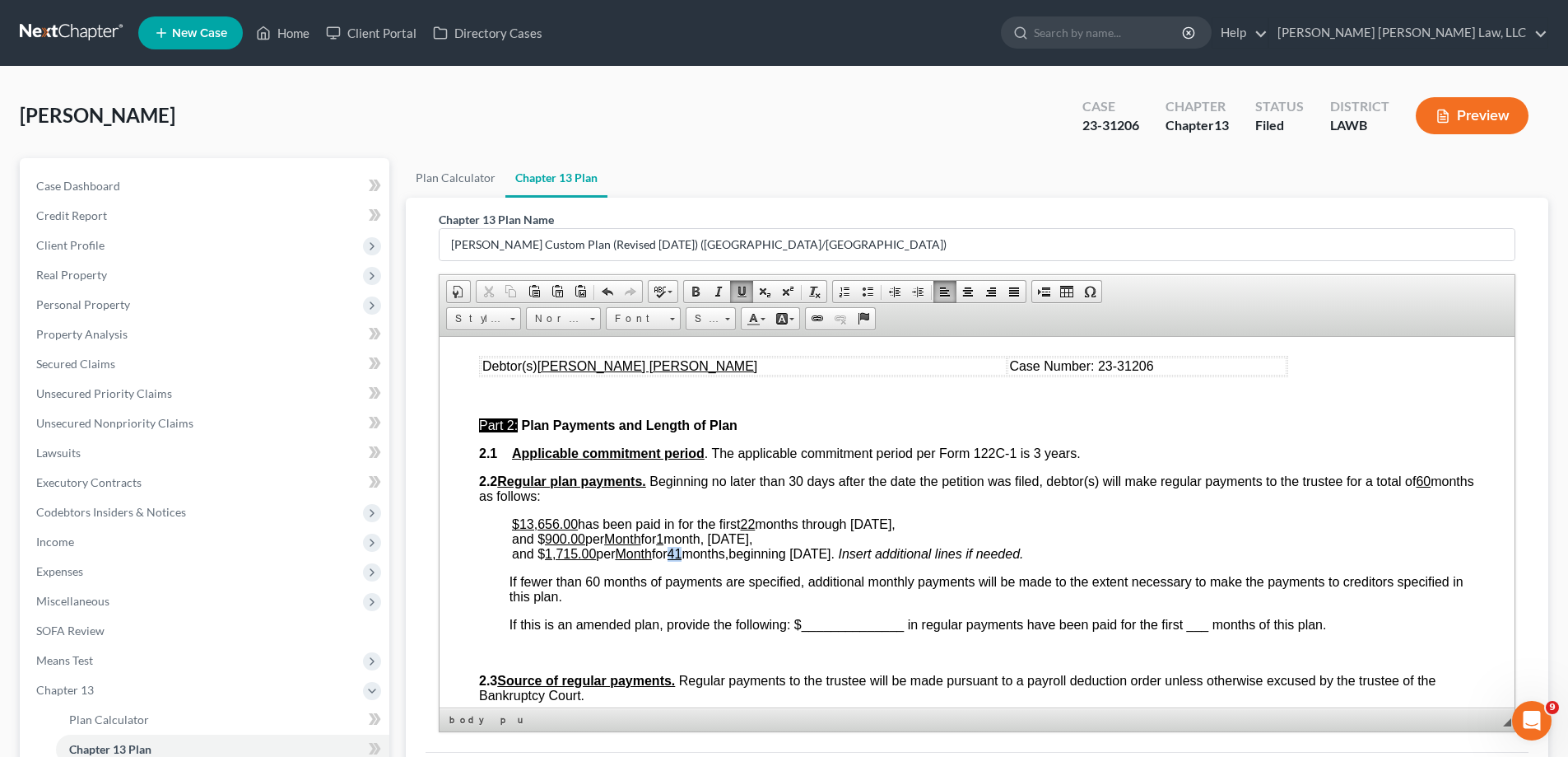
drag, startPoint x: 684, startPoint y: 548, endPoint x: 692, endPoint y: 551, distance: 8.5
click at [683, 551] on u "41" at bounding box center [675, 553] width 15 height 14
drag, startPoint x: 814, startPoint y: 554, endPoint x: 841, endPoint y: 559, distance: 27.5
click at [834, 559] on span "beginning [DATE]." at bounding box center [781, 553] width 106 height 14
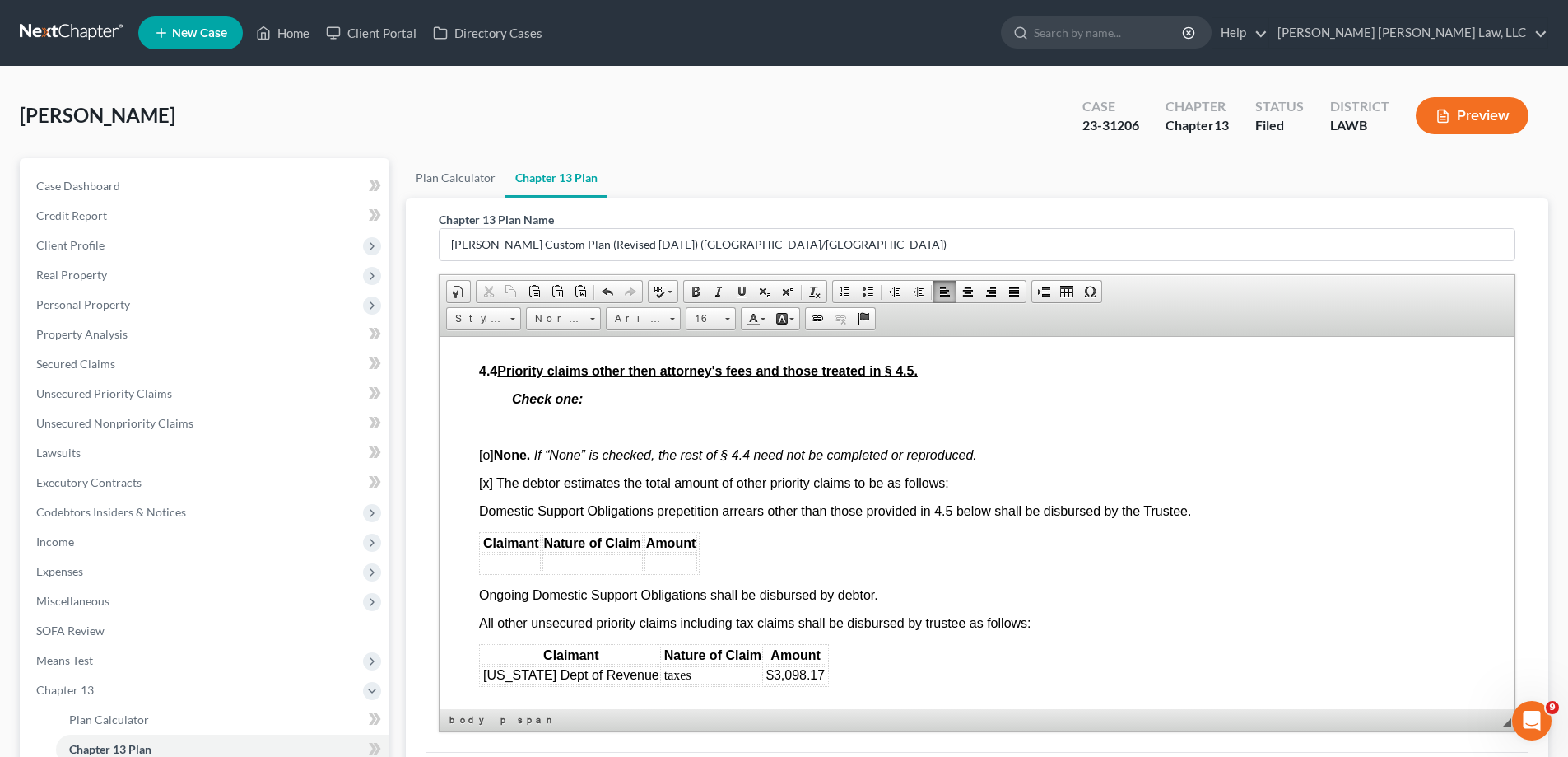
scroll to position [3623, 0]
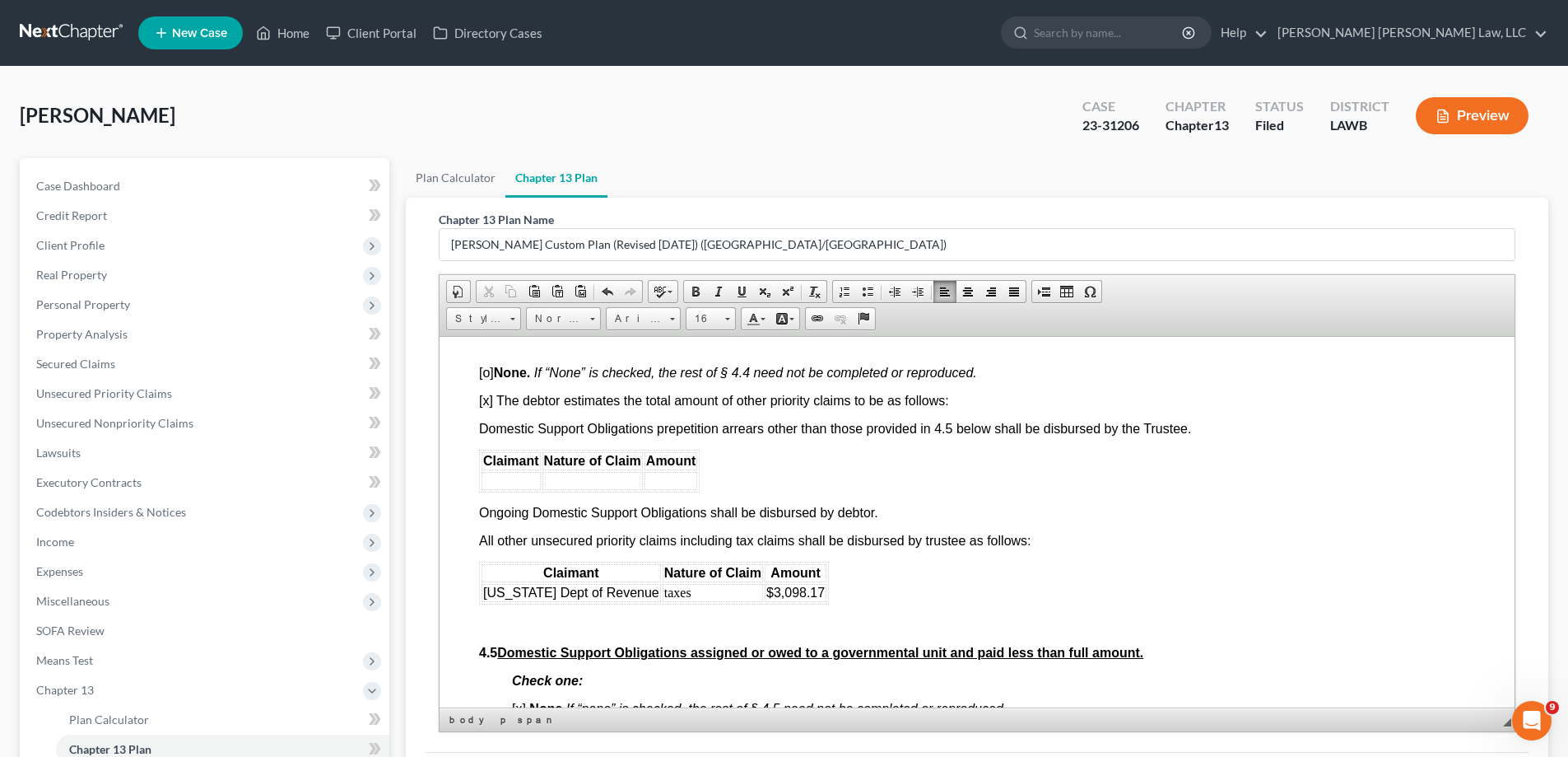
click at [1172, 455] on div "Attorney’s Name Total Fees Fees Debtor Paid pre-petition Fees to be paid throug…" at bounding box center [978, 292] width 996 height 791
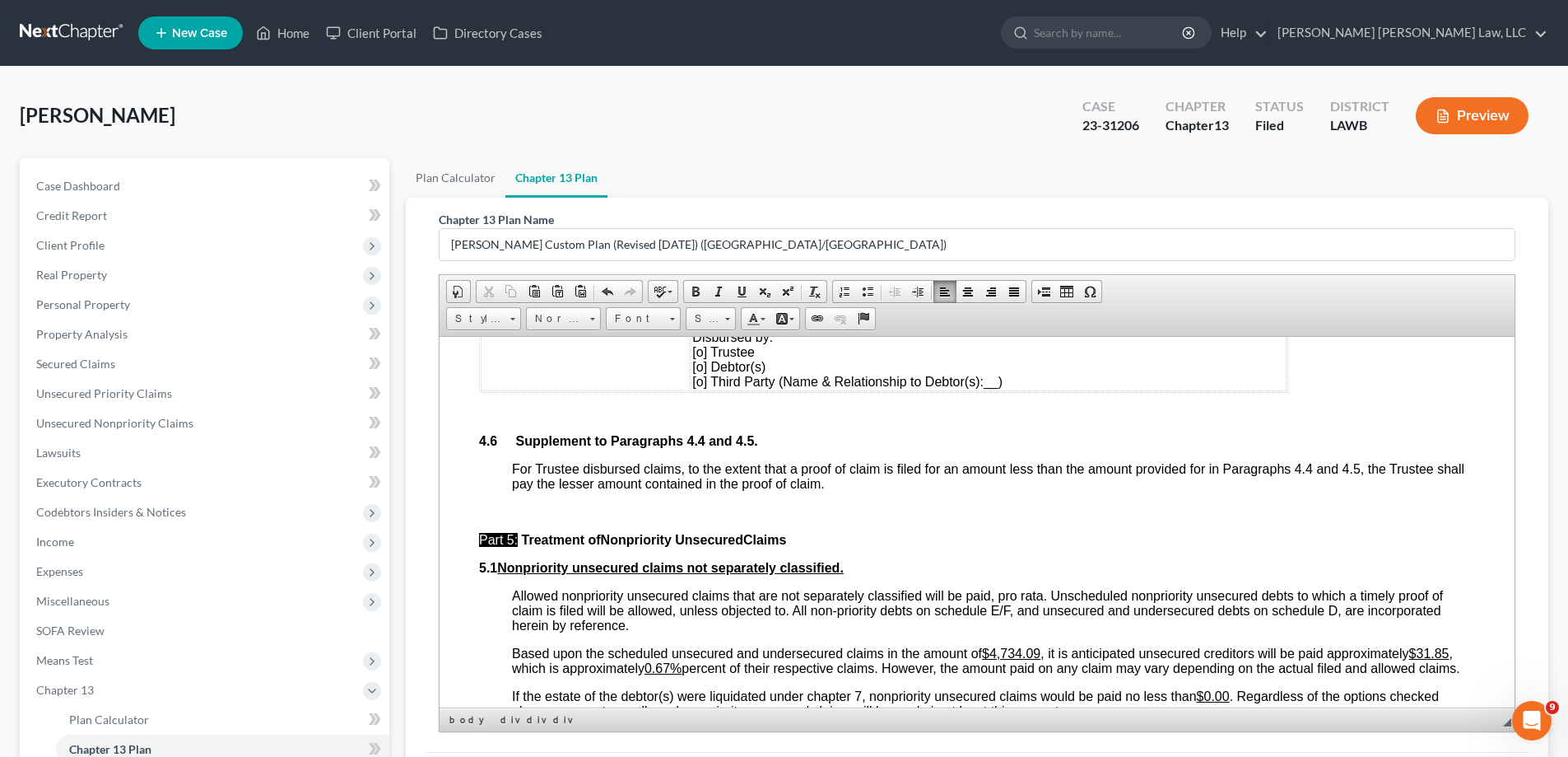
scroll to position [4282, 0]
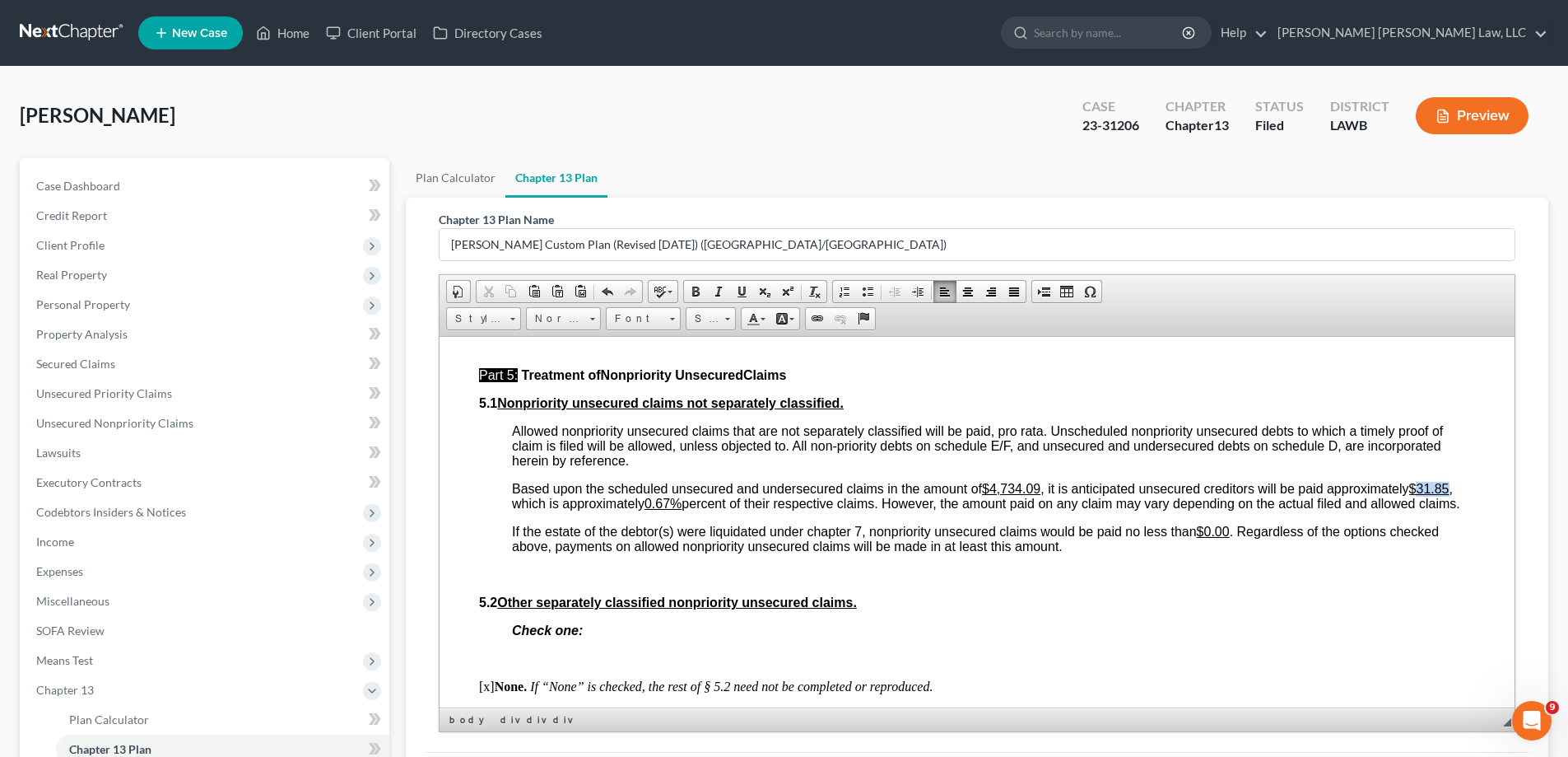
drag, startPoint x: 1421, startPoint y: 457, endPoint x: 1453, endPoint y: 460, distance: 32.1
click at [1450, 481] on u "$31.85" at bounding box center [1429, 488] width 41 height 14
drag, startPoint x: 822, startPoint y: 473, endPoint x: 844, endPoint y: 473, distance: 22.0
click at [682, 496] on u "0.67%" at bounding box center [663, 503] width 37 height 14
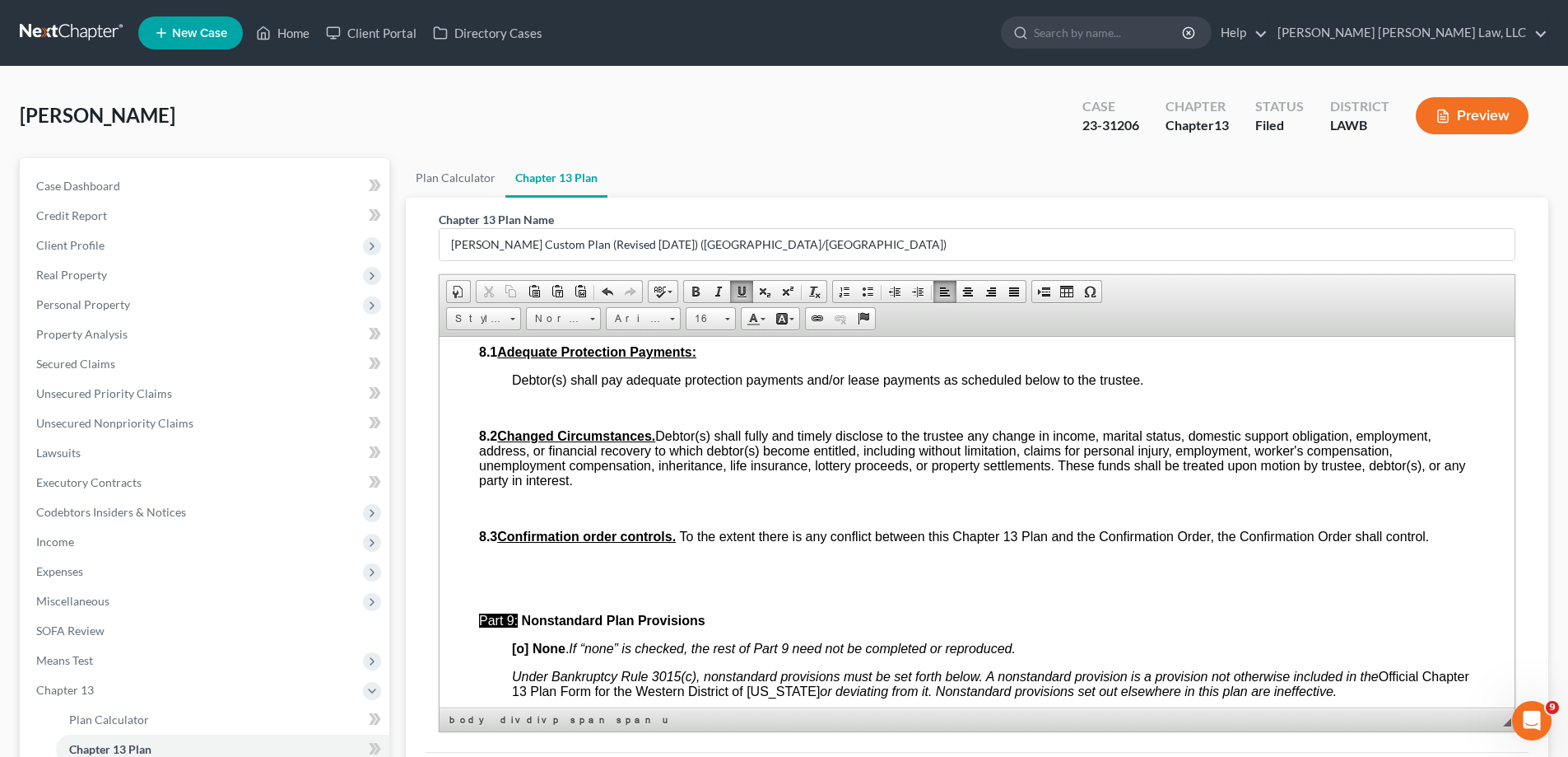
scroll to position [5352, 0]
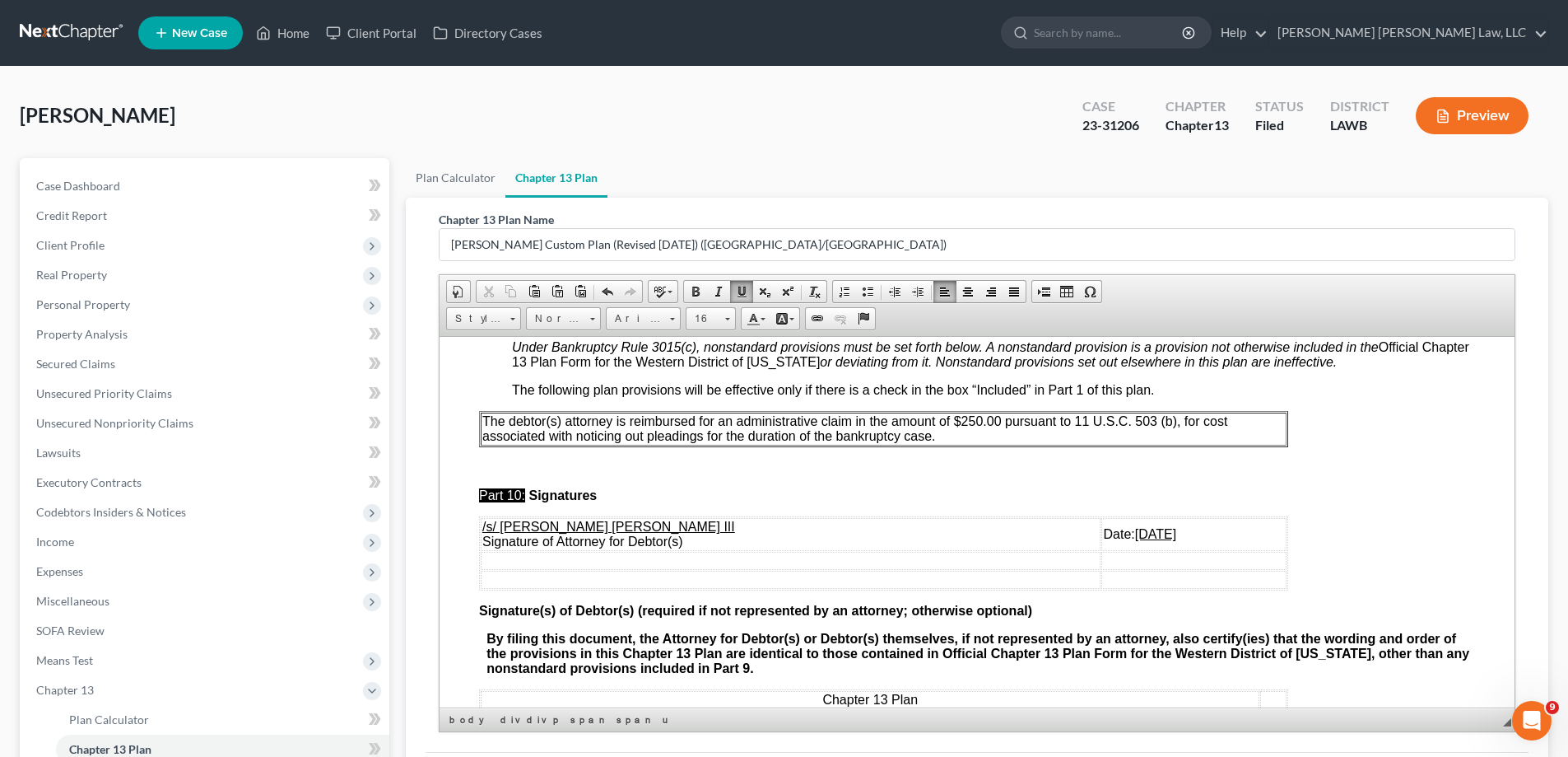
drag, startPoint x: 1053, startPoint y: 518, endPoint x: 1146, endPoint y: 516, distance: 93.0
click at [1146, 517] on td "Date: [DATE]" at bounding box center [1194, 534] width 185 height 33
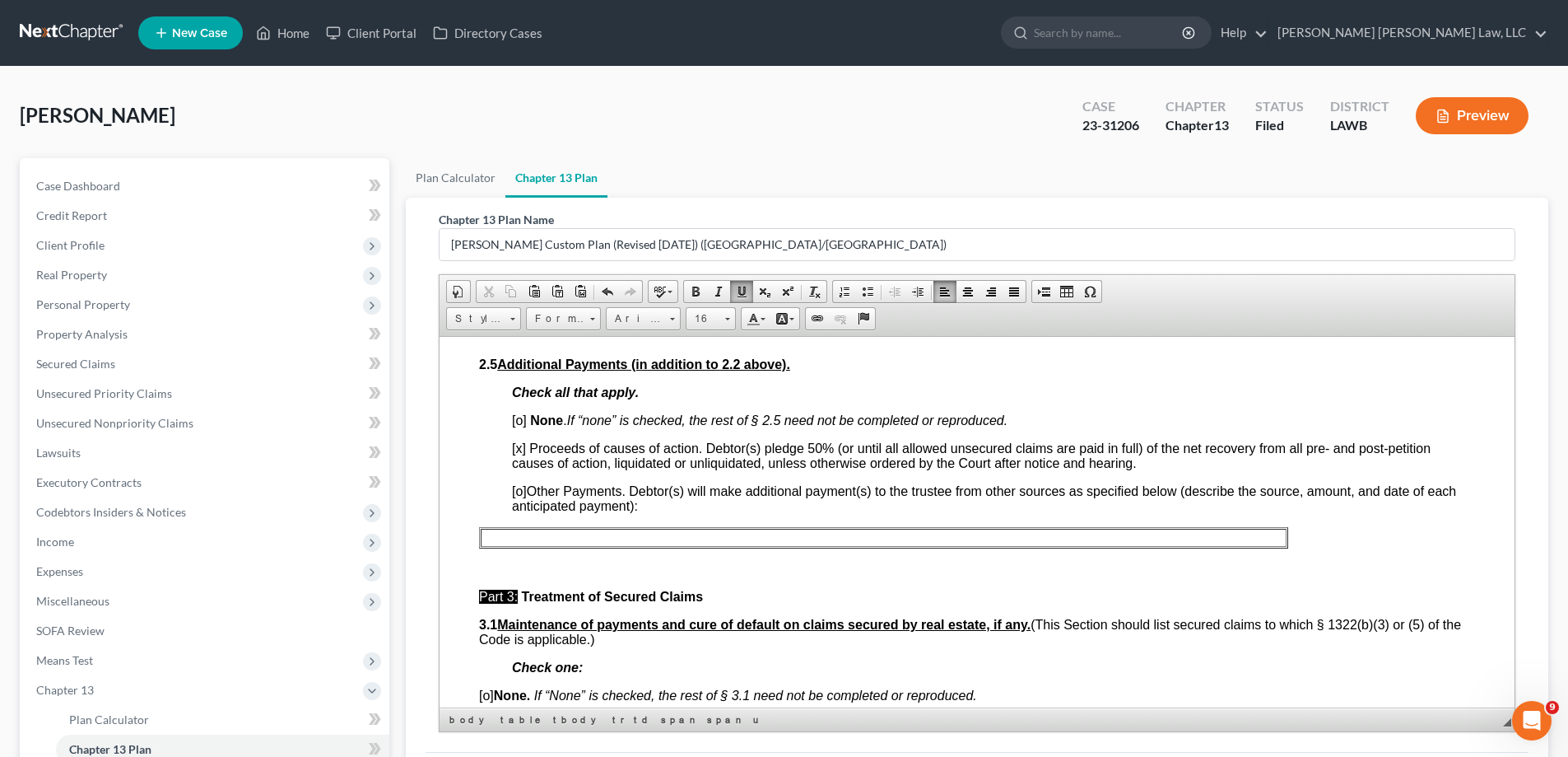
scroll to position [1400, 0]
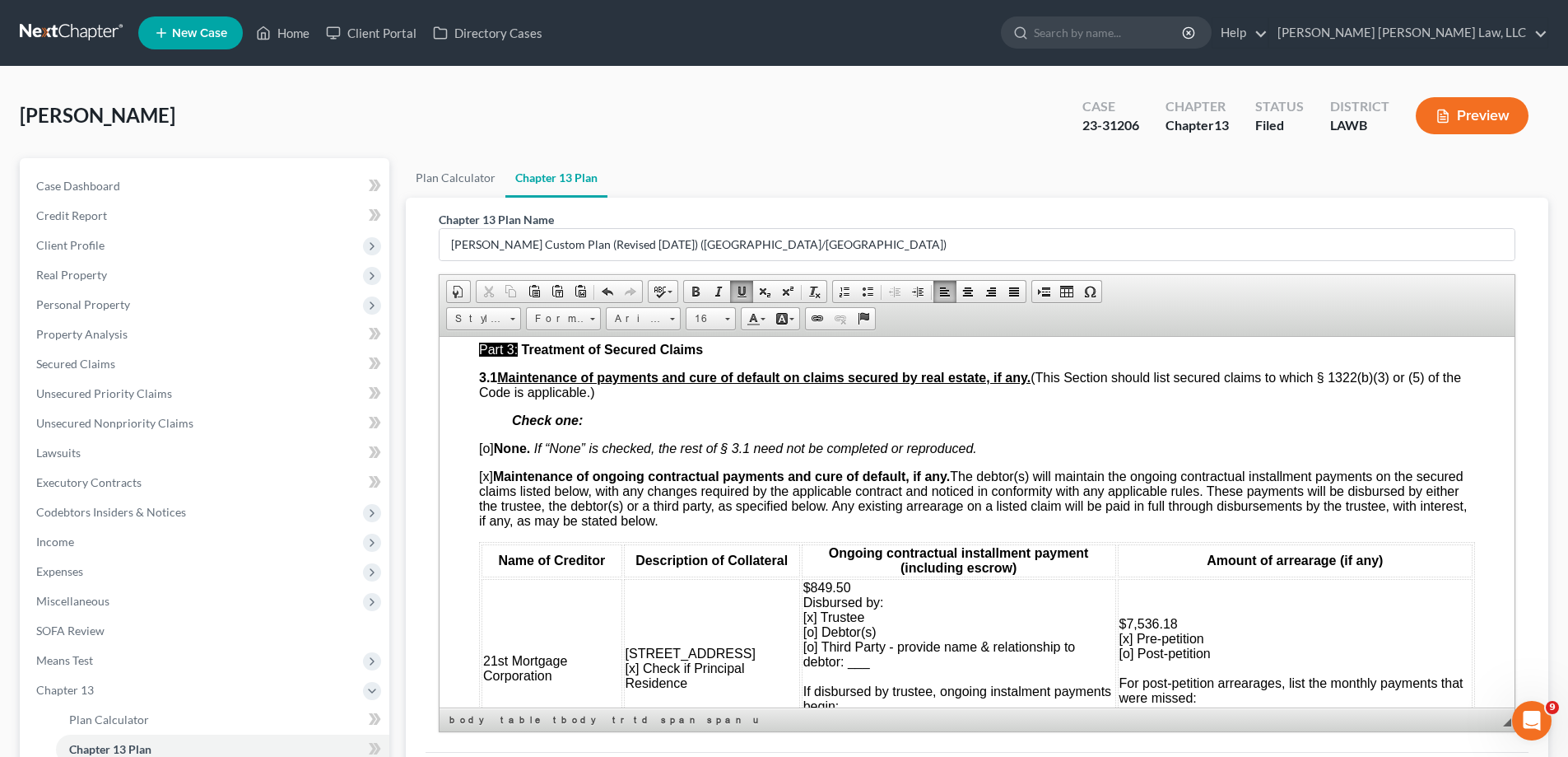
click at [838, 585] on p "$849.50 Disbursed by: [x] Trustee [o] Debtor(s) [o] Third Party - provide name …" at bounding box center [959, 654] width 311 height 148
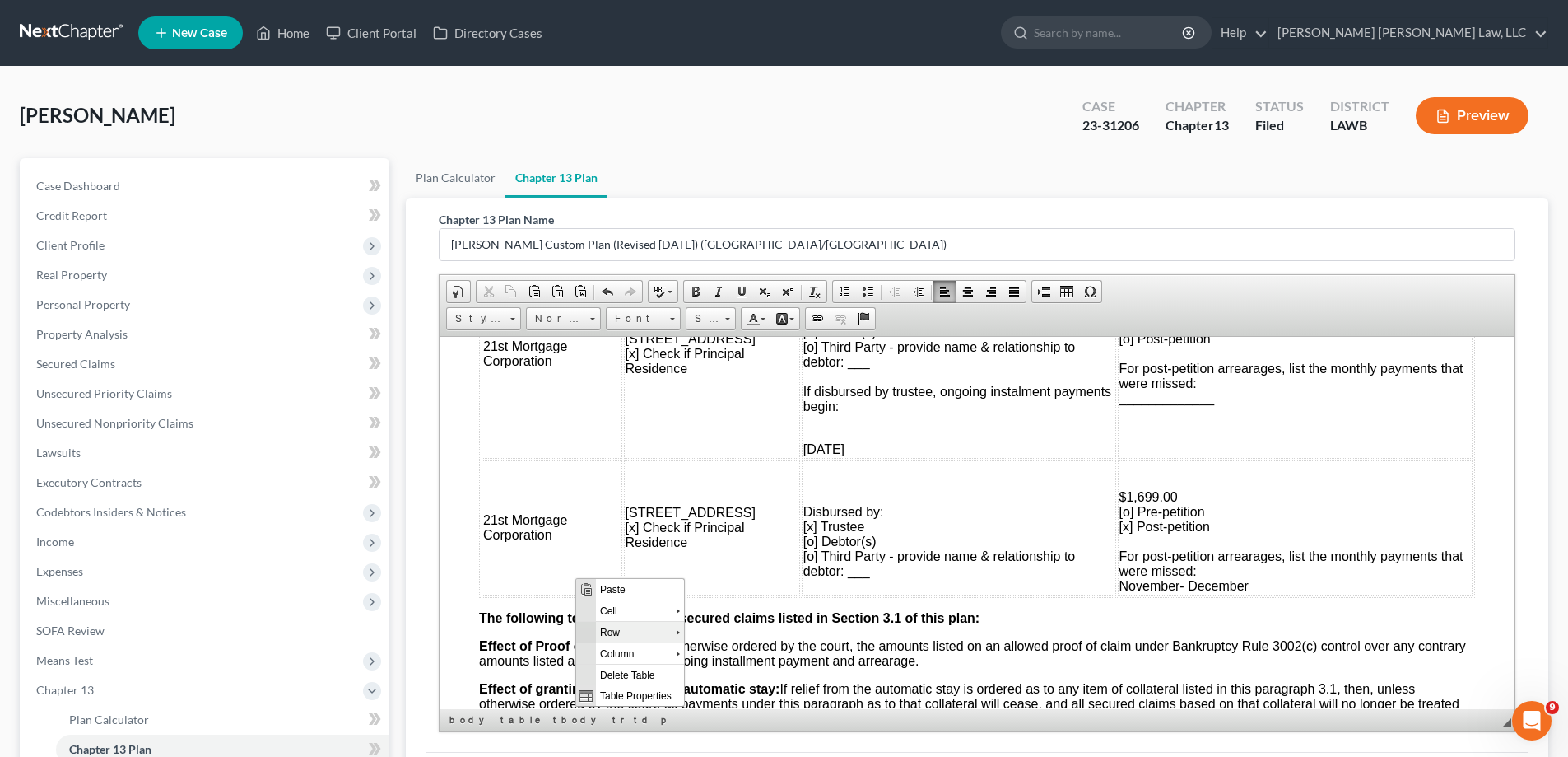
scroll to position [0, 0]
click at [734, 650] on span "Insert Row After" at bounding box center [752, 653] width 96 height 21
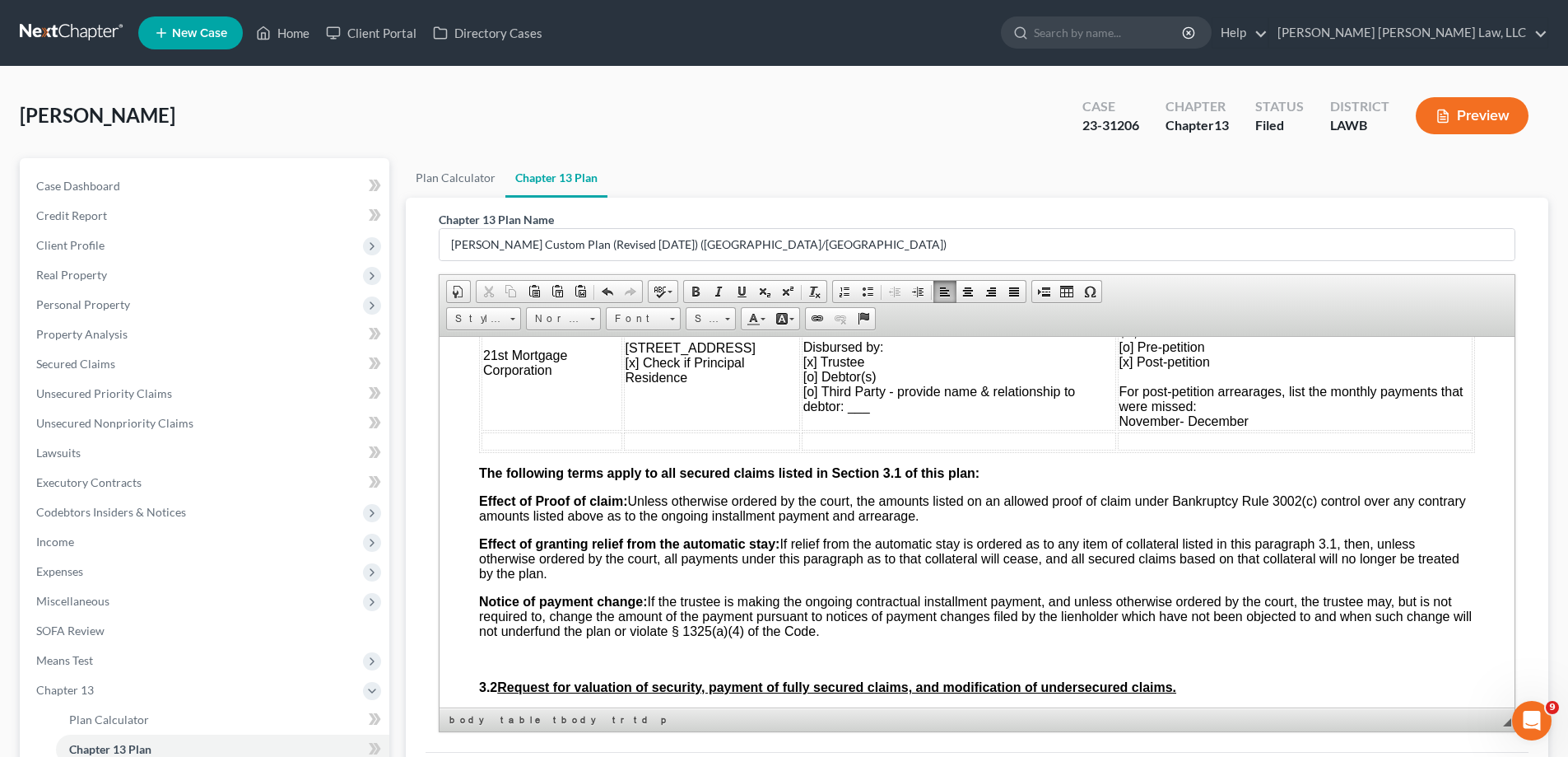
scroll to position [1893, 0]
drag, startPoint x: 483, startPoint y: 351, endPoint x: 561, endPoint y: 369, distance: 80.0
click at [561, 369] on p "21st Mortgage Corporation" at bounding box center [552, 363] width 137 height 29
click at [552, 393] on span "Copy" at bounding box center [588, 399] width 88 height 21
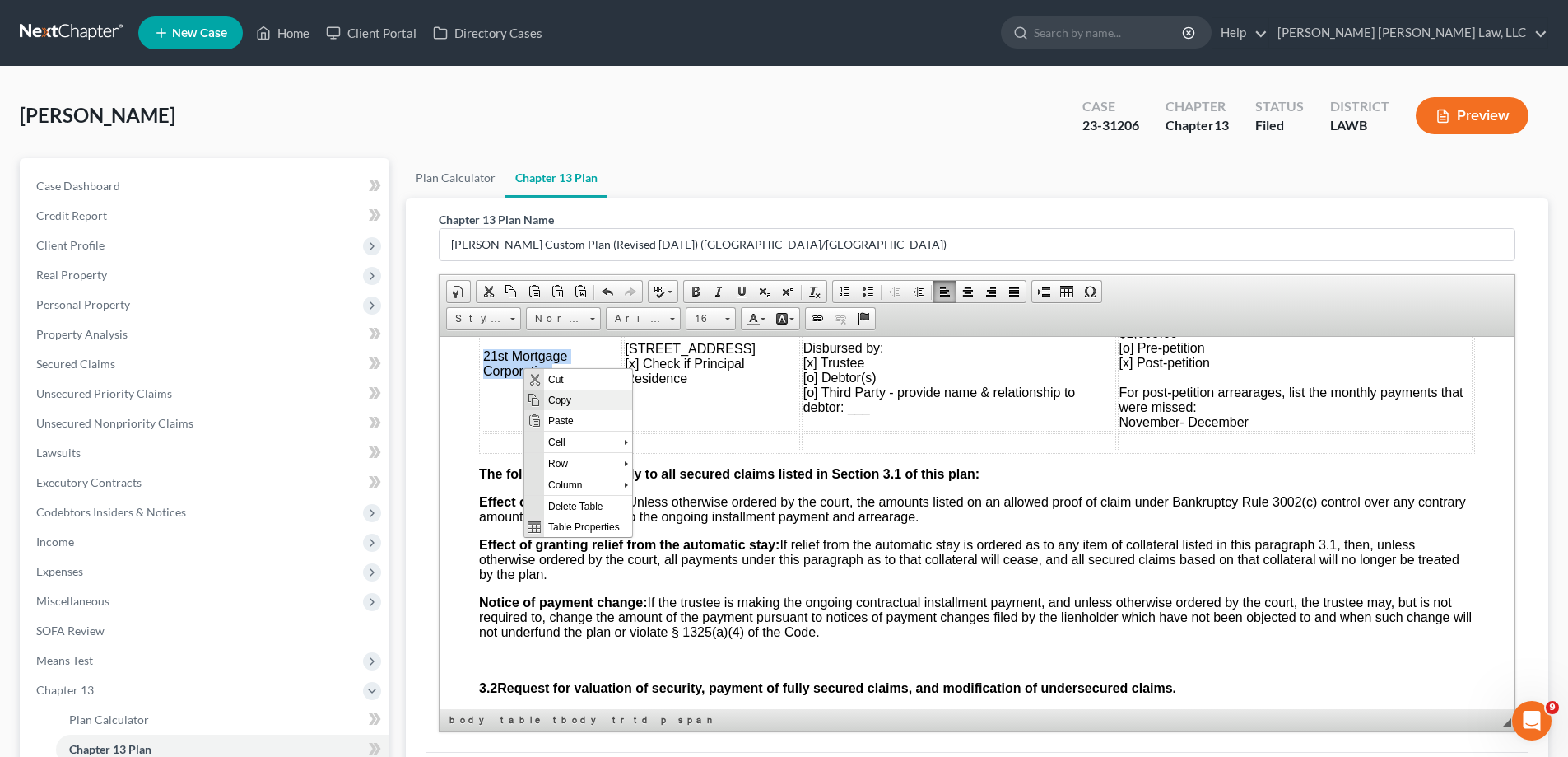
copy span "21st Mortgage Corporation"
click at [497, 443] on td at bounding box center [552, 441] width 141 height 18
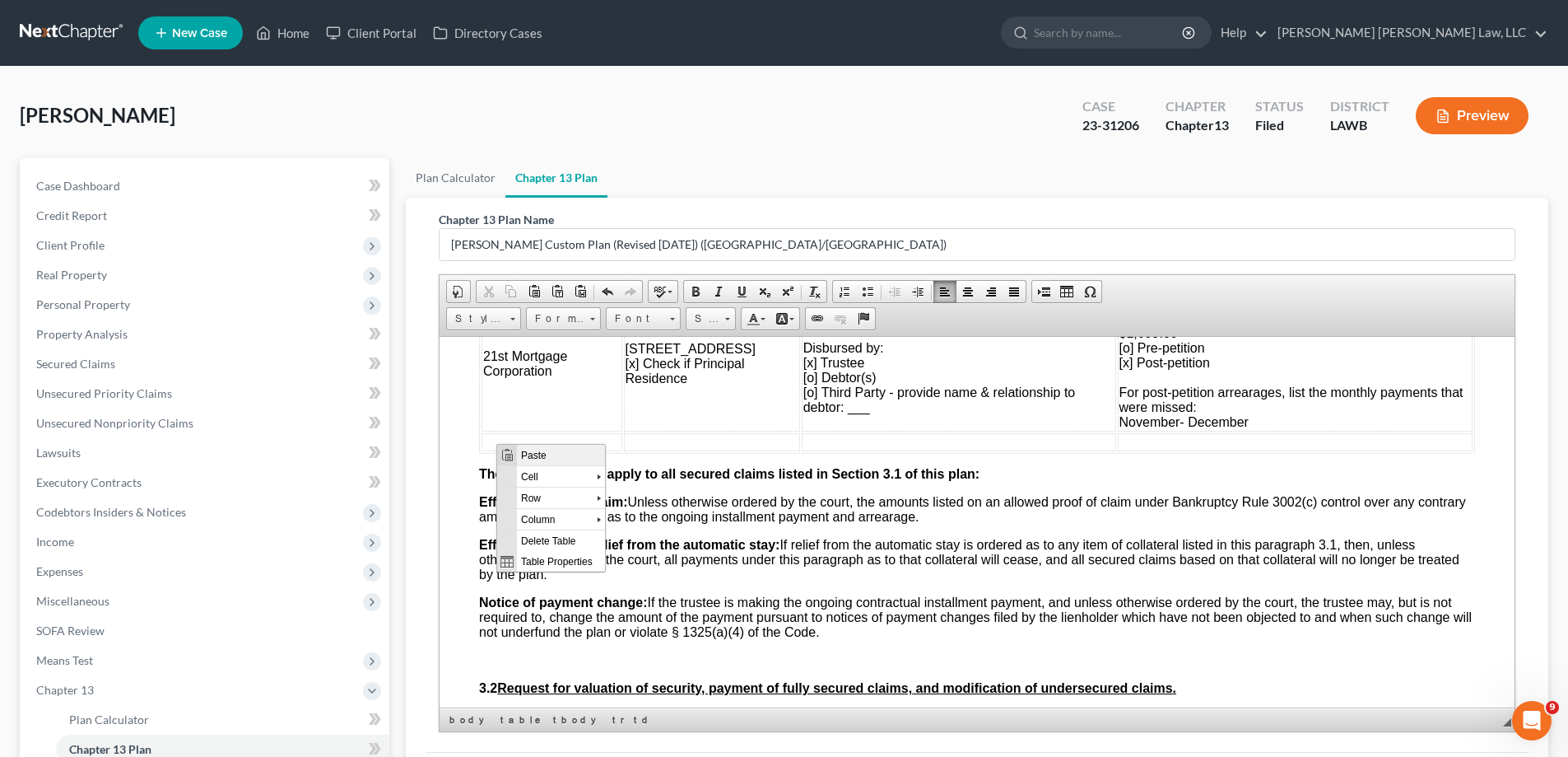
click at [560, 455] on span "Paste" at bounding box center [561, 454] width 88 height 21
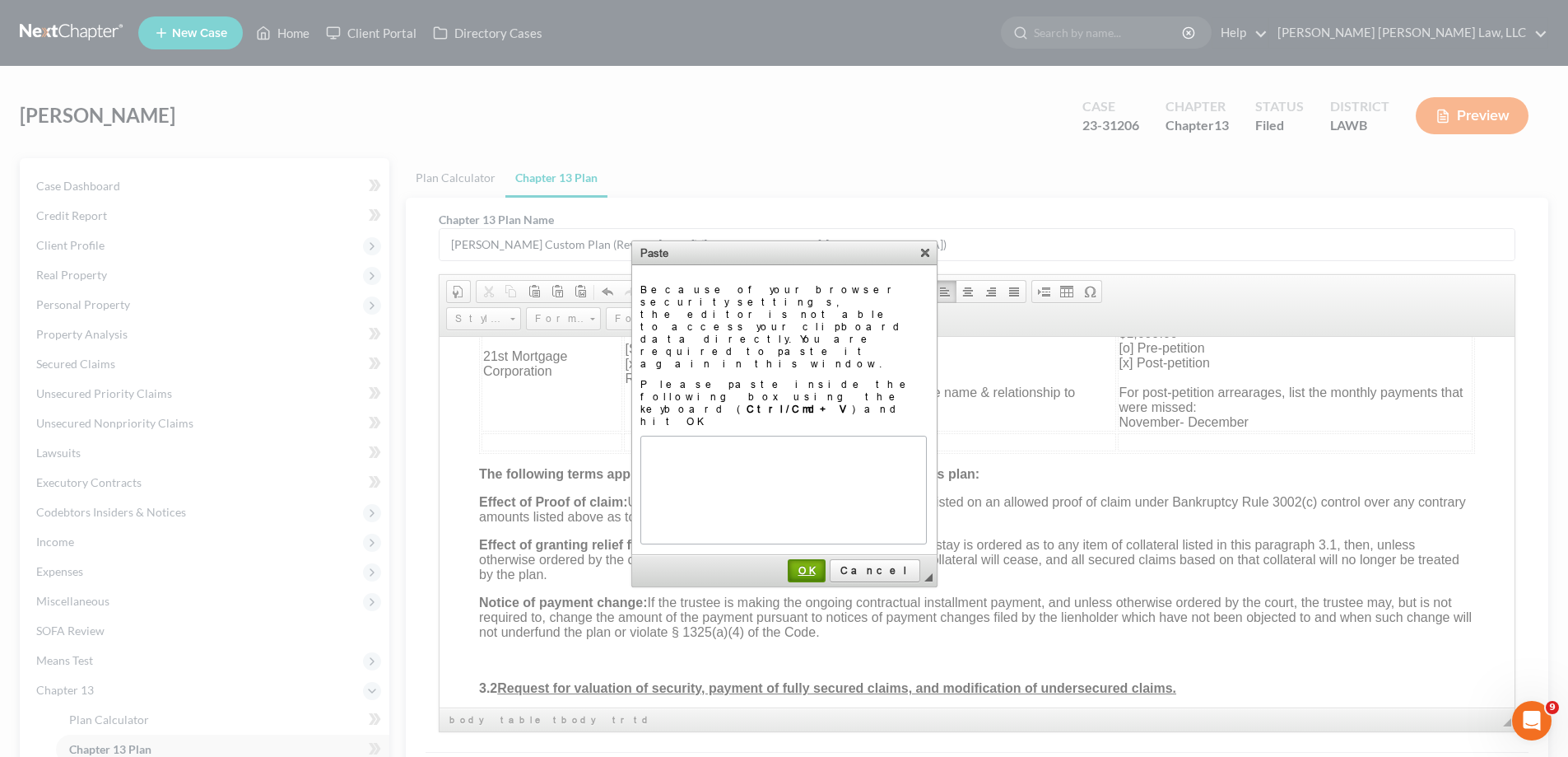
click at [824, 564] on span "OK" at bounding box center [807, 570] width 34 height 12
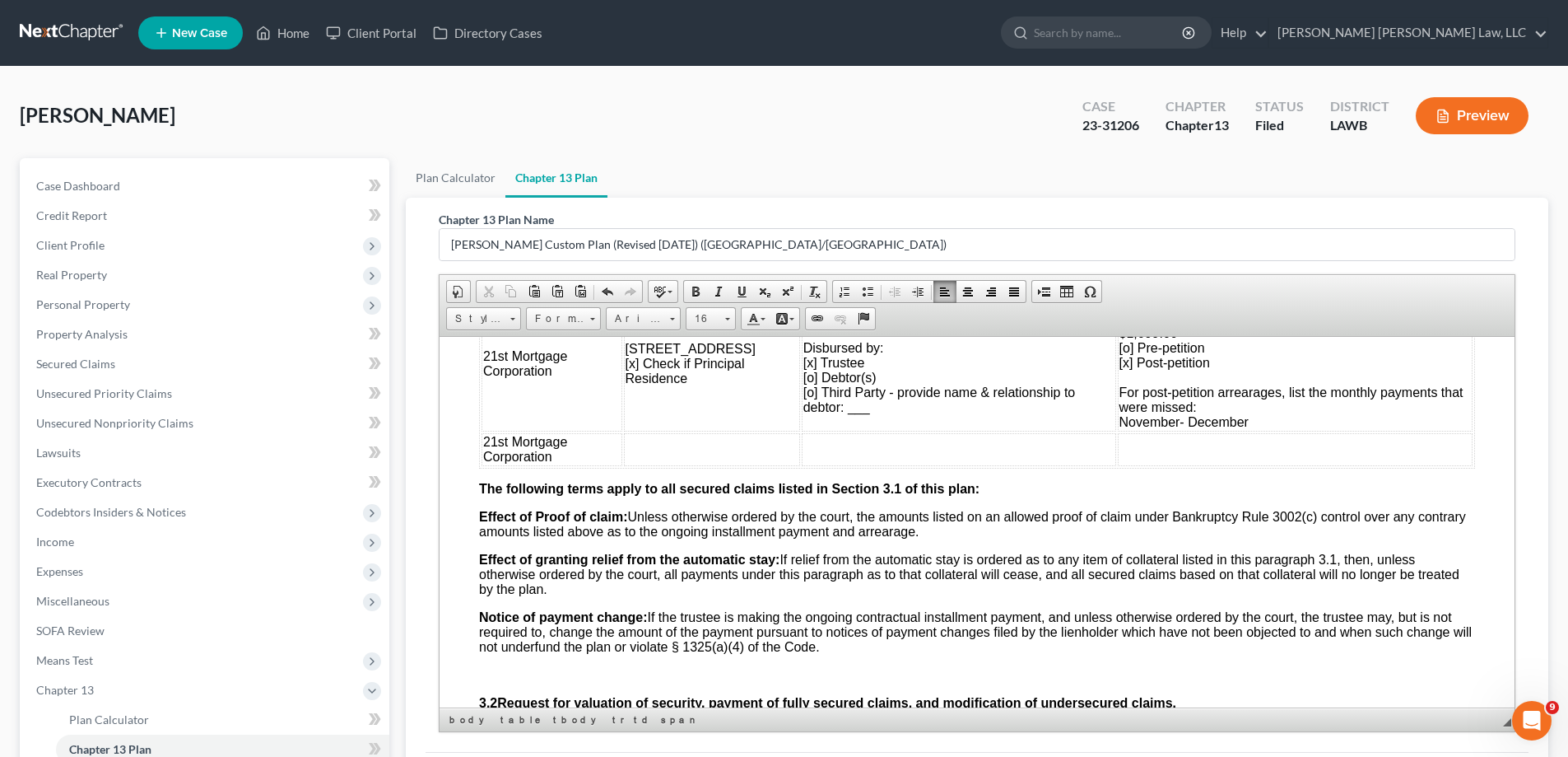
scroll to position [1883, 0]
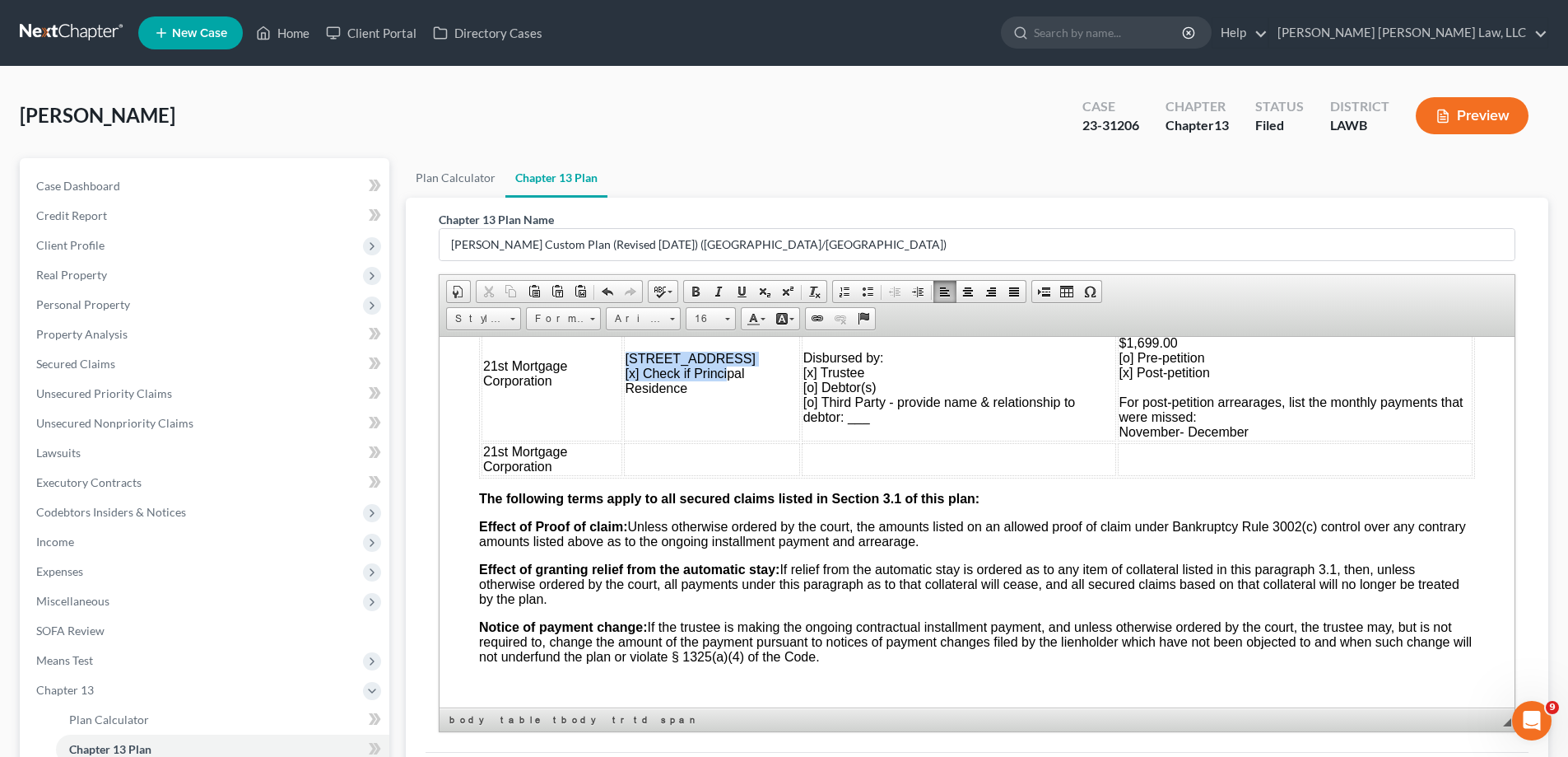
drag, startPoint x: 626, startPoint y: 347, endPoint x: 725, endPoint y: 380, distance: 104.4
click at [725, 379] on td "[STREET_ADDRESS] [x] Check if Principal Residence" at bounding box center [712, 372] width 176 height 135
click at [725, 380] on td "[STREET_ADDRESS] [x] Check if Principal Residence" at bounding box center [712, 372] width 176 height 135
click at [646, 455] on td at bounding box center [712, 459] width 176 height 33
drag, startPoint x: 625, startPoint y: 355, endPoint x: 696, endPoint y: 397, distance: 82.5
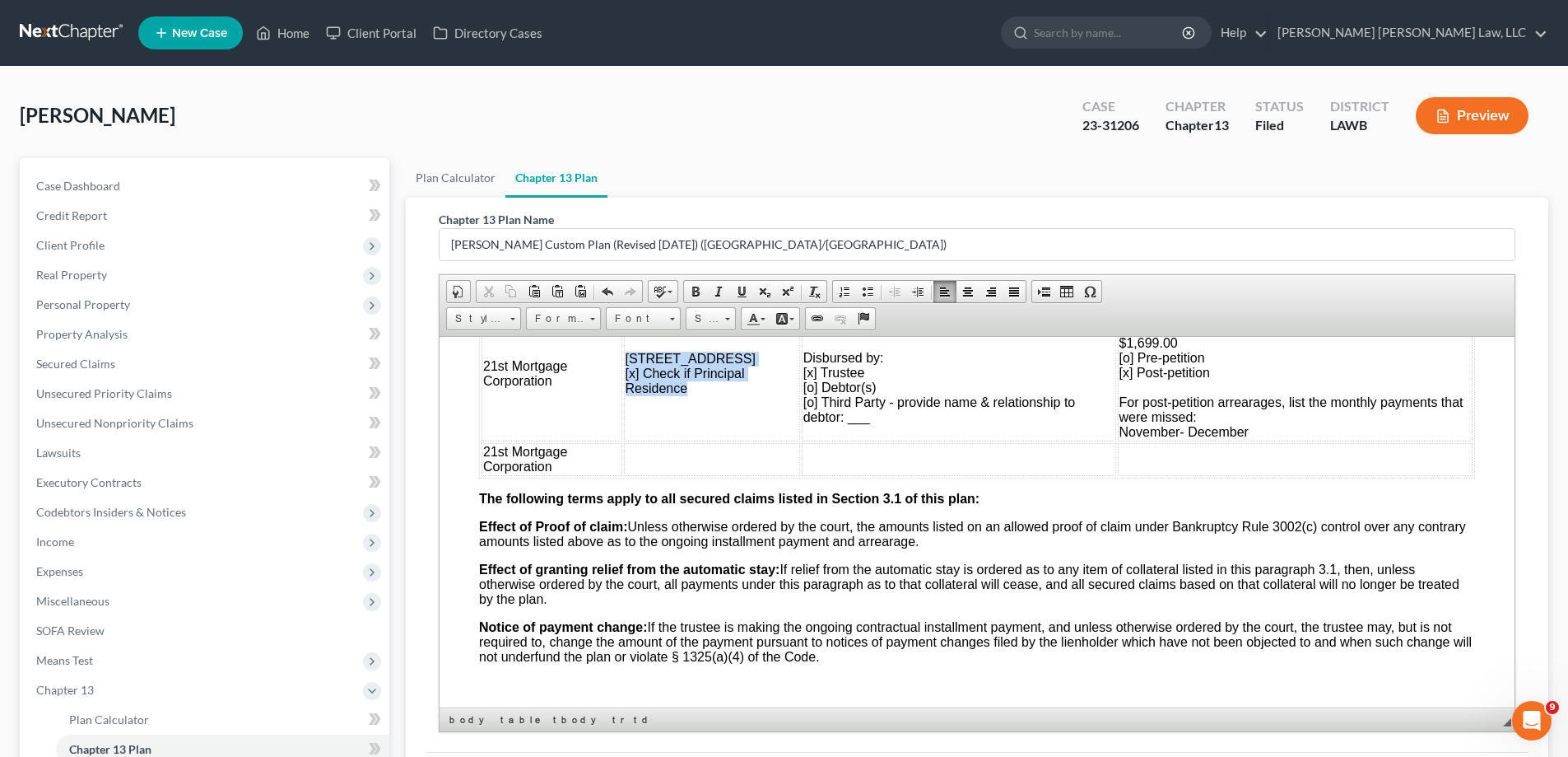
click at [696, 397] on td "[STREET_ADDRESS] [x] Check if Principal Residence" at bounding box center [712, 372] width 176 height 135
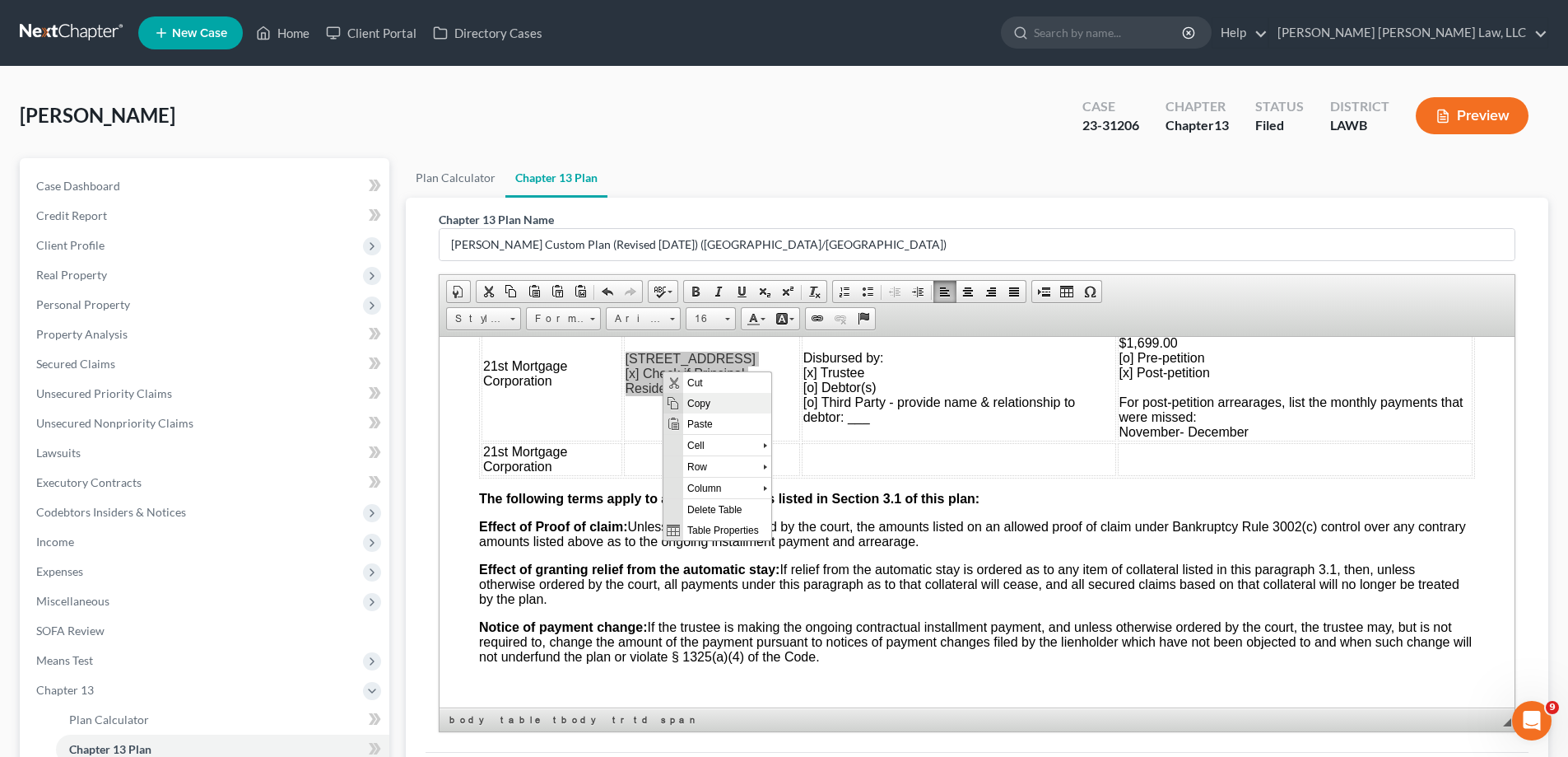
click at [692, 403] on span "Copy" at bounding box center [728, 403] width 88 height 21
copy td "[STREET_ADDRESS] [x] Check if Principal Residence"
click at [653, 452] on td at bounding box center [712, 459] width 176 height 33
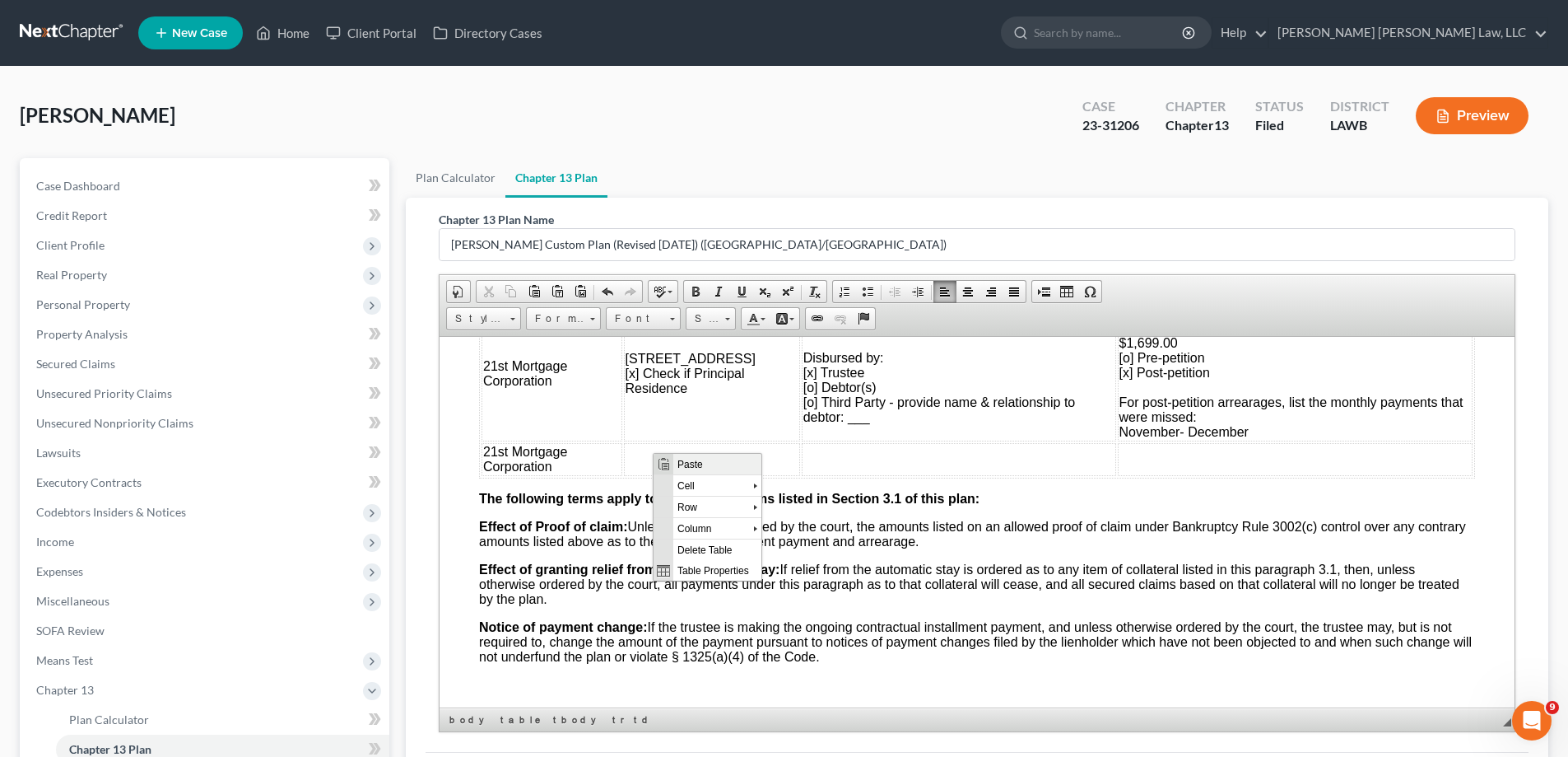
click at [695, 466] on span "Paste" at bounding box center [717, 463] width 88 height 21
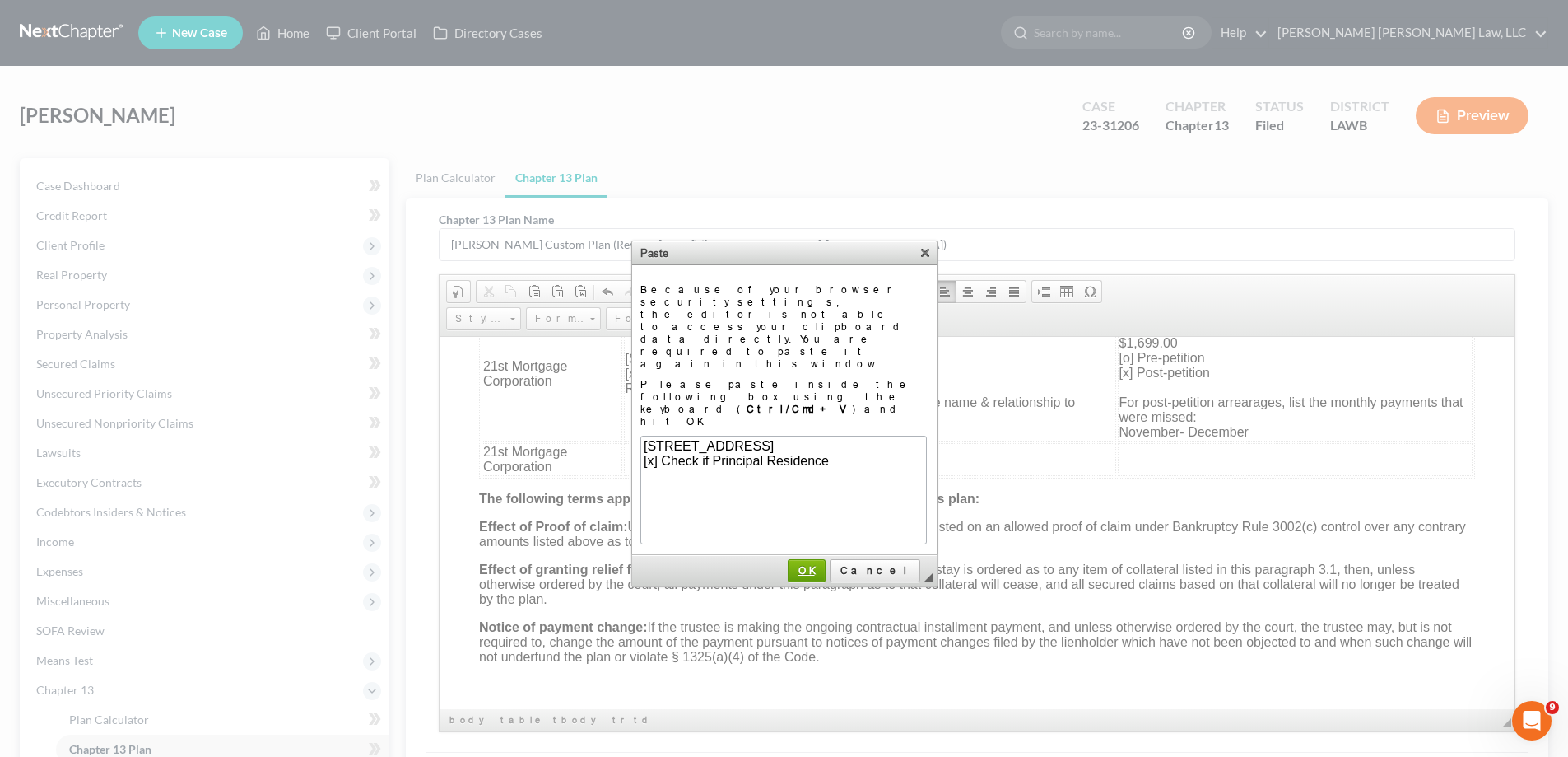
scroll to position [0, 0]
click at [824, 564] on span "OK" at bounding box center [807, 570] width 34 height 12
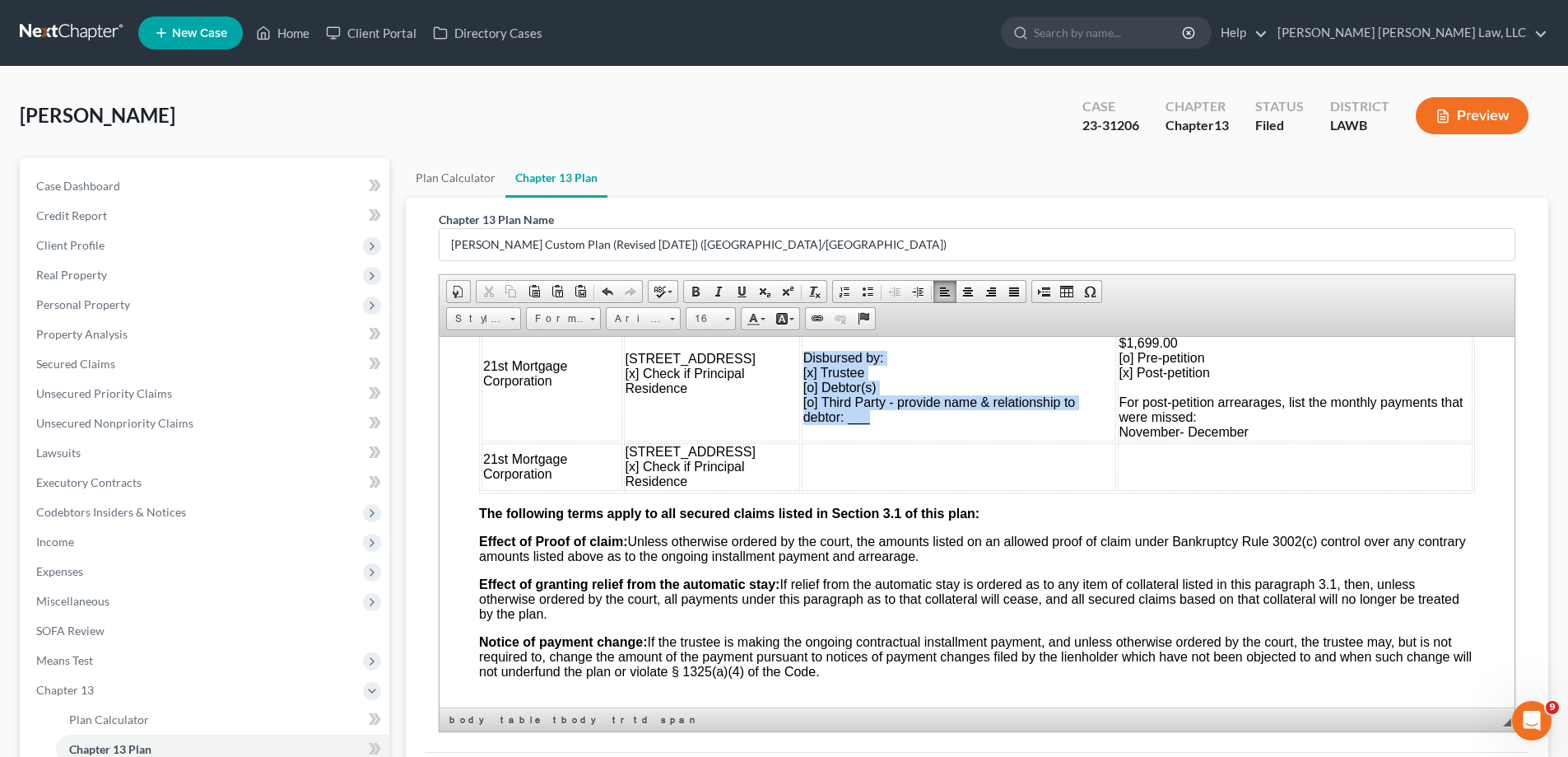
drag, startPoint x: 790, startPoint y: 359, endPoint x: 915, endPoint y: 424, distance: 140.9
click at [915, 424] on td "Disbursed by: [x] Trustee [o] Debtor(s) [o] Third Party - provide name & relati…" at bounding box center [959, 372] width 315 height 135
drag, startPoint x: 815, startPoint y: 360, endPoint x: 480, endPoint y: 378, distance: 335.5
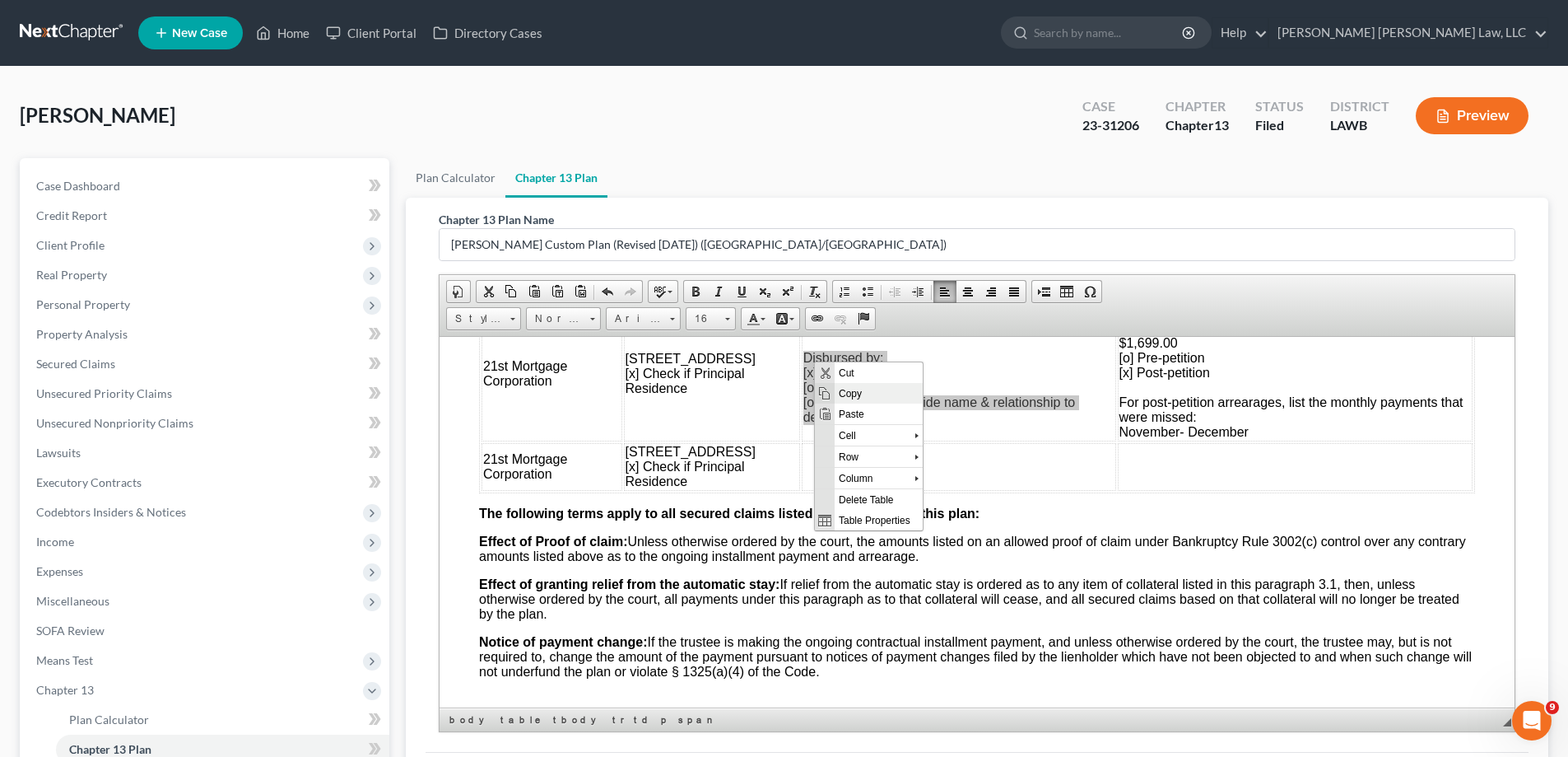
drag, startPoint x: 855, startPoint y: 395, endPoint x: 1190, endPoint y: 529, distance: 360.8
click at [855, 395] on span "Copy" at bounding box center [878, 392] width 88 height 21
copy p "Disbursed by: [x] Trustee [o] Debtor(s) [o] Third Party - provide name & relati…"
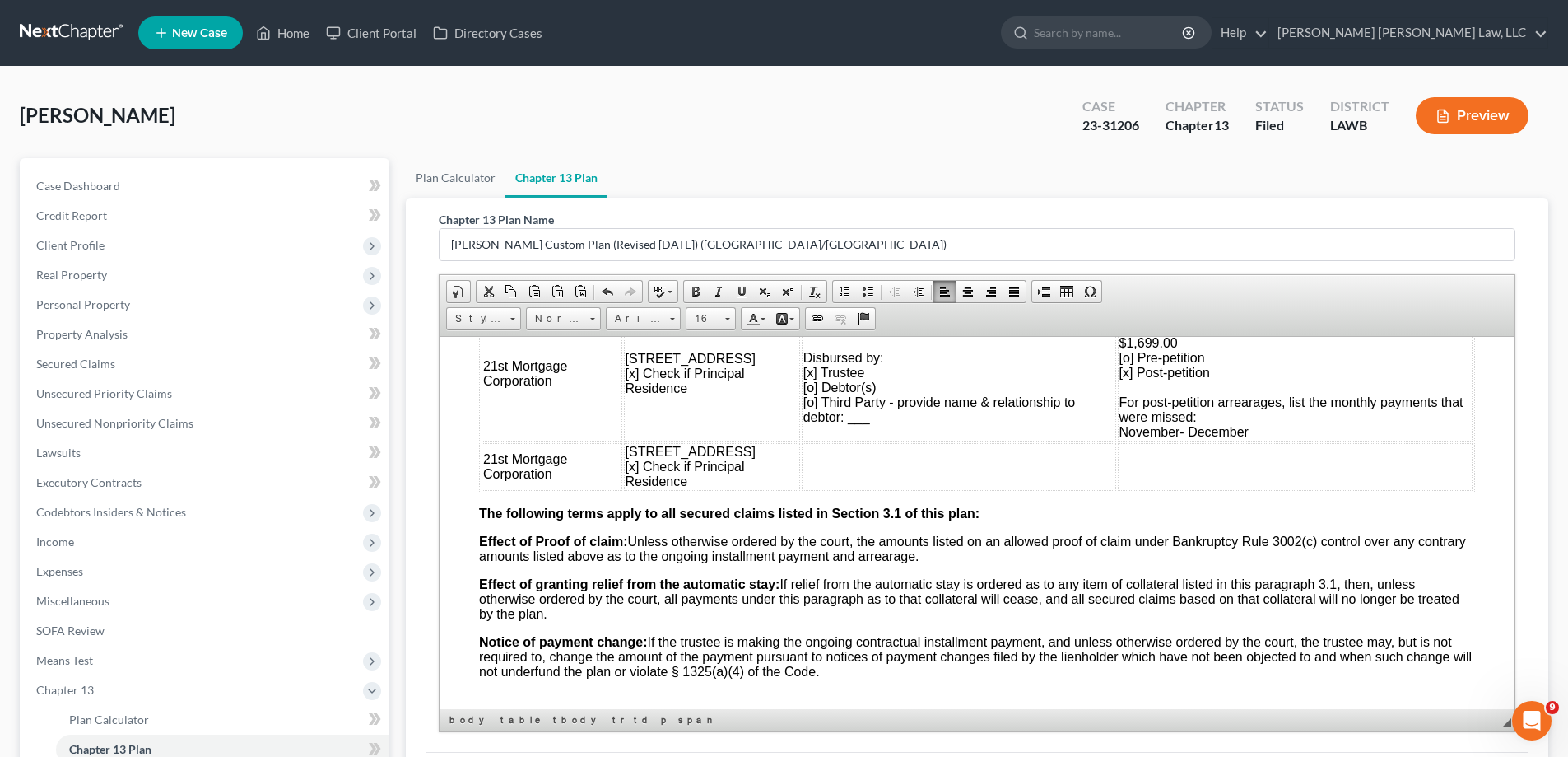
click at [803, 460] on td at bounding box center [959, 466] width 315 height 47
click at [851, 466] on span "Paste" at bounding box center [867, 472] width 88 height 21
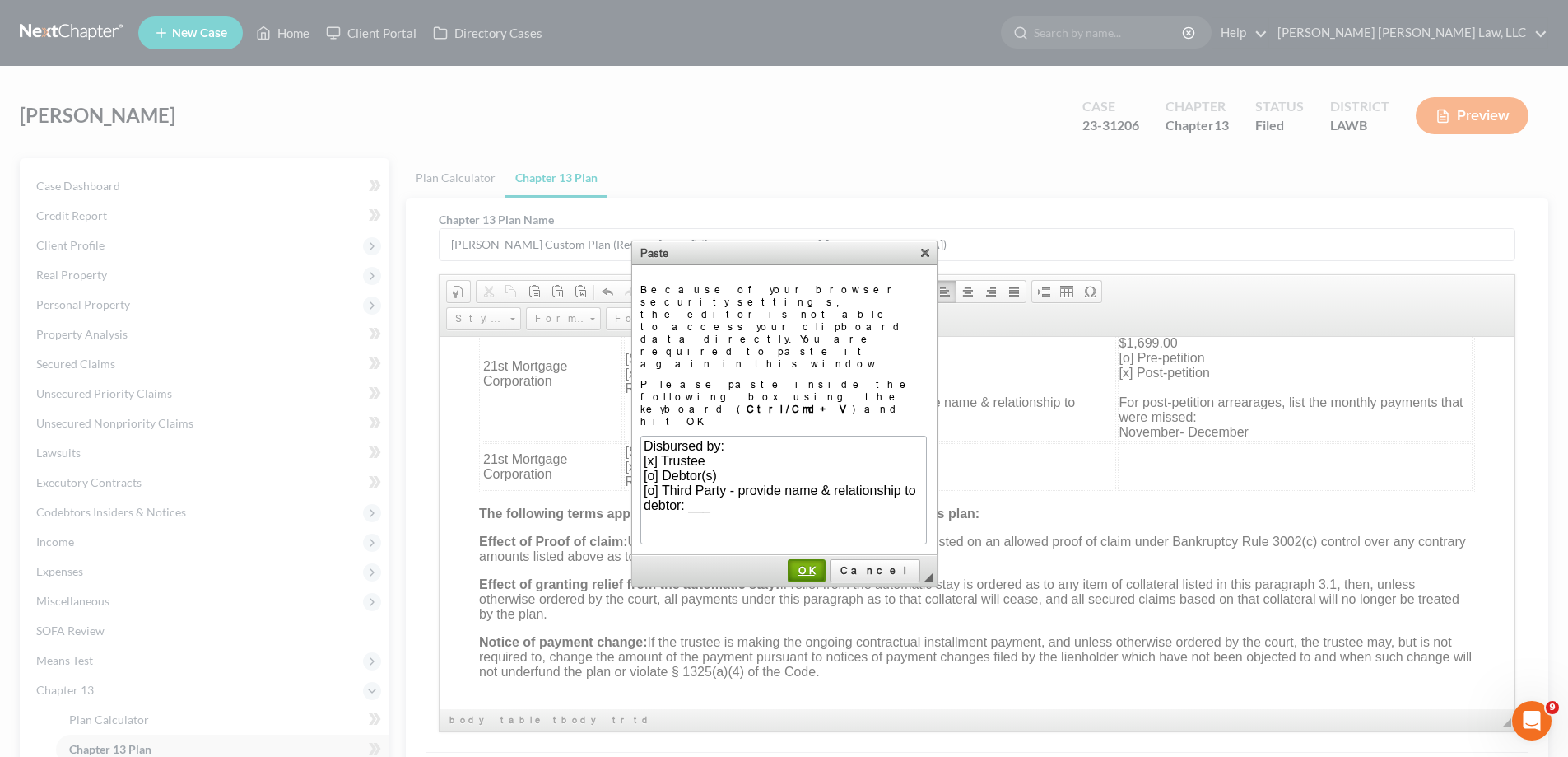
drag, startPoint x: 851, startPoint y: 501, endPoint x: 499, endPoint y: 143, distance: 502.1
click at [824, 564] on span "OK" at bounding box center [807, 570] width 34 height 12
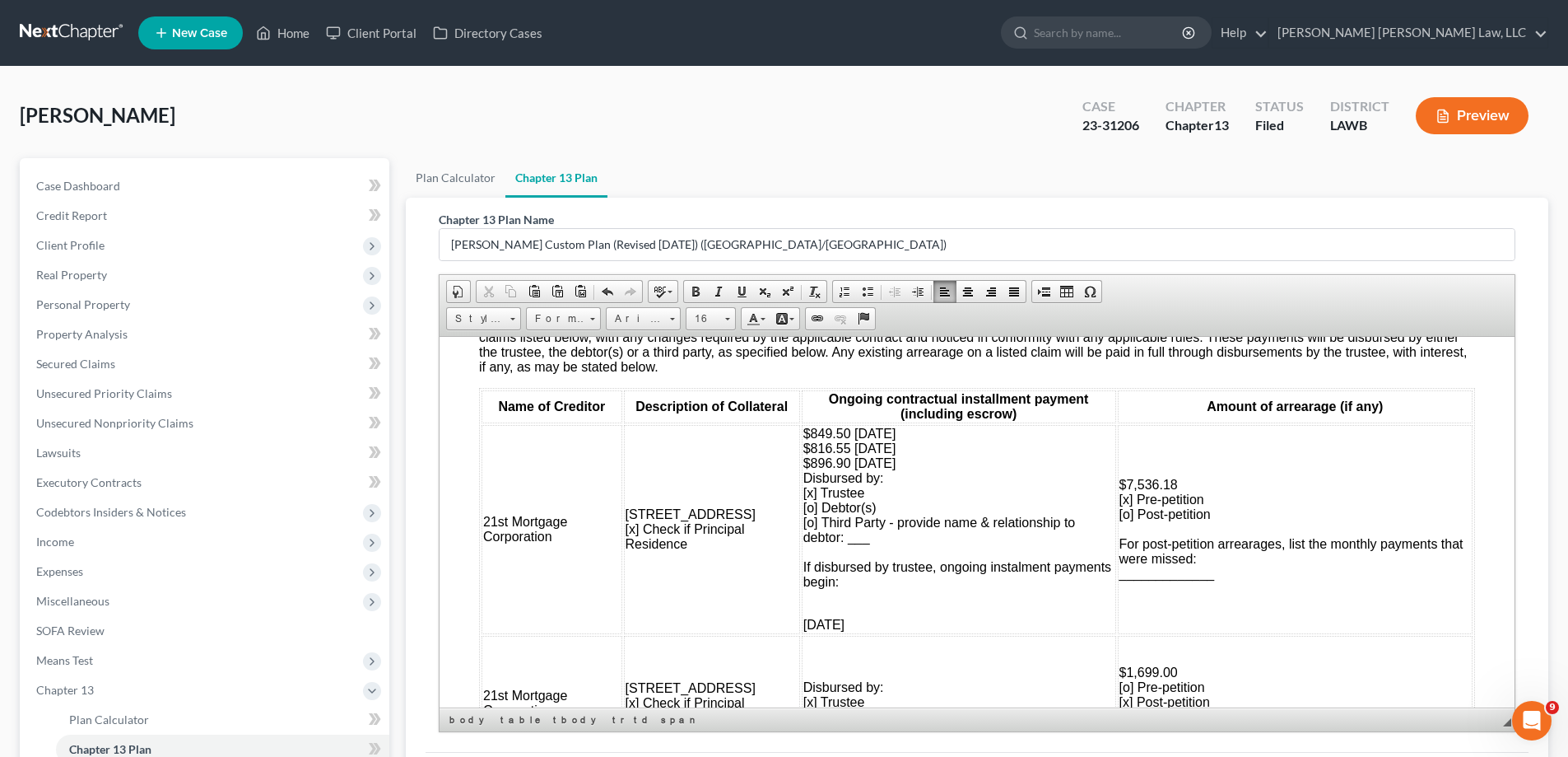
scroll to position [1718, 0]
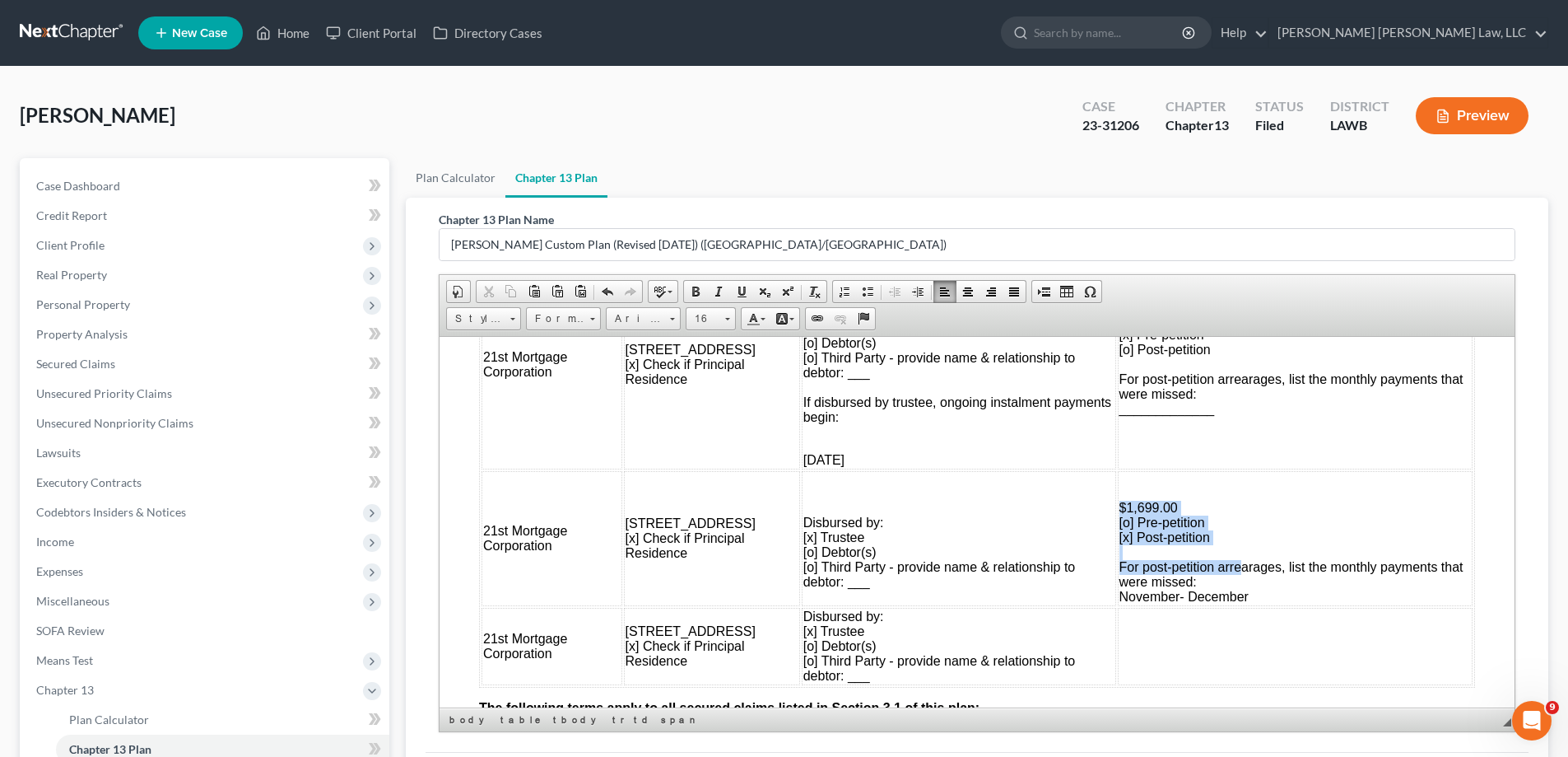
drag, startPoint x: 1107, startPoint y: 504, endPoint x: 1225, endPoint y: 560, distance: 130.6
click at [1225, 560] on p "$1,699.00 [o] Pre-petition [x] Post-petition For post-petition arrearages, list…" at bounding box center [1296, 552] width 352 height 103
click at [1225, 560] on span "For post-petition arrearages, list the monthly payments that were missed:" at bounding box center [1291, 572] width 344 height 28
click at [827, 497] on p at bounding box center [959, 493] width 311 height 15
click at [572, 496] on p at bounding box center [552, 502] width 137 height 15
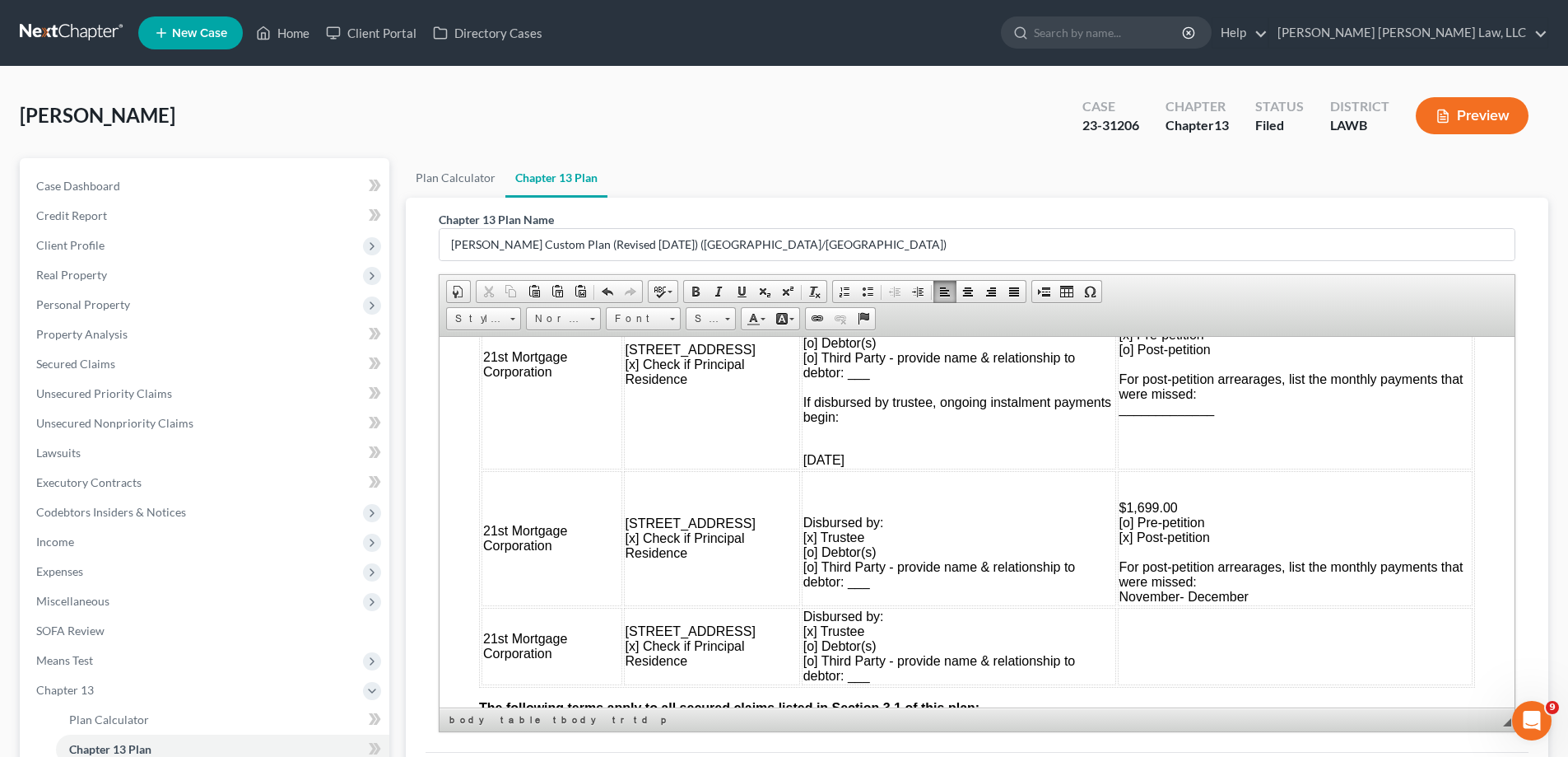
click at [1167, 479] on p at bounding box center [1296, 479] width 352 height 15
click at [673, 485] on td "[STREET_ADDRESS] [x] Check if Principal Residence" at bounding box center [712, 537] width 176 height 135
click at [648, 496] on td "[STREET_ADDRESS] [x] Check if Principal Residence" at bounding box center [712, 537] width 176 height 135
click at [557, 493] on td "21st Mortgage Corporation" at bounding box center [552, 537] width 141 height 135
click at [954, 496] on p at bounding box center [959, 493] width 311 height 15
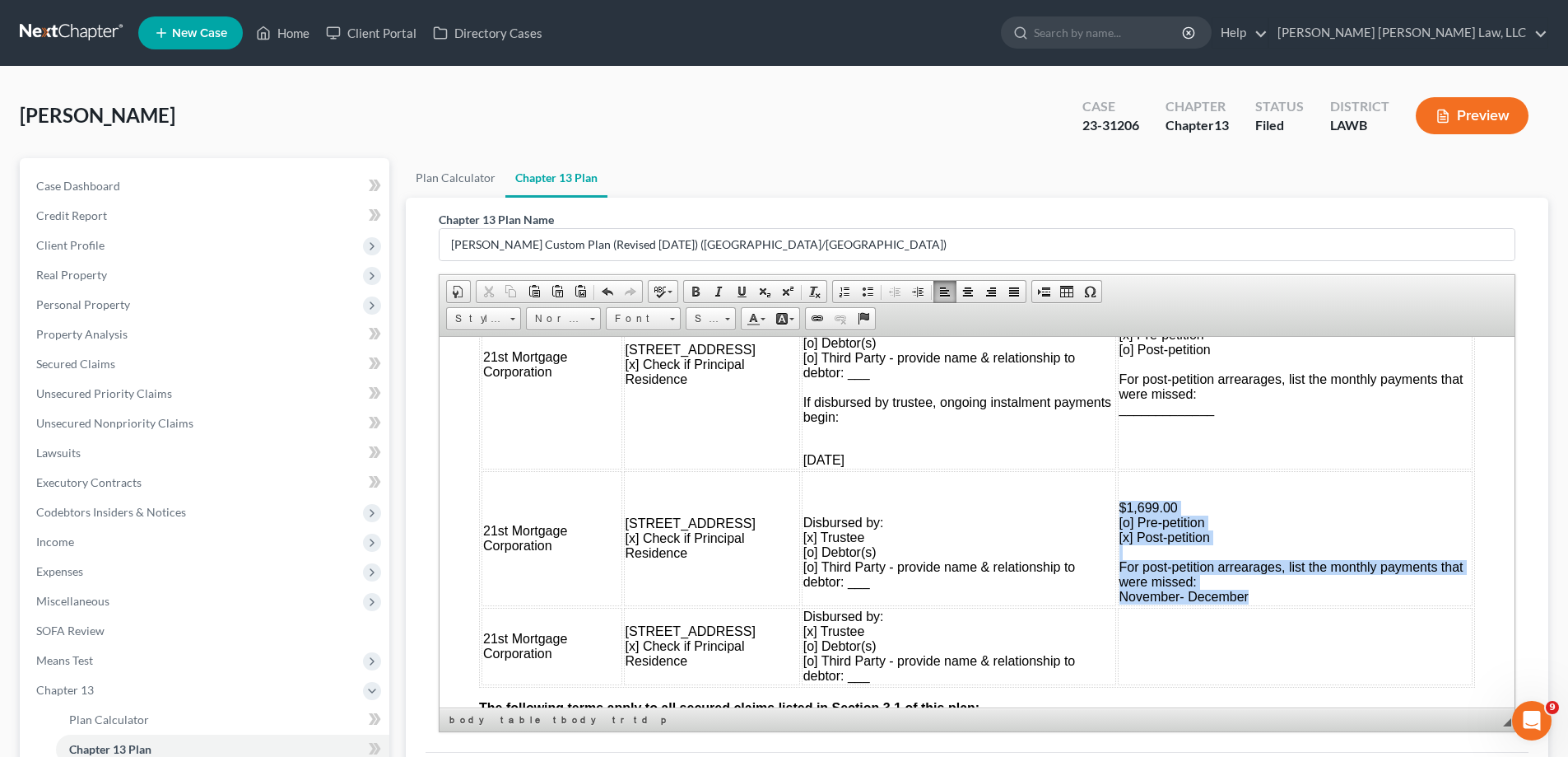
drag, startPoint x: 1105, startPoint y: 504, endPoint x: 1240, endPoint y: 590, distance: 160.1
click at [1240, 590] on td "$1,699.00 [o] Pre-petition [x] Post-petition For post-petition arrearages, list…" at bounding box center [1296, 537] width 355 height 135
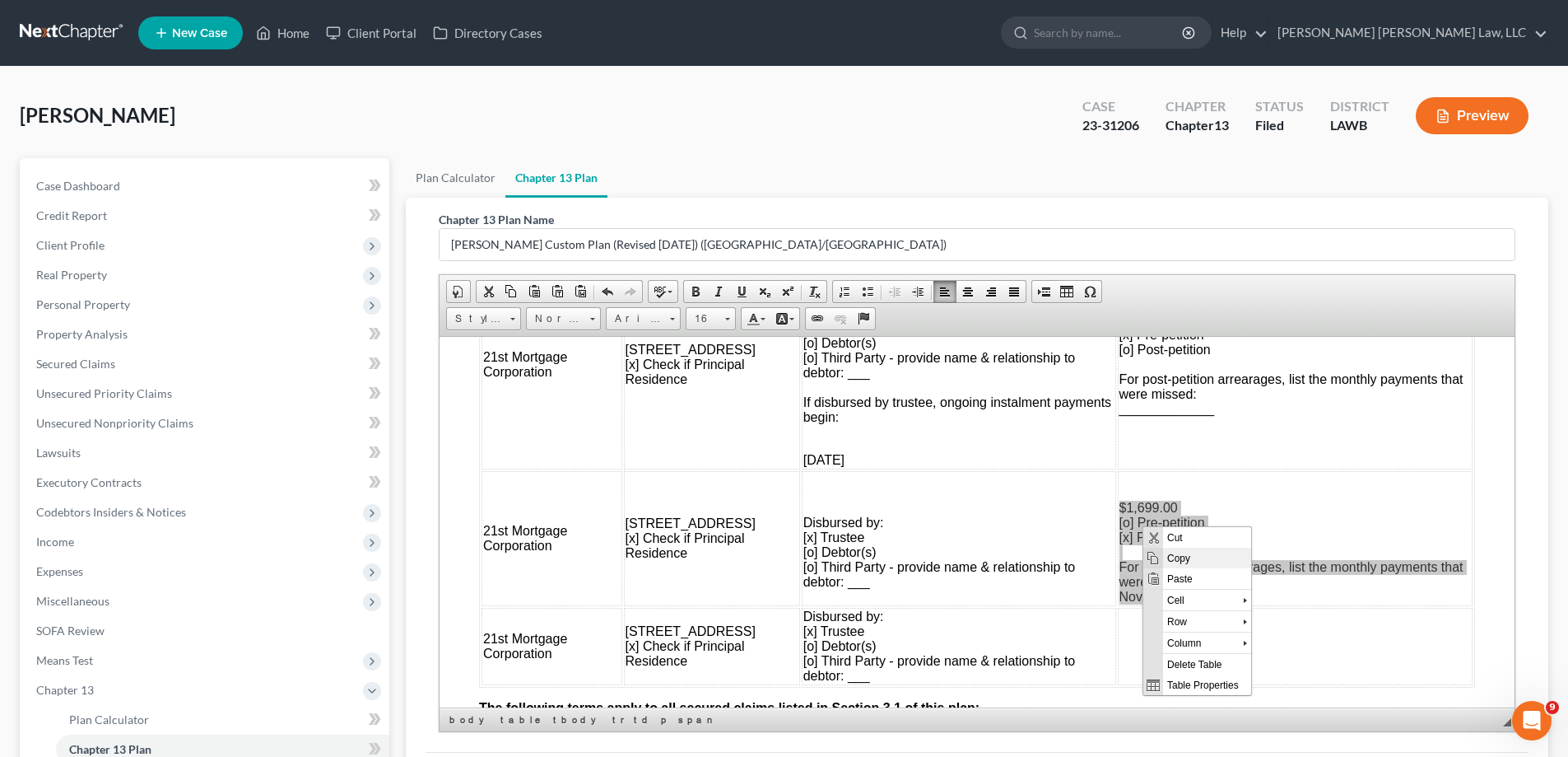
click at [1197, 562] on span "Copy" at bounding box center [1207, 557] width 88 height 21
copy p "$1,699.00 [o] Pre-petition [x] Post-petition For post-petition arrearages, list…"
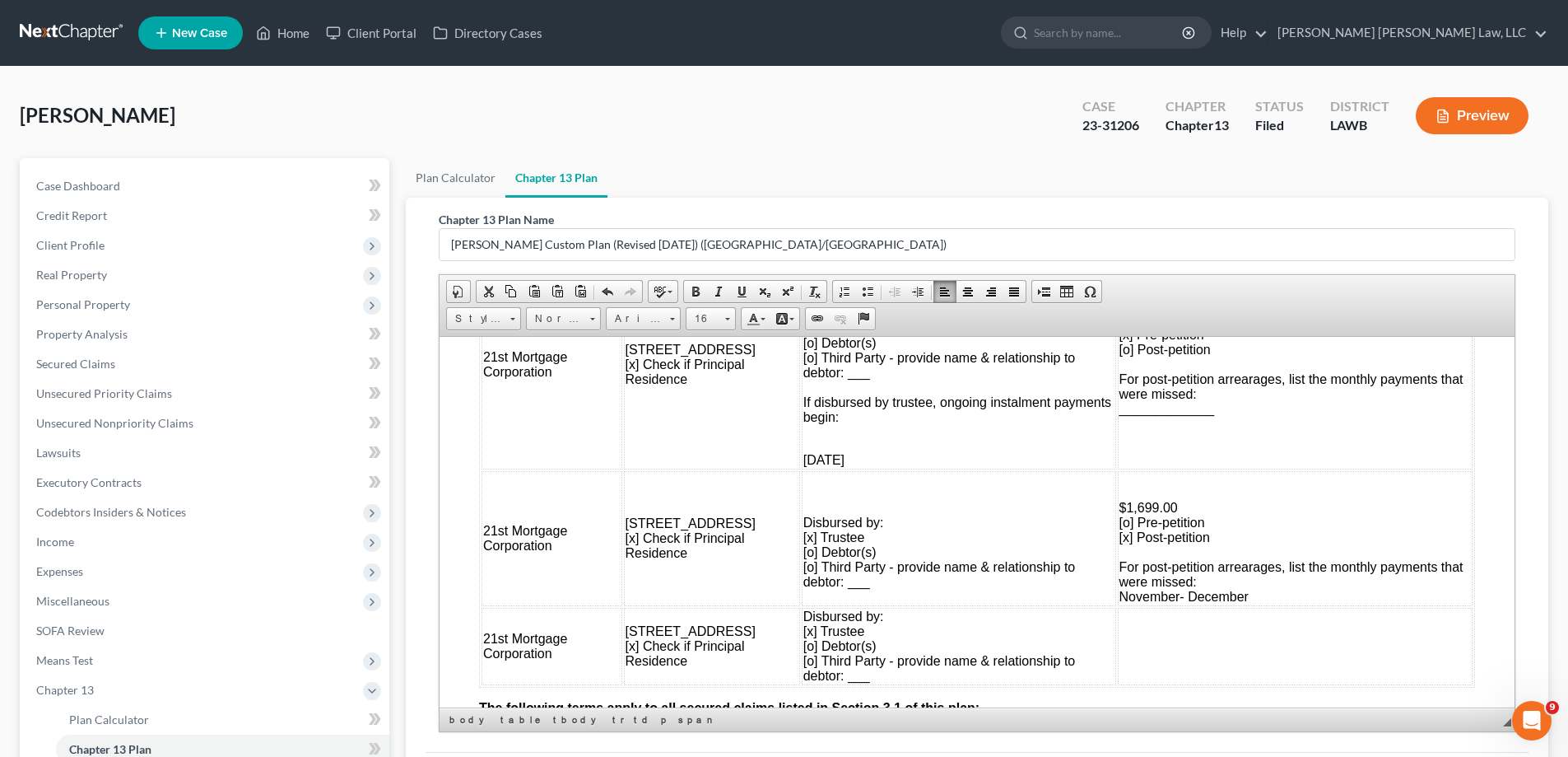
click at [1118, 621] on td at bounding box center [1296, 646] width 355 height 78
drag, startPoint x: 1149, startPoint y: 628, endPoint x: 2229, endPoint y: 1261, distance: 1251.8
click at [1149, 628] on span "Paste" at bounding box center [1179, 632] width 88 height 21
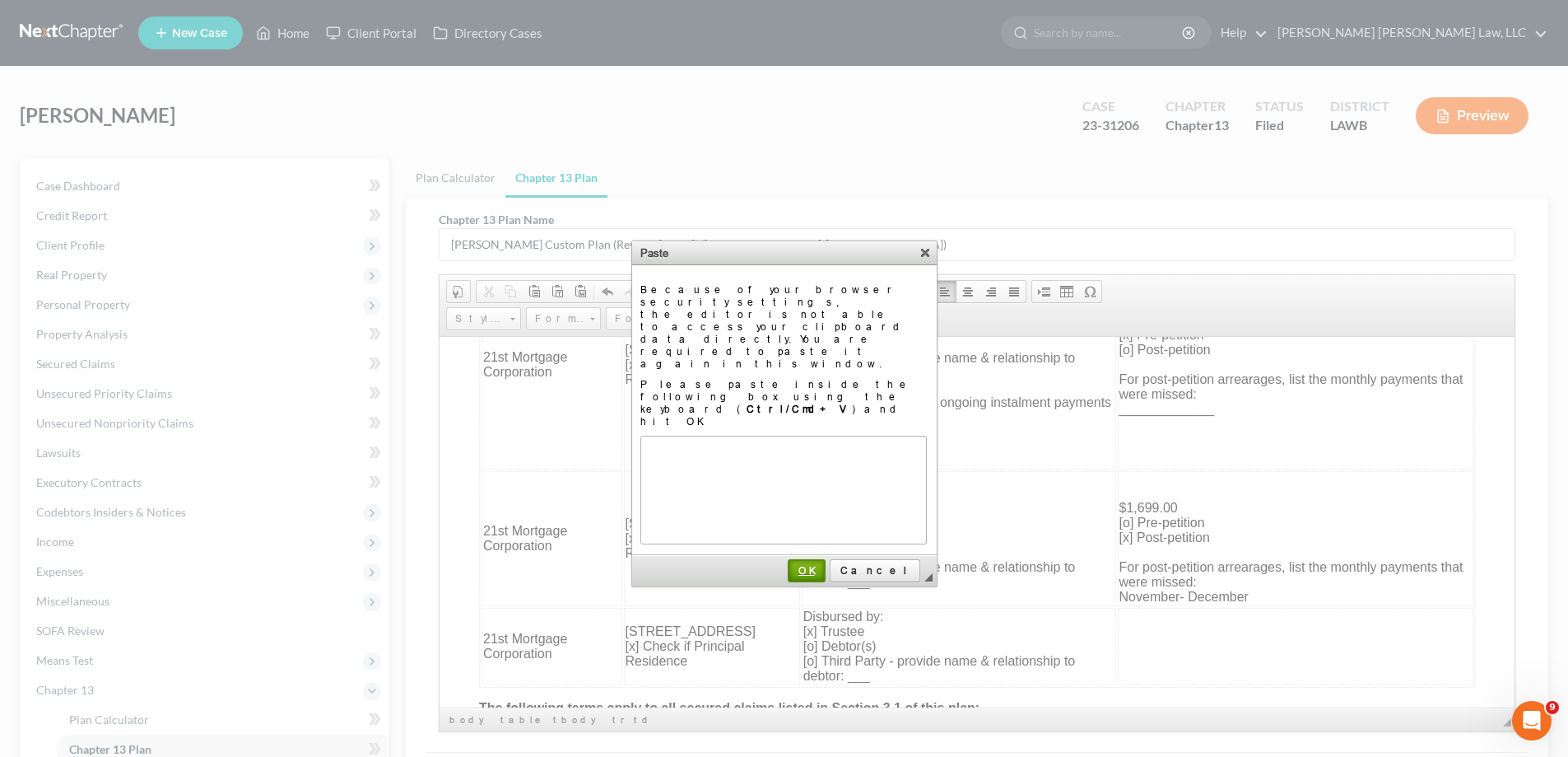
drag, startPoint x: 846, startPoint y: 497, endPoint x: 606, endPoint y: 241, distance: 350.9
click at [824, 564] on span "OK" at bounding box center [807, 570] width 34 height 12
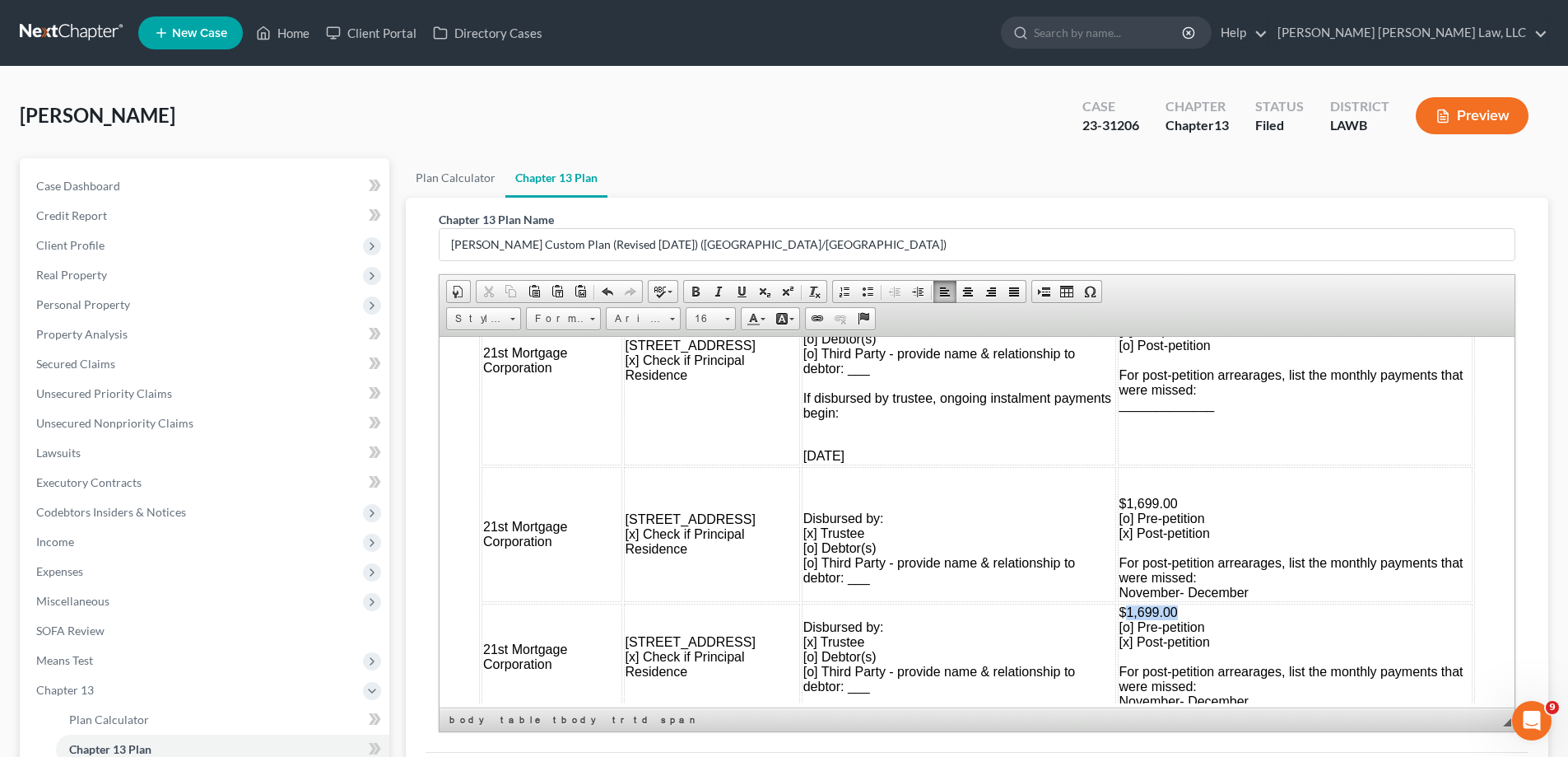
drag, startPoint x: 1115, startPoint y: 611, endPoint x: 1167, endPoint y: 612, distance: 52.0
click at [1167, 612] on td "$1,699.00 [o] Pre-petition [x] Post-petition For post-petition arrearages, list…" at bounding box center [1296, 656] width 355 height 107
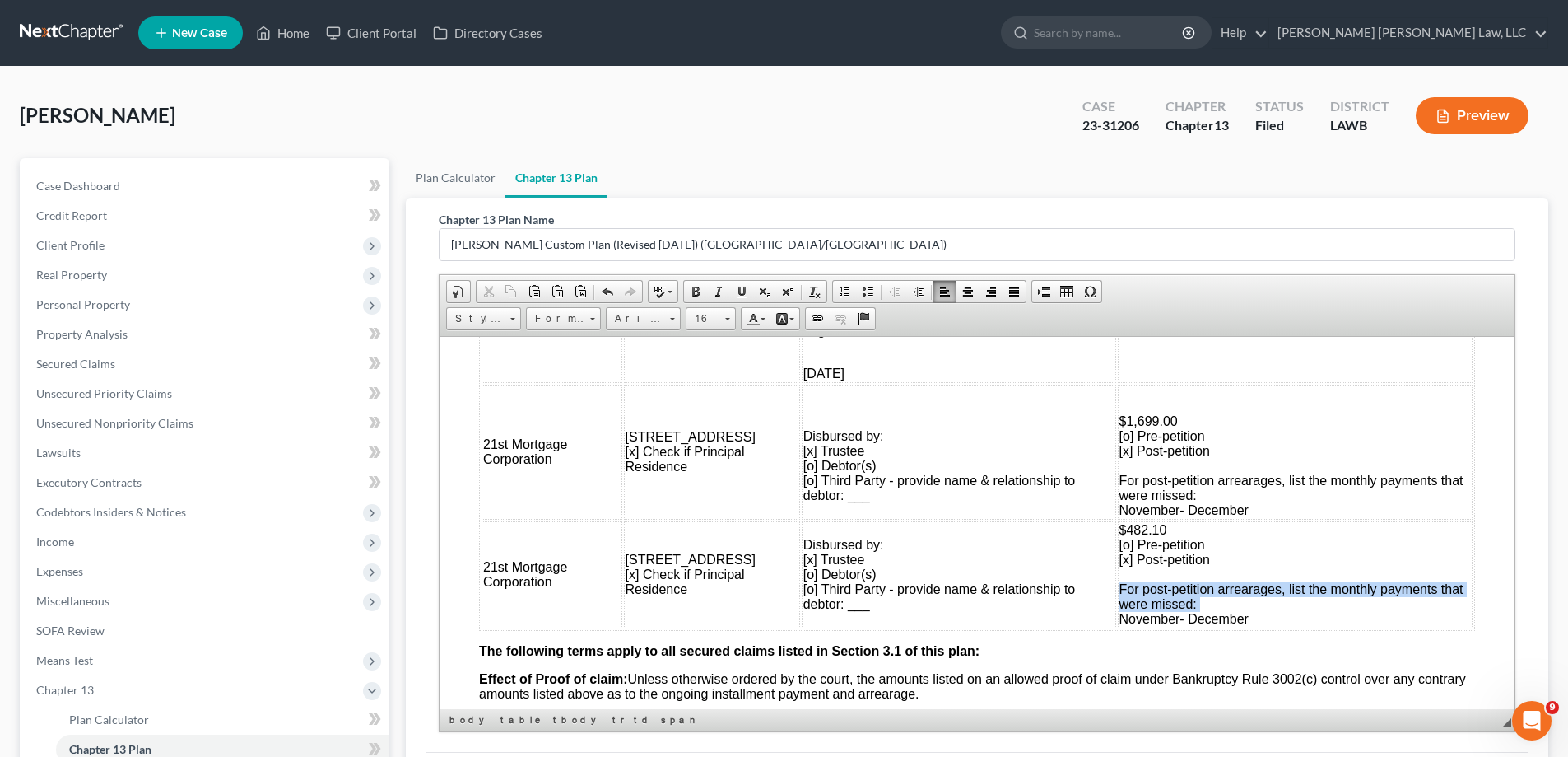
drag, startPoint x: 1106, startPoint y: 622, endPoint x: 1300, endPoint y: 604, distance: 194.8
click at [1300, 604] on td "$482.10 [o] Pre-petition [x] Post-petition For post-petition arrearages, list t…" at bounding box center [1296, 574] width 355 height 107
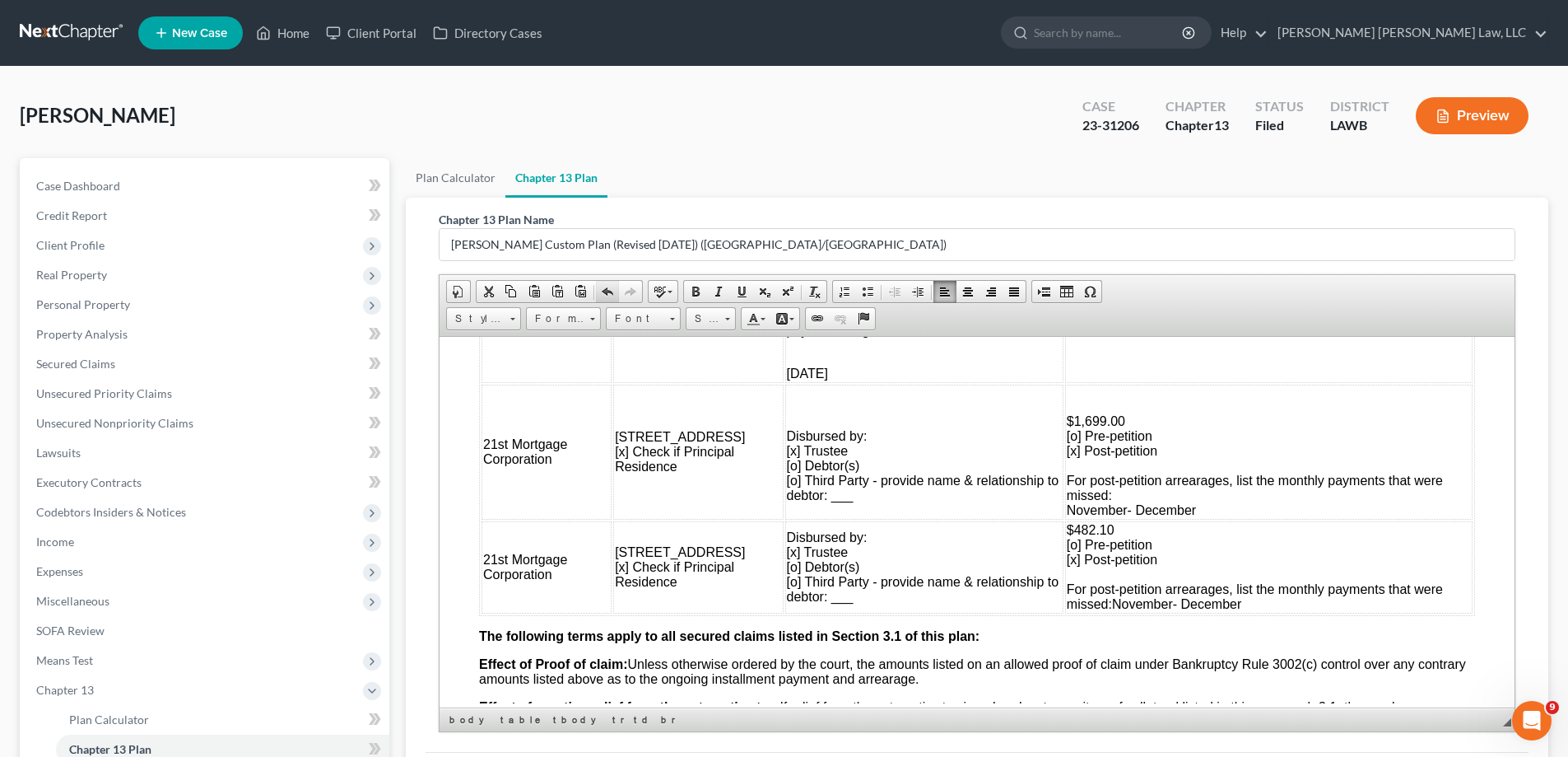
click at [607, 290] on span at bounding box center [607, 291] width 13 height 13
click at [604, 288] on span at bounding box center [607, 291] width 13 height 13
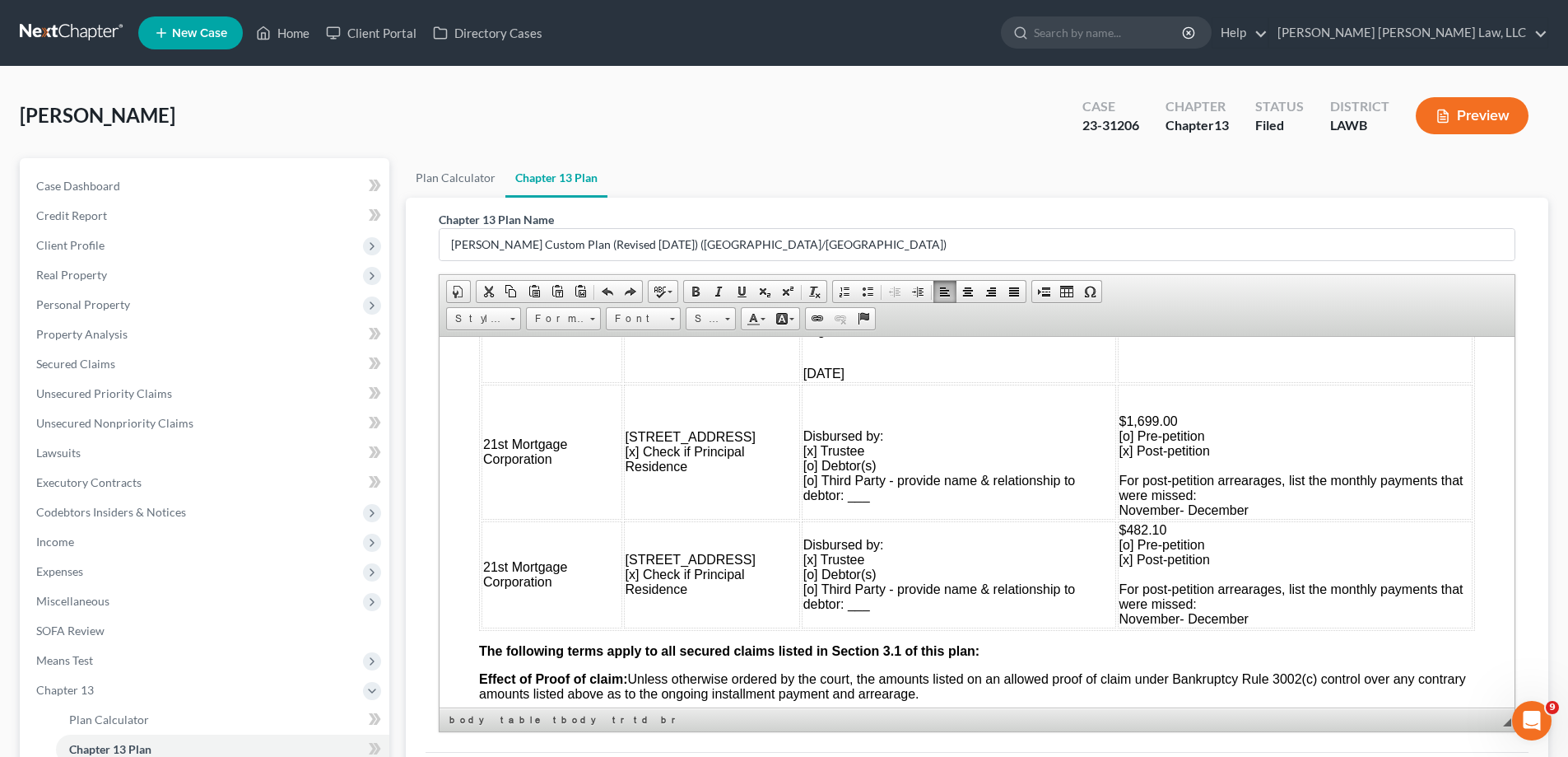
click at [1161, 612] on span "November- December" at bounding box center [1184, 618] width 129 height 14
drag, startPoint x: 1107, startPoint y: 615, endPoint x: 1271, endPoint y: 613, distance: 164.0
click at [1271, 613] on td "$482.10 [o] Pre-petition [x] Post-petition For post-petition arrearages, list t…" at bounding box center [1296, 574] width 355 height 107
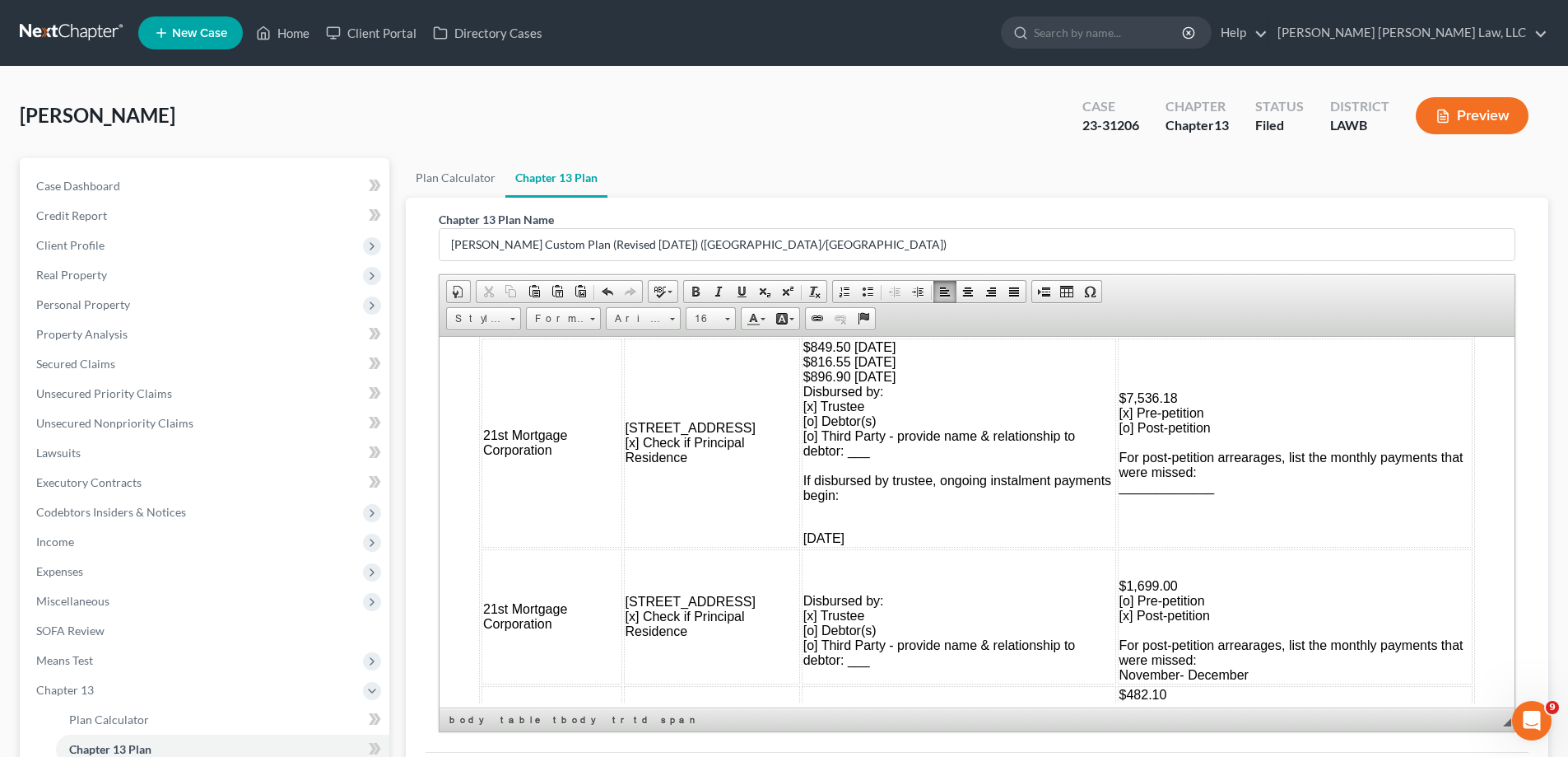
scroll to position [1554, 0]
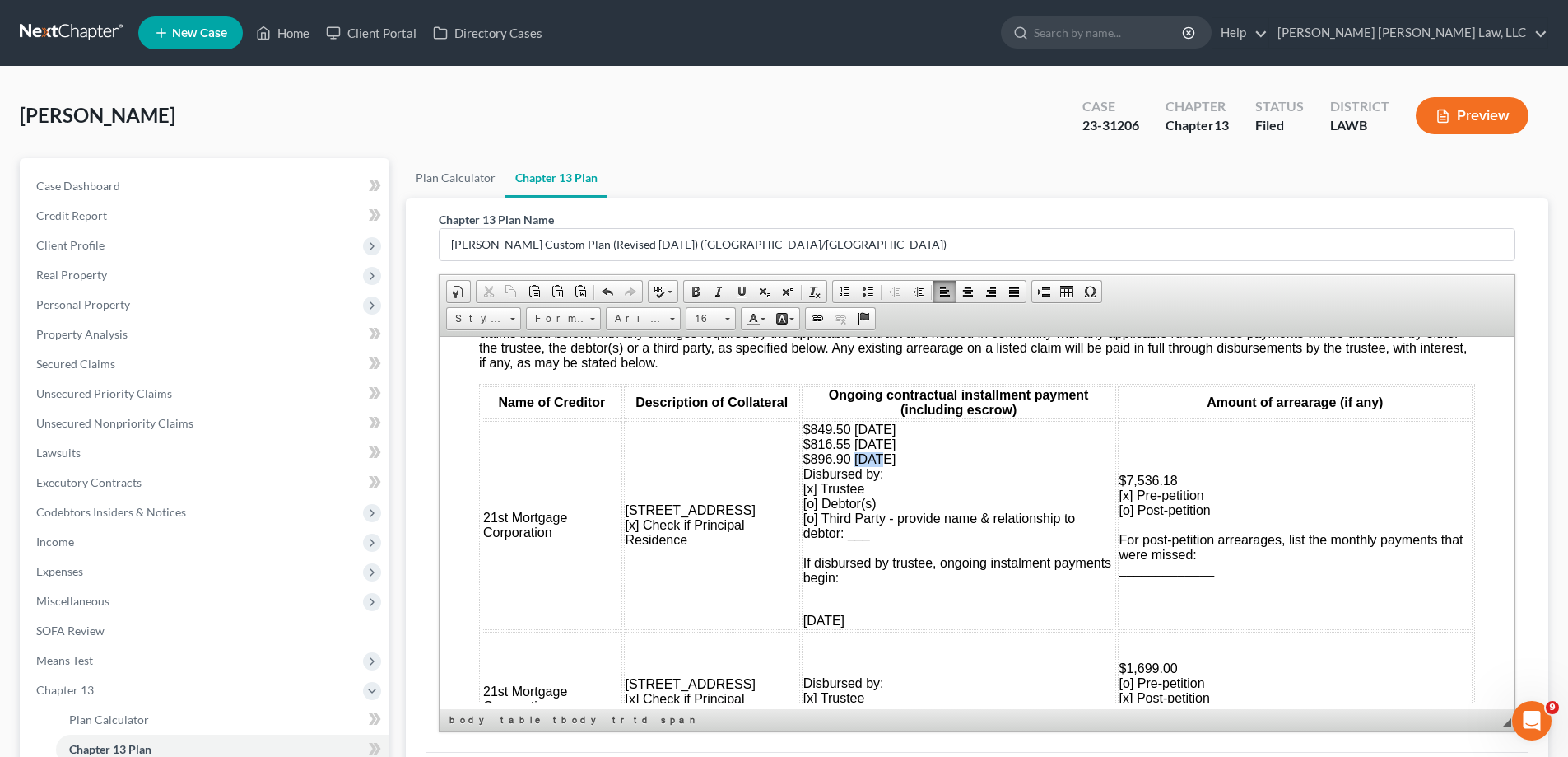
drag, startPoint x: 842, startPoint y: 460, endPoint x: 869, endPoint y: 460, distance: 27.0
click at [869, 460] on span "$849.50 [DATE] $816.55 [DATE] $896.90 [DATE] Disbursed by: [x] Trustee [o] Debt…" at bounding box center [957, 503] width 308 height 162
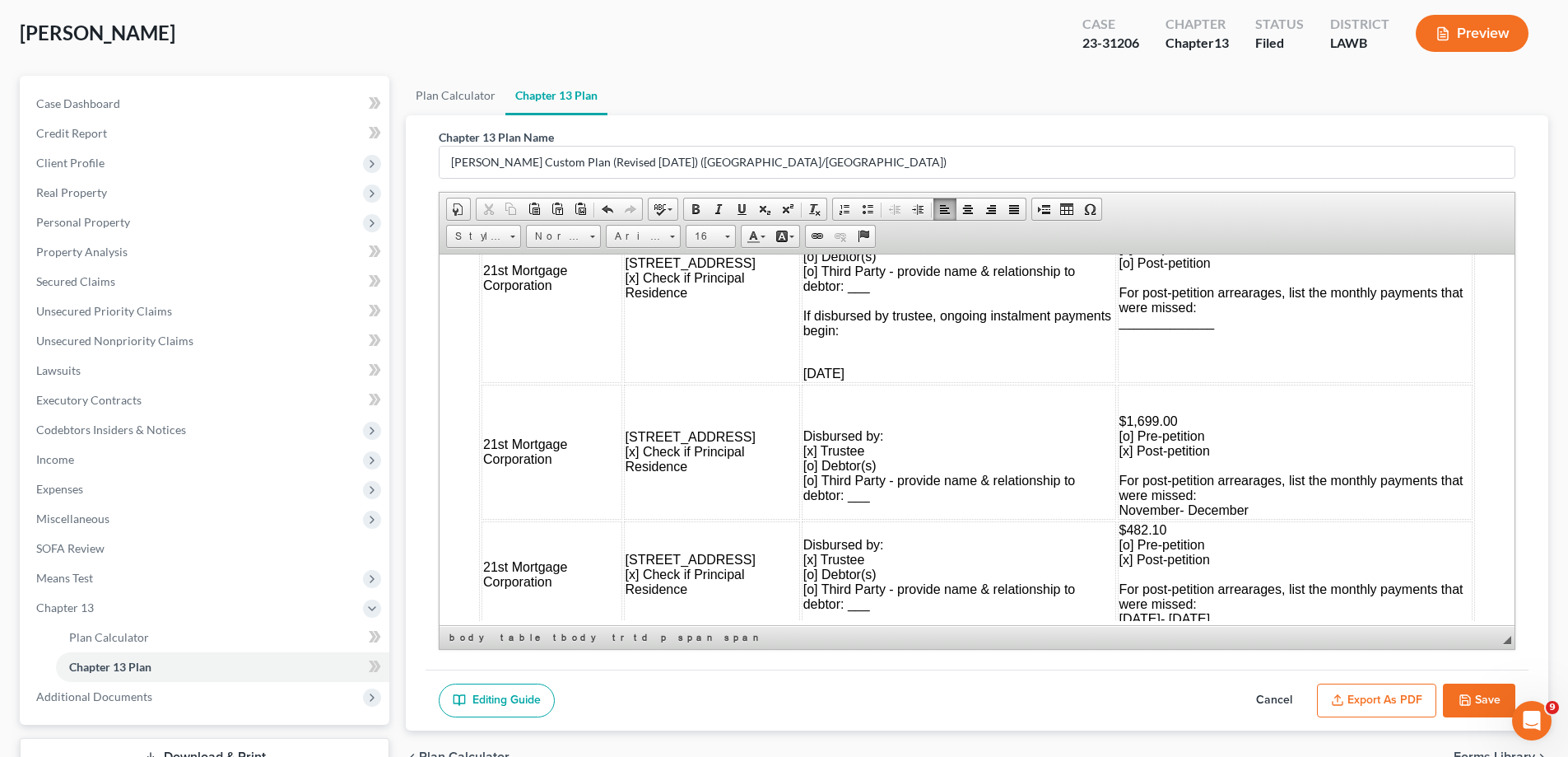
scroll to position [1883, 0]
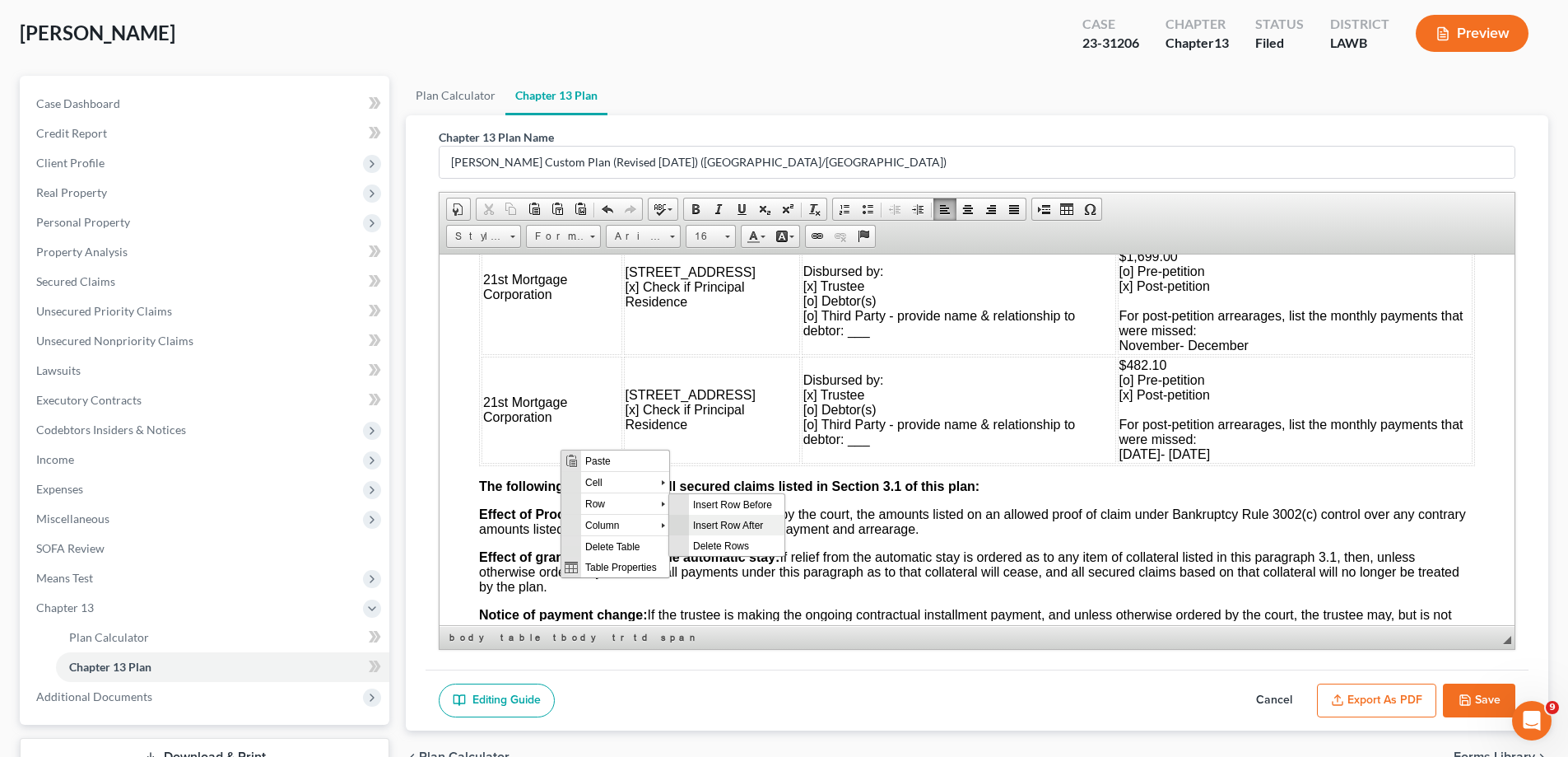
click at [715, 516] on span "Insert Row After" at bounding box center [736, 524] width 96 height 21
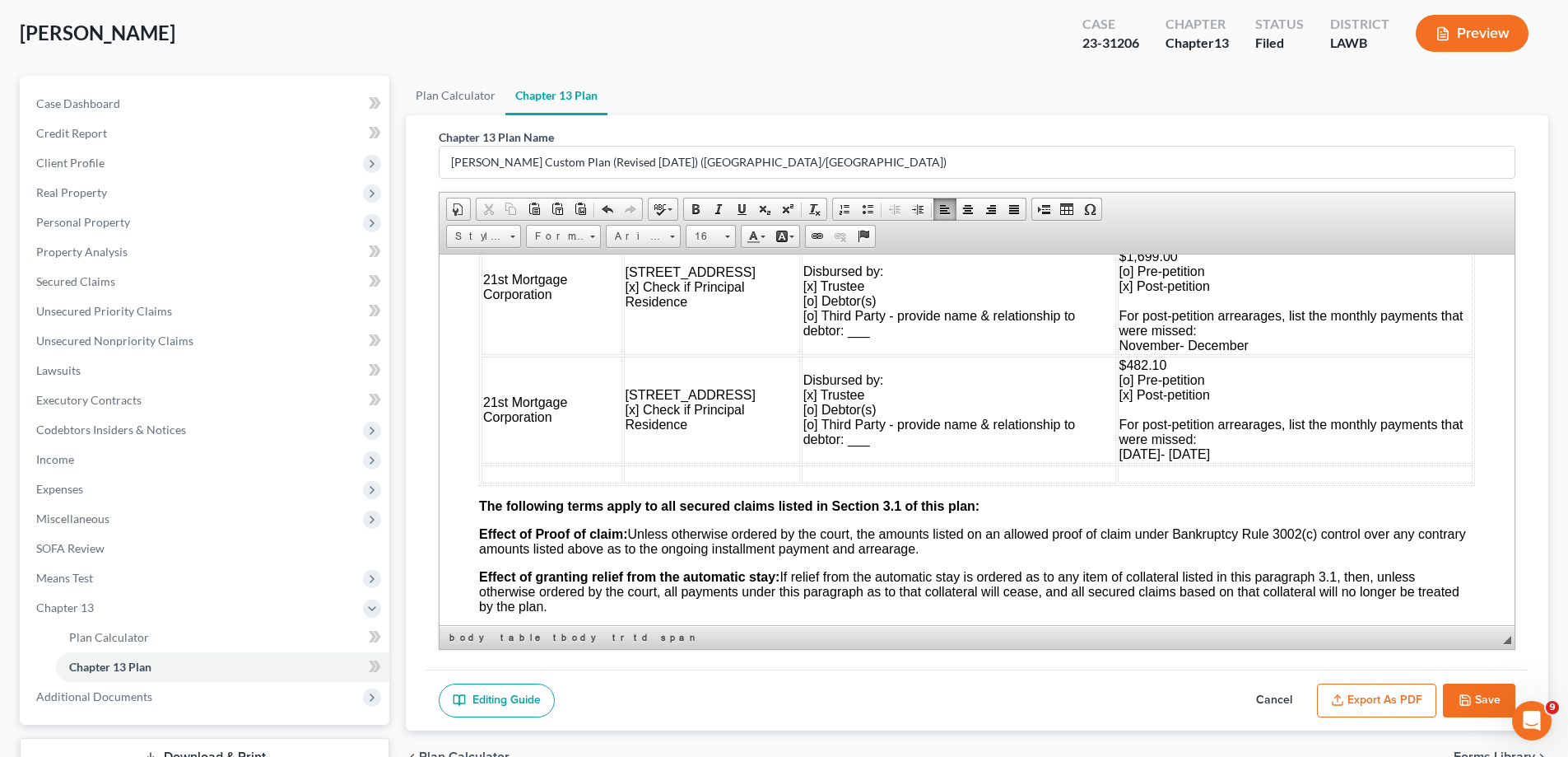
click at [542, 480] on td at bounding box center [552, 473] width 141 height 18
drag, startPoint x: 479, startPoint y: 398, endPoint x: 584, endPoint y: 429, distance: 109.5
click at [584, 429] on table "Name of Creditor Description of Collateral Ongoing contractual installment paym…" at bounding box center [978, 228] width 996 height 514
drag, startPoint x: 551, startPoint y: 423, endPoint x: 624, endPoint y: 588, distance: 180.4
click at [551, 423] on span "Copy" at bounding box center [582, 433] width 88 height 21
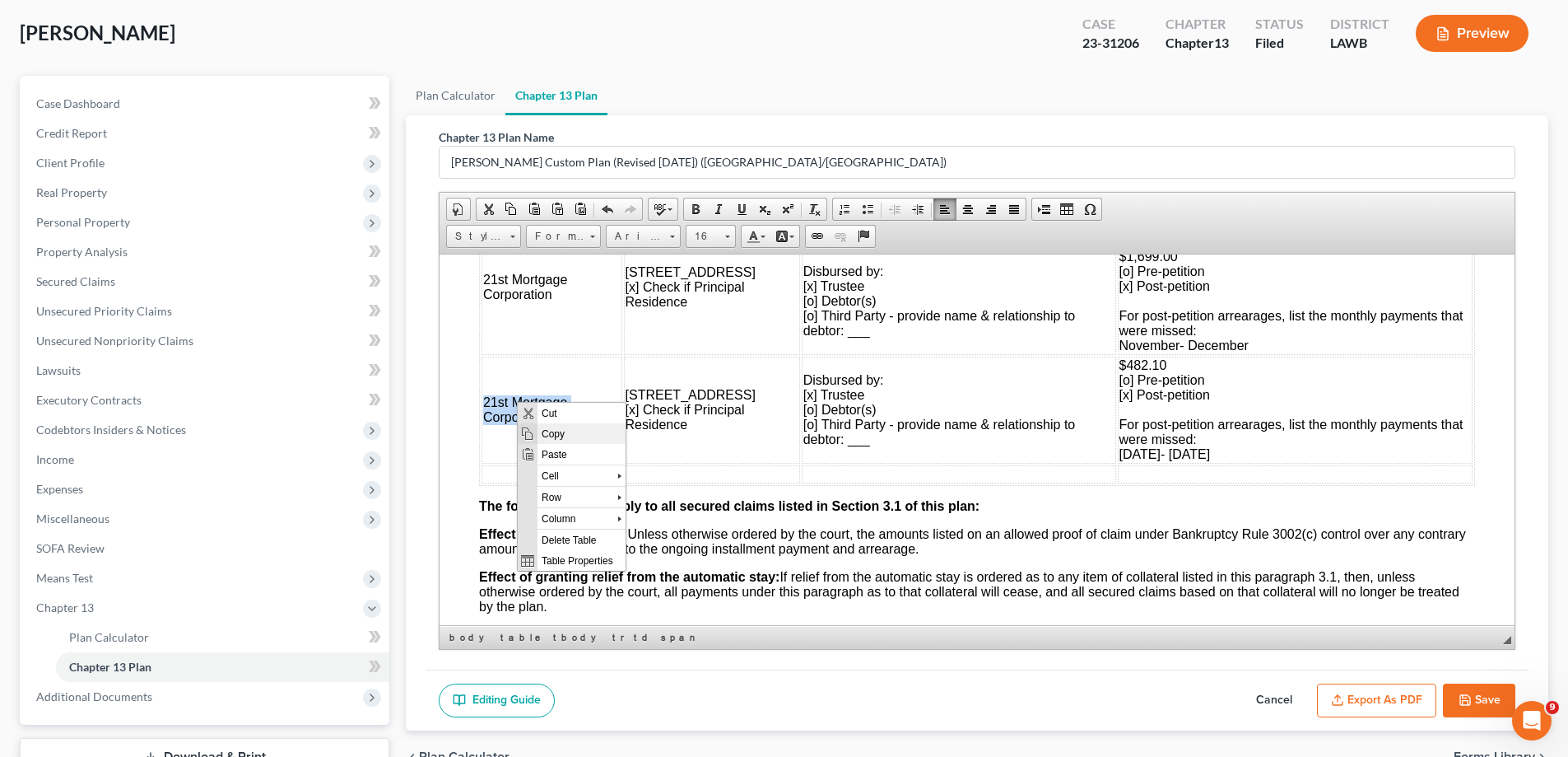
copy span "21st Mortgage Corporation"
click at [529, 469] on td at bounding box center [552, 473] width 141 height 18
drag, startPoint x: 565, startPoint y: 485, endPoint x: 1091, endPoint y: 955, distance: 705.4
click at [565, 485] on span "Paste" at bounding box center [590, 484] width 88 height 21
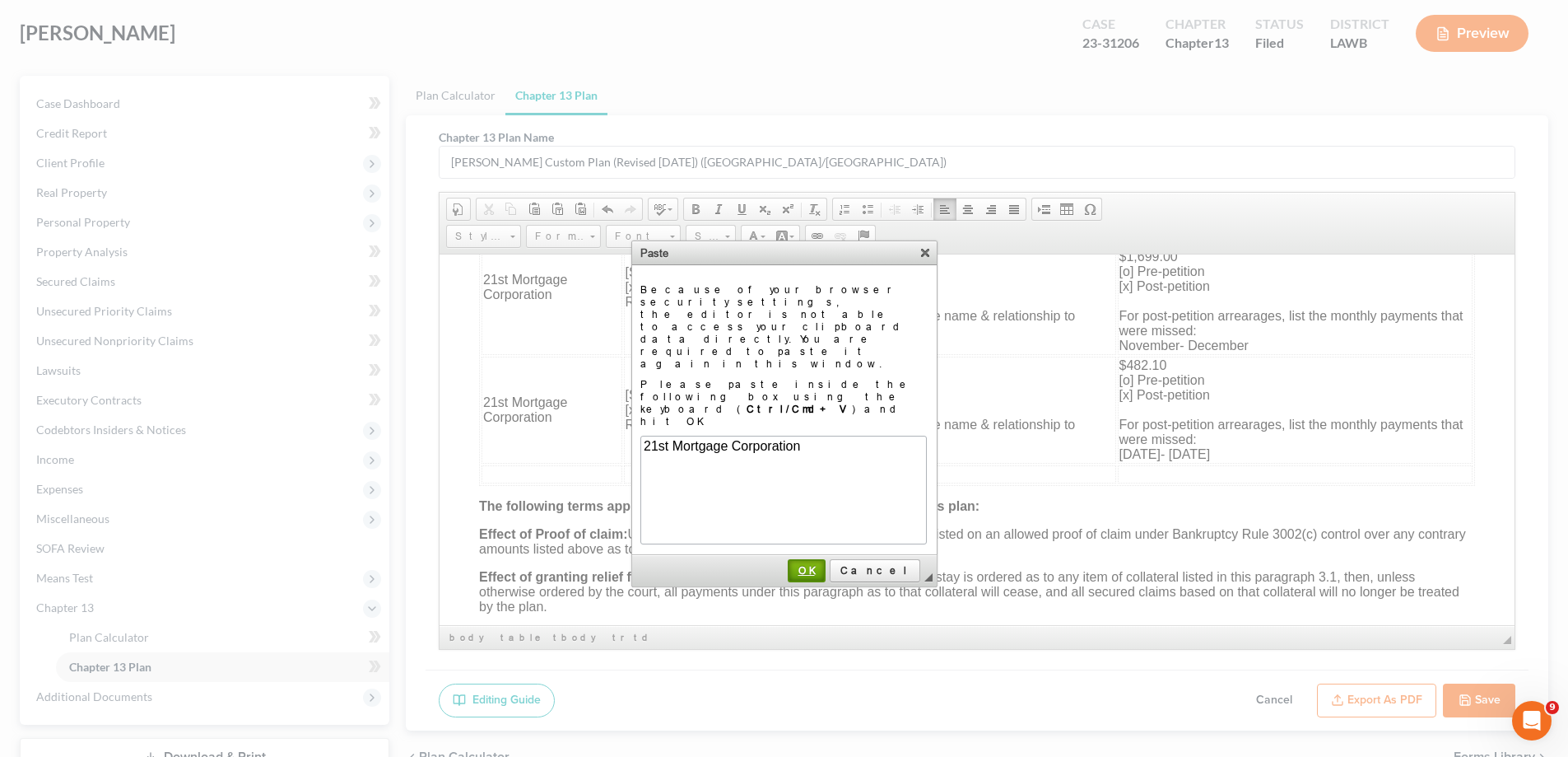
scroll to position [0, 0]
click at [824, 564] on span "OK" at bounding box center [807, 570] width 34 height 12
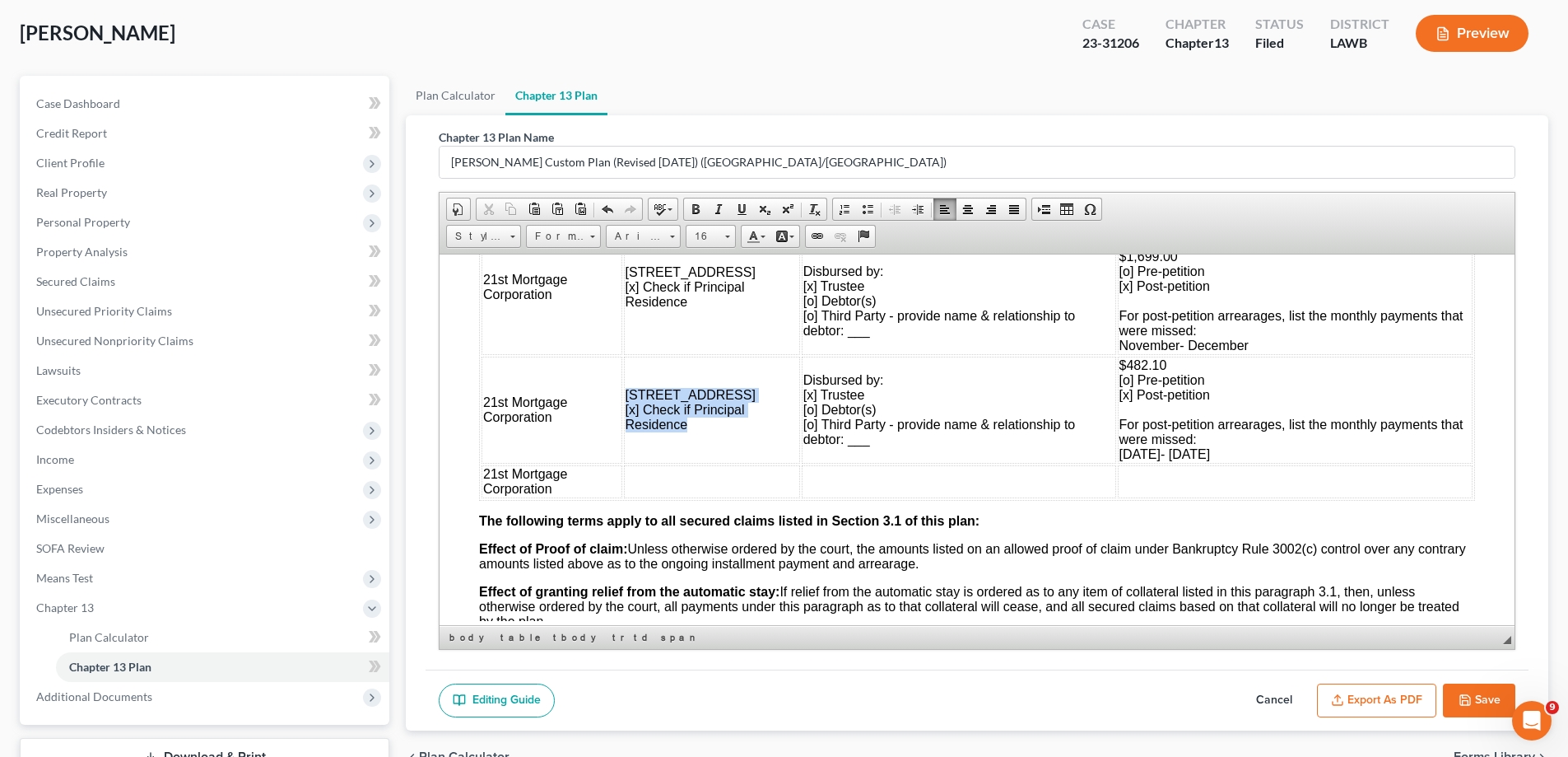
drag, startPoint x: 625, startPoint y: 391, endPoint x: 691, endPoint y: 421, distance: 72.5
click at [691, 421] on td "[STREET_ADDRESS] [x] Check if Principal Residence" at bounding box center [712, 410] width 176 height 107
click at [658, 484] on td at bounding box center [712, 481] width 176 height 33
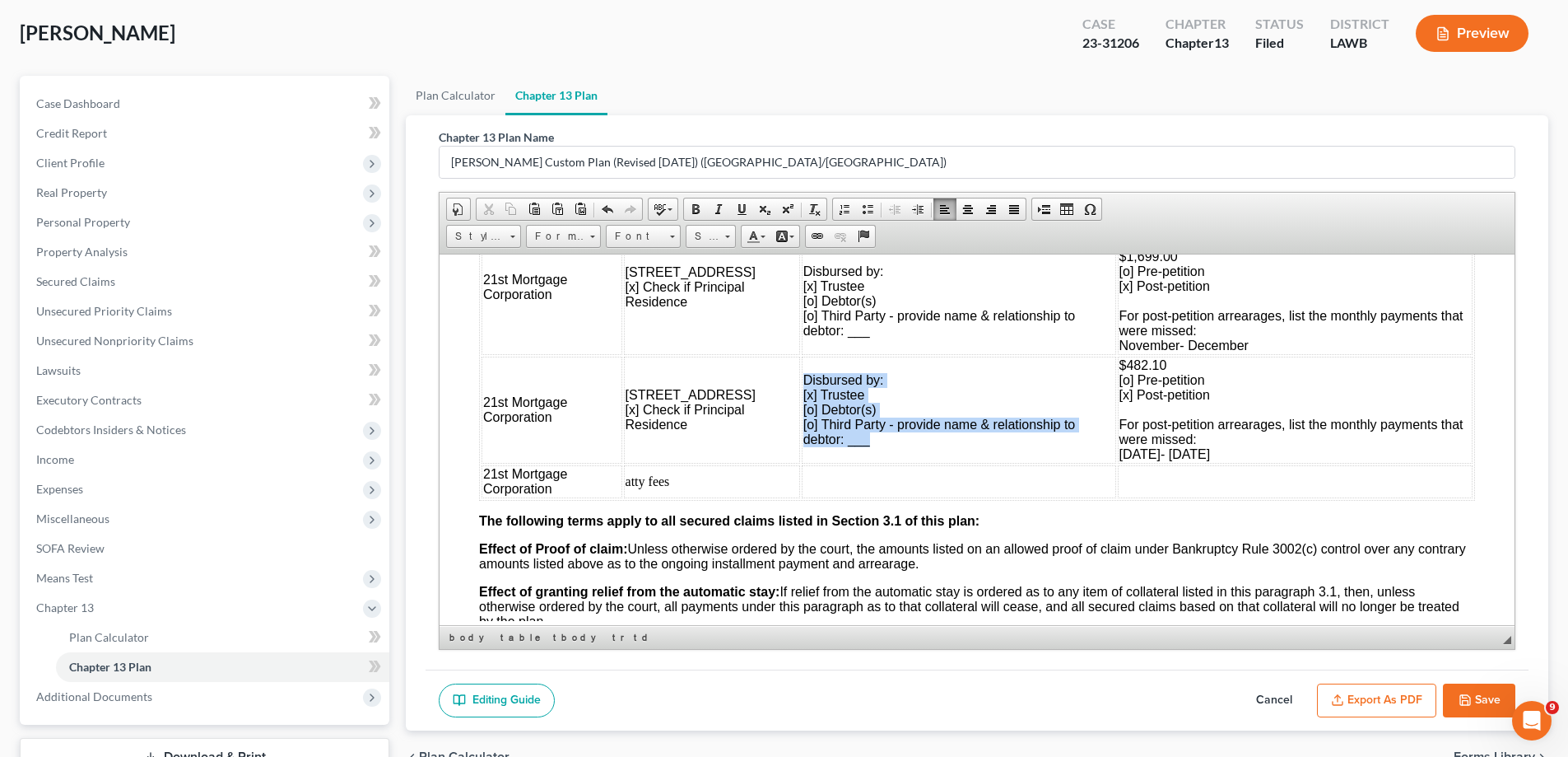
drag, startPoint x: 791, startPoint y: 378, endPoint x: 878, endPoint y: 439, distance: 106.3
click at [878, 439] on td "Disbursed by: [x] Trustee [o] Debtor(s) [o] Third Party - provide name & relati…" at bounding box center [959, 410] width 315 height 107
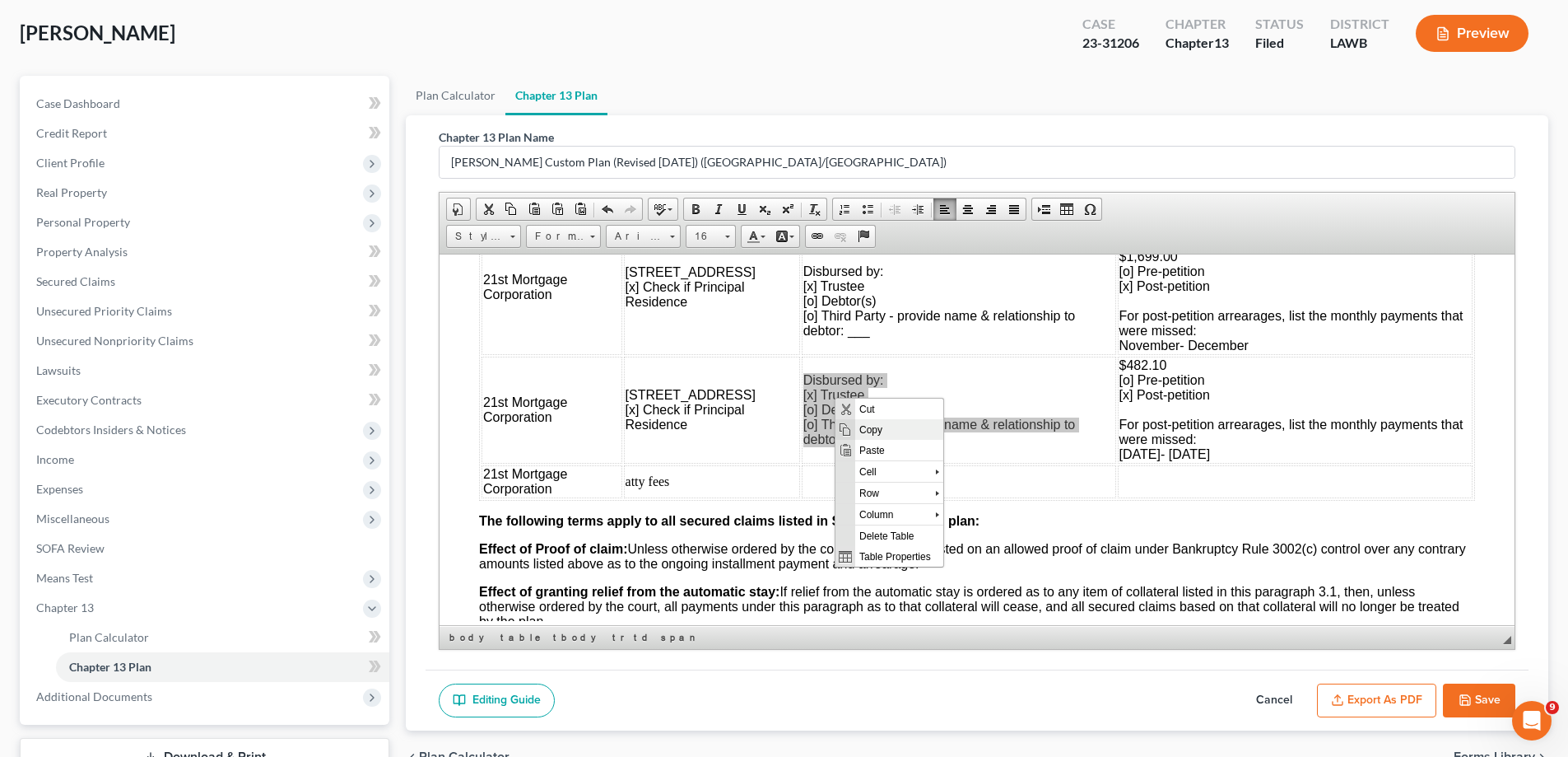
drag, startPoint x: 865, startPoint y: 430, endPoint x: 1237, endPoint y: 611, distance: 413.7
click at [865, 430] on span "Copy" at bounding box center [899, 429] width 88 height 21
copy td "Disbursed by: [x] Trustee [o] Debtor(s) [o] Third Party - provide name & relati…"
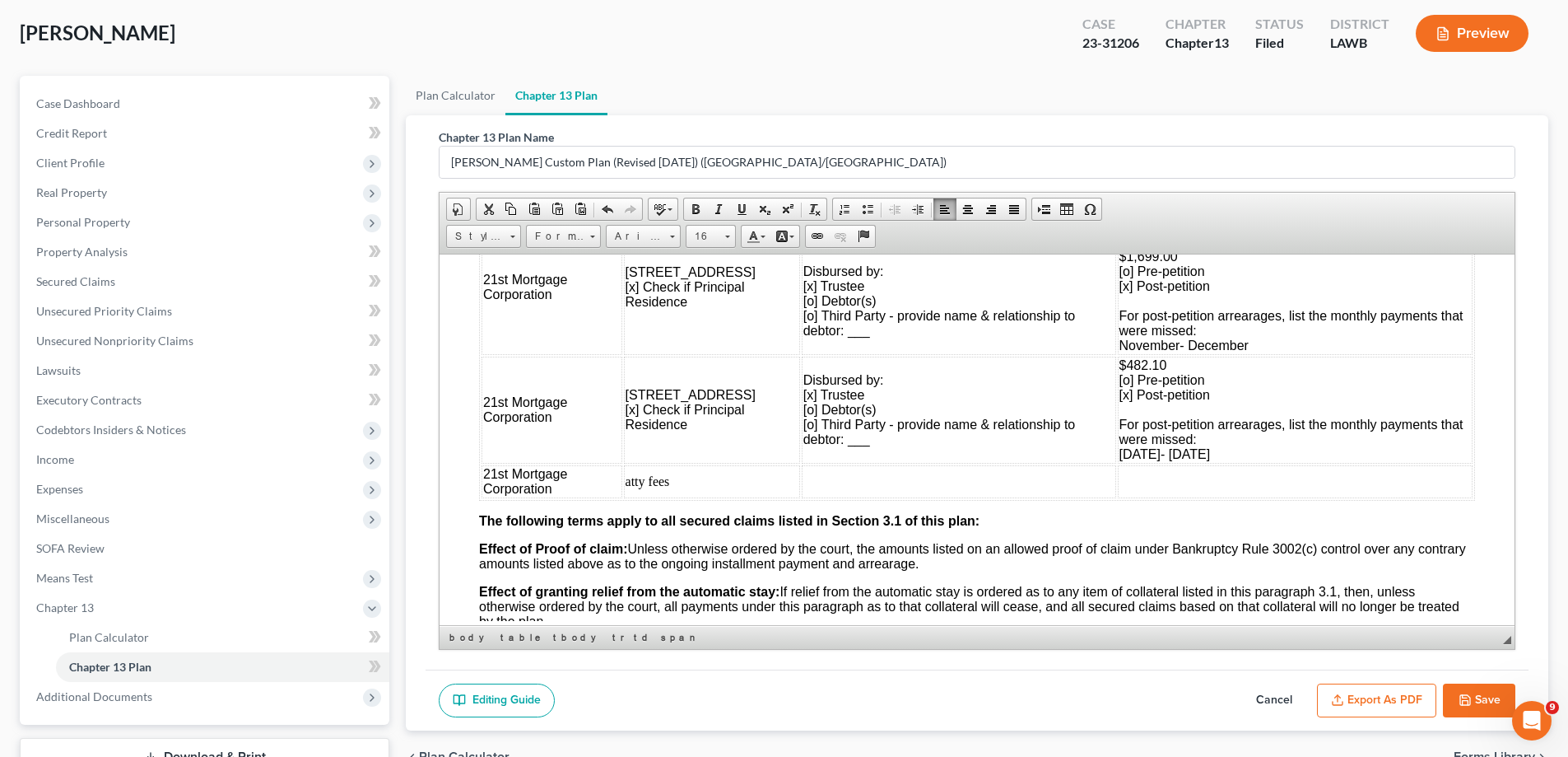
click at [824, 480] on td at bounding box center [959, 481] width 315 height 33
click at [853, 495] on span "Paste" at bounding box center [889, 491] width 88 height 21
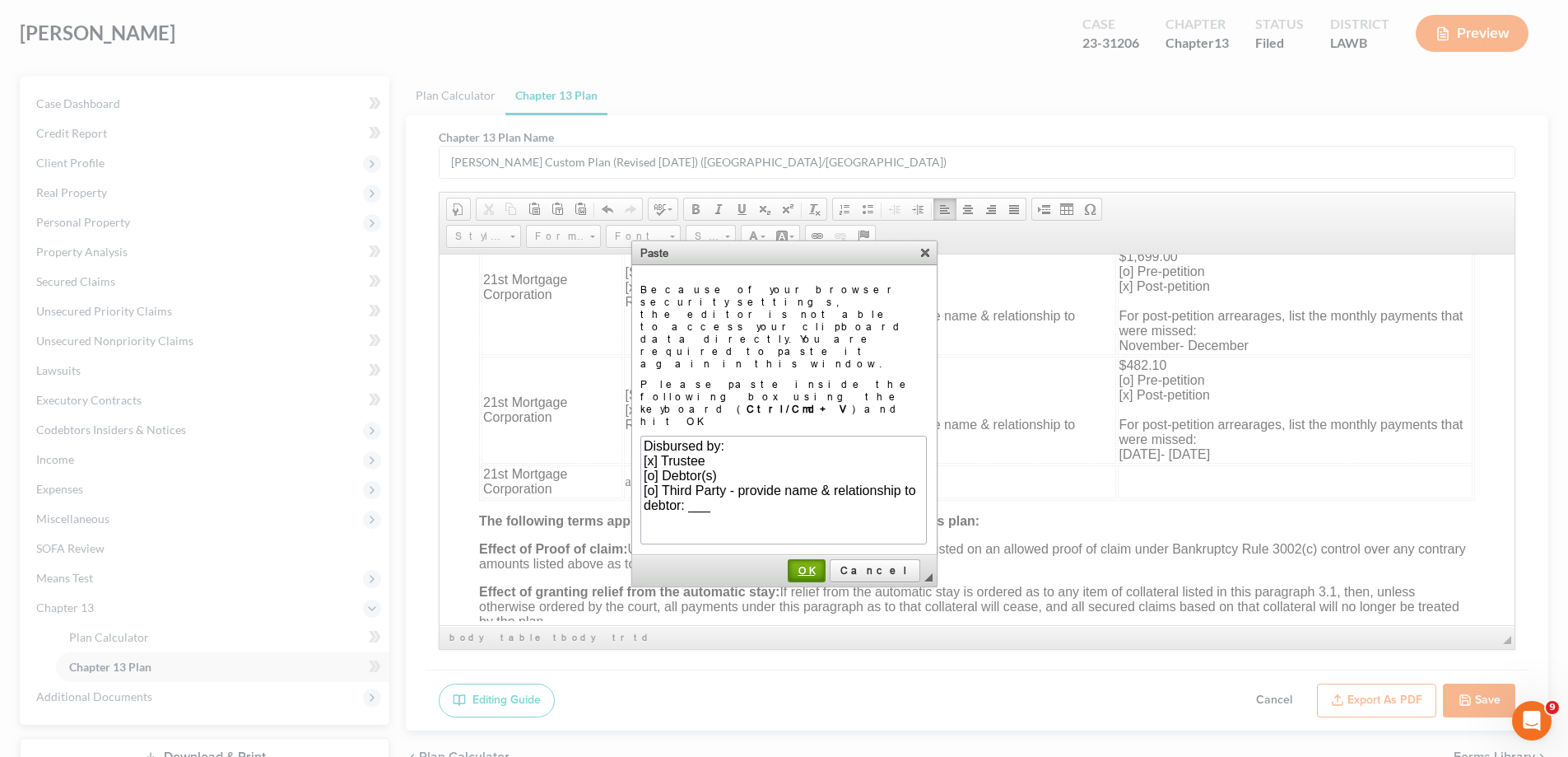
drag, startPoint x: 849, startPoint y: 498, endPoint x: 815, endPoint y: 254, distance: 246.4
click at [824, 564] on span "OK" at bounding box center [807, 570] width 34 height 12
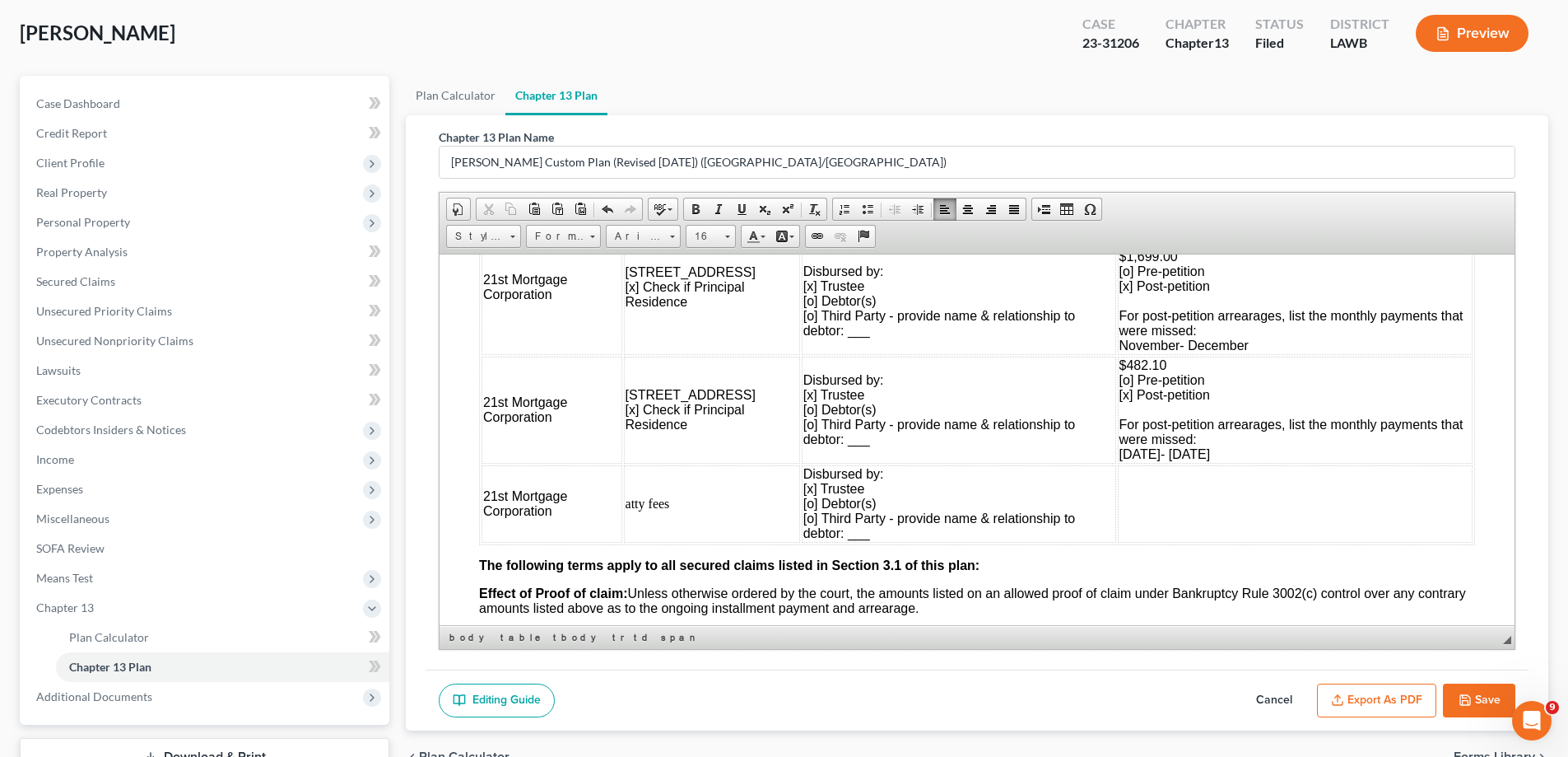
click at [1216, 485] on td at bounding box center [1296, 504] width 355 height 78
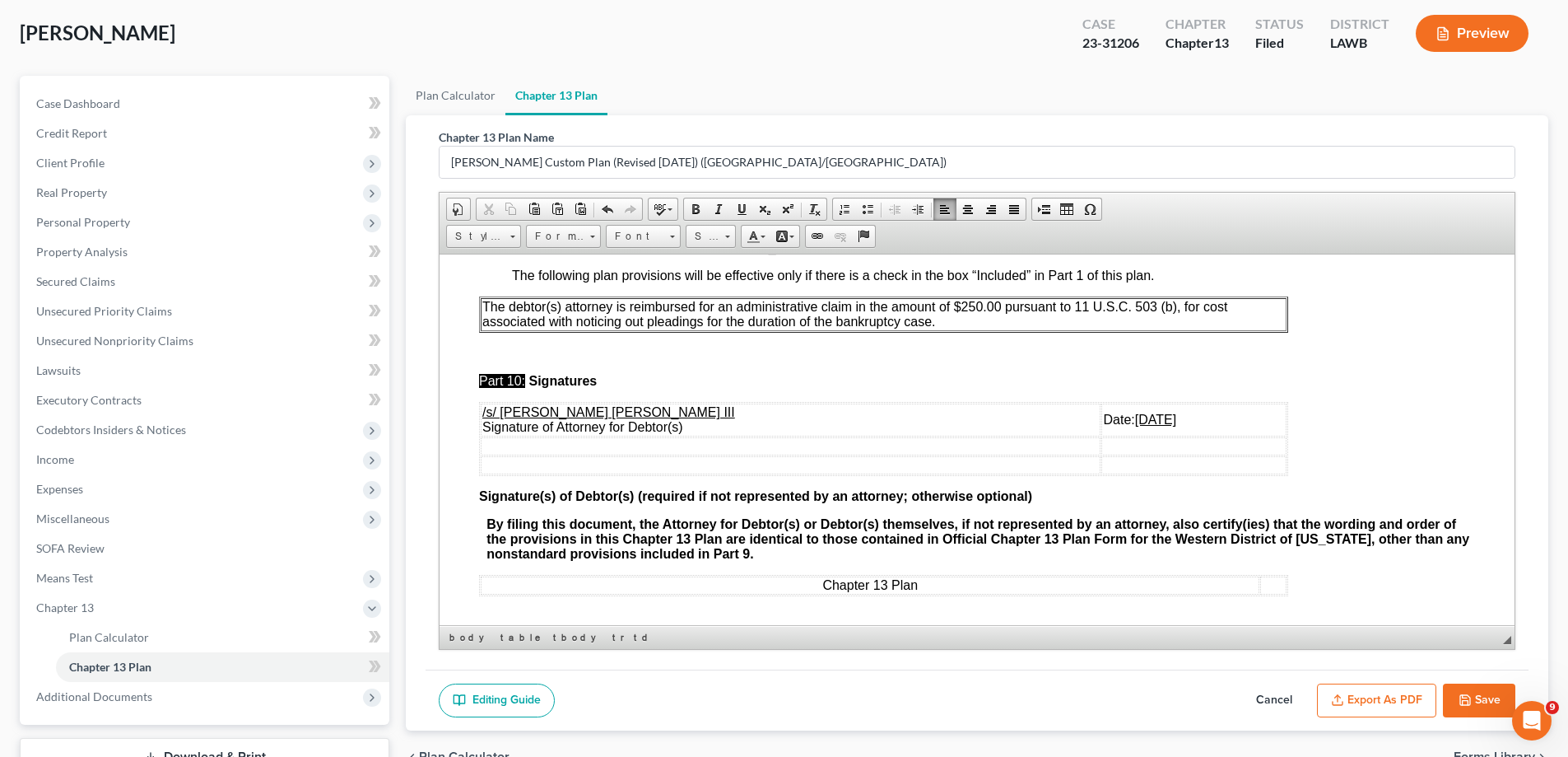
scroll to position [165, 0]
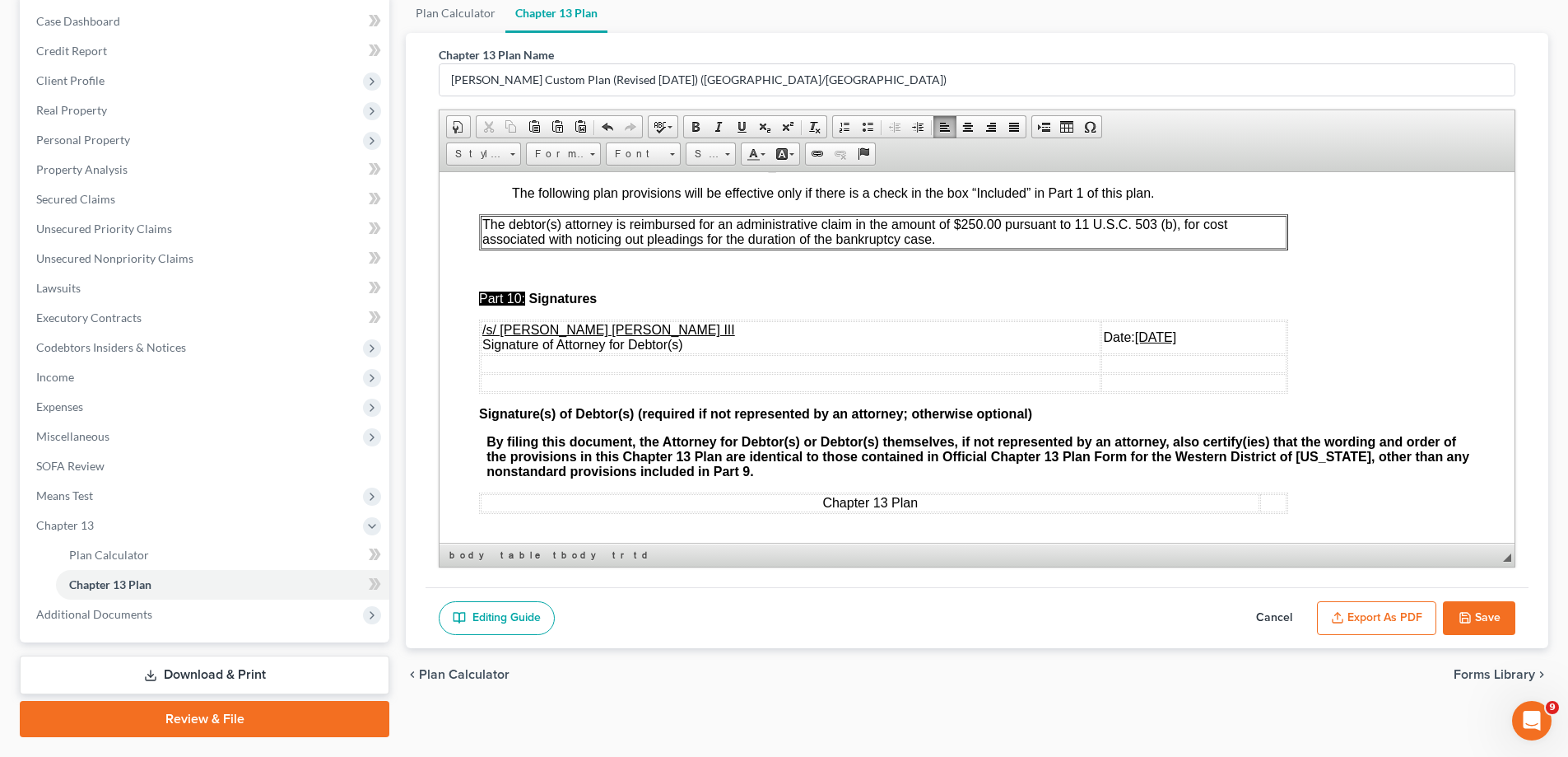
click at [1471, 619] on icon "button" at bounding box center [1465, 617] width 13 height 13
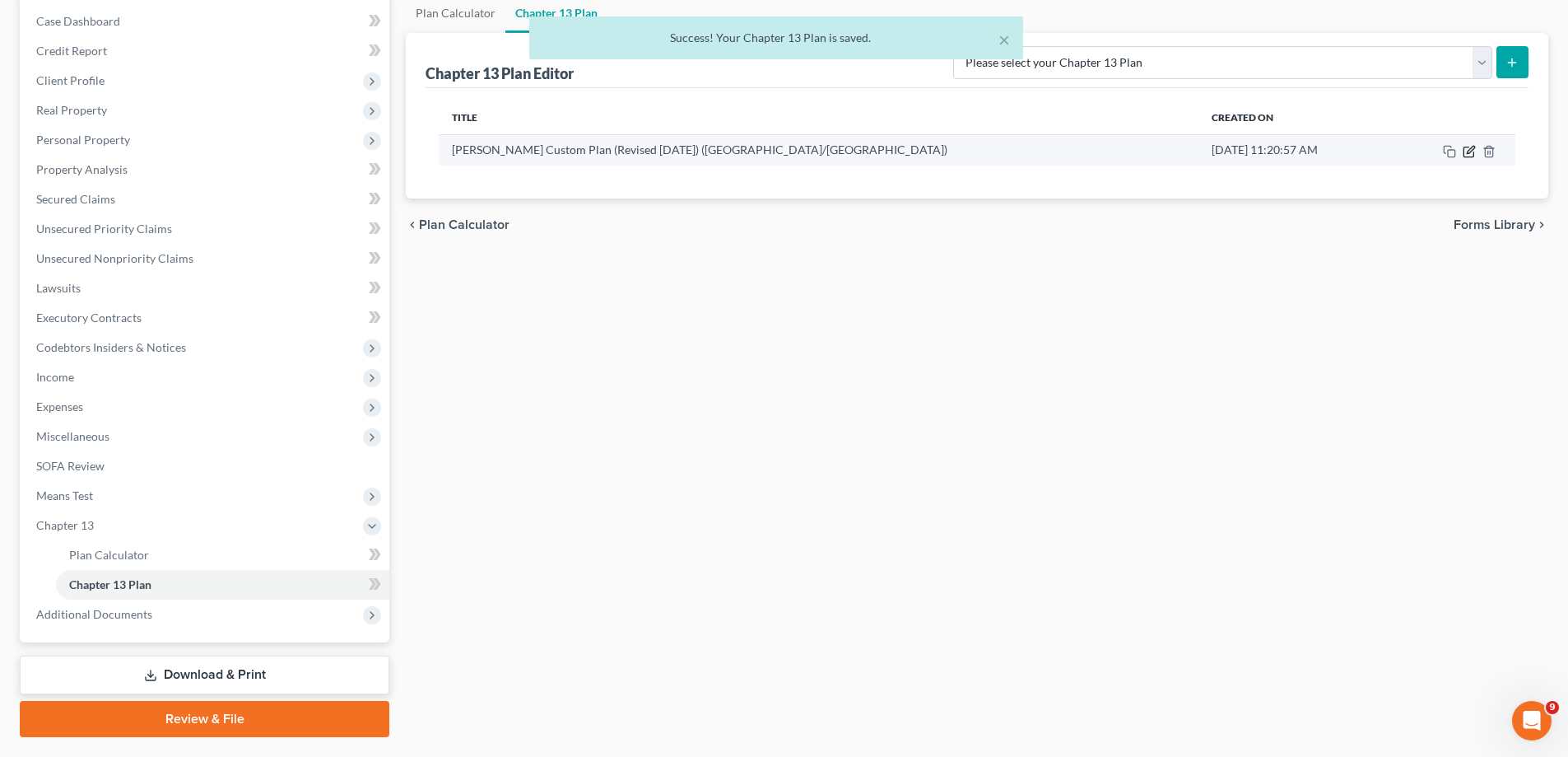
click at [1463, 149] on icon "button" at bounding box center [1469, 151] width 13 height 13
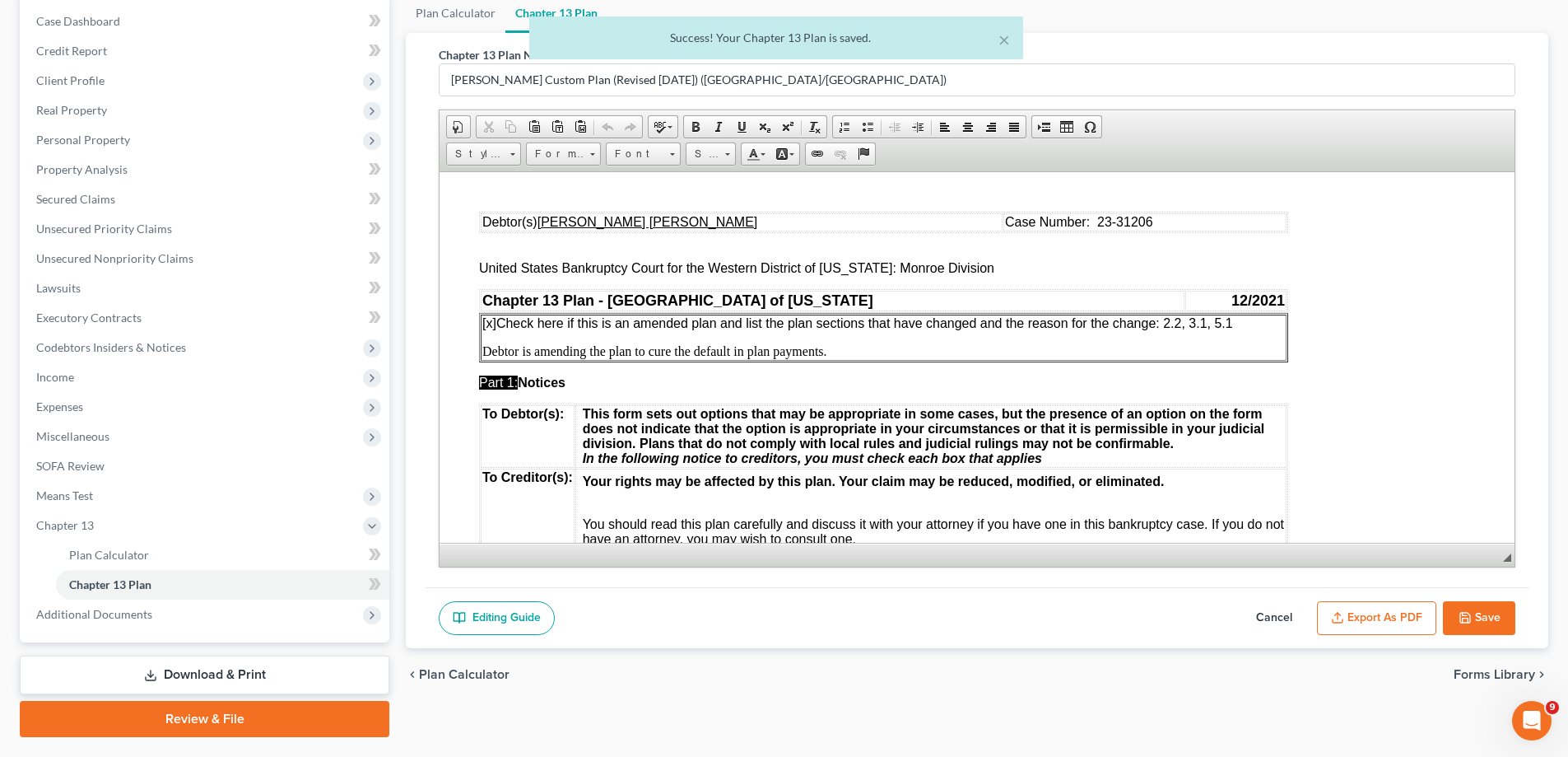
scroll to position [0, 0]
click at [1350, 607] on button "Export as PDF" at bounding box center [1377, 618] width 119 height 34
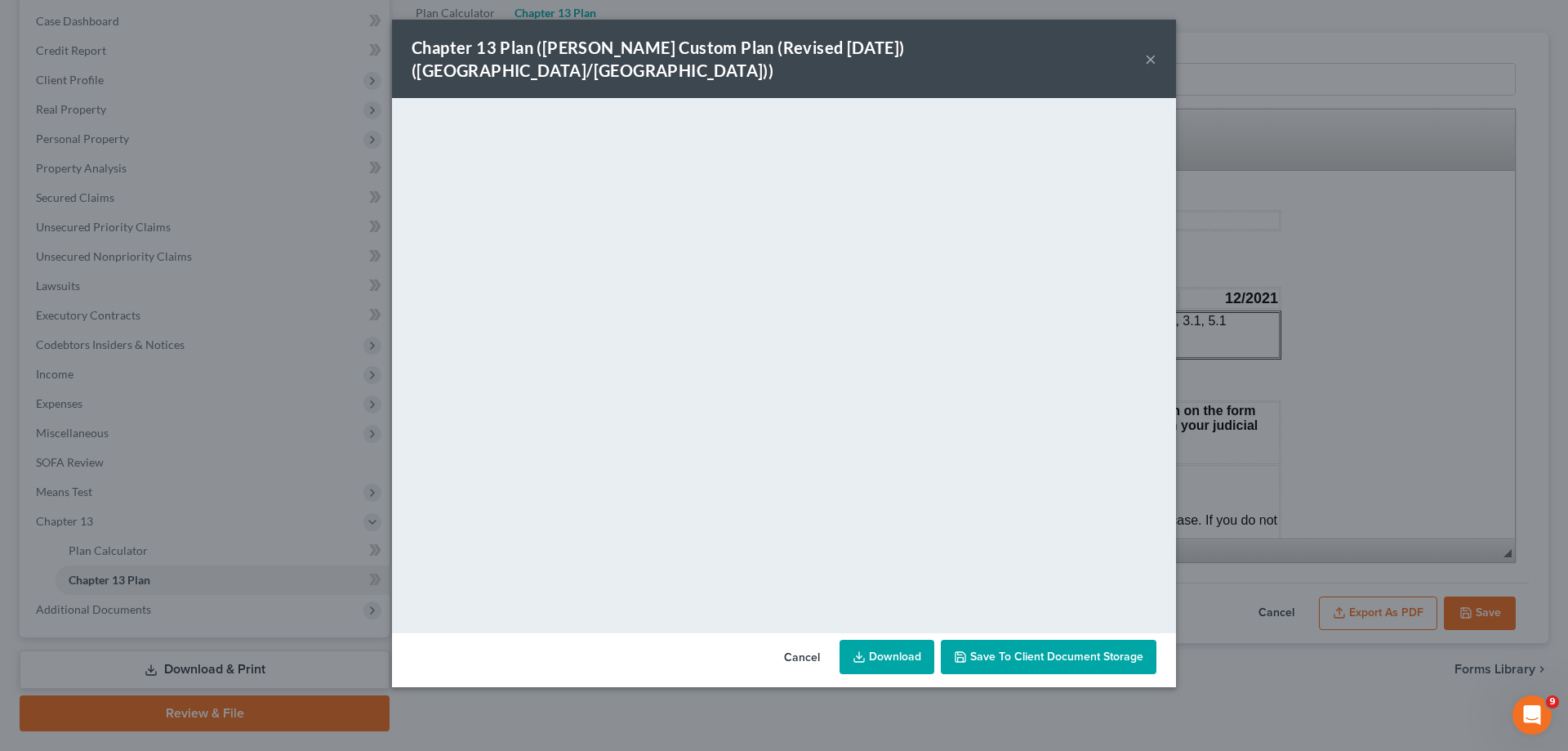
click at [1150, 49] on button "×" at bounding box center [1150, 58] width 11 height 20
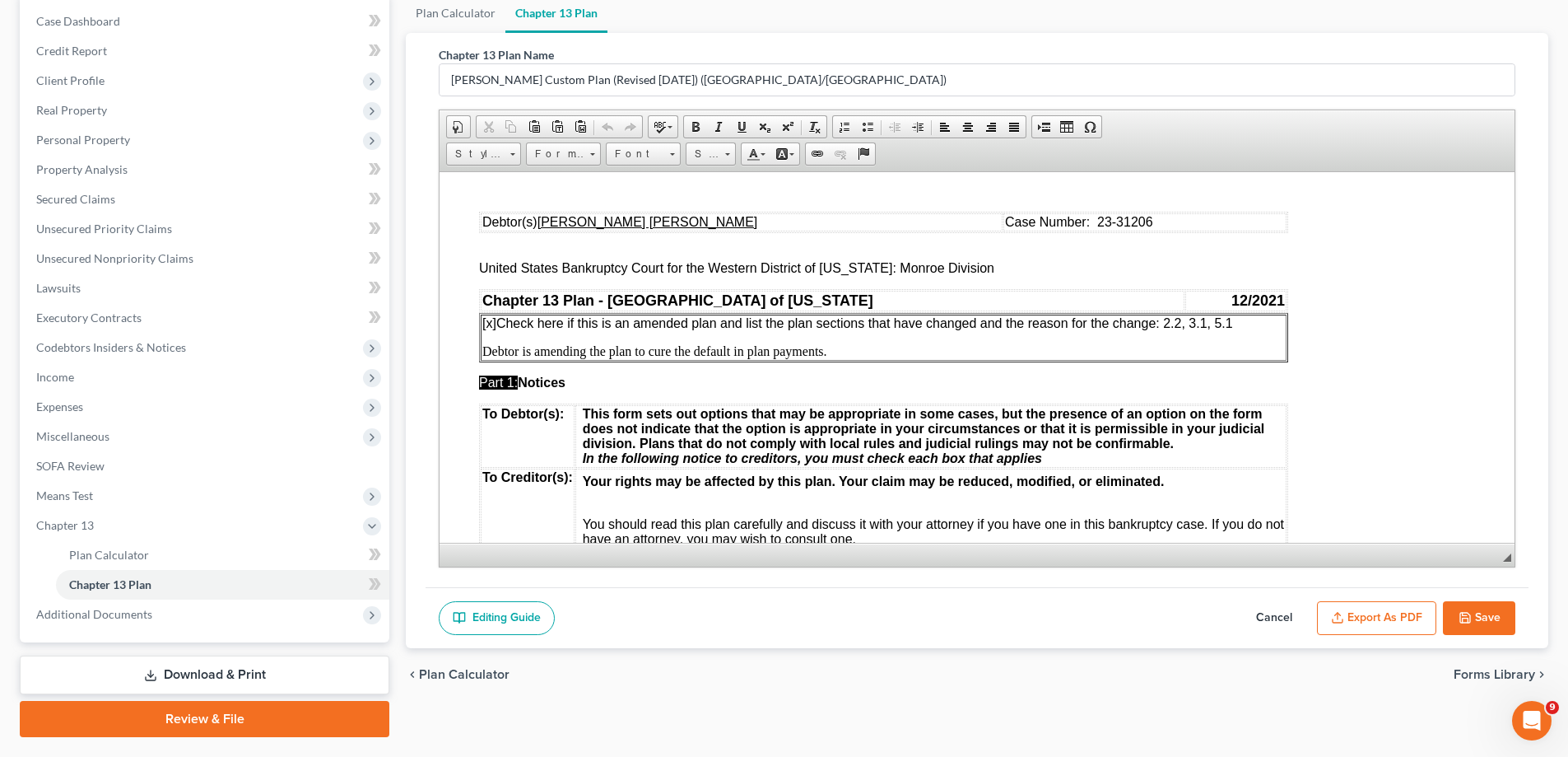
click at [997, 388] on p "Part 1: Notices" at bounding box center [978, 382] width 996 height 15
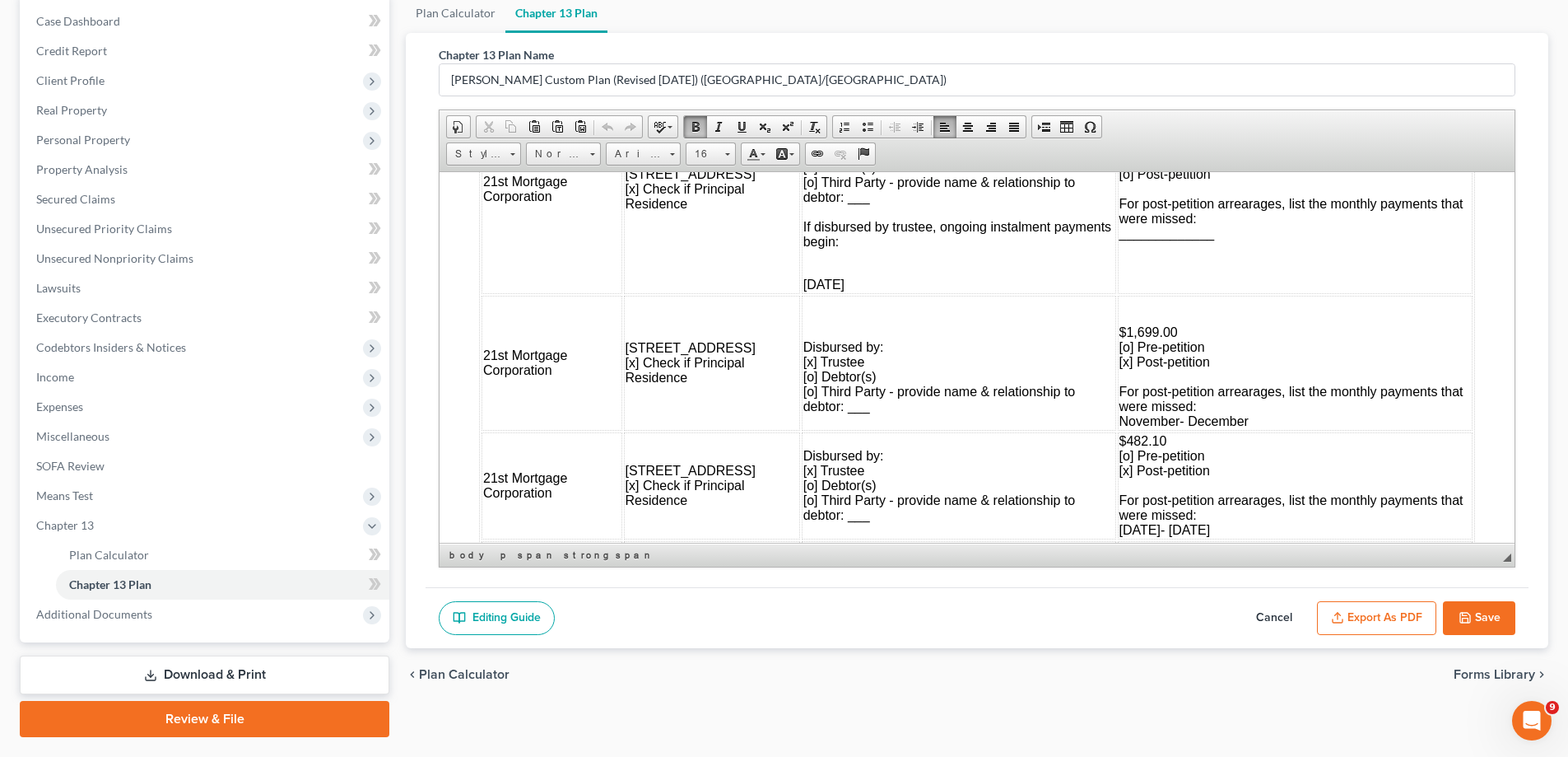
scroll to position [1811, 0]
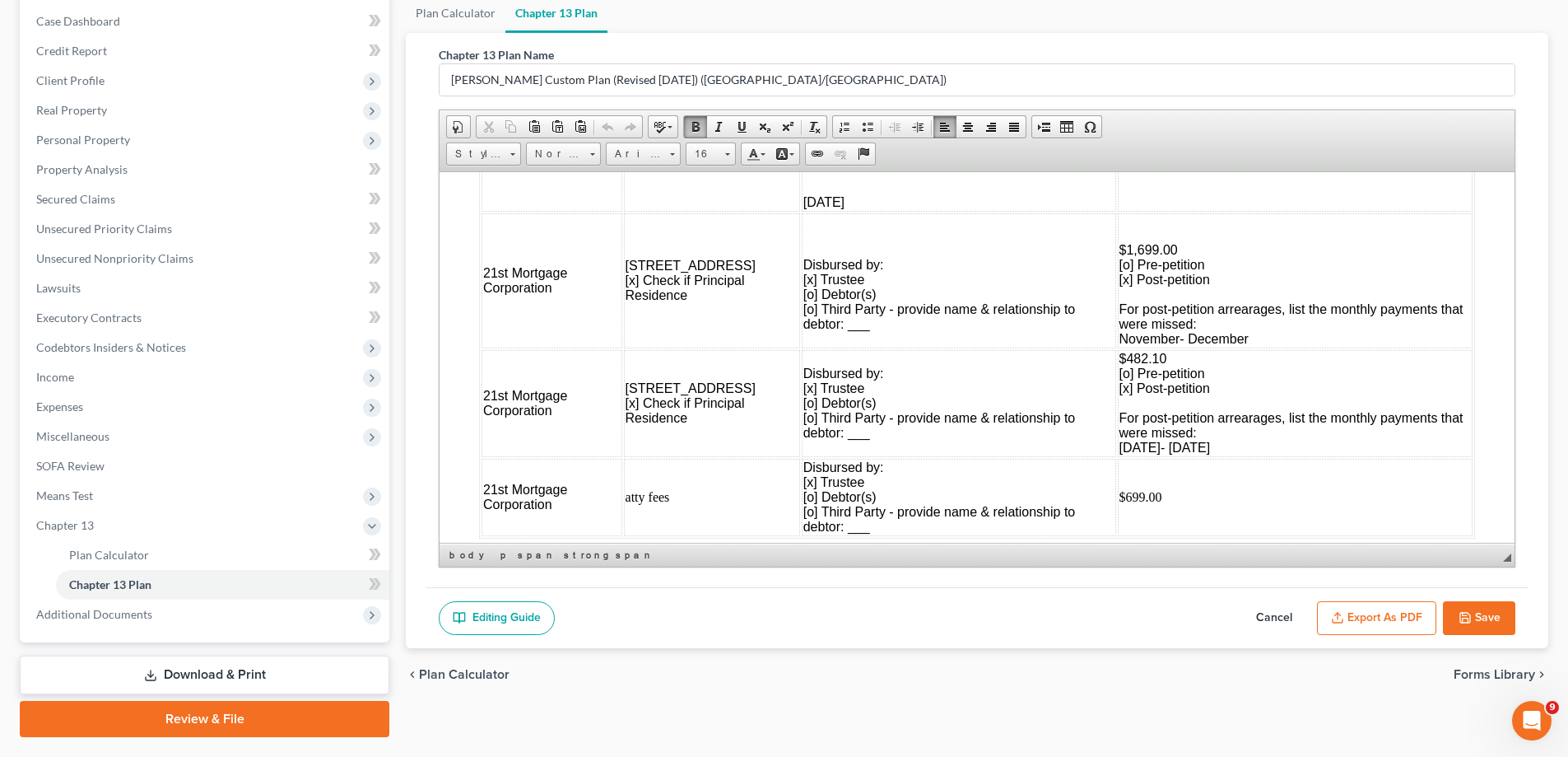
drag, startPoint x: 1283, startPoint y: 449, endPoint x: 1107, endPoint y: 453, distance: 176.0
click at [1118, 453] on td "$482.10 [o] Pre-petition [x] Post-petition For post-petition arrearages, list t…" at bounding box center [1296, 403] width 355 height 107
click at [1340, 451] on td "$482.10 [o] Pre-petition [x] Post-petition For post-petition arrearages, list t…" at bounding box center [1296, 403] width 355 height 107
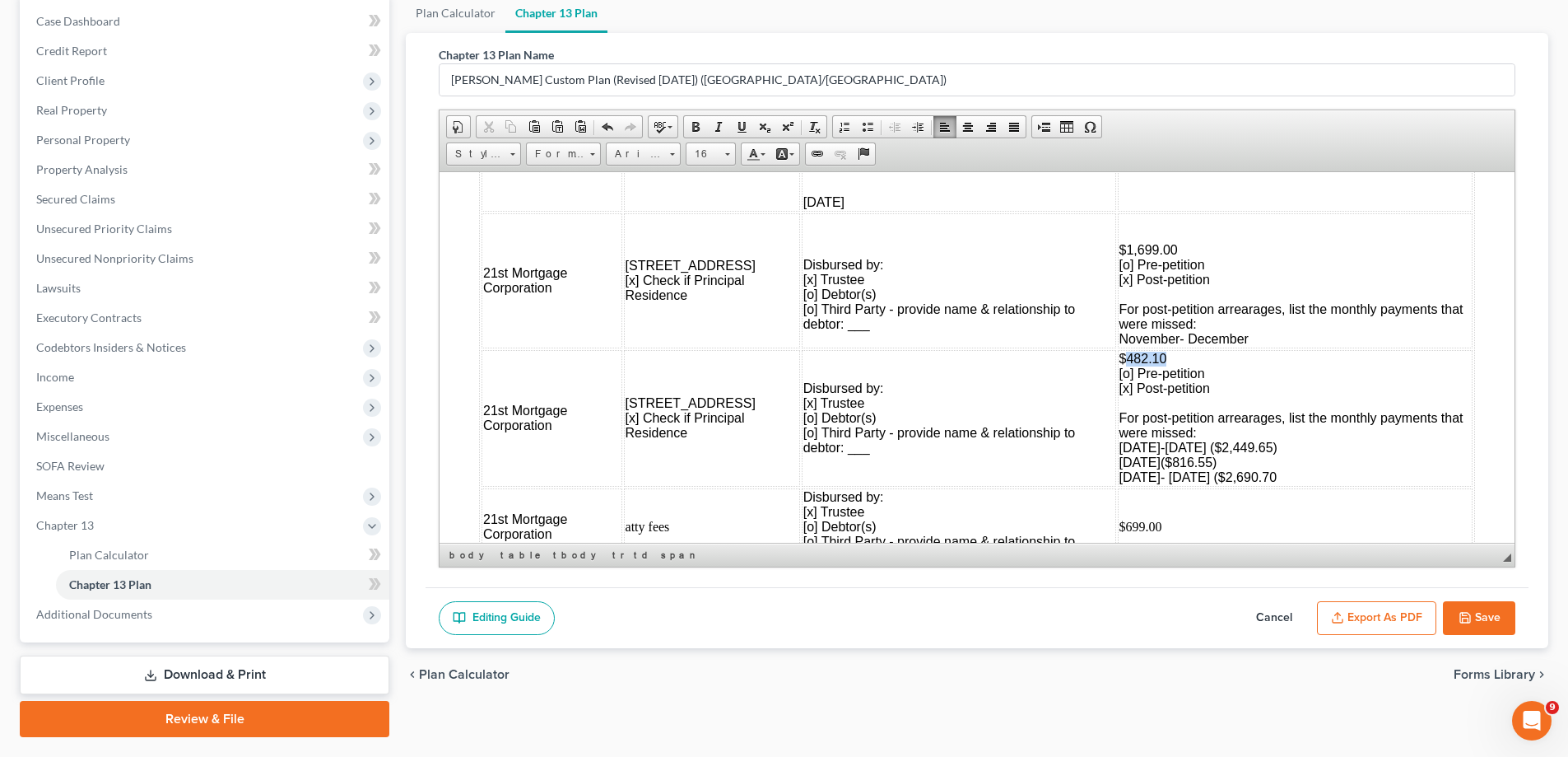
drag, startPoint x: 1164, startPoint y: 356, endPoint x: 1113, endPoint y: 359, distance: 51.1
click at [1118, 359] on td "$482.10 [o] Pre-petition [x] Post-petition For post-petition arrearages, list t…" at bounding box center [1296, 417] width 355 height 137
click at [1339, 484] on td "$5.956.90 [o] Pre-petition [x] Post-petition For post-petition arrearages, list…" at bounding box center [1296, 417] width 355 height 137
click at [1342, 476] on td "$5.956.90 [o] Pre-petition [x] Post-petition For post-petition arrearages, list…" at bounding box center [1296, 417] width 355 height 137
drag, startPoint x: 1177, startPoint y: 476, endPoint x: 1211, endPoint y: 482, distance: 34.5
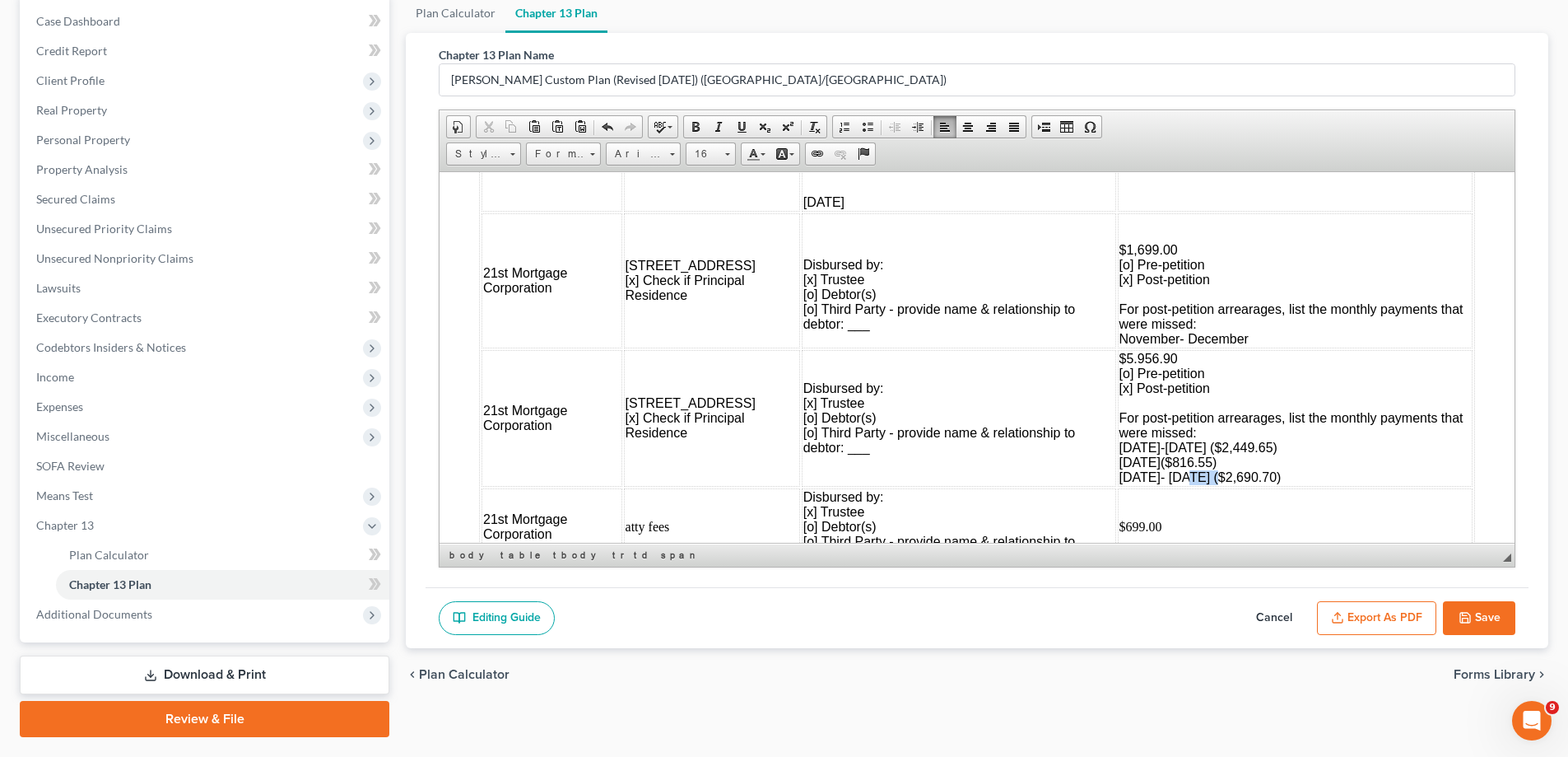
click at [1211, 482] on span "[DATE]-[DATE] ($2,449.65) [DATE]($816.55) [DATE]- [DATE] ($2,690.70)" at bounding box center [1201, 461] width 162 height 44
click at [1336, 485] on td "$5.956.90 [o] Pre-petition [x] Post-petition For post-petition arrearages, list…" at bounding box center [1296, 417] width 355 height 137
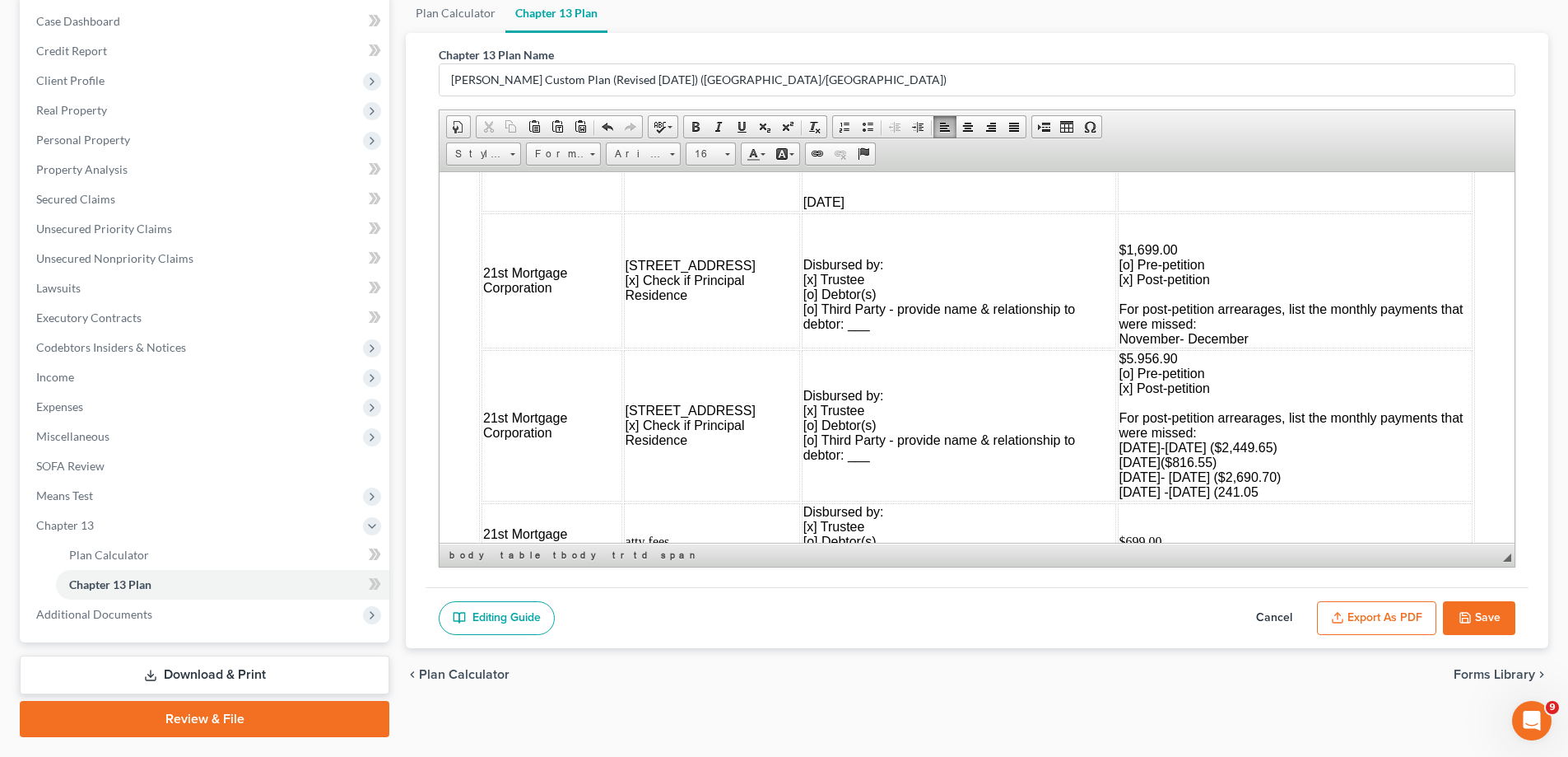
click at [1313, 499] on td "$5.956.90 [o] Pre-petition [x] Post-petition For post-petition arrearages, list…" at bounding box center [1296, 425] width 355 height 152
click at [1366, 492] on td "$5.956.90 [o] Pre-petition [x] Post-petition For post-petition arrearages, list…" at bounding box center [1296, 425] width 355 height 152
click at [1149, 369] on span "[o] Pre-petition" at bounding box center [1162, 372] width 85 height 14
drag, startPoint x: 1150, startPoint y: 360, endPoint x: 1115, endPoint y: 358, distance: 35.1
click at [1118, 358] on td "$5.956.90 [o] Pre-petition [x] Post-petition For post-petition arrearages, list…" at bounding box center [1296, 425] width 355 height 152
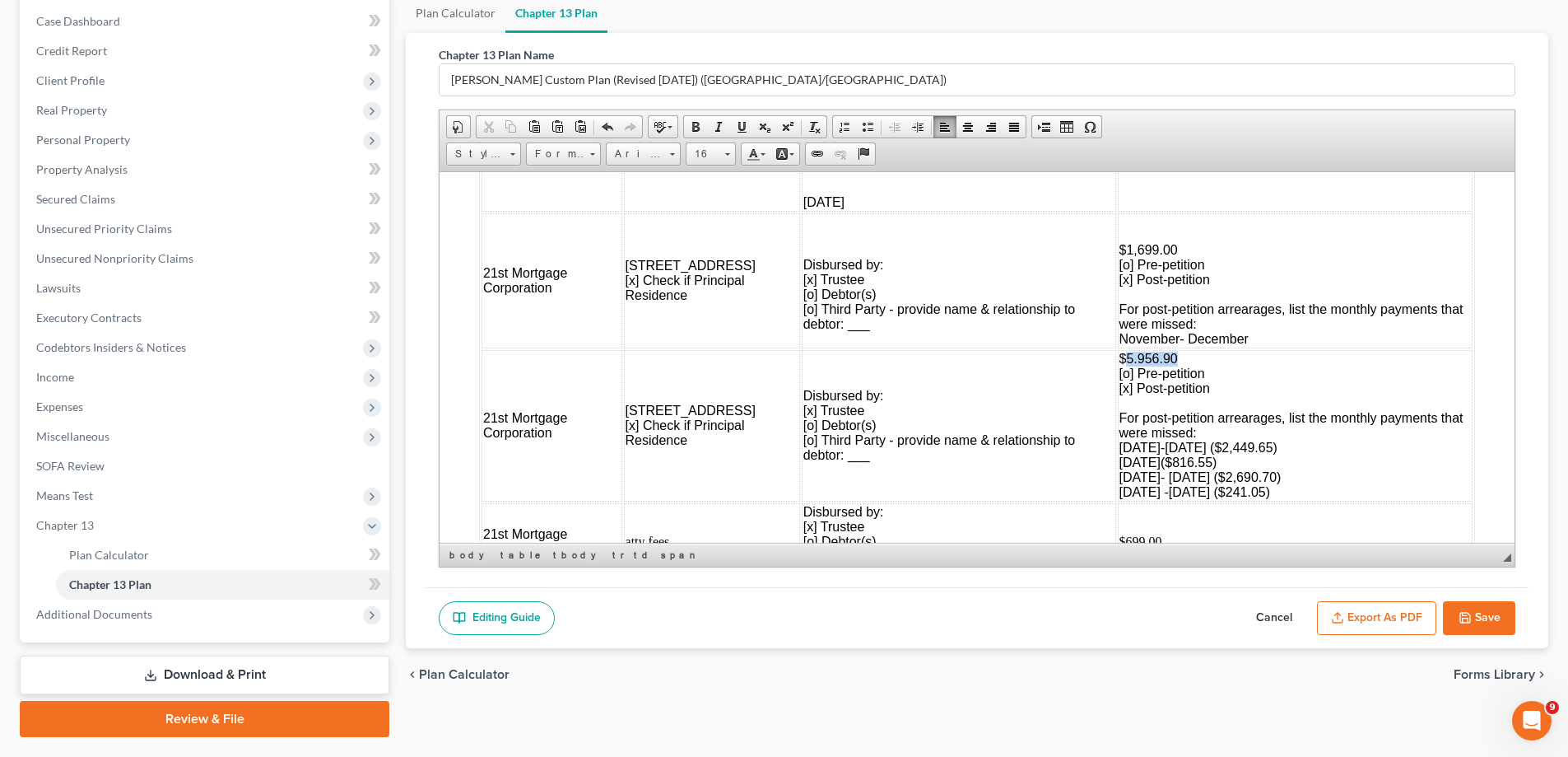
click at [1120, 358] on span "$5.956.90" at bounding box center [1149, 358] width 59 height 14
drag, startPoint x: 1165, startPoint y: 357, endPoint x: 1116, endPoint y: 356, distance: 49.0
click at [1118, 356] on td "$5.956.90 [o] Pre-petition [x] Post-petition For post-petition arrearages, list…" at bounding box center [1296, 425] width 355 height 152
click at [1475, 619] on button "Save" at bounding box center [1479, 618] width 72 height 34
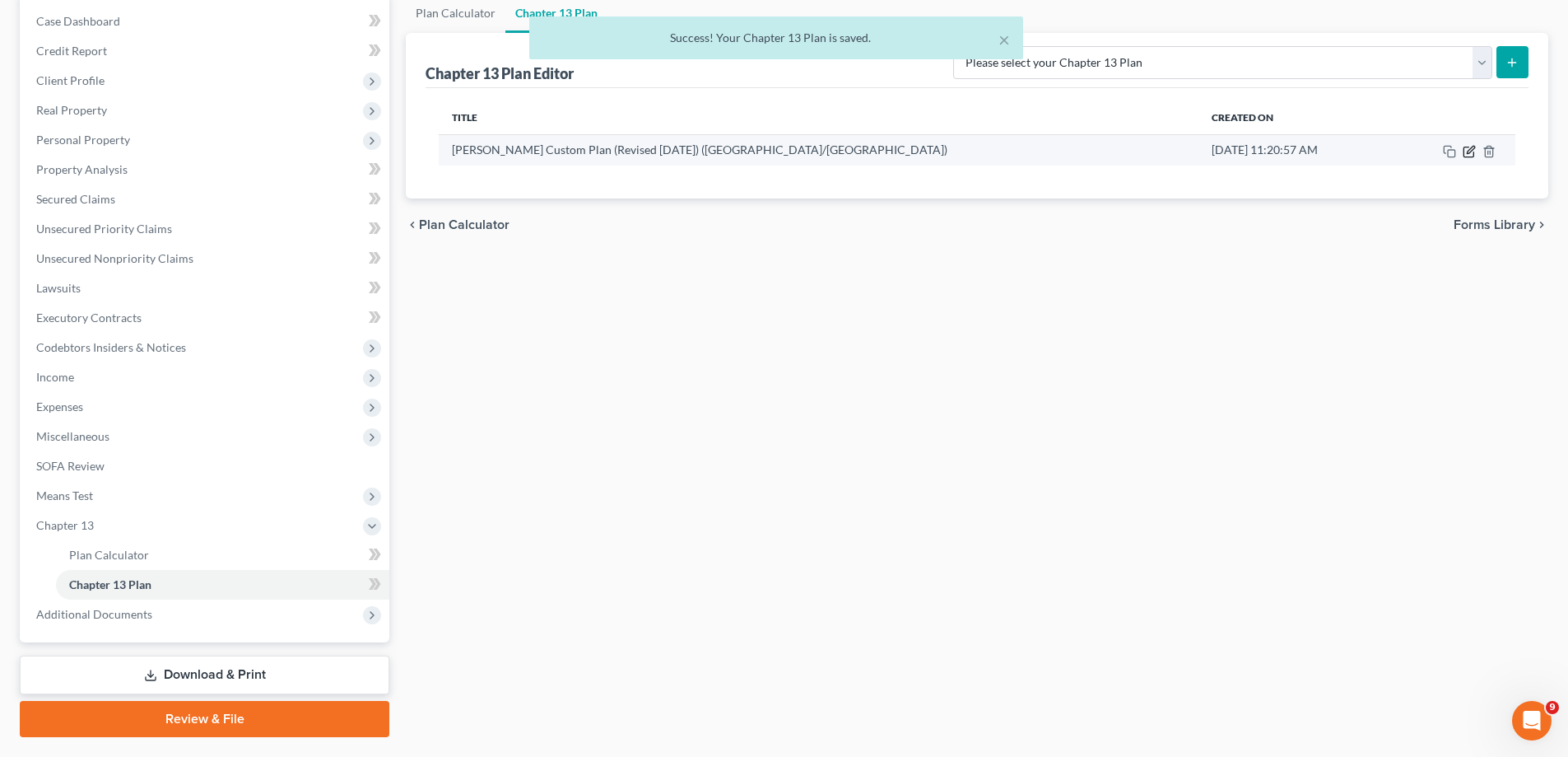
click at [1471, 152] on icon "button" at bounding box center [1471, 149] width 8 height 8
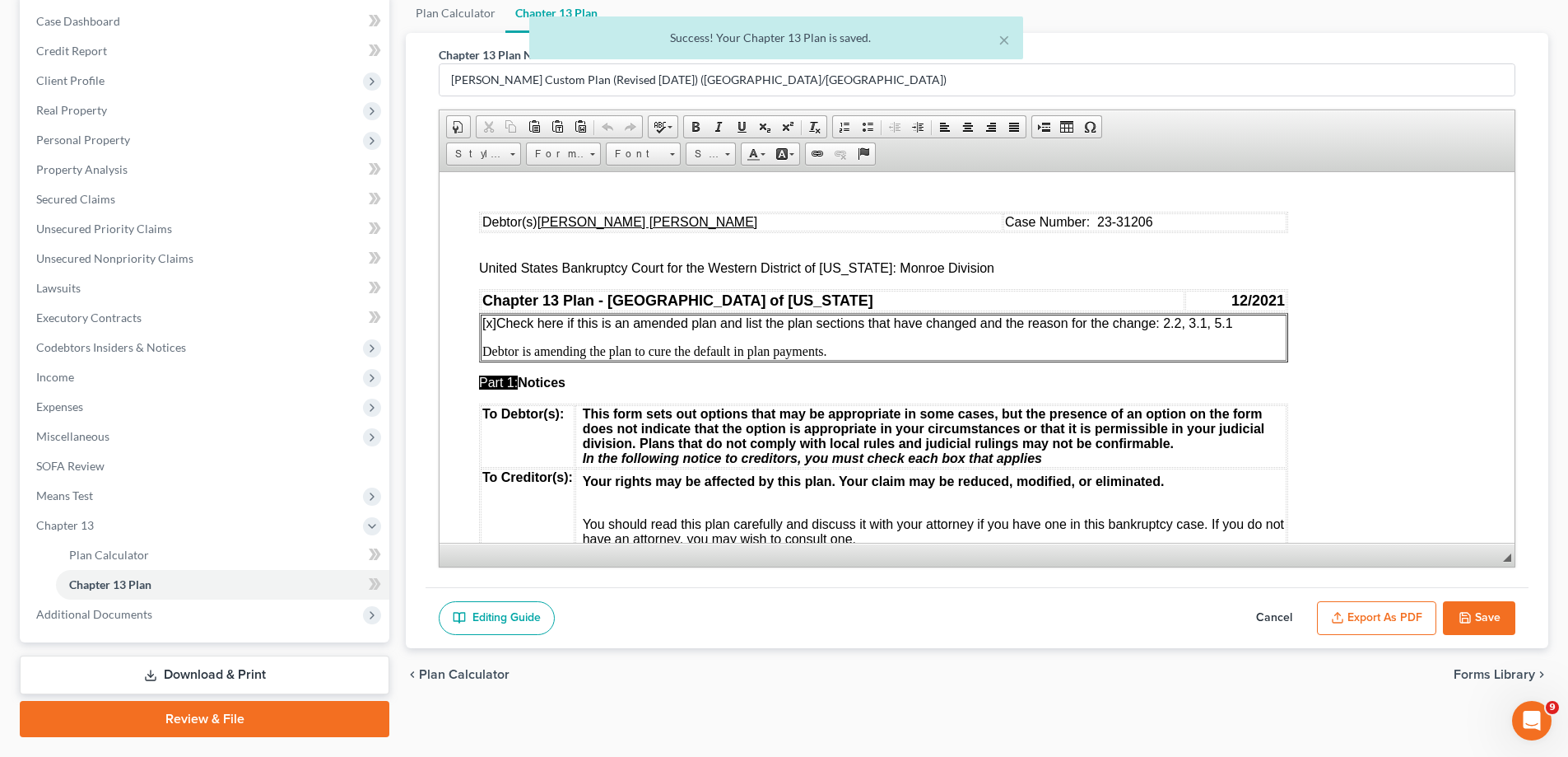
scroll to position [0, 0]
click at [1379, 625] on button "Export as PDF" at bounding box center [1377, 618] width 119 height 34
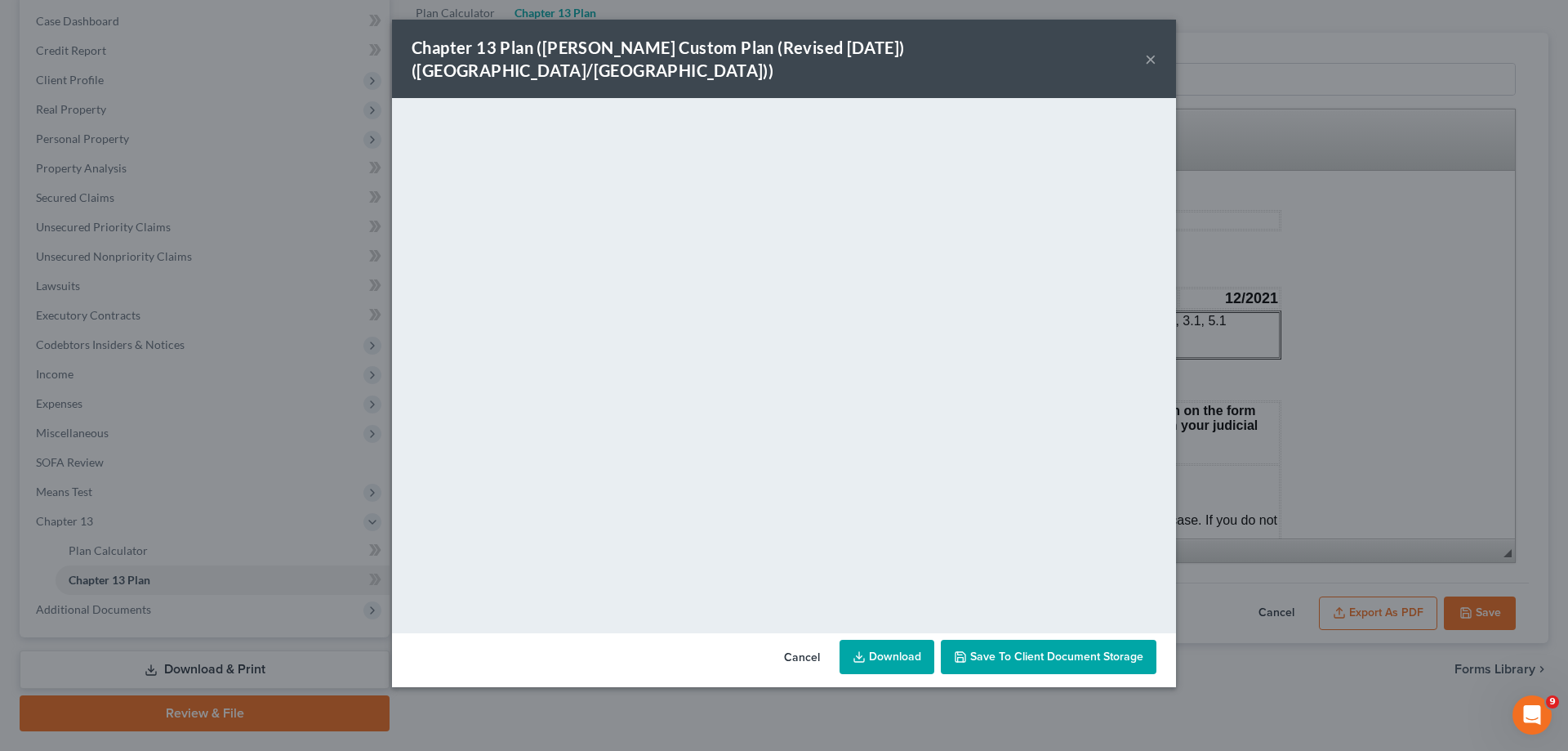
drag, startPoint x: 1145, startPoint y: 49, endPoint x: 1164, endPoint y: 82, distance: 38.1
click at [1145, 49] on div "Chapter 13 Plan ([PERSON_NAME] Custom Plan (Revised [DATE]) ([GEOGRAPHIC_DATA]/…" at bounding box center [783, 59] width 784 height 79
click at [1479, 616] on div "Chapter 13 Plan ([PERSON_NAME] Custom Plan (Revised [DATE]) ([GEOGRAPHIC_DATA]/…" at bounding box center [784, 376] width 1568 height 751
